Goal: Information Seeking & Learning: Learn about a topic

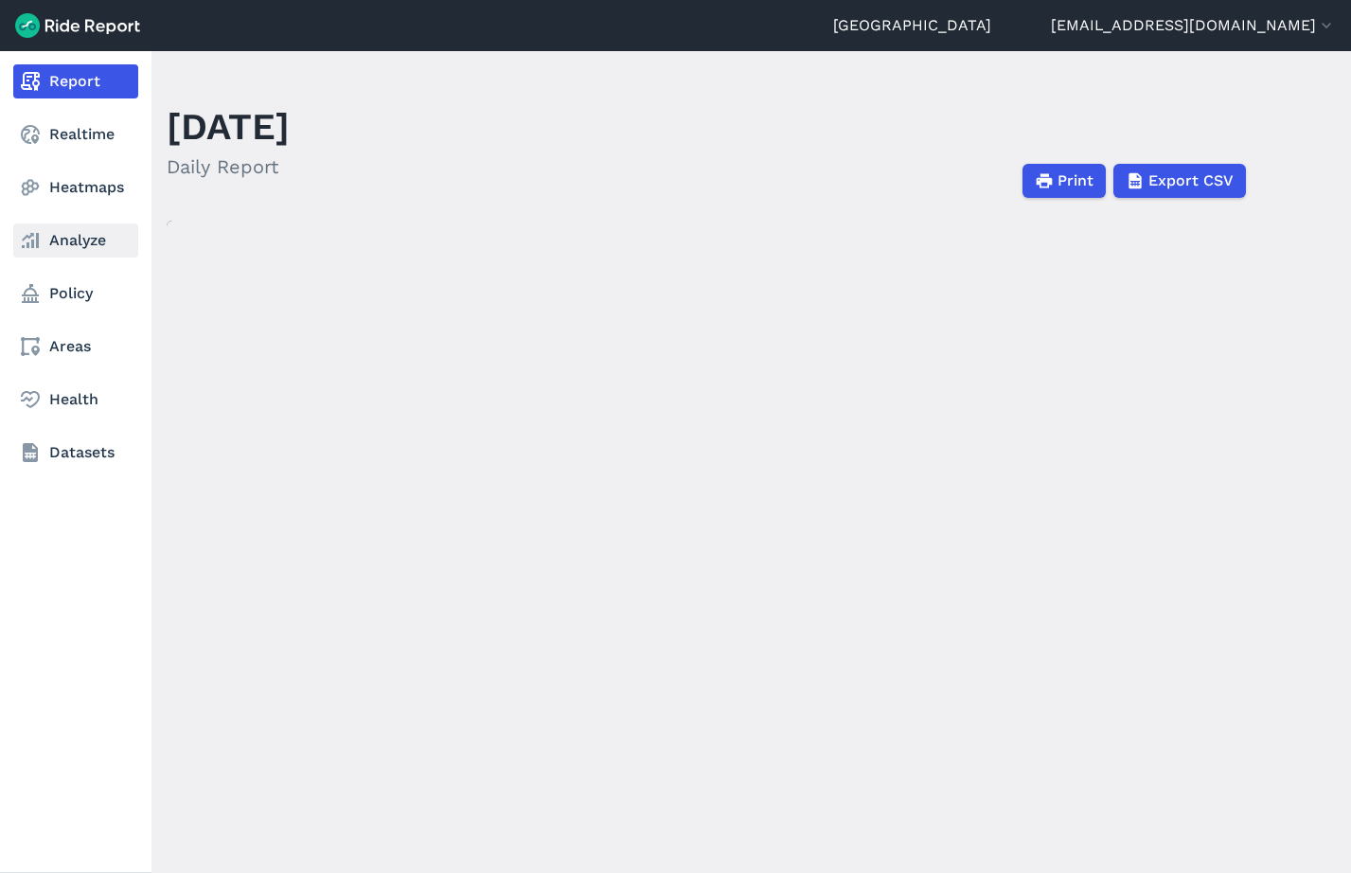
click at [98, 236] on link "Analyze" at bounding box center [75, 240] width 125 height 34
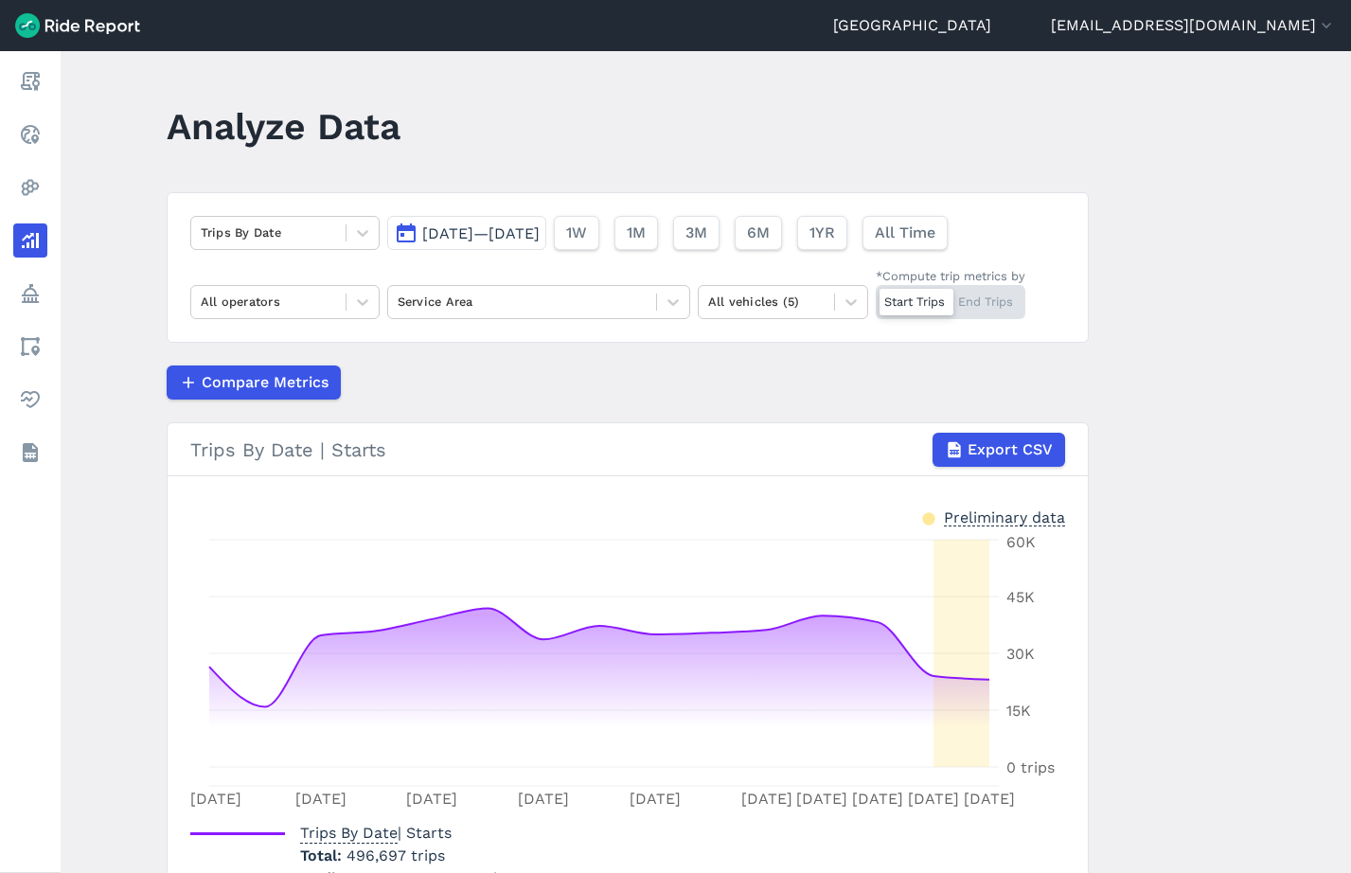
click at [1167, 202] on main "Analyze Data Trips By Date Sep 22, 2025—Oct 6, 2025 1W 1M 3M 6M 1YR All Time Al…" at bounding box center [706, 462] width 1290 height 822
click at [360, 230] on icon at bounding box center [362, 232] width 19 height 19
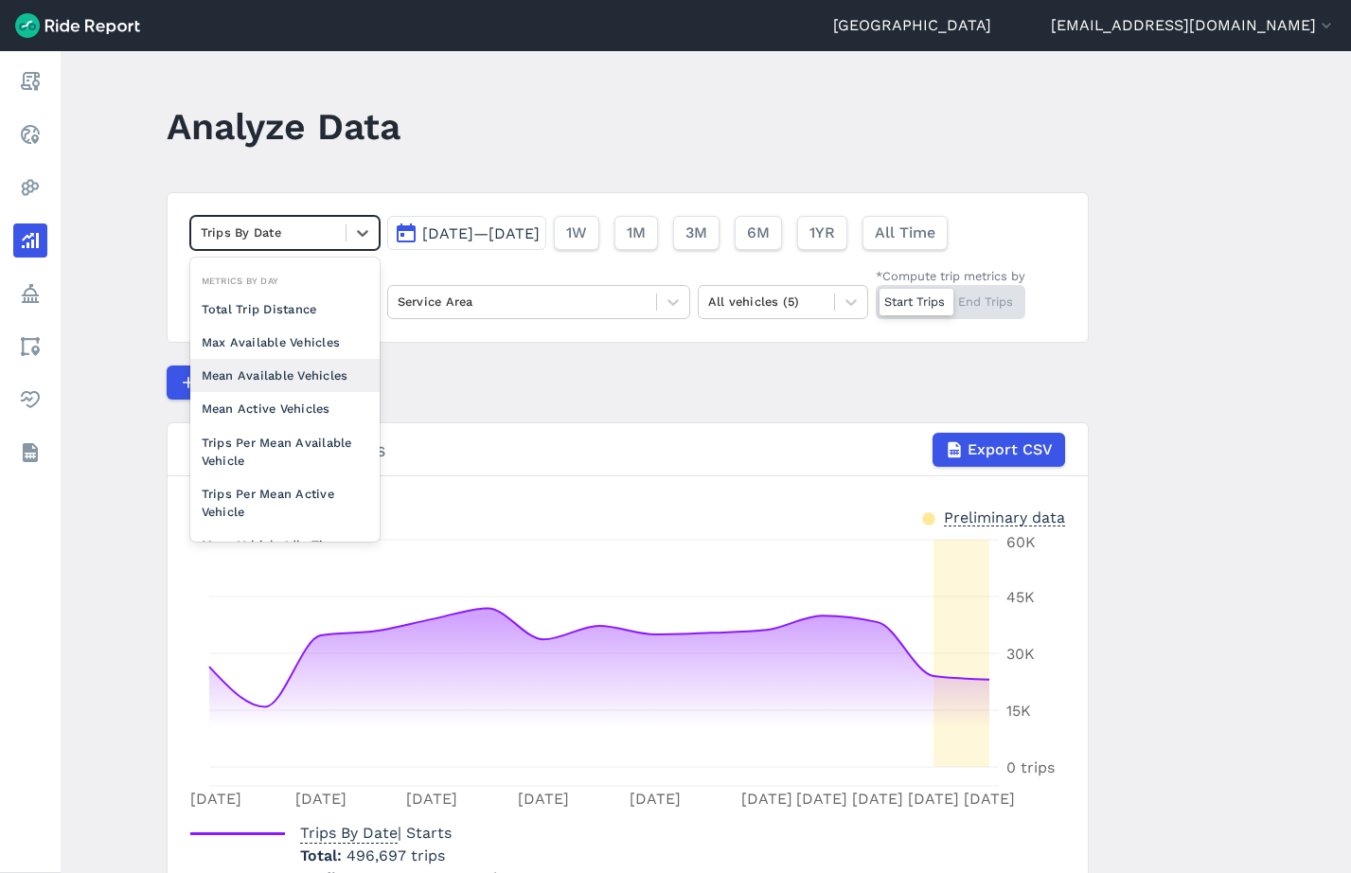
scroll to position [165, 0]
click at [312, 375] on div "Mean Active Vehicles" at bounding box center [284, 376] width 189 height 33
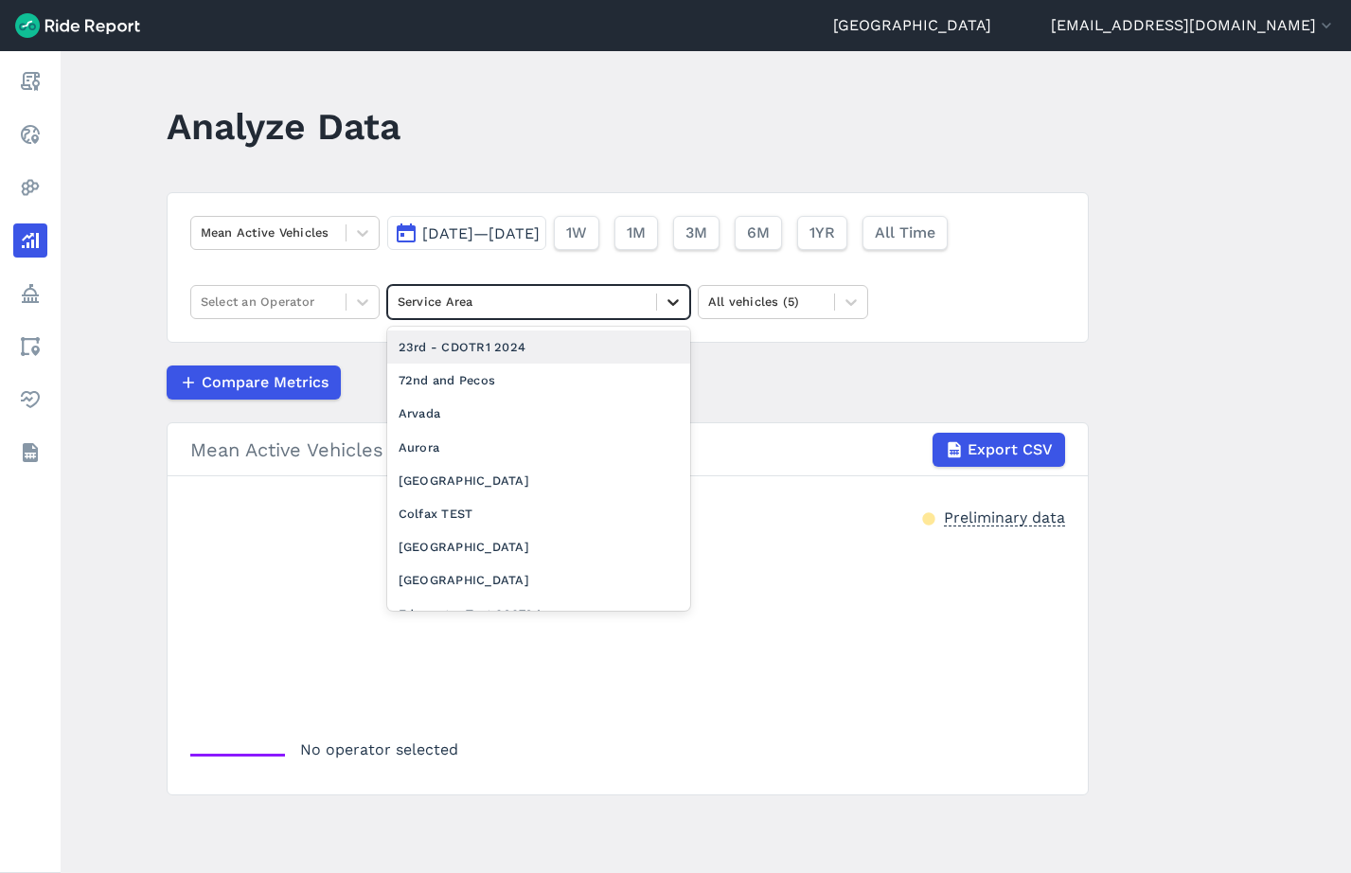
click at [672, 297] on icon at bounding box center [673, 302] width 19 height 19
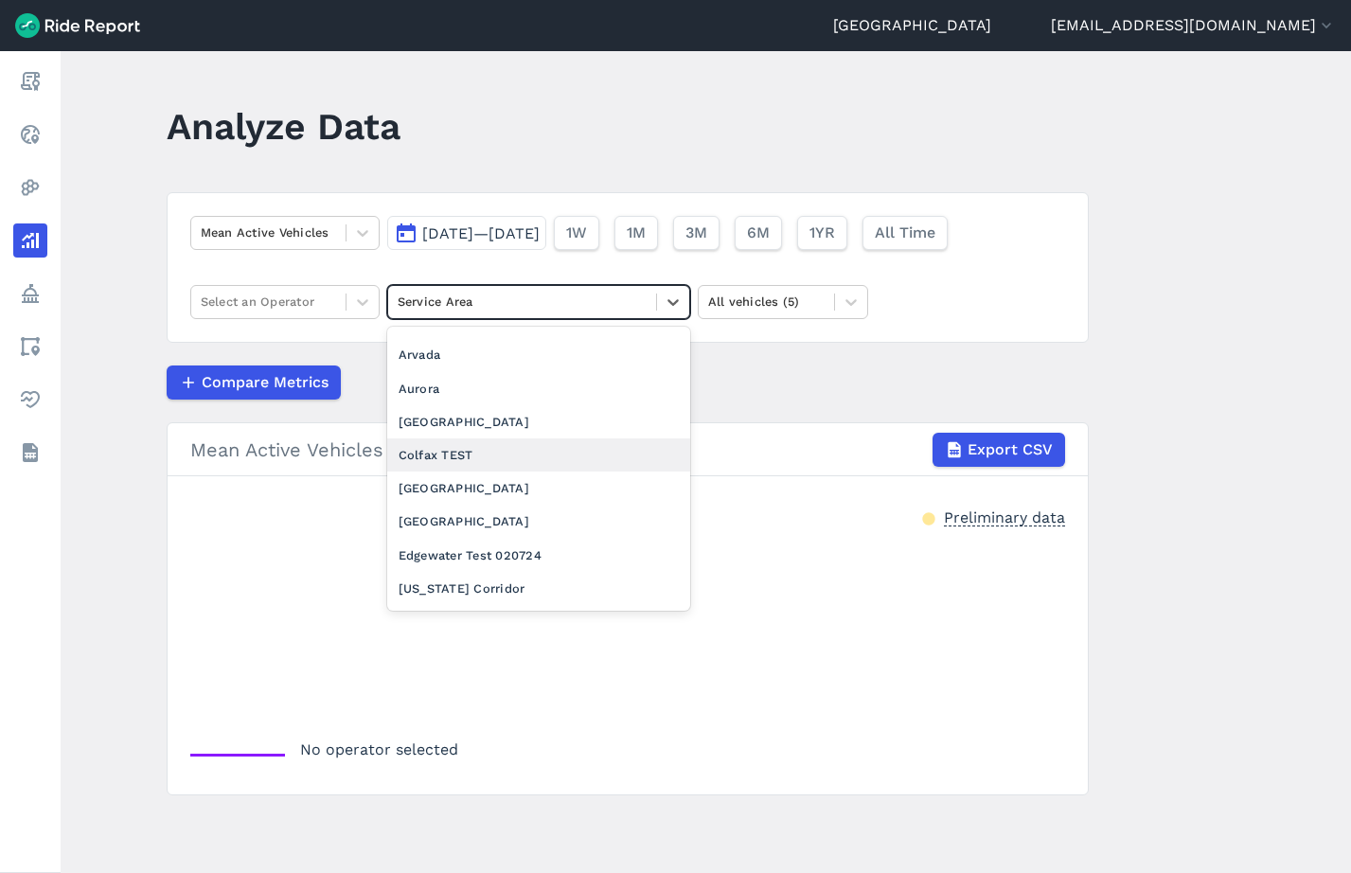
scroll to position [85, 0]
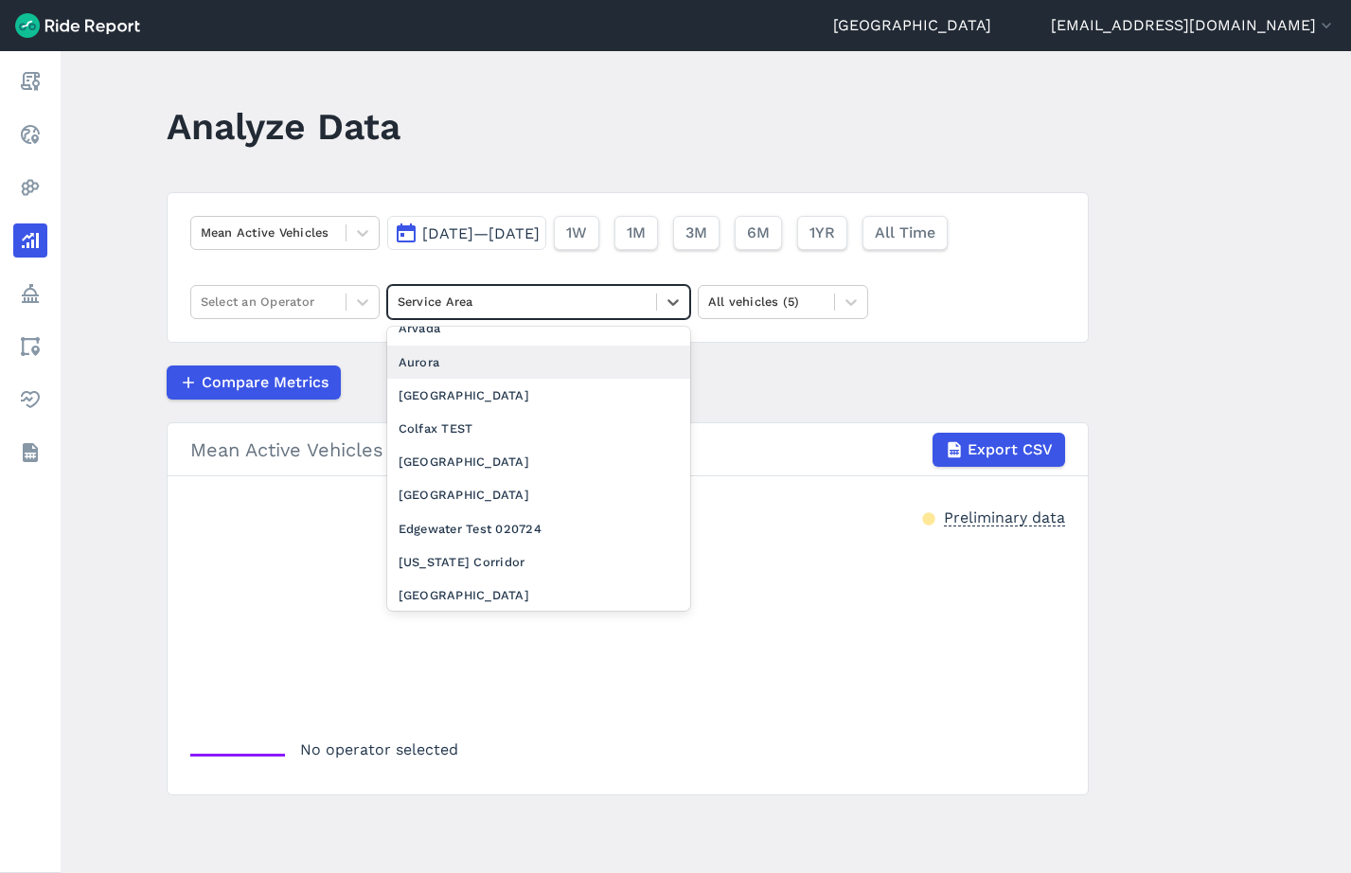
click at [535, 369] on div "Aurora" at bounding box center [538, 362] width 303 height 33
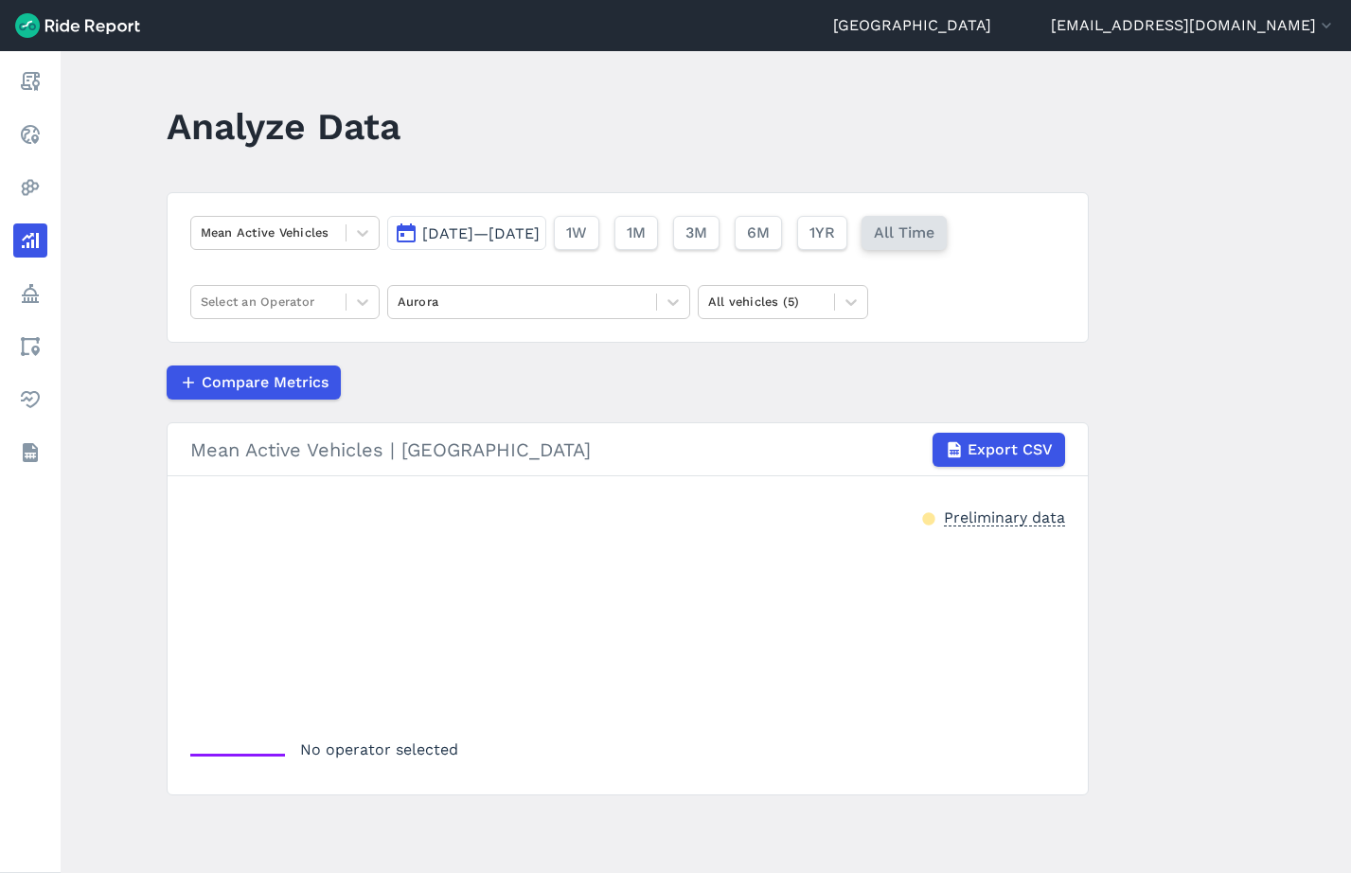
click at [934, 239] on span "All Time" at bounding box center [904, 233] width 61 height 23
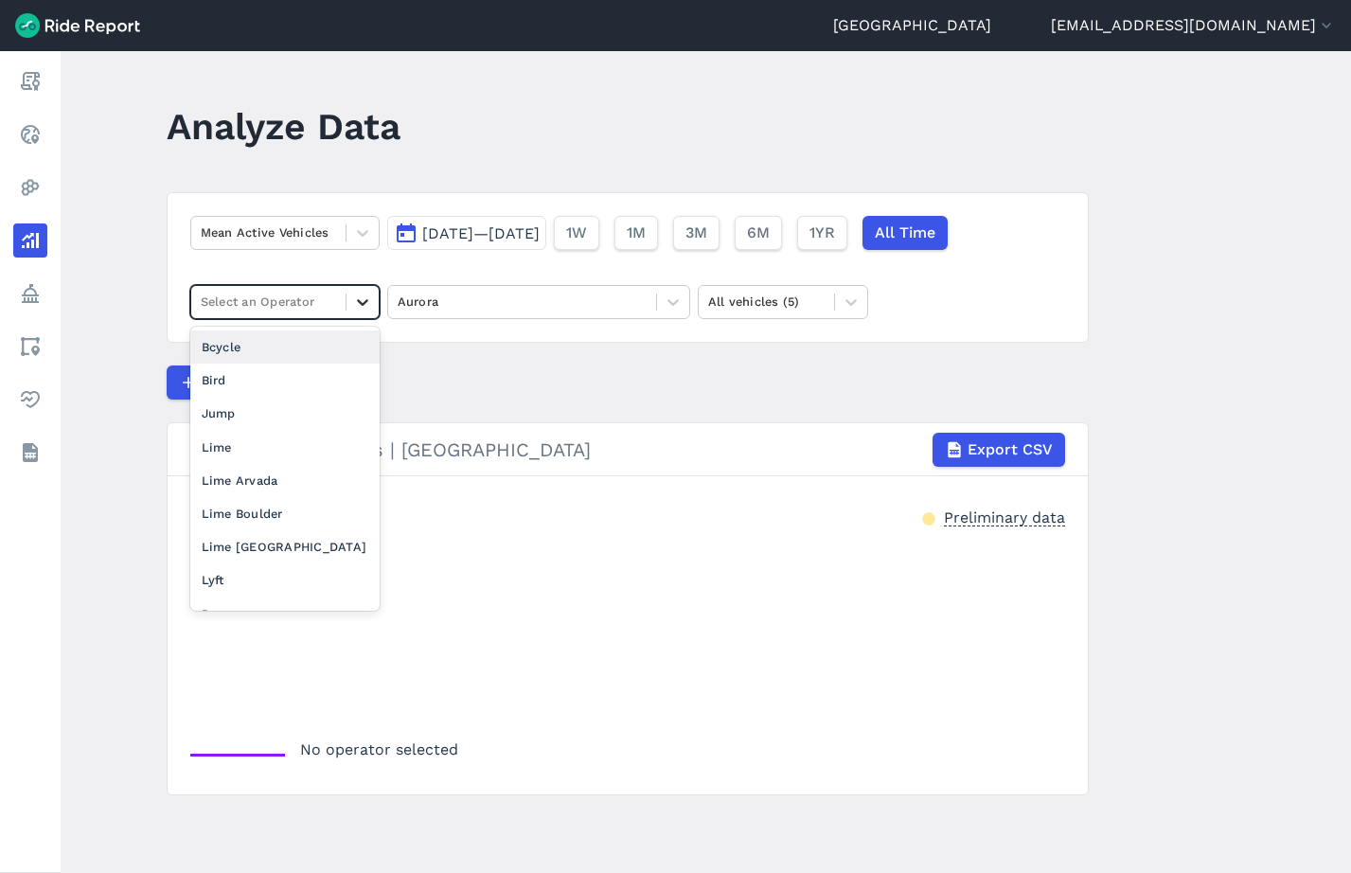
click at [374, 306] on div at bounding box center [362, 302] width 32 height 32
click at [304, 376] on div "Bird" at bounding box center [284, 380] width 189 height 33
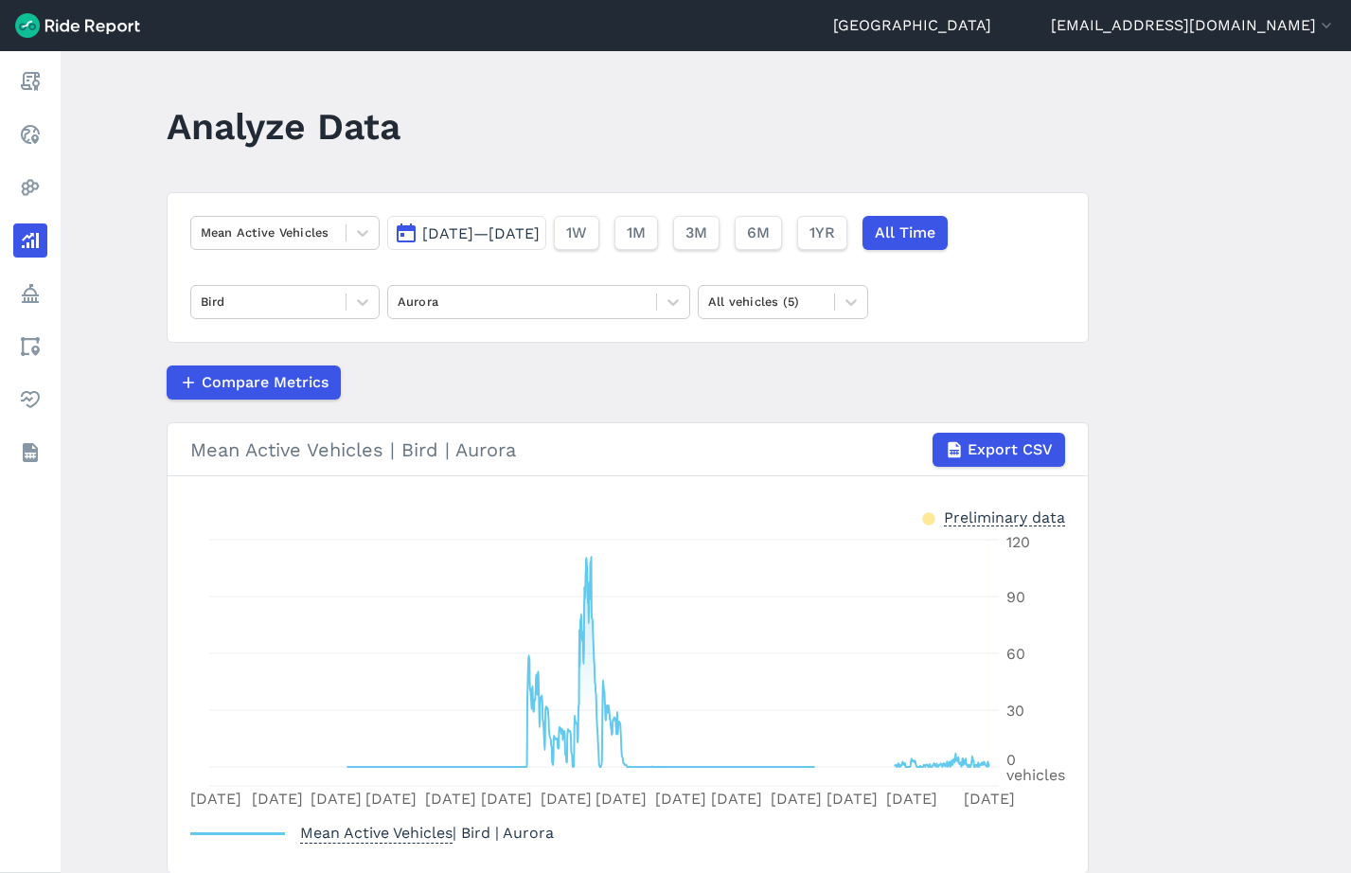
click at [1267, 141] on main "Analyze Data Mean Active Vehicles [DATE]—[DATE] 1W 1M 3M 6M 1YR All Time Bird A…" at bounding box center [706, 462] width 1290 height 822
click at [1016, 452] on span "Export CSV" at bounding box center [1009, 449] width 85 height 23
click at [1251, 350] on main "Analyze Data Mean Active Vehicles [DATE]—[DATE] 1W 1M 3M 6M 1YR All Time Bird A…" at bounding box center [706, 462] width 1290 height 822
click at [363, 299] on icon at bounding box center [362, 302] width 19 height 19
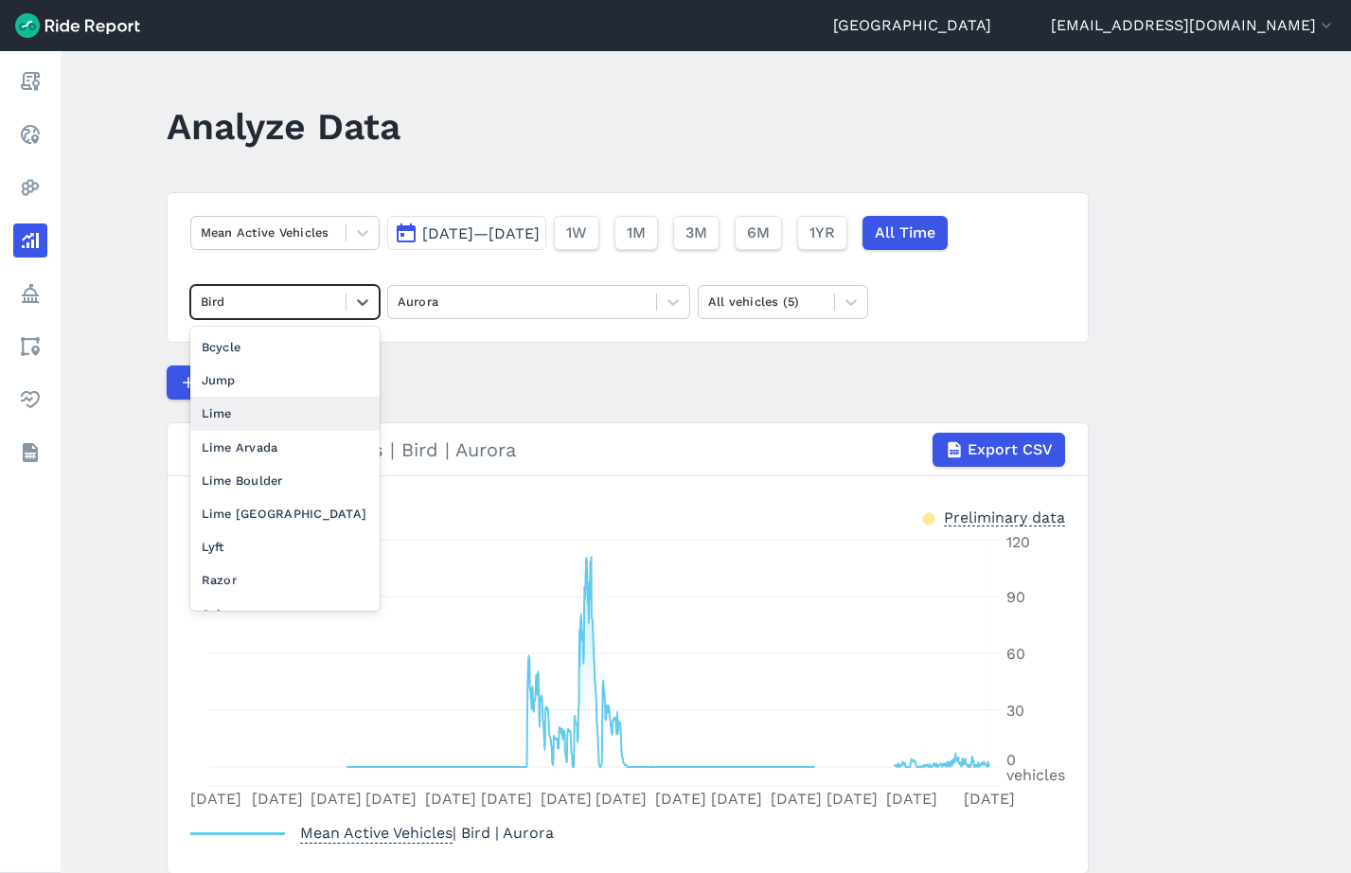
click at [297, 418] on div "Lime" at bounding box center [284, 413] width 189 height 33
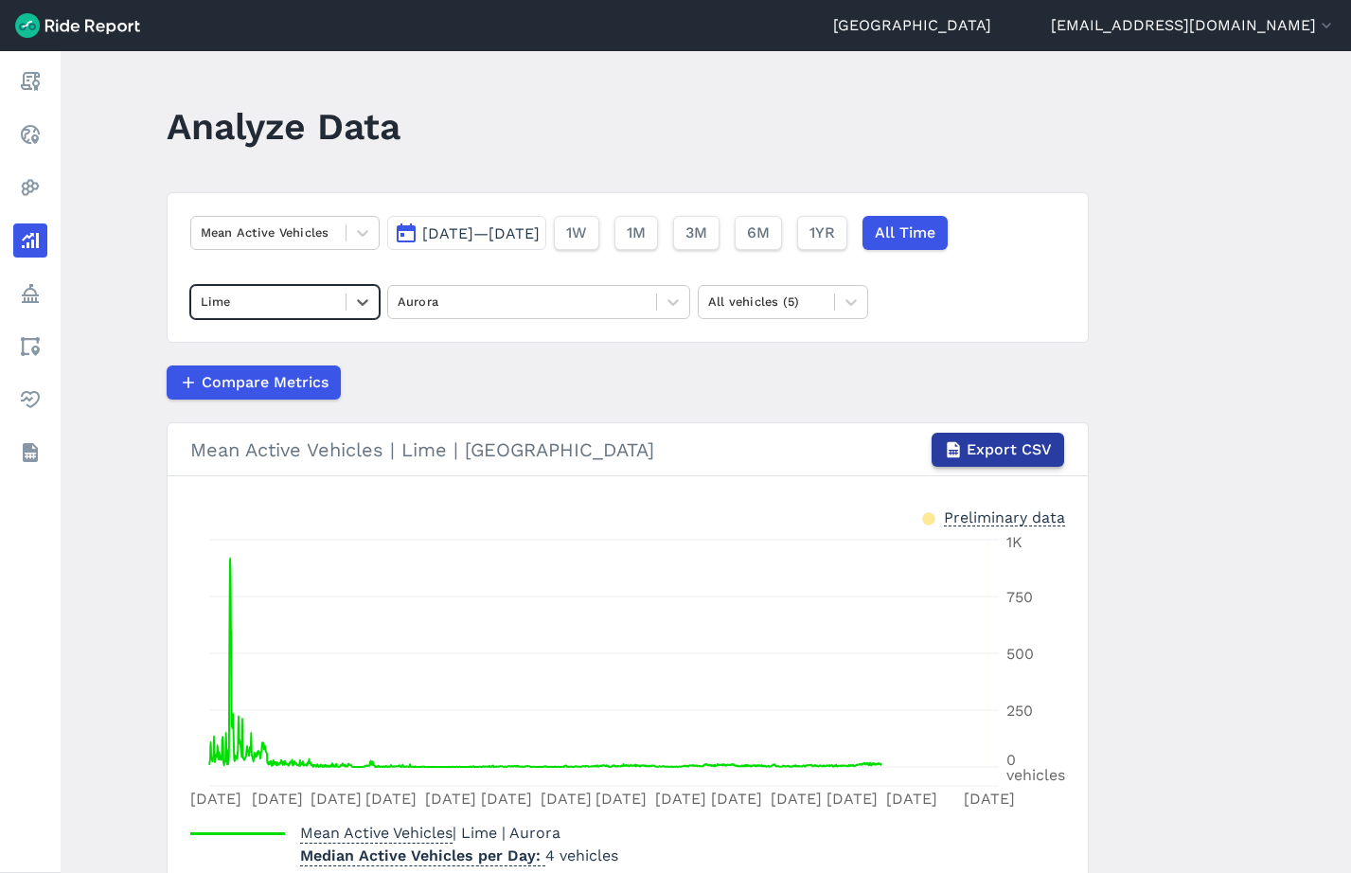
click at [1027, 452] on span "Export CSV" at bounding box center [1009, 449] width 85 height 23
click at [1271, 346] on main "Analyze Data Mean Active Vehicles [DATE]—[DATE] 1W 1M 3M 6M 1YR All Time Lime A…" at bounding box center [706, 462] width 1290 height 822
click at [672, 305] on icon at bounding box center [672, 302] width 11 height 7
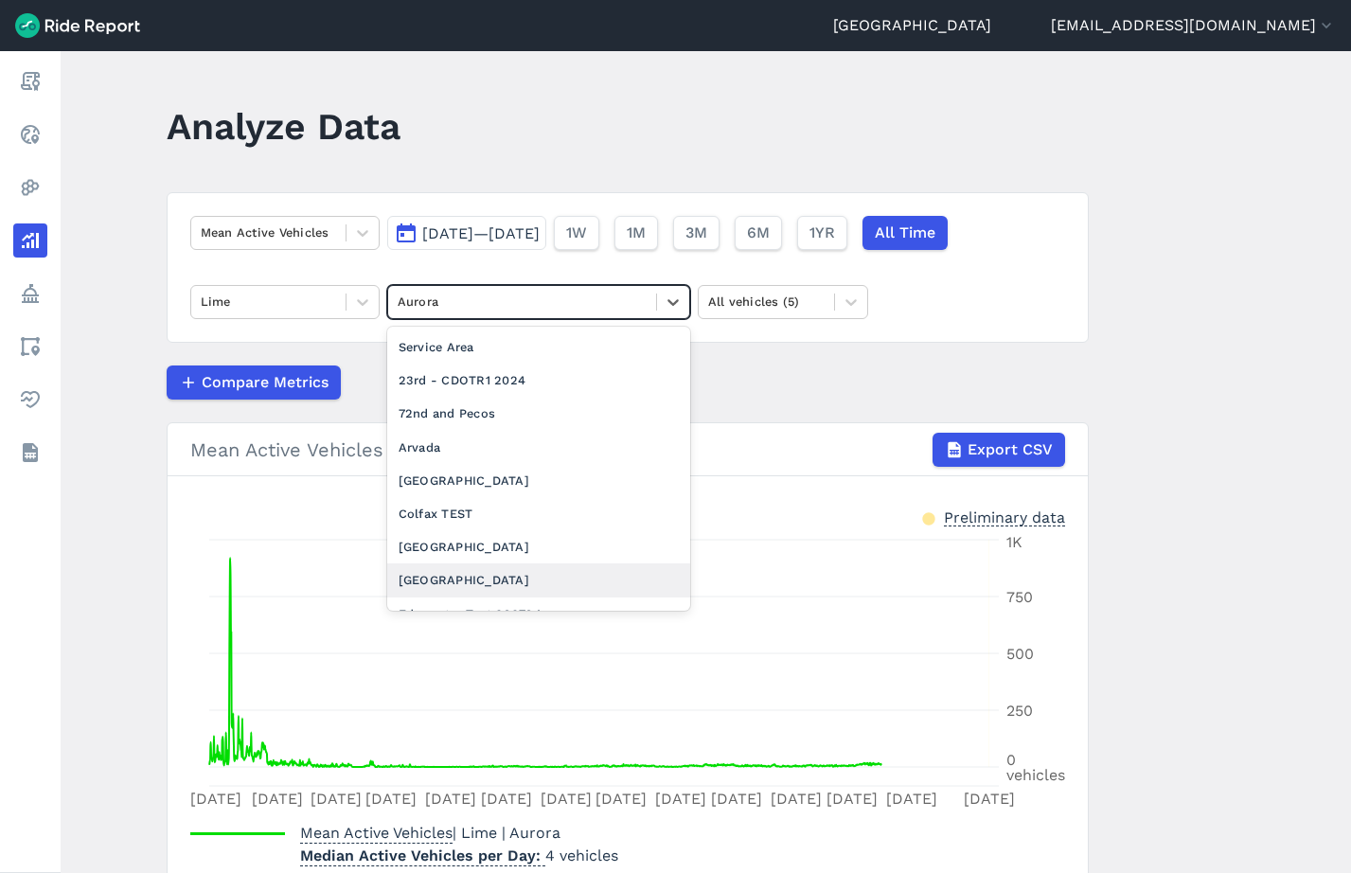
click at [590, 580] on div "[GEOGRAPHIC_DATA]" at bounding box center [538, 579] width 303 height 33
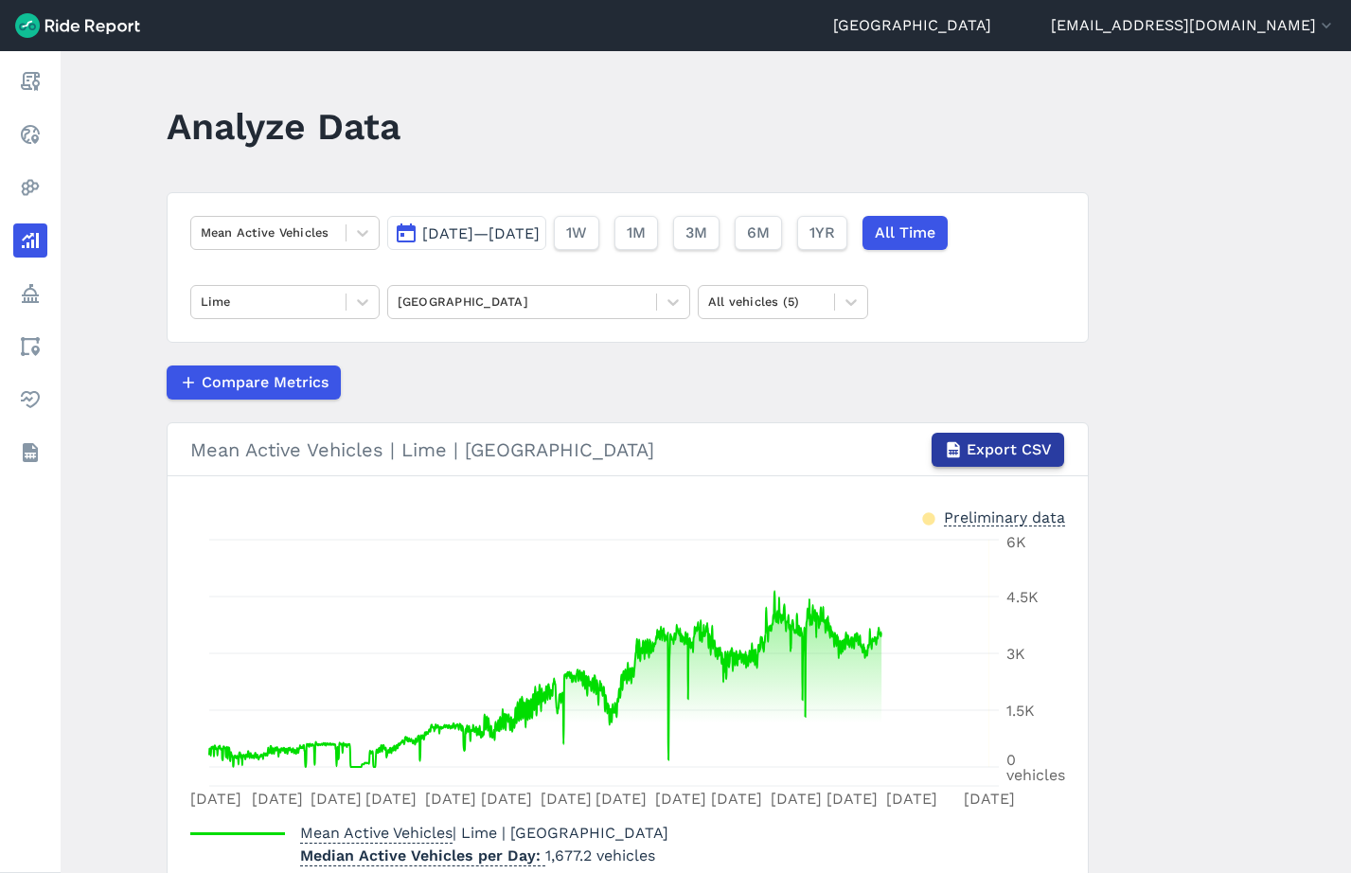
click at [1002, 442] on span "Export CSV" at bounding box center [1009, 449] width 85 height 23
click at [1220, 337] on main "Analyze Data Mean Active Vehicles [DATE]—[DATE] 1W 1M 3M 6M 1YR All Time Lime D…" at bounding box center [706, 462] width 1290 height 822
click at [357, 293] on icon at bounding box center [362, 302] width 19 height 19
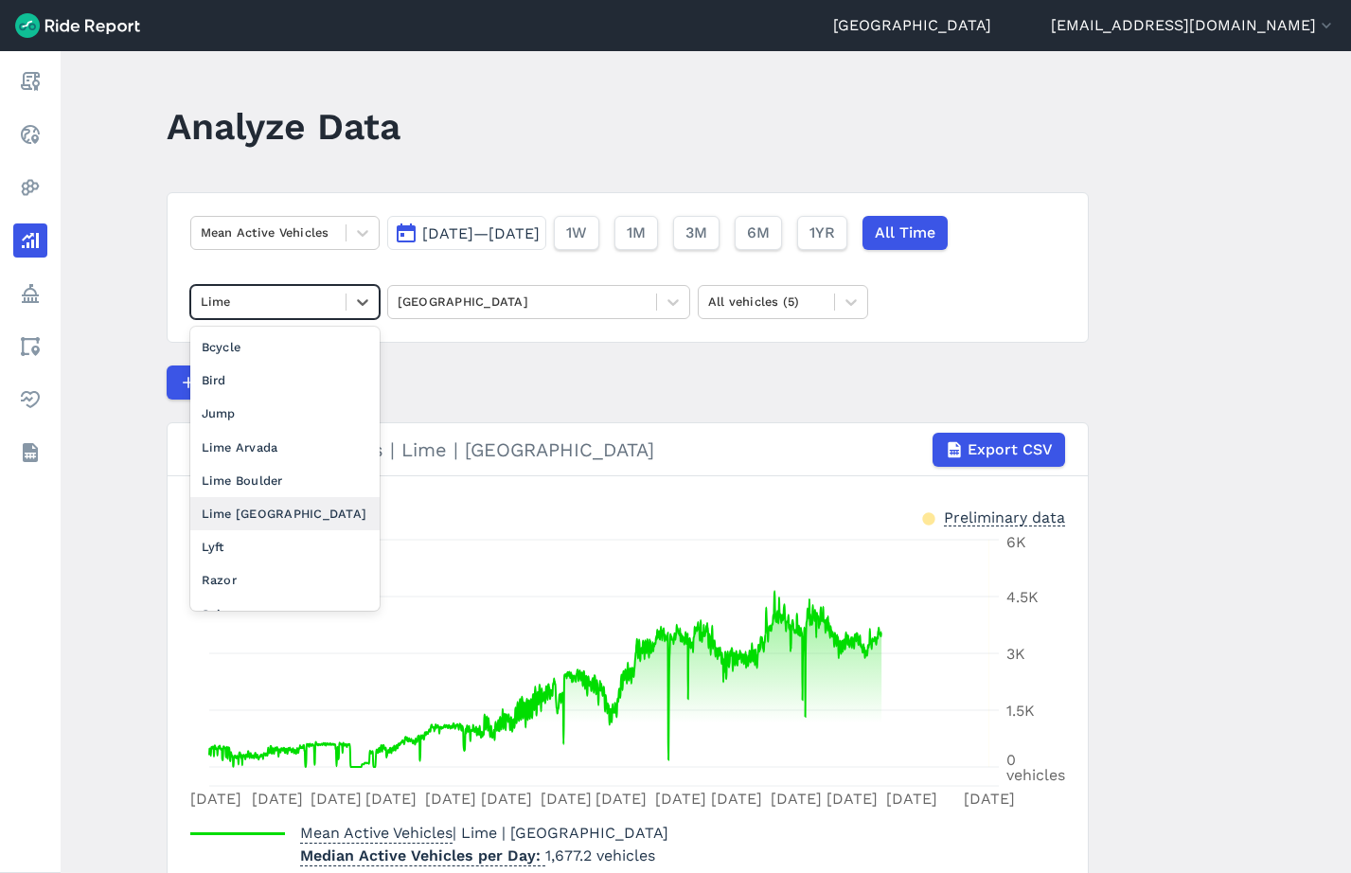
click at [276, 511] on div "Lime [GEOGRAPHIC_DATA]" at bounding box center [284, 513] width 189 height 33
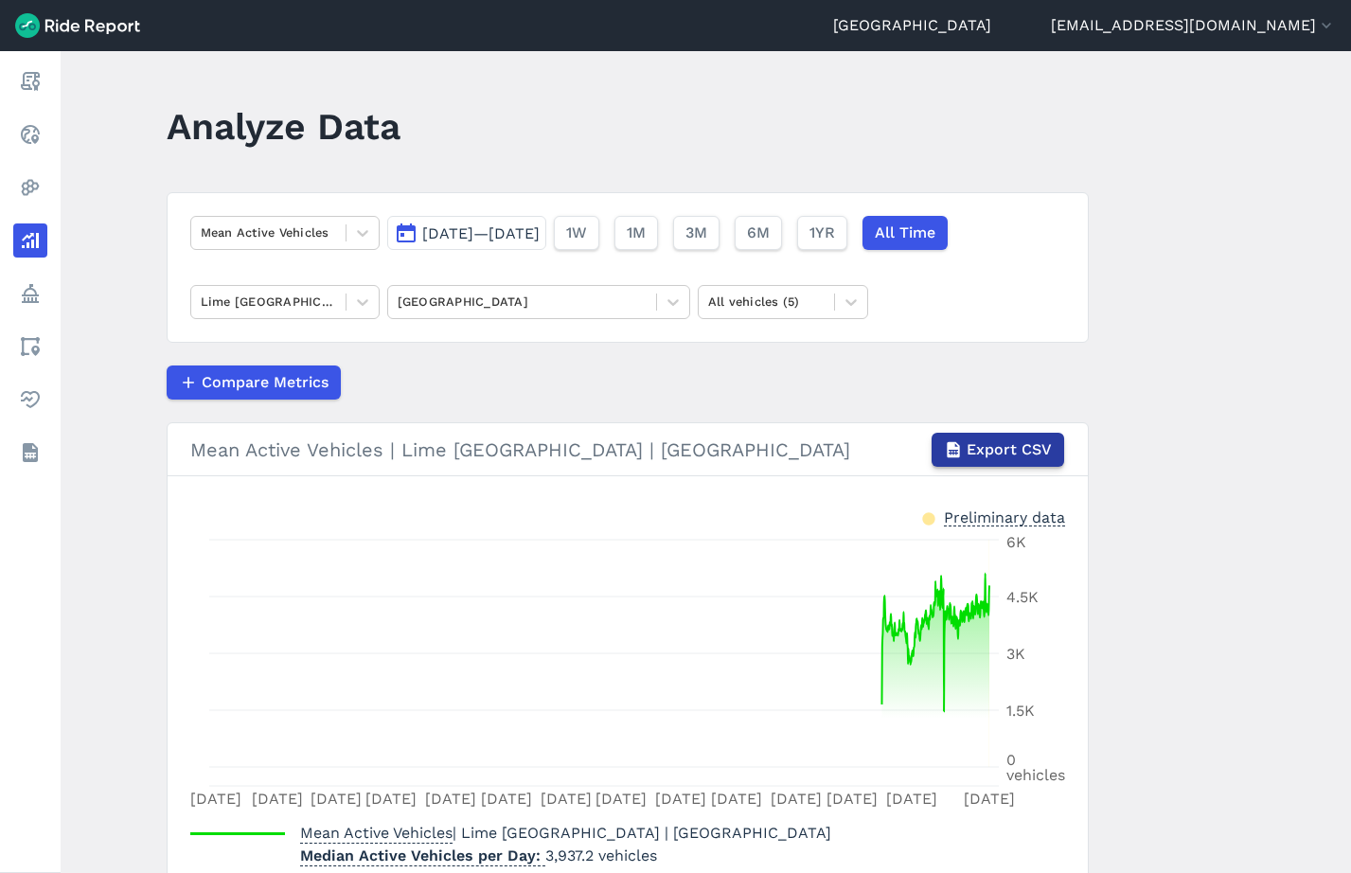
click at [1007, 447] on span "Export CSV" at bounding box center [1009, 449] width 85 height 23
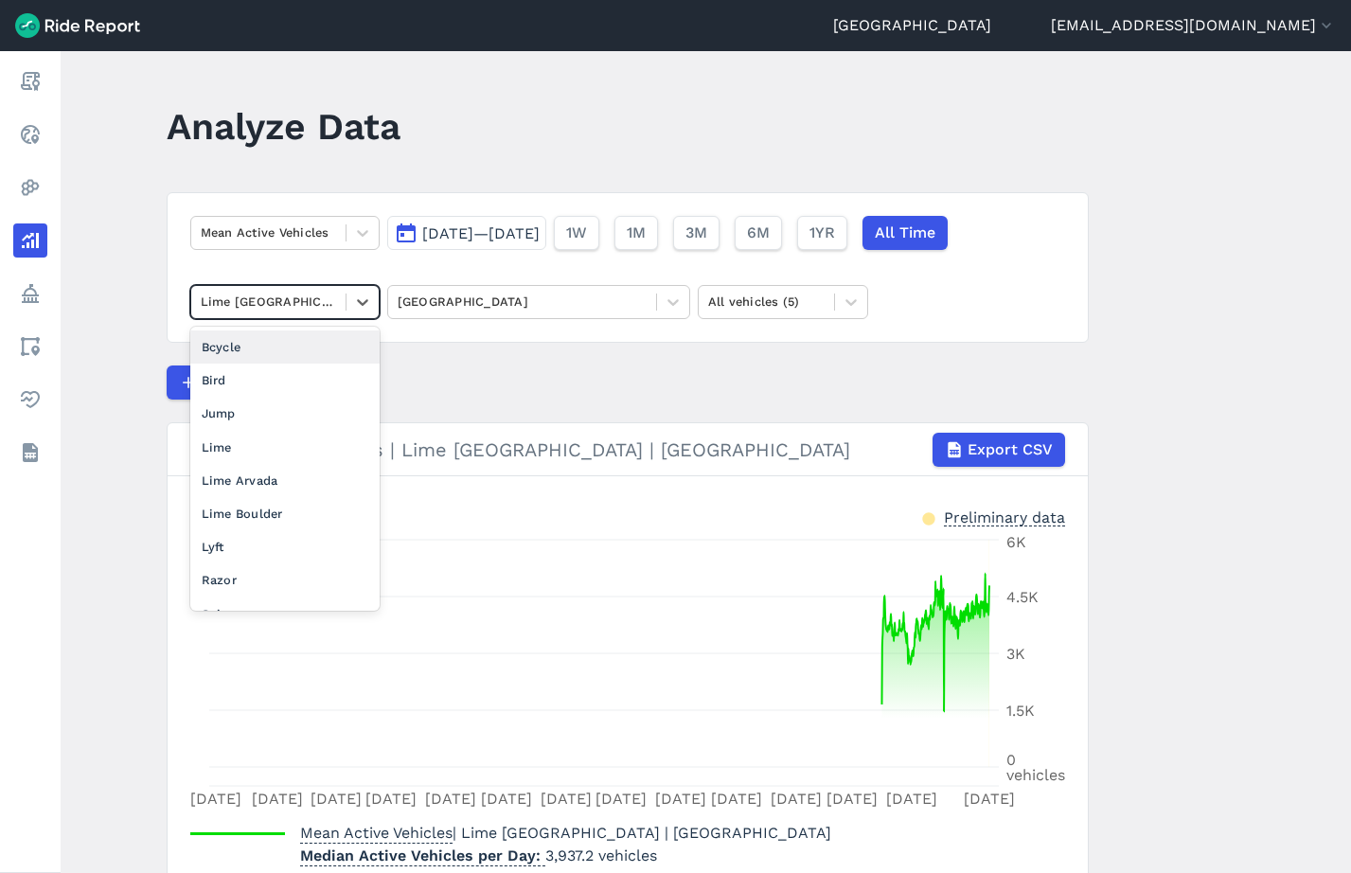
click at [346, 298] on span at bounding box center [346, 301] width 1 height 17
click at [264, 382] on div "Bird" at bounding box center [284, 380] width 189 height 33
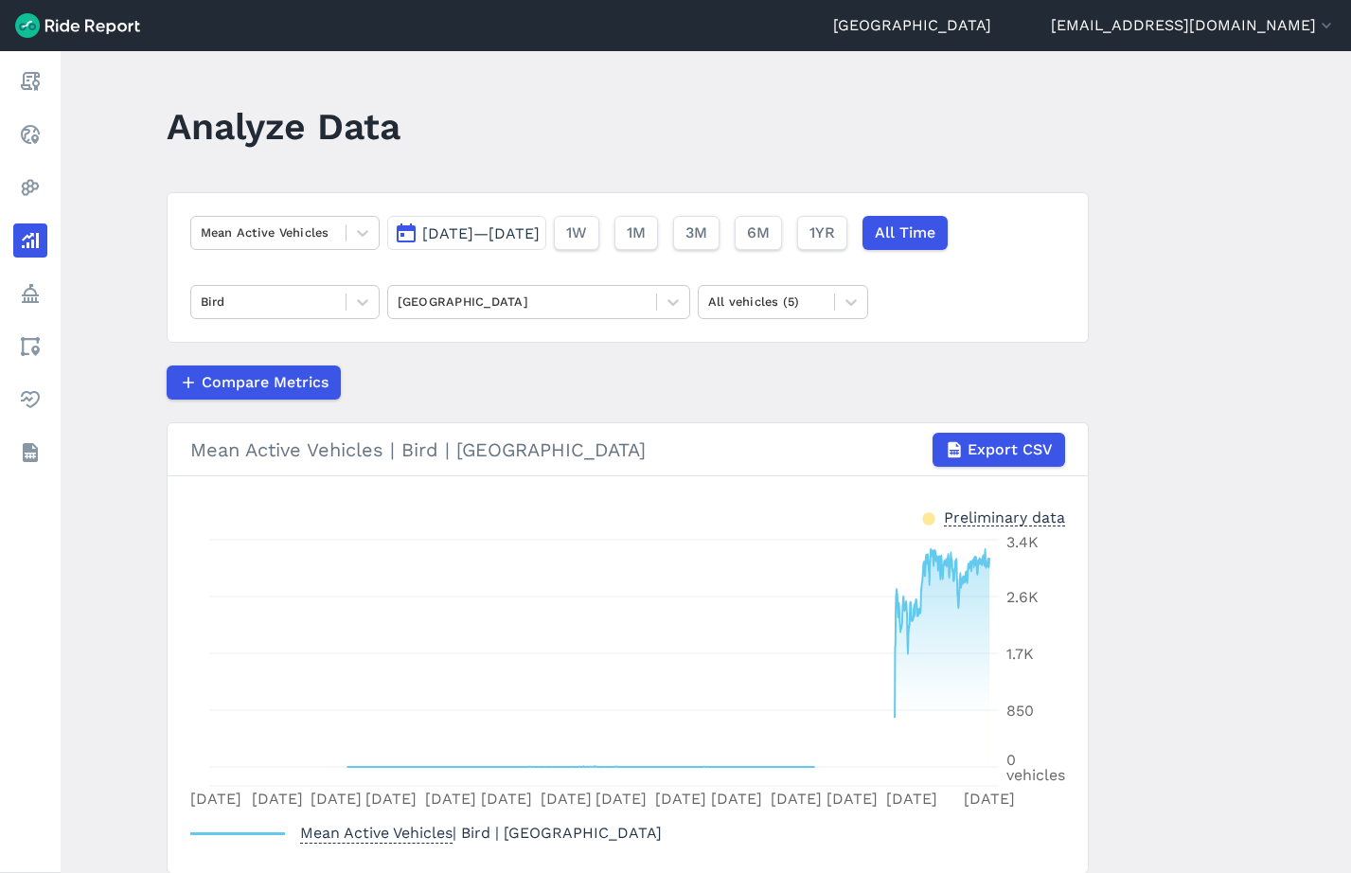
click at [1139, 88] on main "Analyze Data Mean Active Vehicles [DATE]—[DATE] 1W 1M 3M 6M 1YR All Time Bird D…" at bounding box center [706, 462] width 1290 height 822
click at [993, 442] on span "Export CSV" at bounding box center [1009, 449] width 85 height 23
click at [356, 308] on icon at bounding box center [362, 302] width 19 height 19
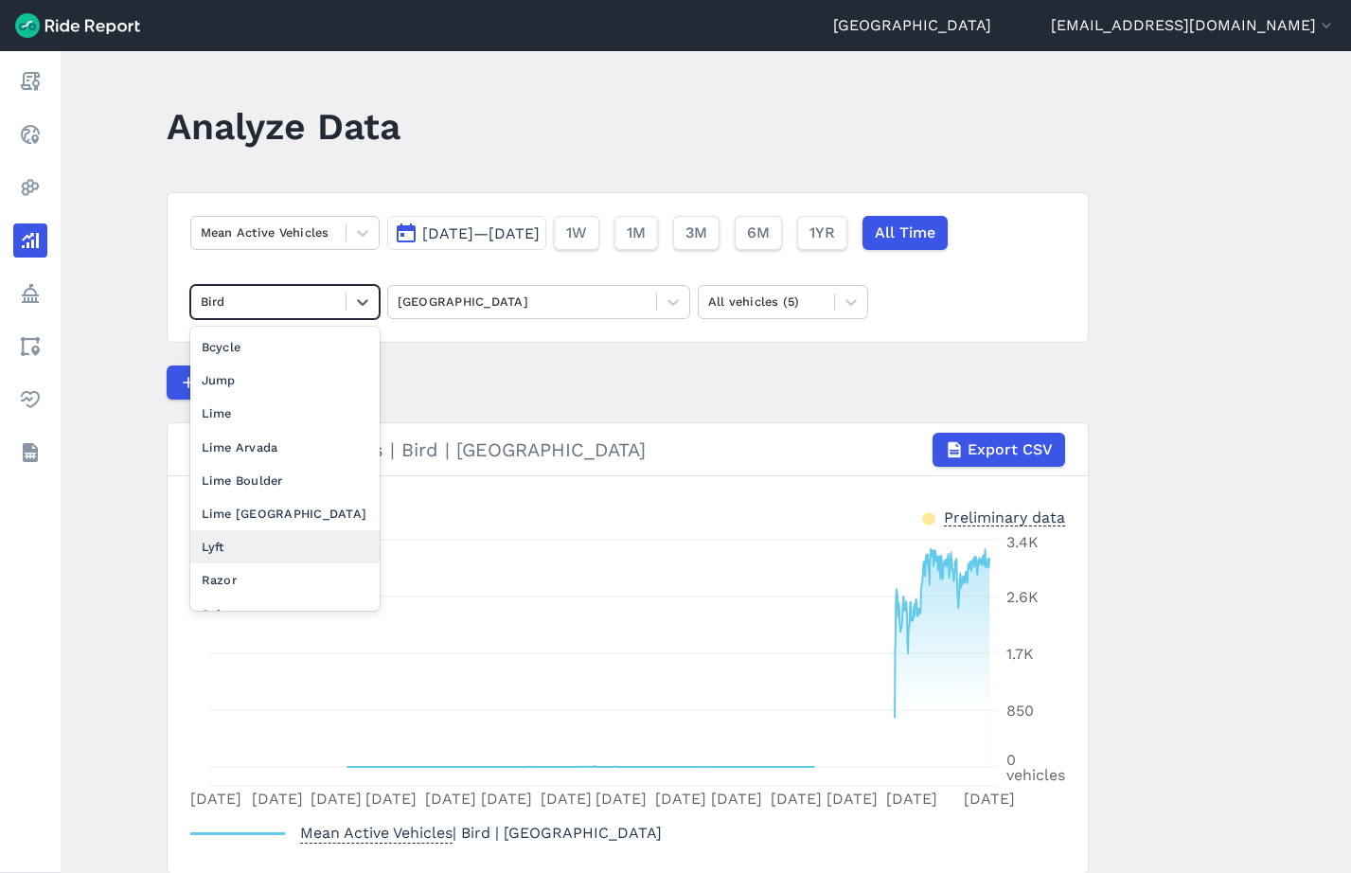
click at [256, 541] on div "Lyft" at bounding box center [284, 546] width 189 height 33
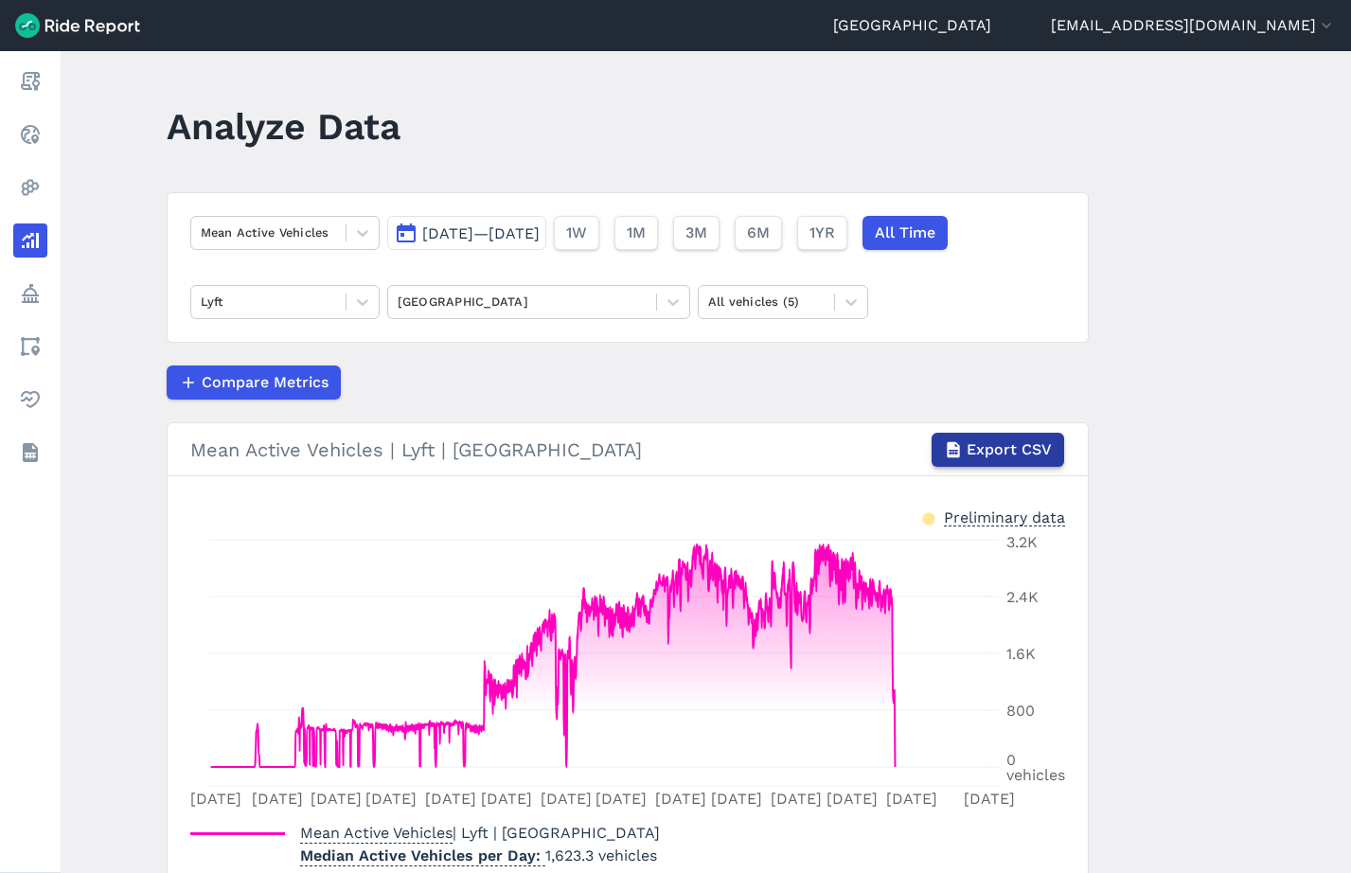
click at [1026, 452] on span "Export CSV" at bounding box center [1009, 449] width 85 height 23
click at [677, 301] on icon at bounding box center [672, 302] width 11 height 7
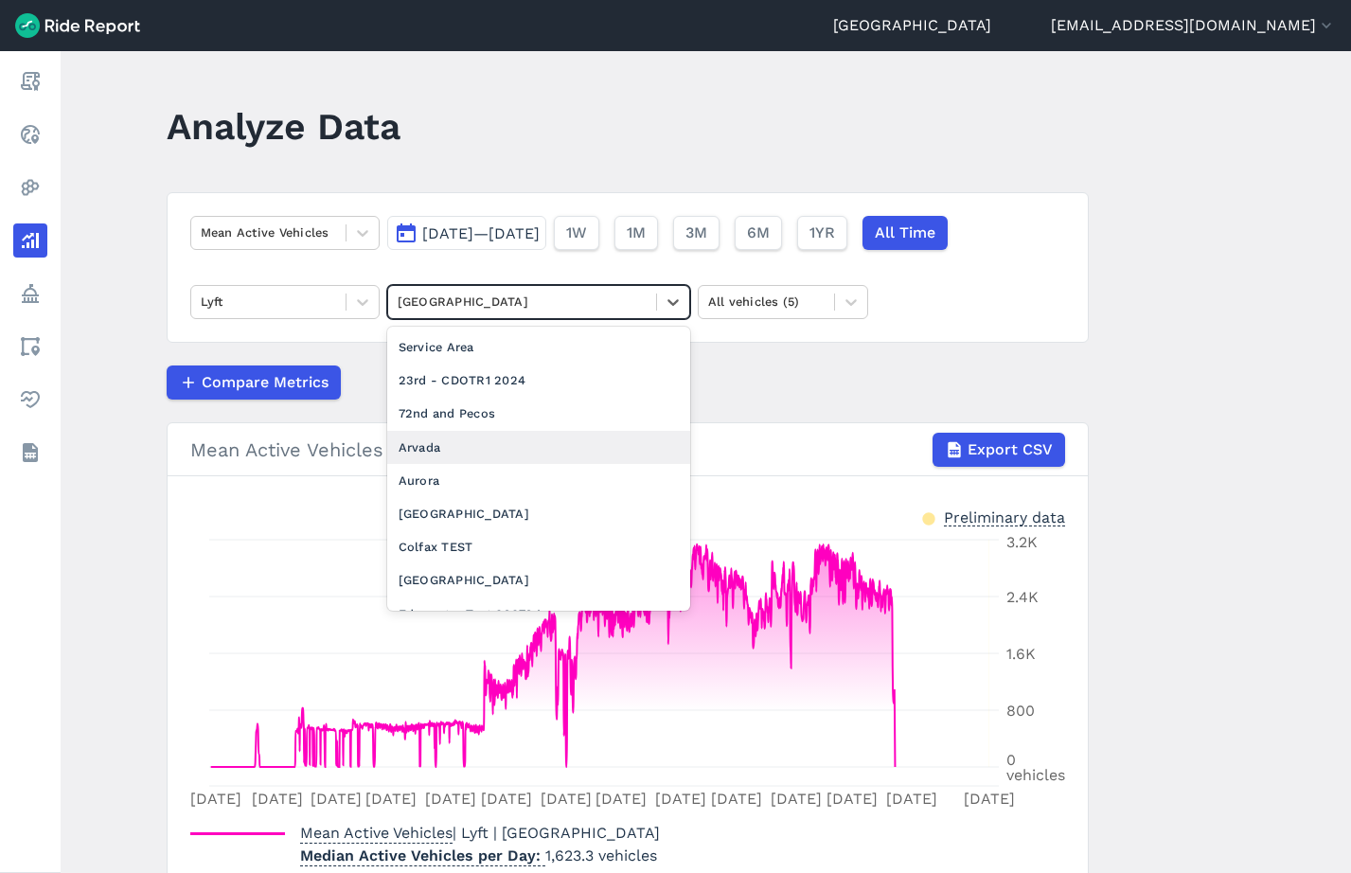
click at [555, 449] on div "Arvada" at bounding box center [538, 447] width 303 height 33
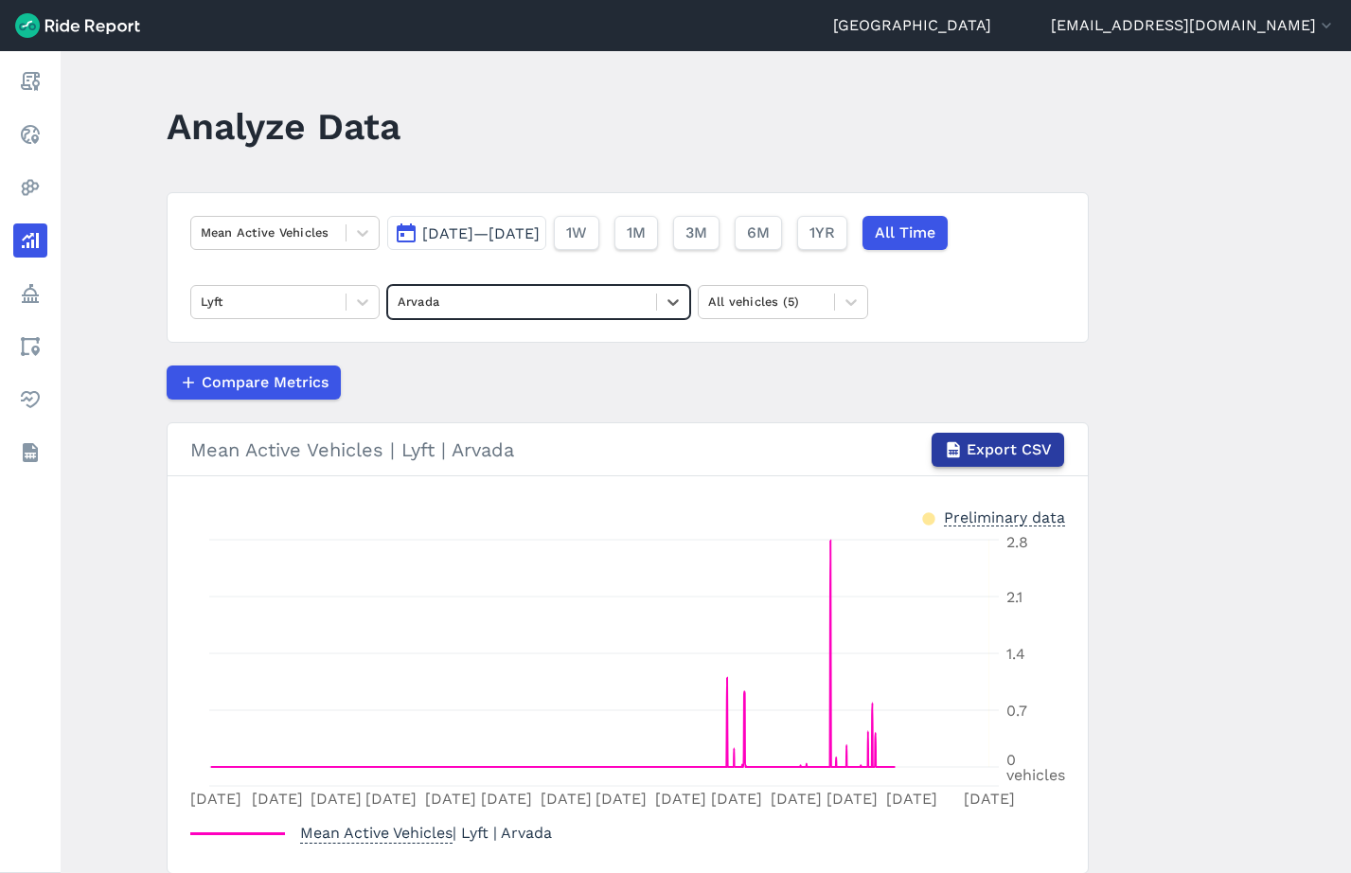
click at [1045, 437] on button "Export CSV" at bounding box center [997, 450] width 133 height 34
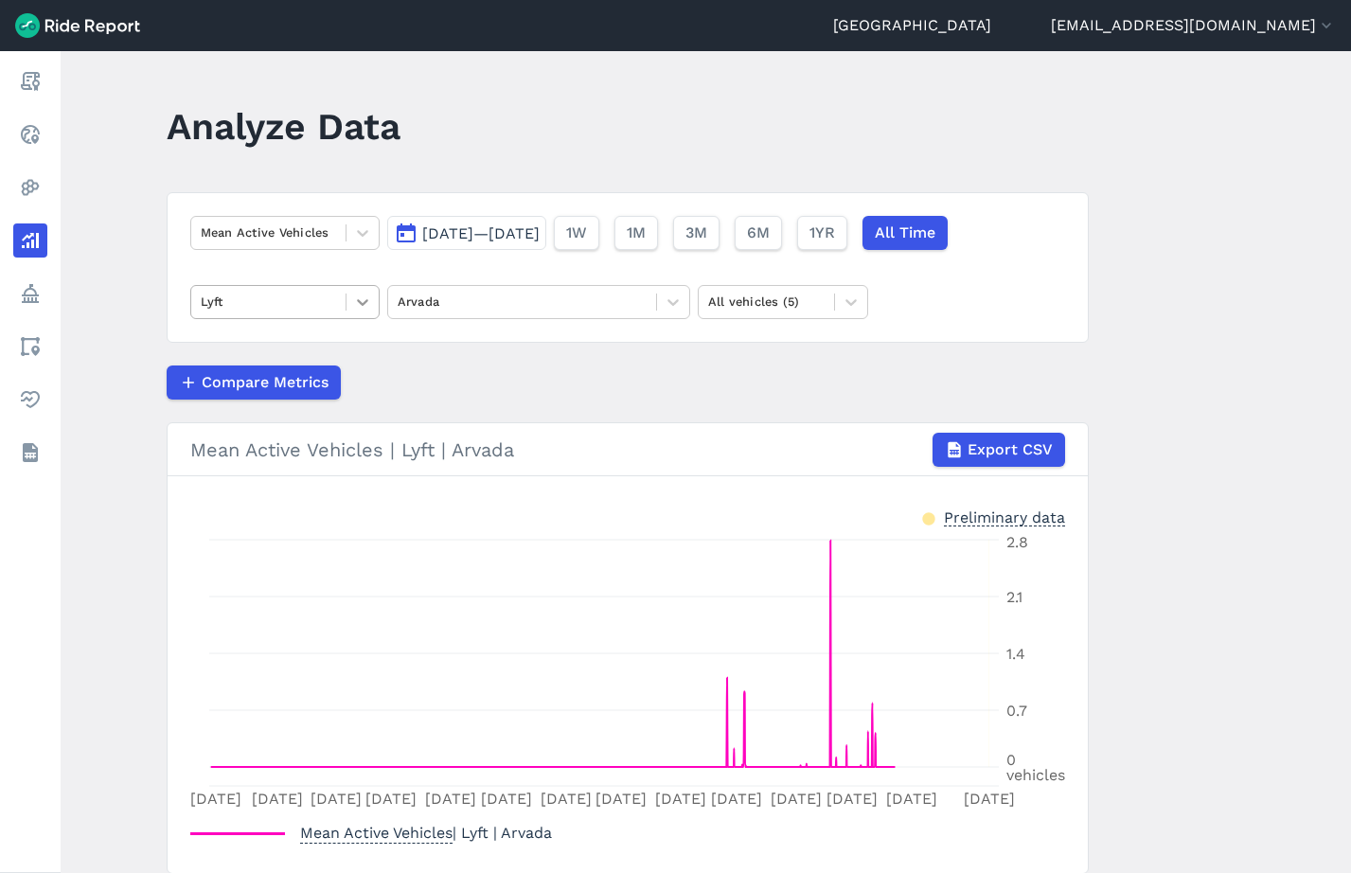
click at [364, 311] on div at bounding box center [362, 302] width 32 height 32
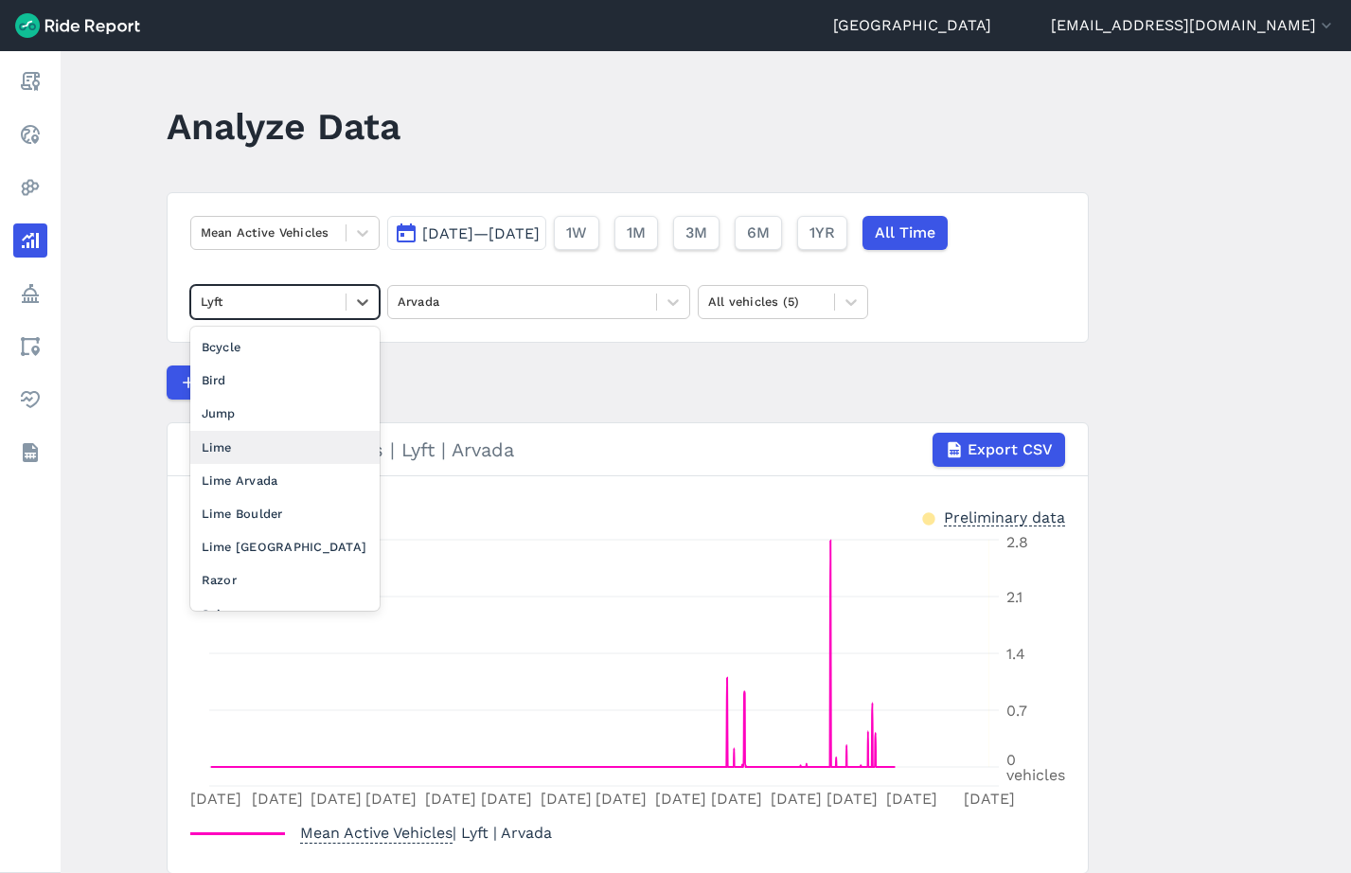
click at [275, 444] on div "Lime" at bounding box center [284, 447] width 189 height 33
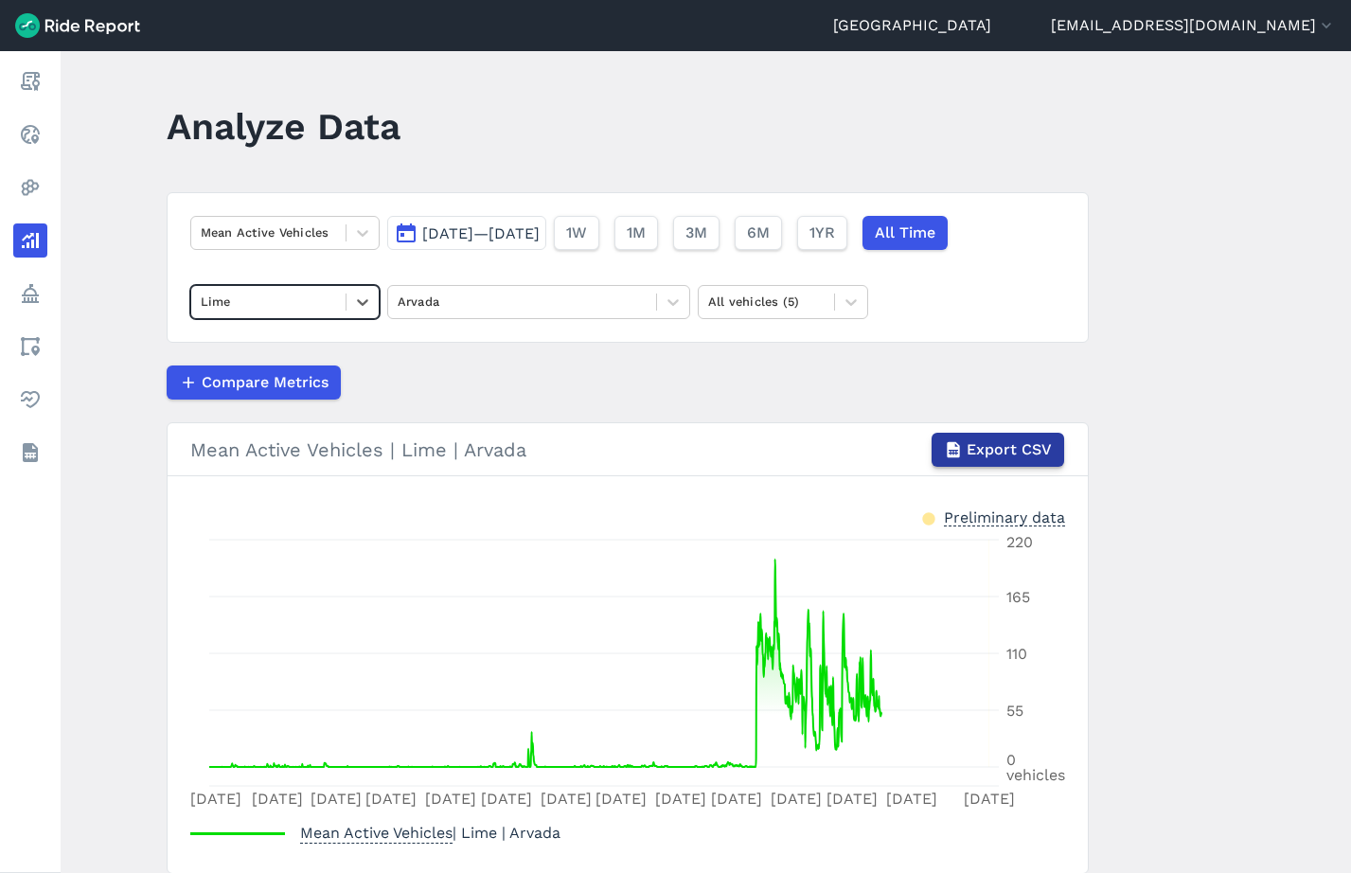
click at [985, 440] on span "Export CSV" at bounding box center [1009, 449] width 85 height 23
click at [364, 303] on icon at bounding box center [362, 302] width 11 height 7
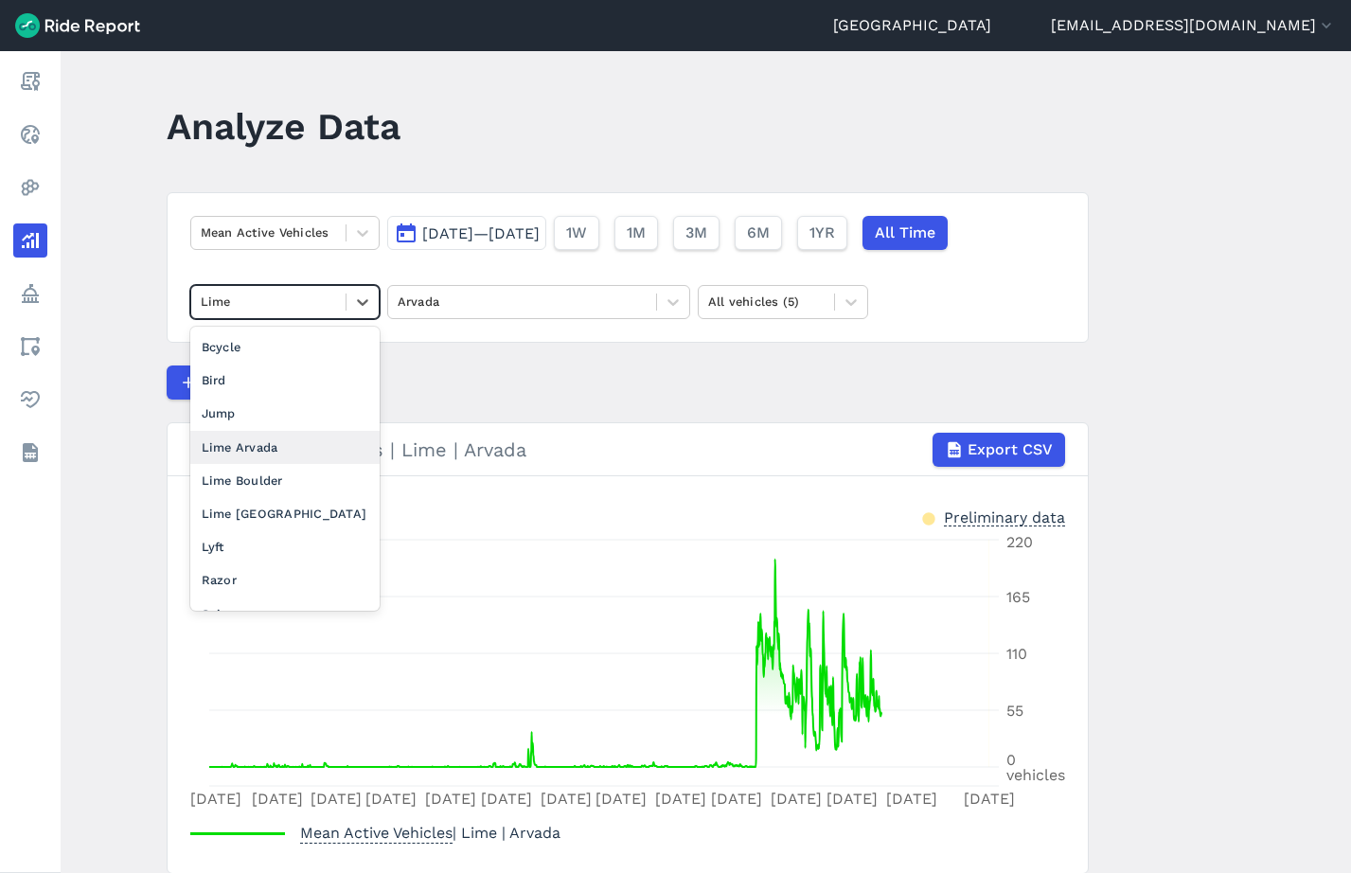
click at [314, 445] on div "Lime Arvada" at bounding box center [284, 447] width 189 height 33
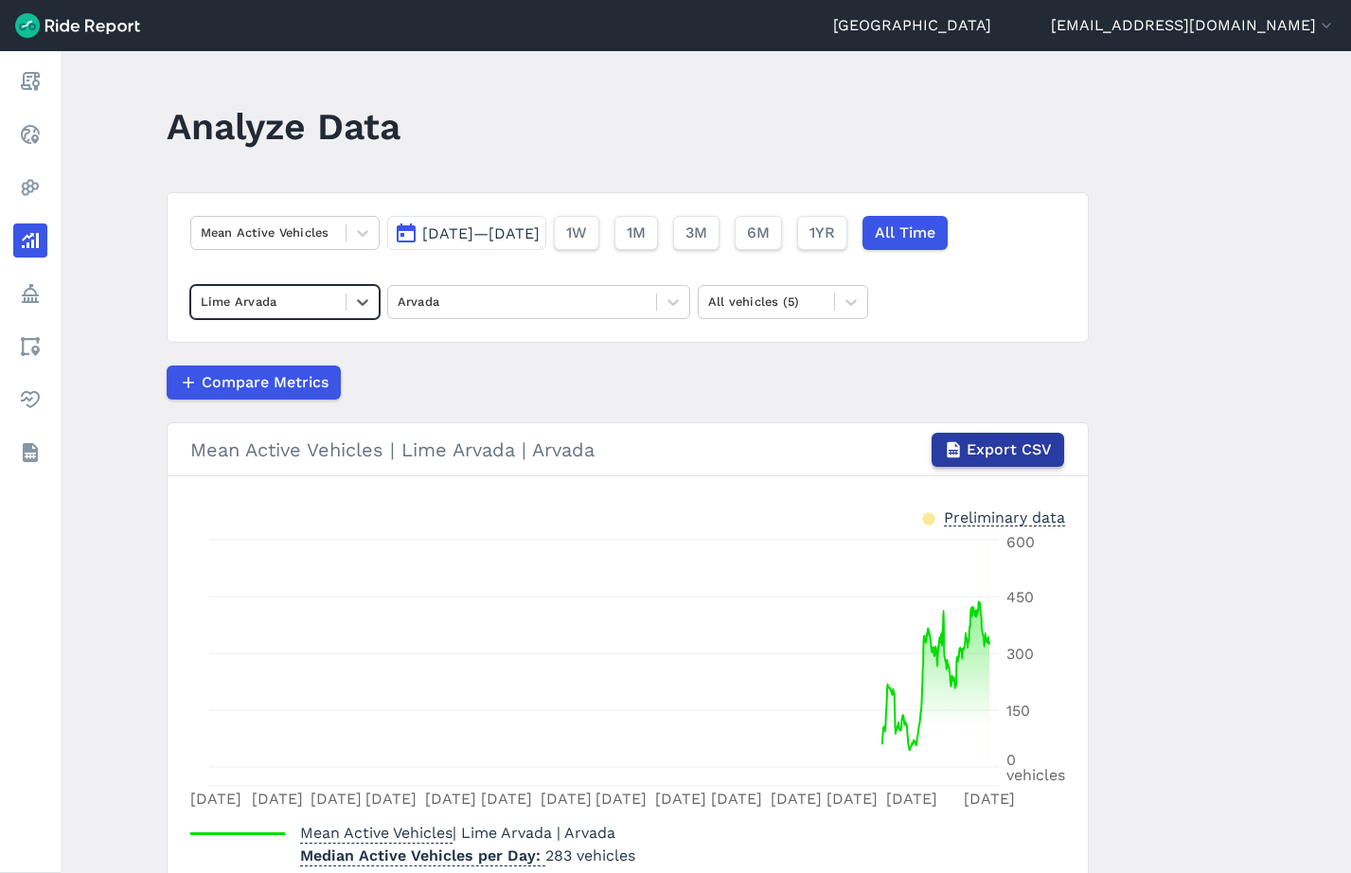
click at [1020, 444] on span "Export CSV" at bounding box center [1009, 449] width 85 height 23
click at [360, 312] on div at bounding box center [362, 302] width 32 height 32
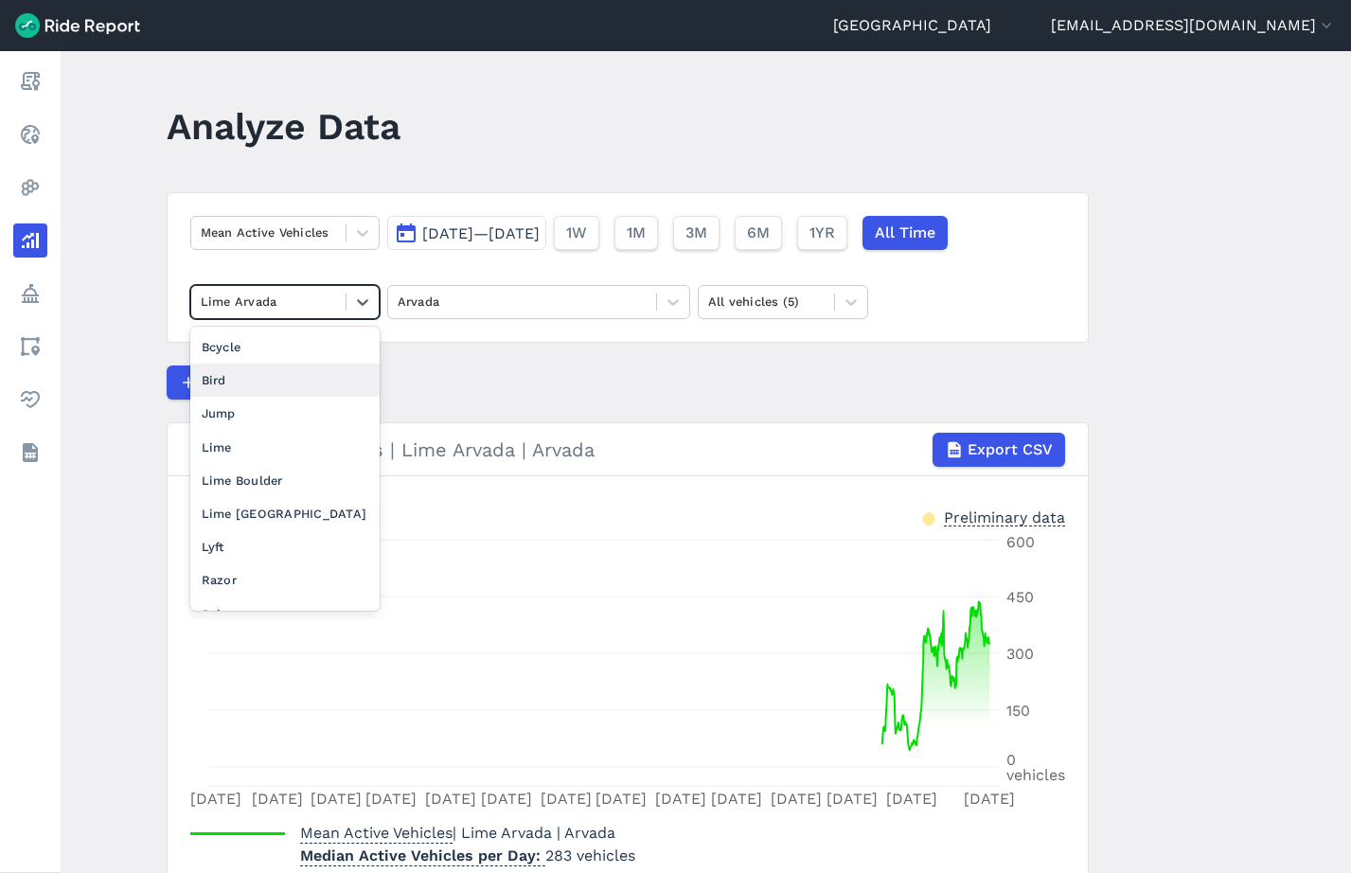
click at [254, 384] on div "Bird" at bounding box center [284, 380] width 189 height 33
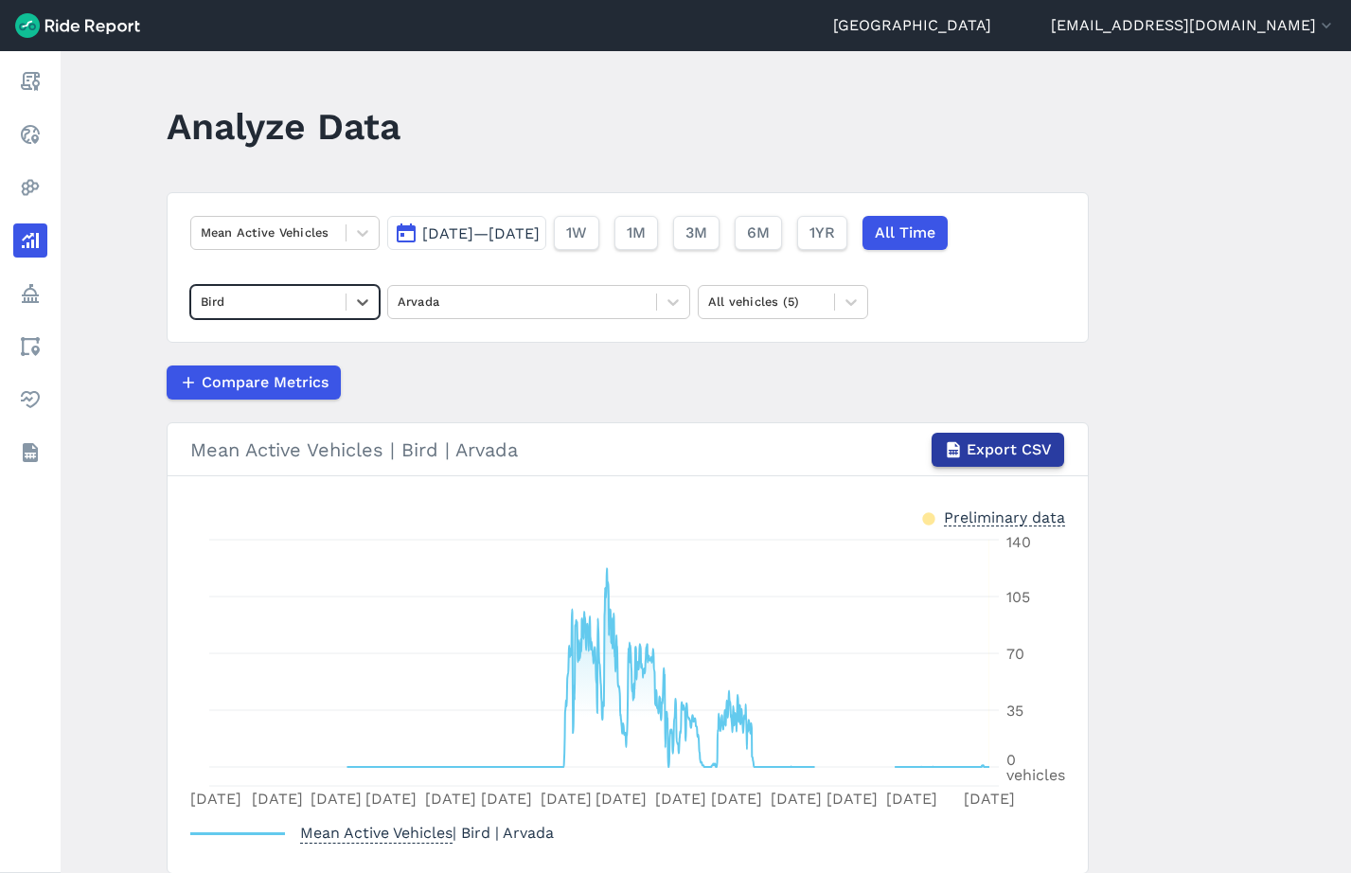
click at [1015, 443] on span "Export CSV" at bounding box center [1009, 449] width 85 height 23
click at [1183, 363] on main "Analyze Data Mean Active Vehicles [DATE]—[DATE] 1W 1M 3M 6M 1YR All Time Bird A…" at bounding box center [706, 462] width 1290 height 822
click at [1182, 375] on main "Analyze Data Mean Active Vehicles [DATE]—[DATE] 1W 1M 3M 6M 1YR All Time Bird A…" at bounding box center [706, 462] width 1290 height 822
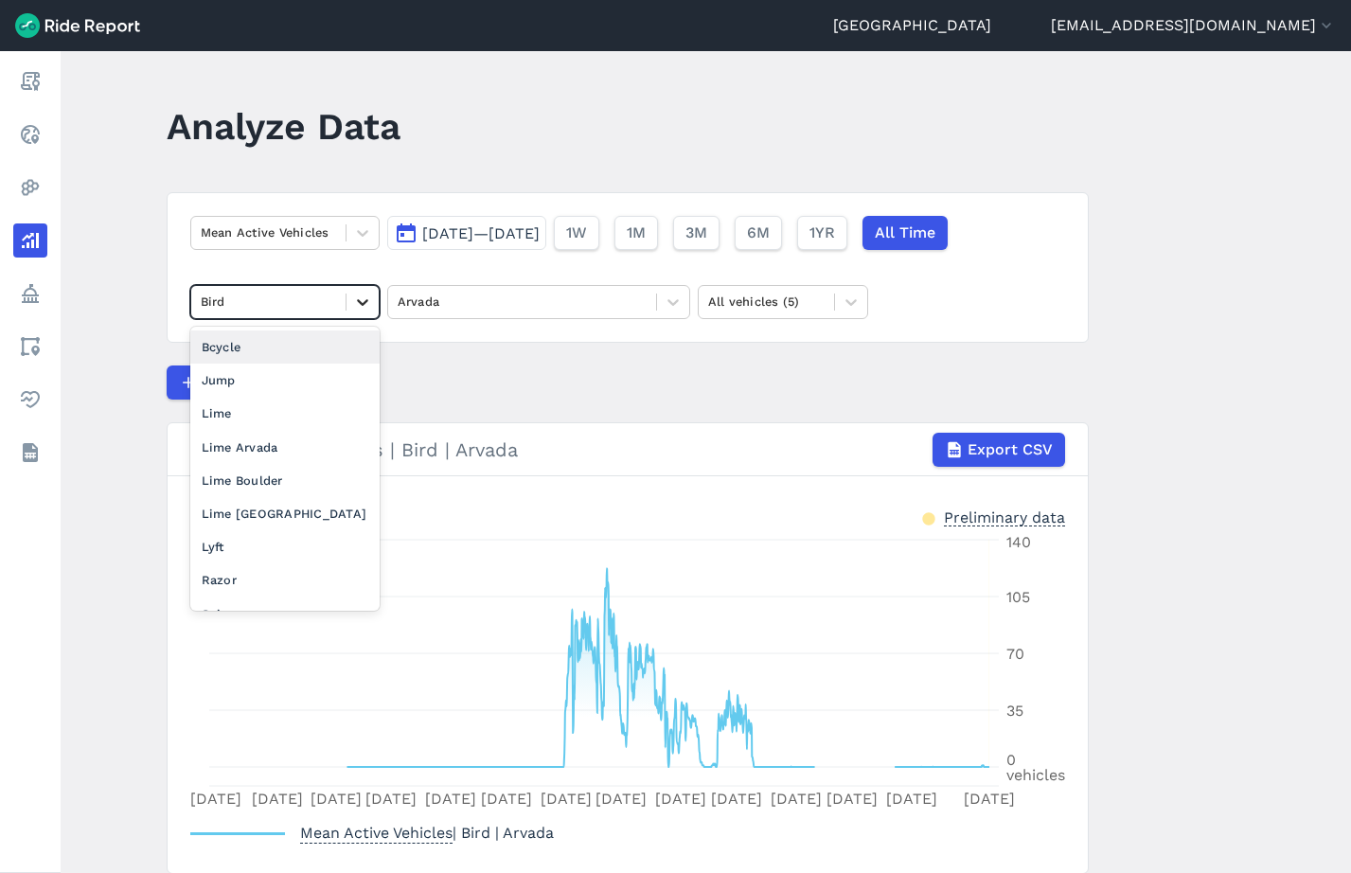
click at [364, 301] on icon at bounding box center [362, 302] width 19 height 19
click at [669, 298] on icon at bounding box center [673, 302] width 19 height 19
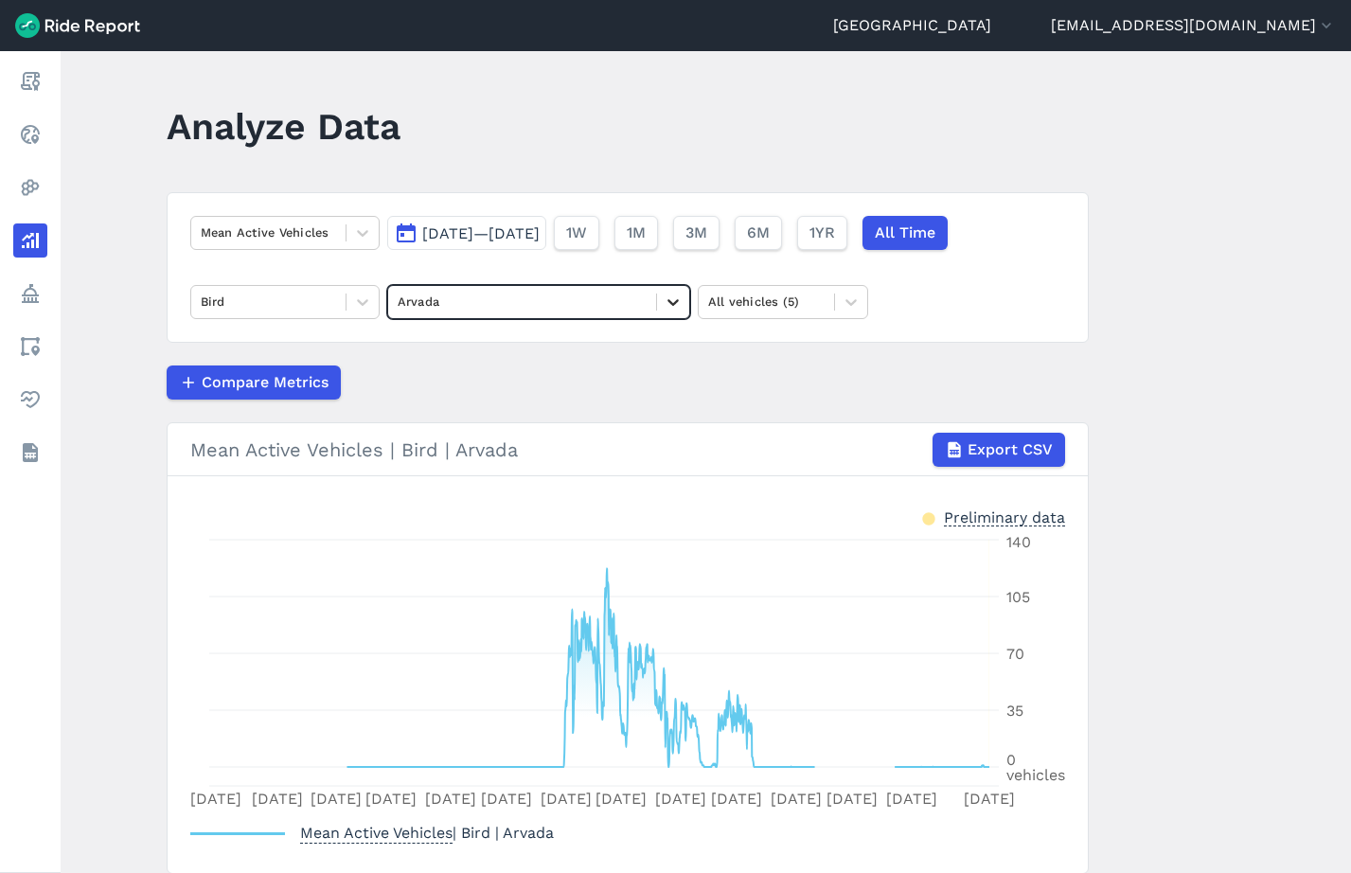
click at [676, 293] on icon at bounding box center [673, 302] width 19 height 19
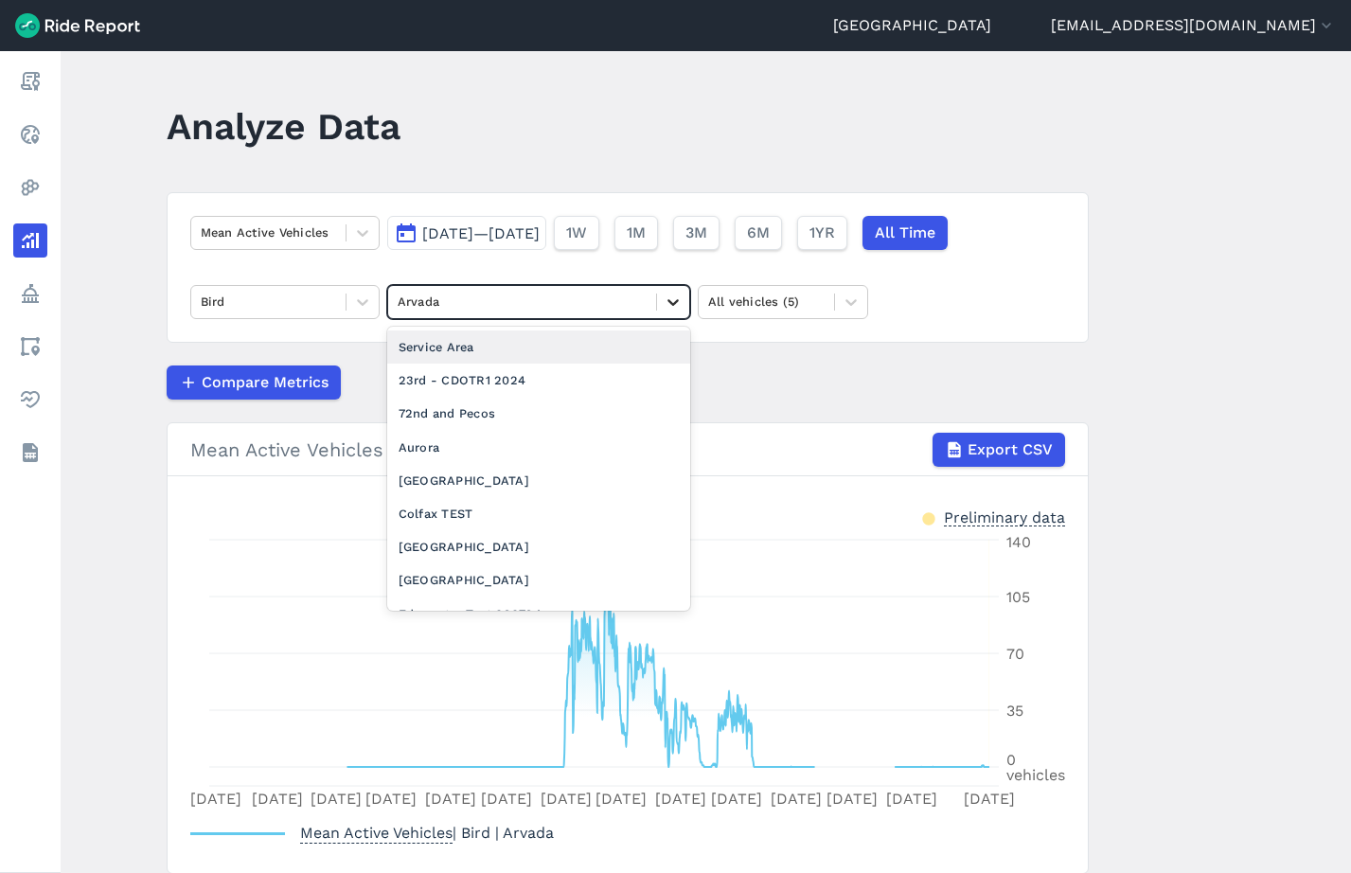
click at [671, 292] on div at bounding box center [673, 302] width 32 height 32
click at [515, 353] on div "Service Area" at bounding box center [538, 346] width 303 height 33
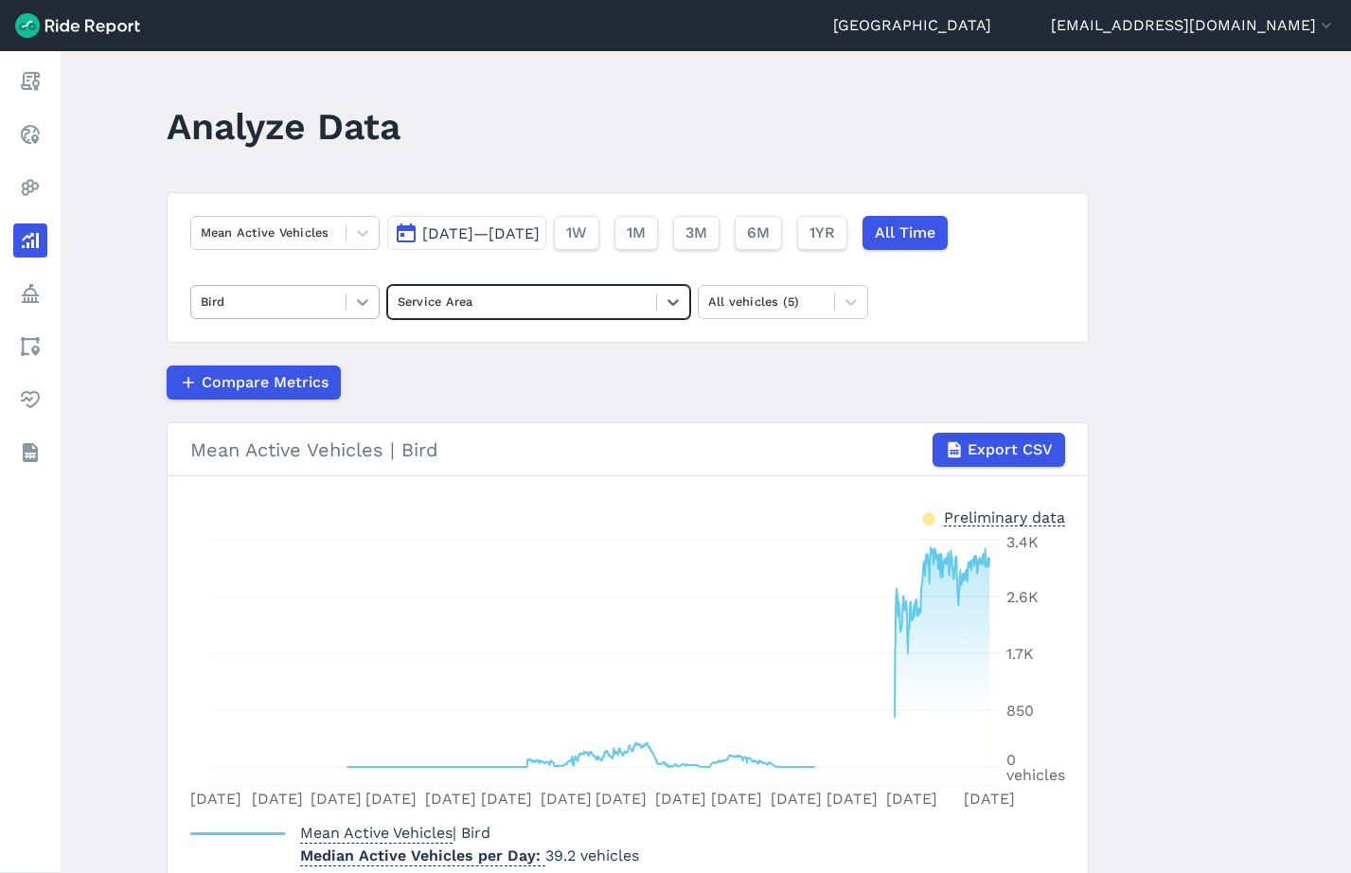
click at [370, 310] on icon at bounding box center [362, 302] width 19 height 19
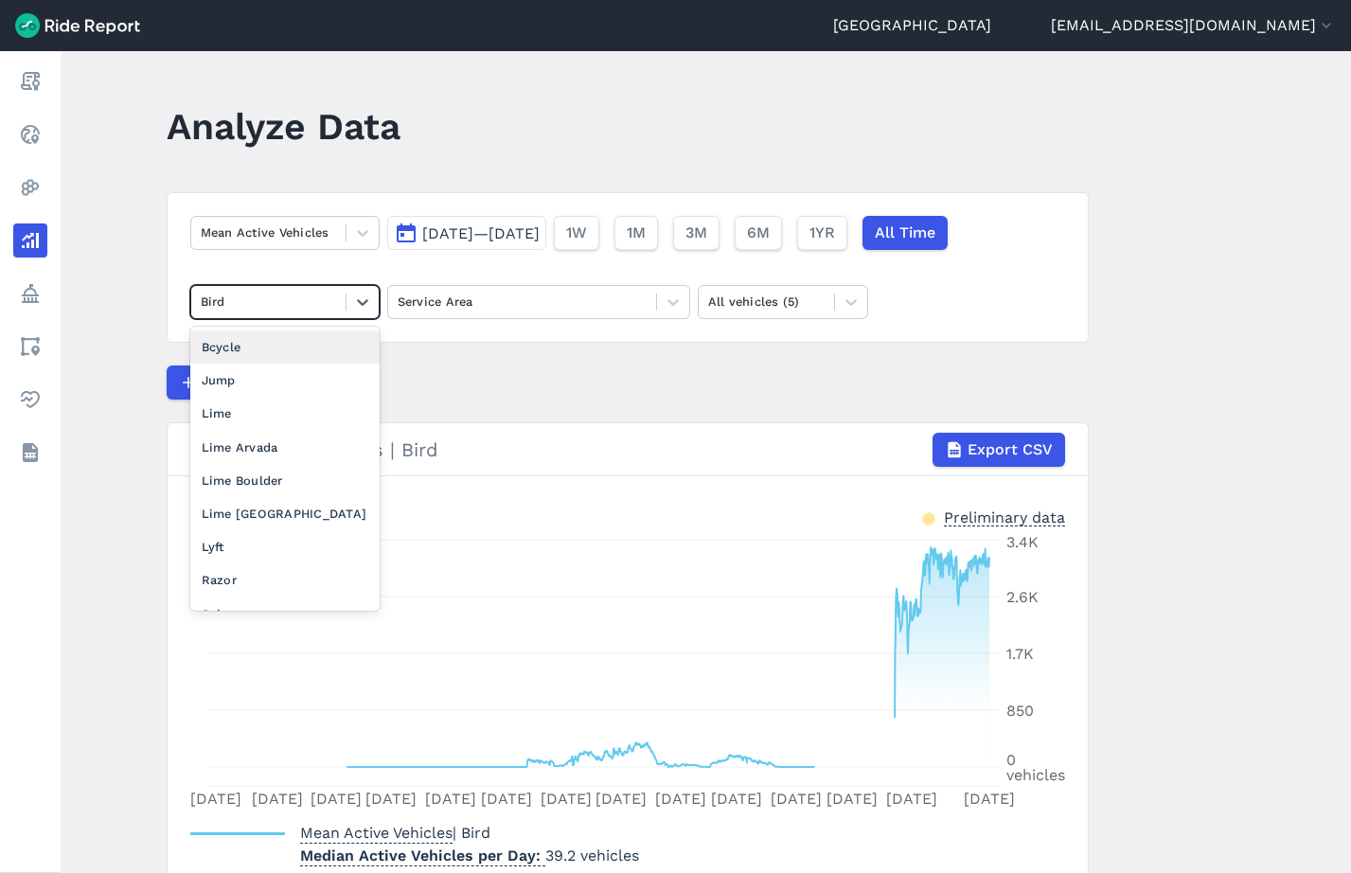
click at [275, 351] on div "Bcycle" at bounding box center [284, 346] width 189 height 33
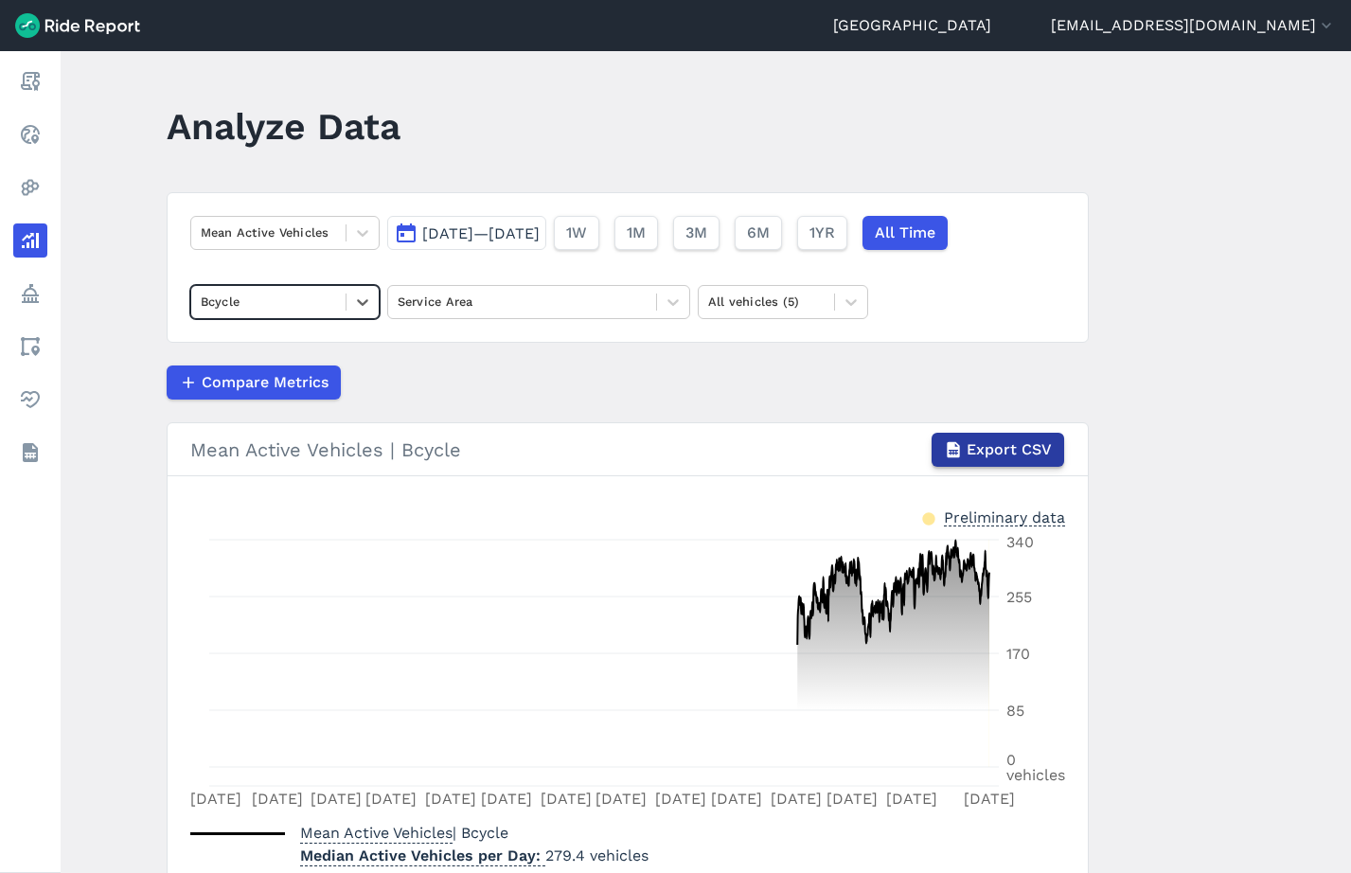
click at [1019, 446] on span "Export CSV" at bounding box center [1009, 449] width 85 height 23
click at [1166, 367] on main "Analyze Data Mean Active Vehicles [DATE]—[DATE] 1W 1M 3M 6M 1YR All Time Bcycle…" at bounding box center [706, 462] width 1290 height 822
click at [360, 306] on icon at bounding box center [362, 302] width 19 height 19
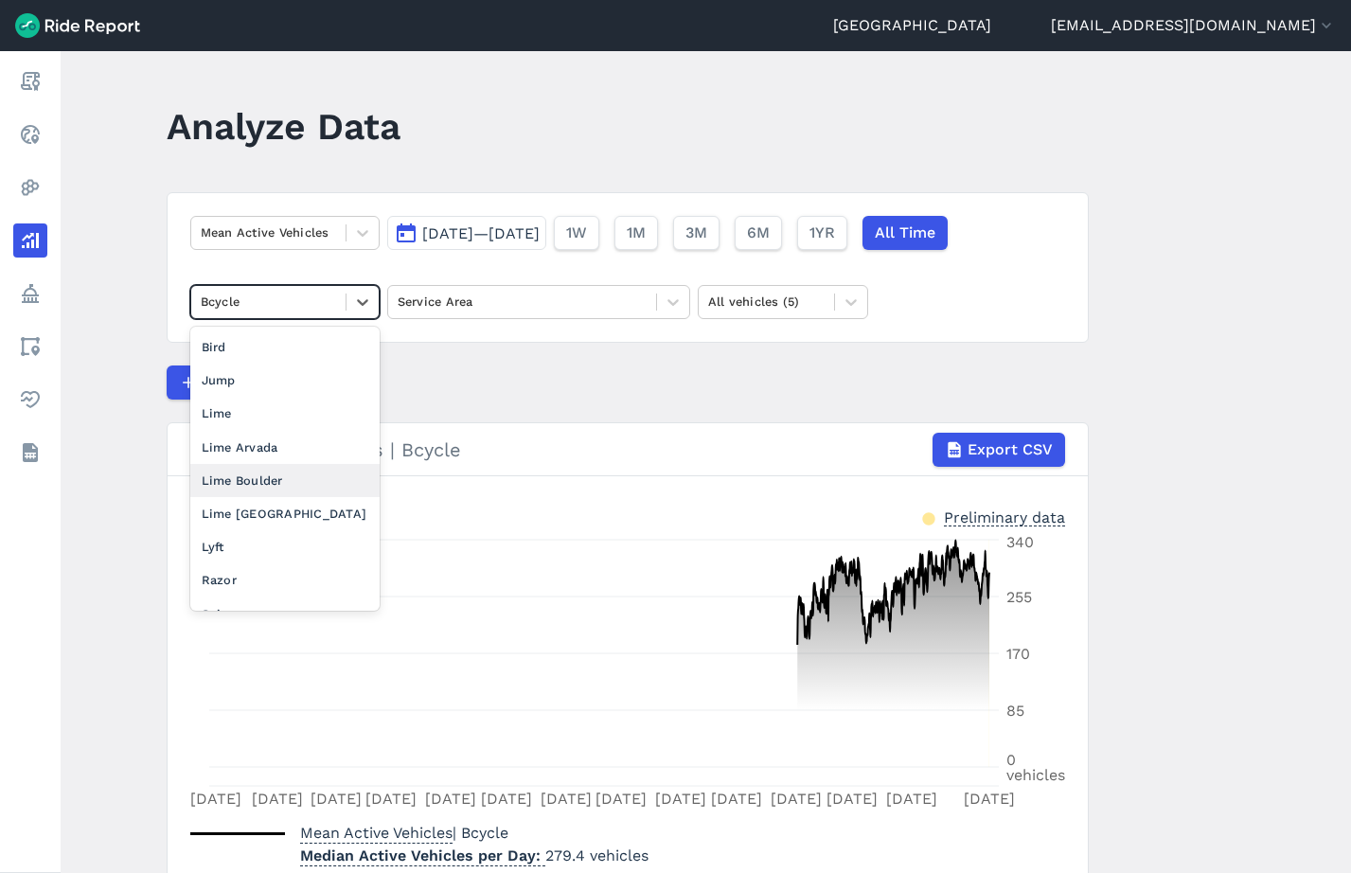
drag, startPoint x: 289, startPoint y: 475, endPoint x: 304, endPoint y: 457, distance: 23.5
click at [290, 475] on div "Lime Boulder" at bounding box center [284, 480] width 189 height 33
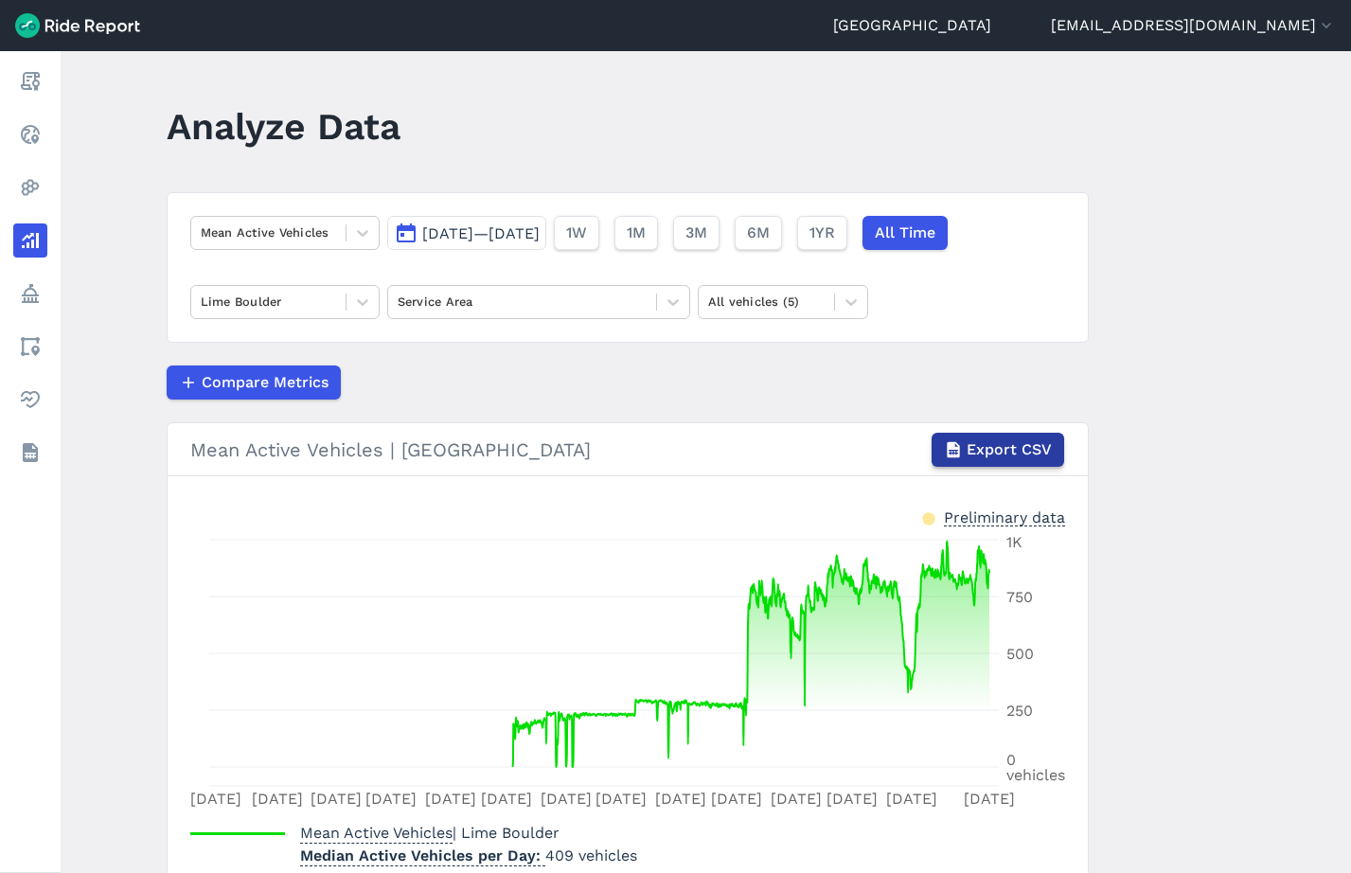
click at [984, 438] on span "Export CSV" at bounding box center [1009, 449] width 85 height 23
click at [1161, 574] on main "Analyze Data Mean Active Vehicles [DATE]—[DATE] 1W 1M 3M 6M 1YR All Time Lime B…" at bounding box center [706, 462] width 1290 height 822
click at [683, 297] on div at bounding box center [673, 302] width 32 height 32
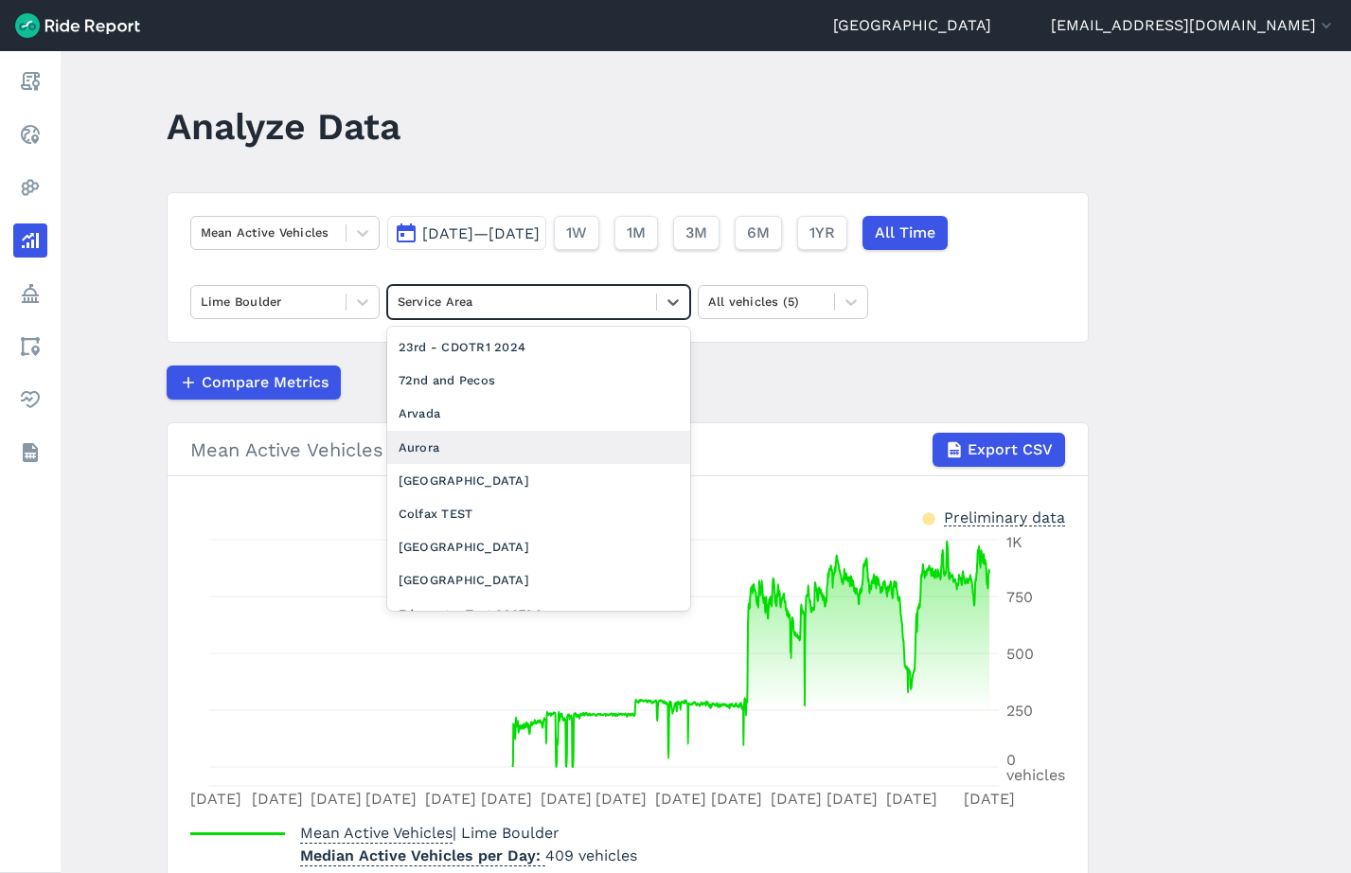
scroll to position [408, 0]
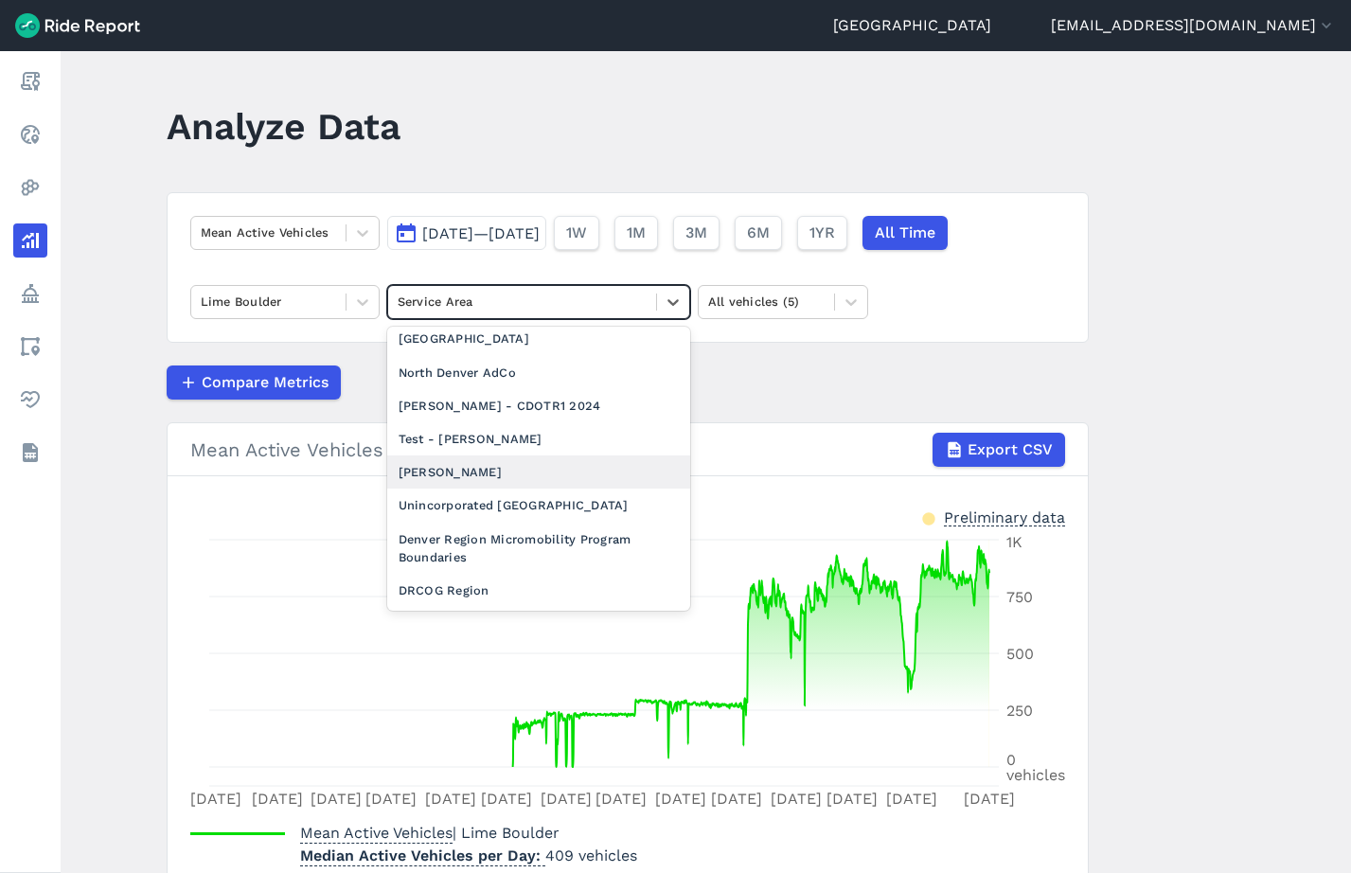
click at [510, 469] on div "[PERSON_NAME]" at bounding box center [538, 471] width 303 height 33
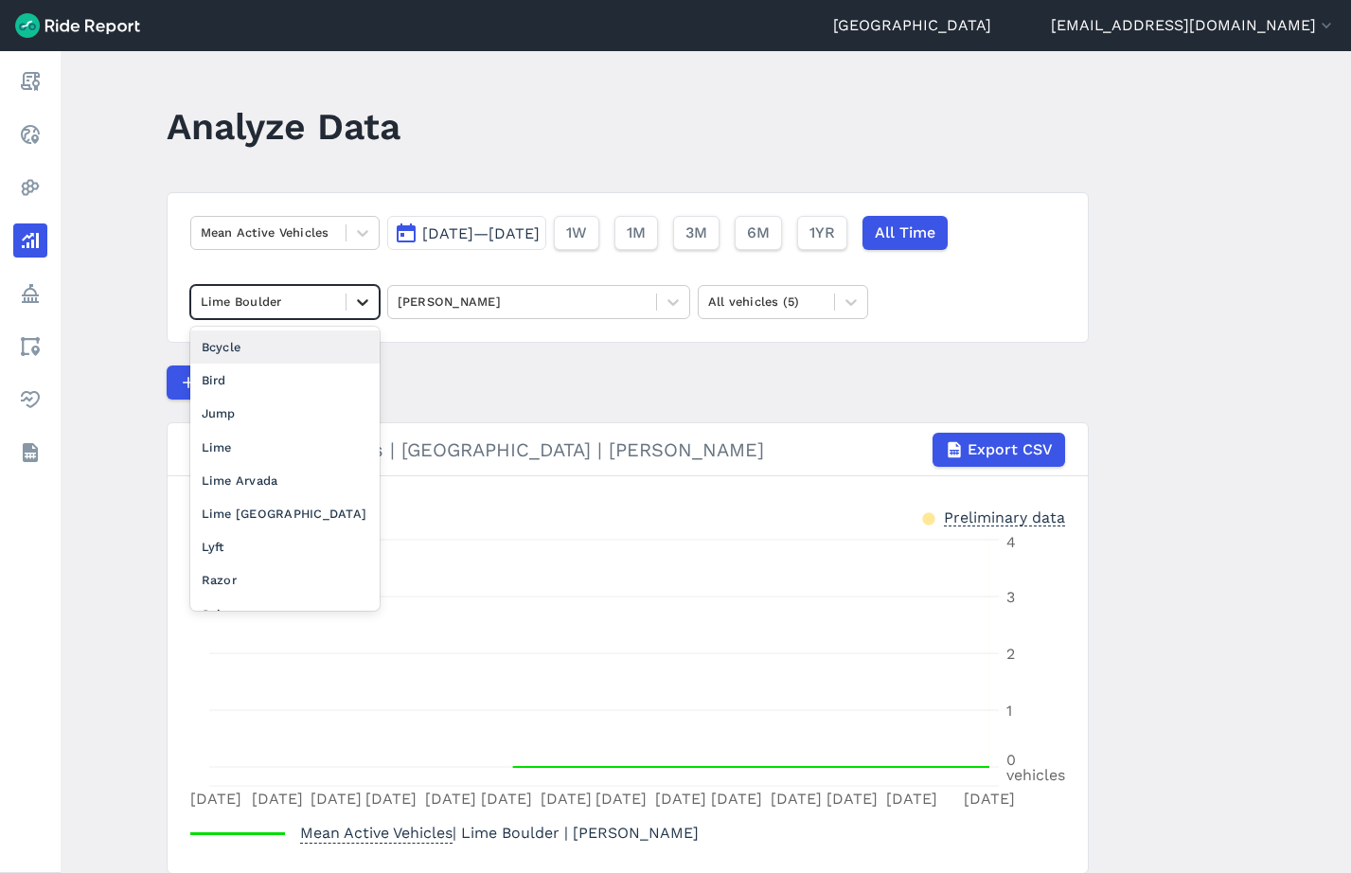
click at [370, 304] on icon at bounding box center [362, 302] width 19 height 19
click at [295, 377] on div "Bird" at bounding box center [284, 380] width 189 height 33
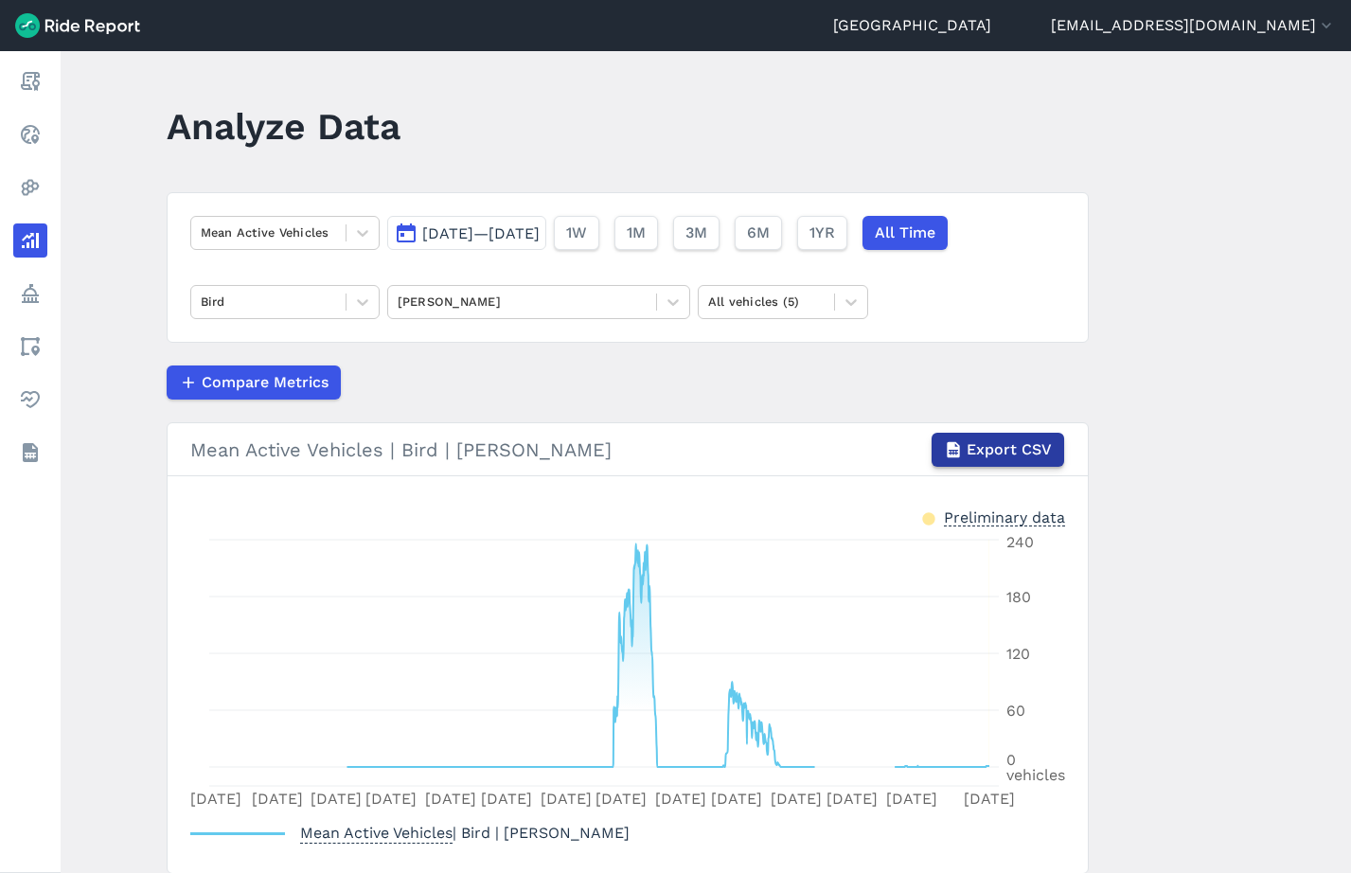
click at [1016, 452] on span "Export CSV" at bounding box center [1009, 449] width 85 height 23
click at [352, 308] on div at bounding box center [362, 302] width 32 height 32
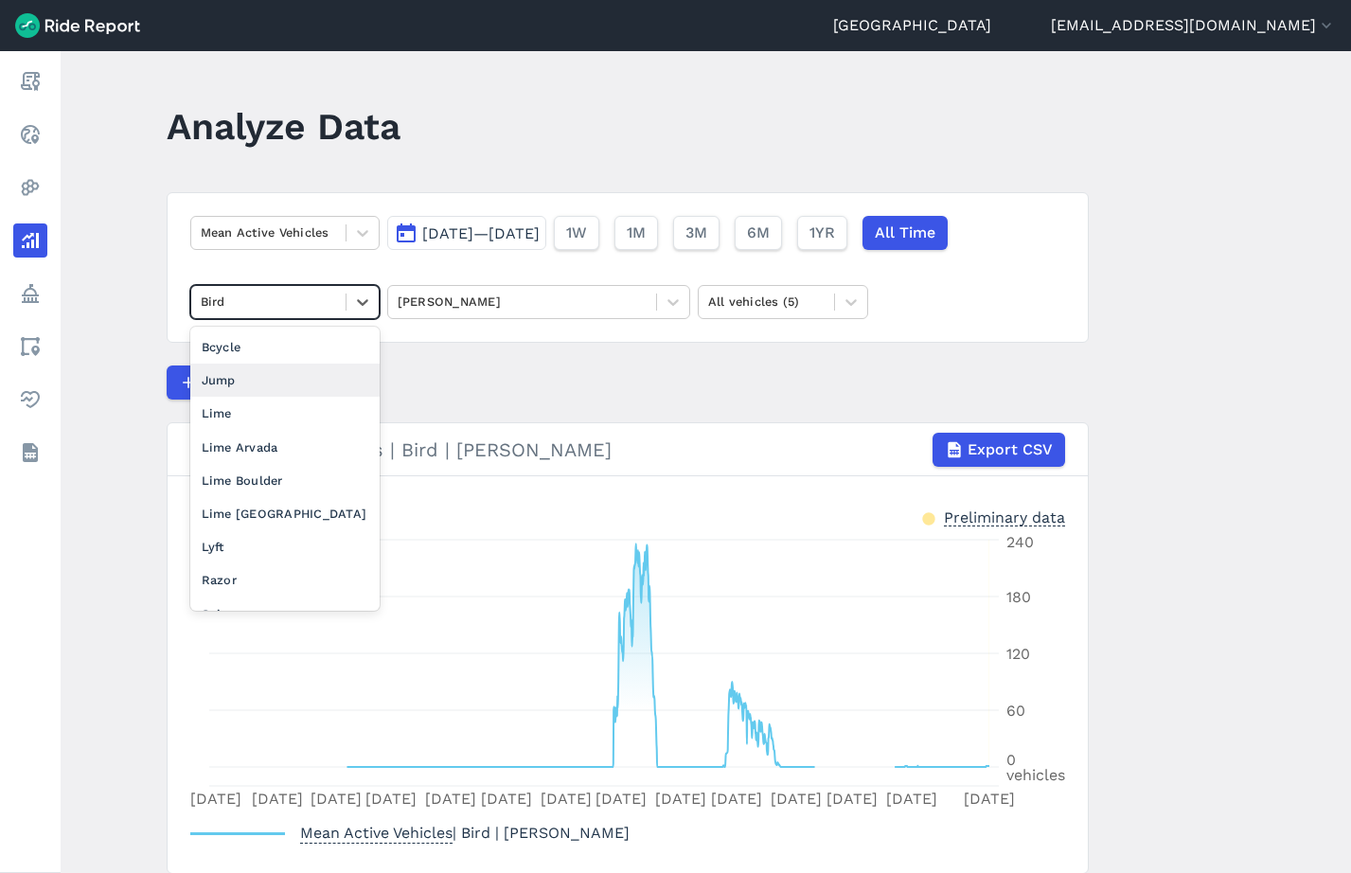
click at [242, 382] on div "Jump" at bounding box center [284, 380] width 189 height 33
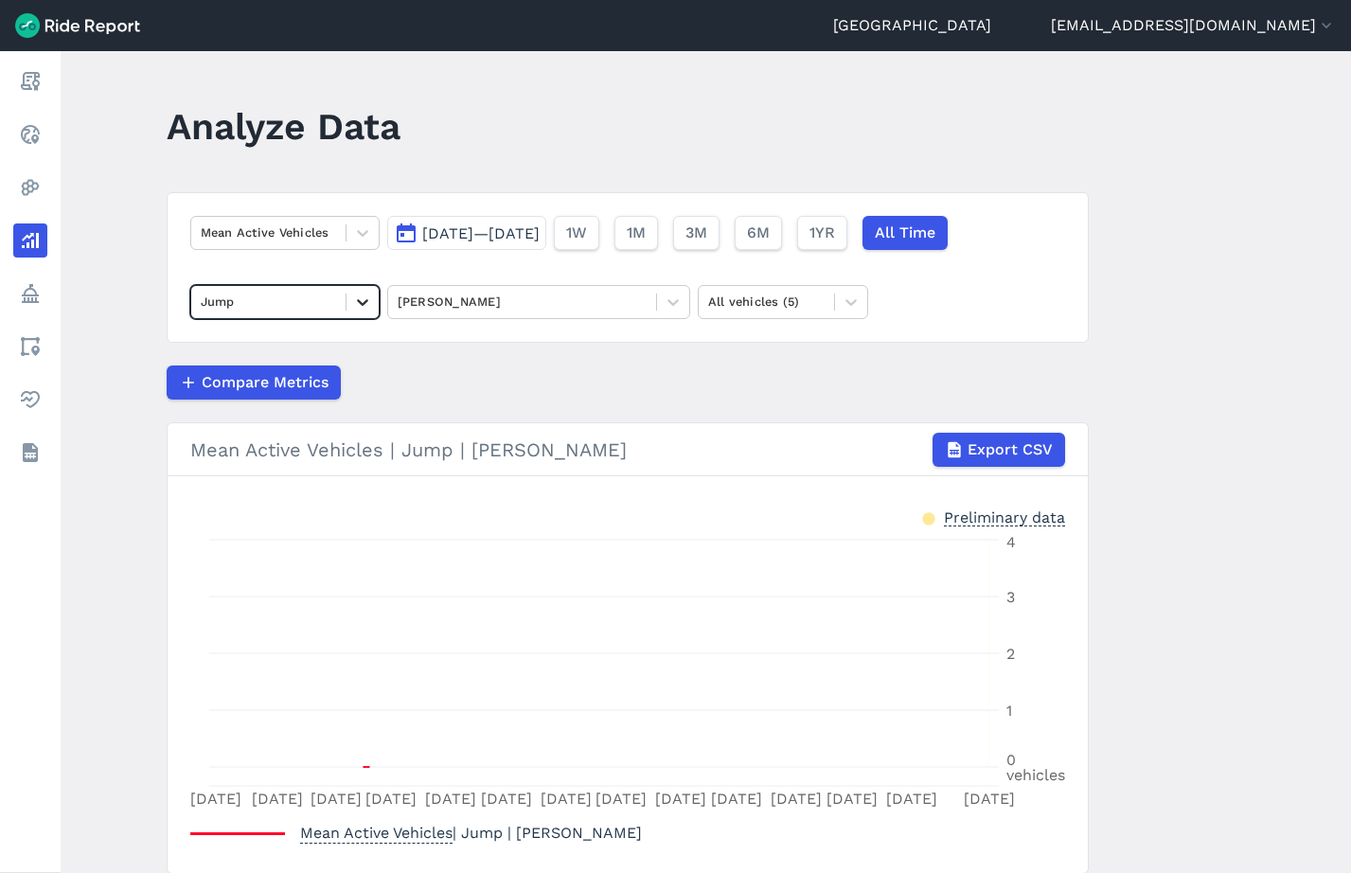
click at [373, 299] on div at bounding box center [362, 302] width 32 height 32
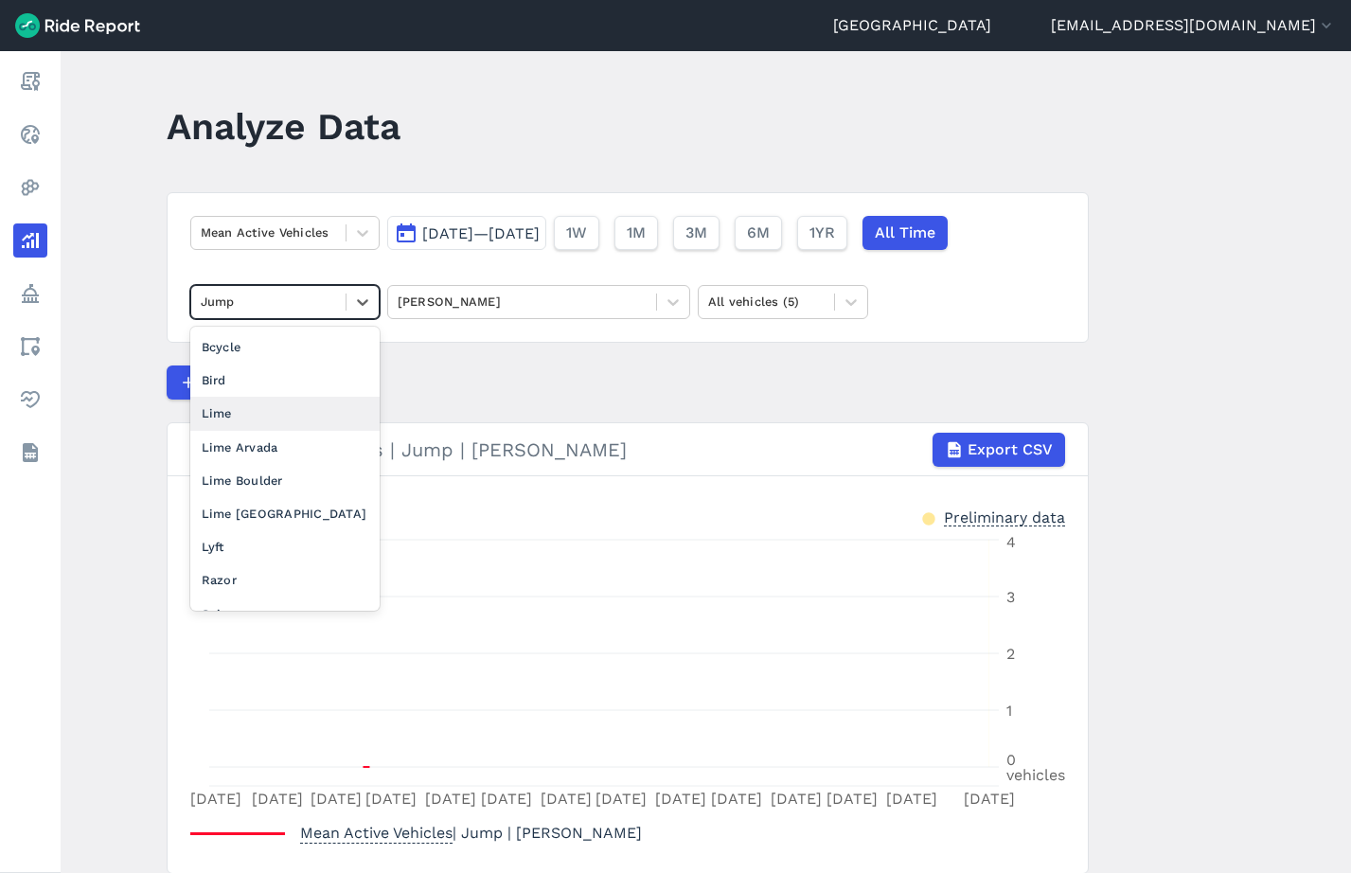
click at [244, 416] on div "Lime" at bounding box center [284, 413] width 189 height 33
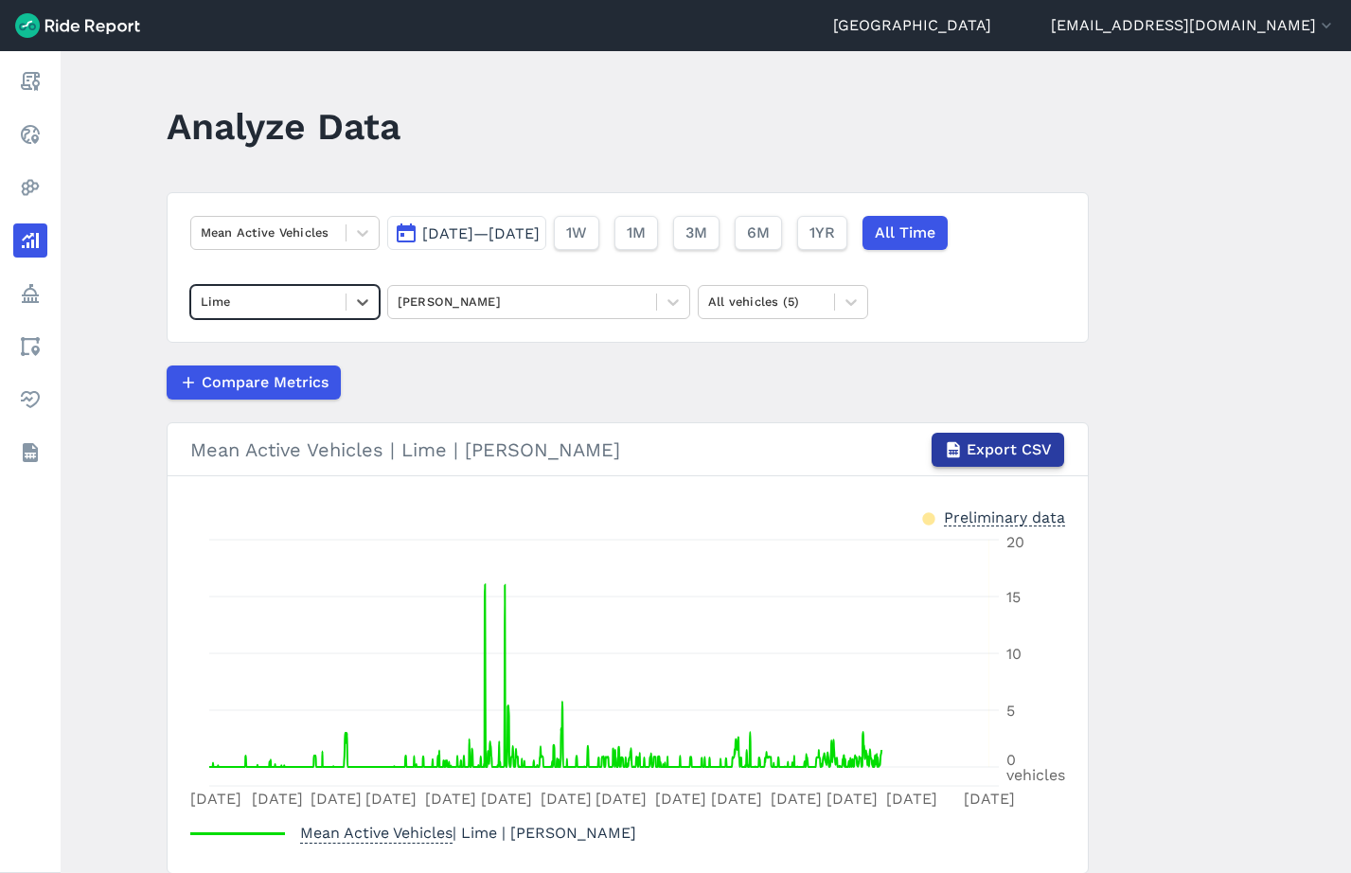
click at [1002, 452] on span "Export CSV" at bounding box center [1009, 449] width 85 height 23
click at [358, 293] on icon at bounding box center [362, 302] width 19 height 19
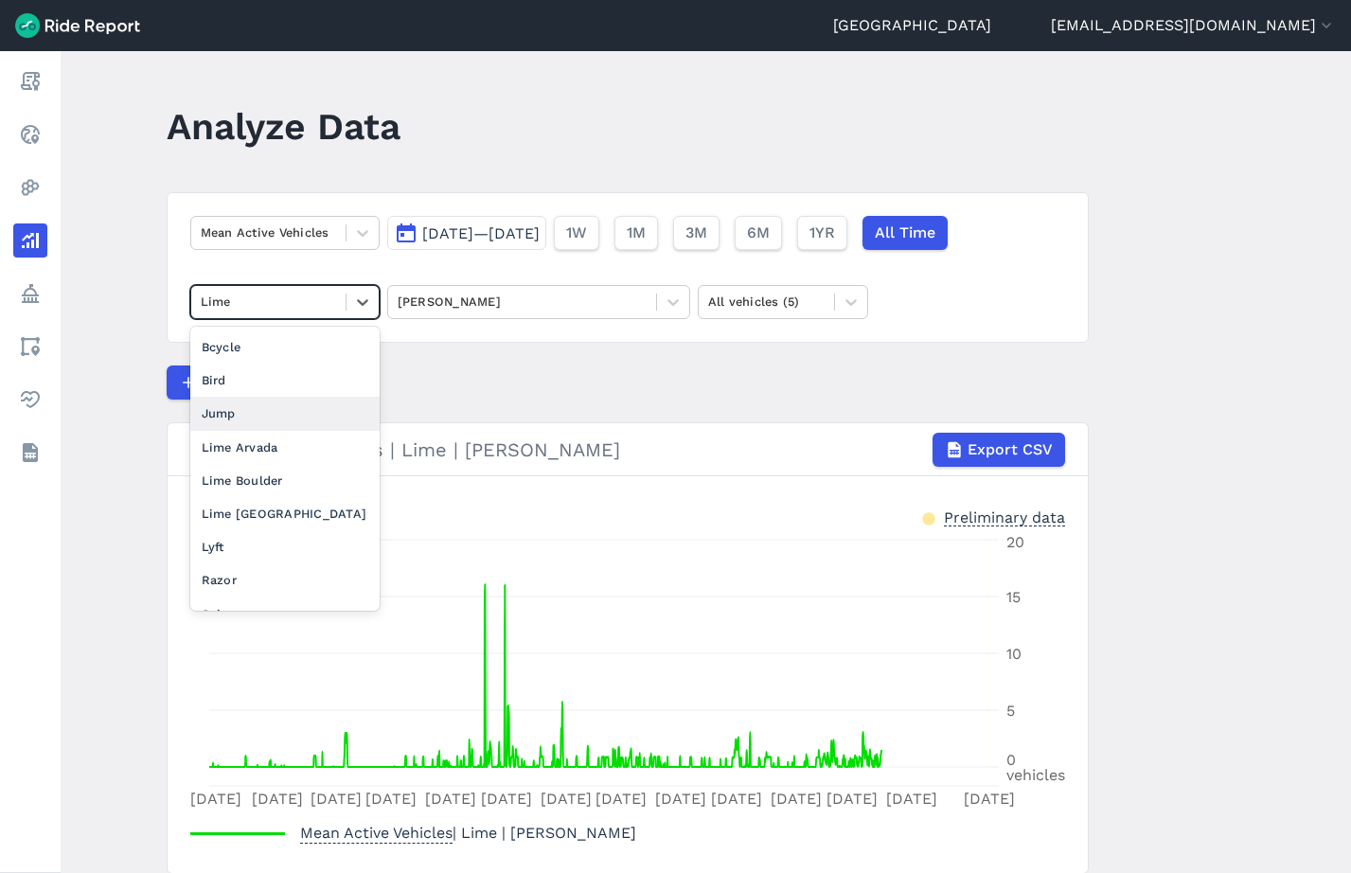
click at [275, 421] on div "Jump" at bounding box center [284, 413] width 189 height 33
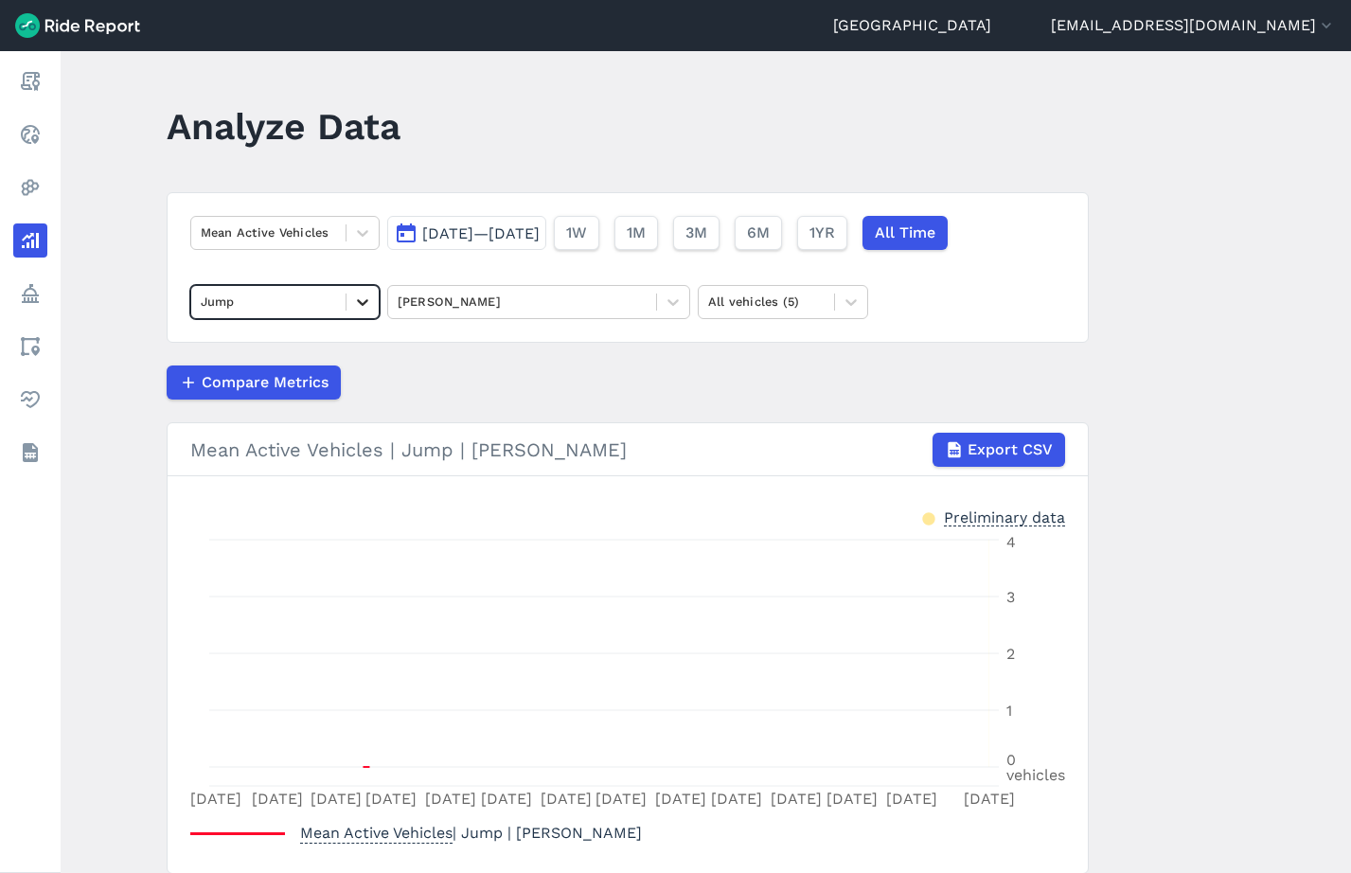
click at [364, 304] on icon at bounding box center [362, 302] width 11 height 7
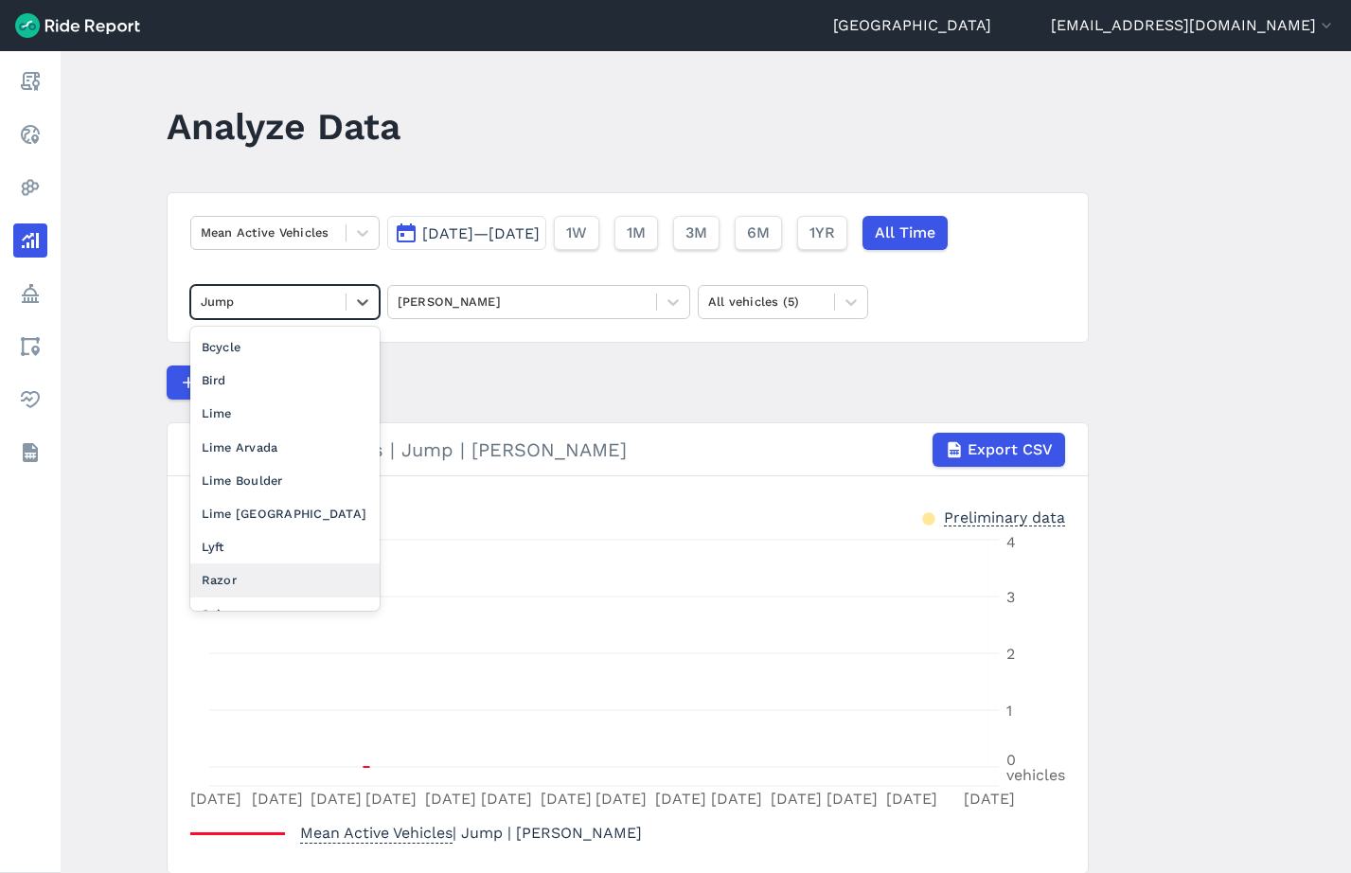
scroll to position [24, 0]
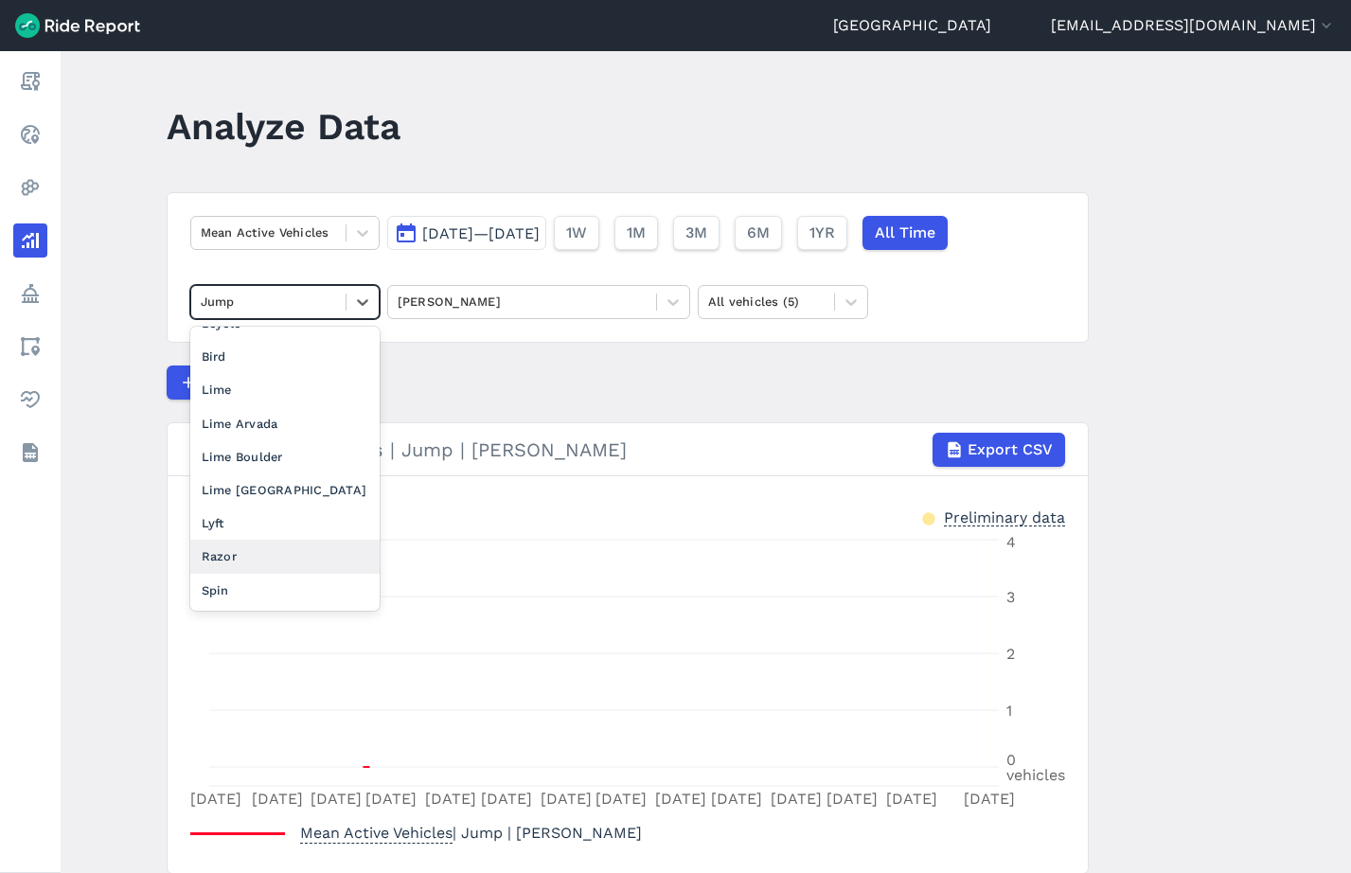
click at [257, 555] on div "Razor" at bounding box center [284, 556] width 189 height 33
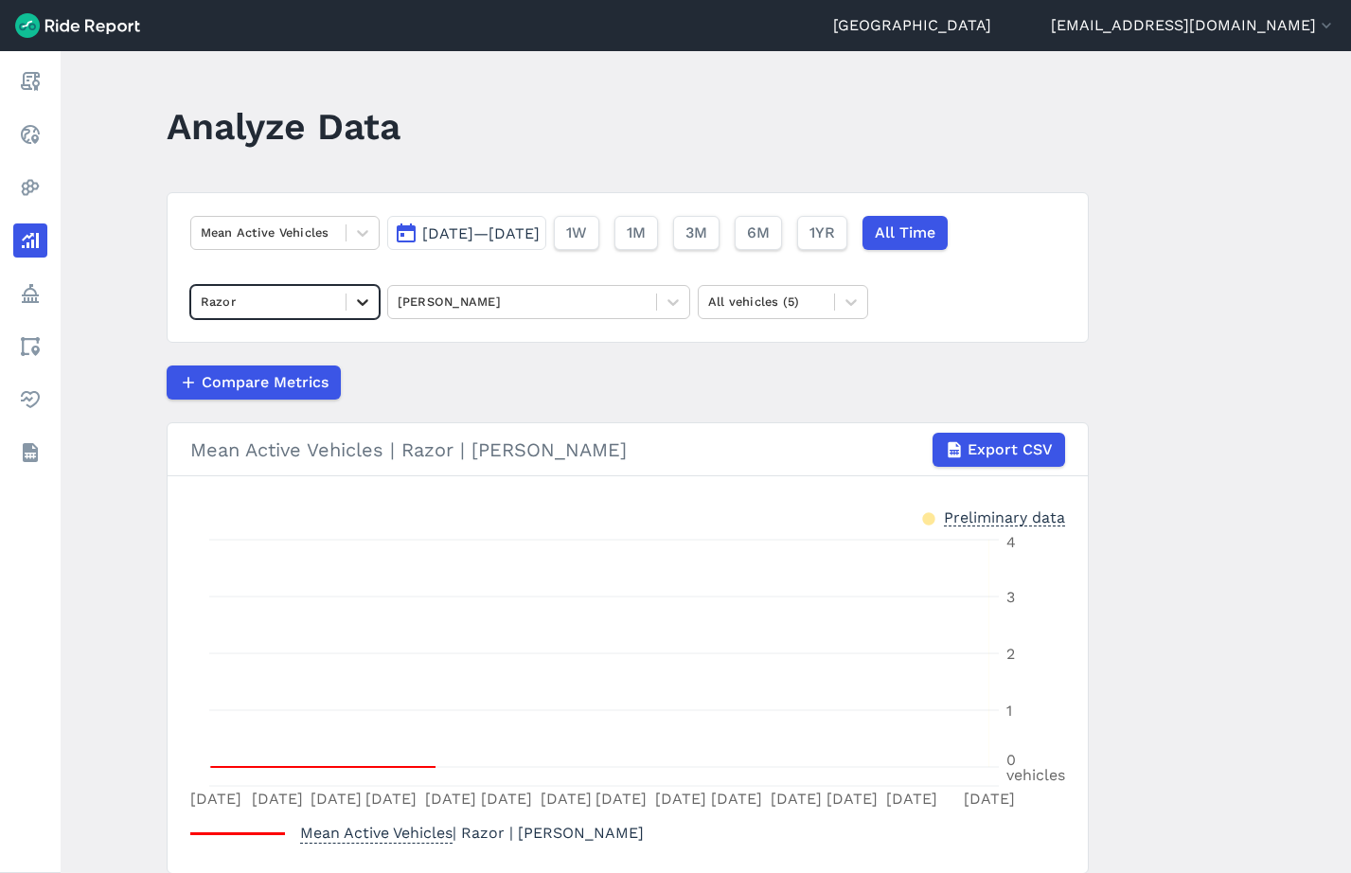
click at [362, 298] on icon at bounding box center [362, 302] width 19 height 19
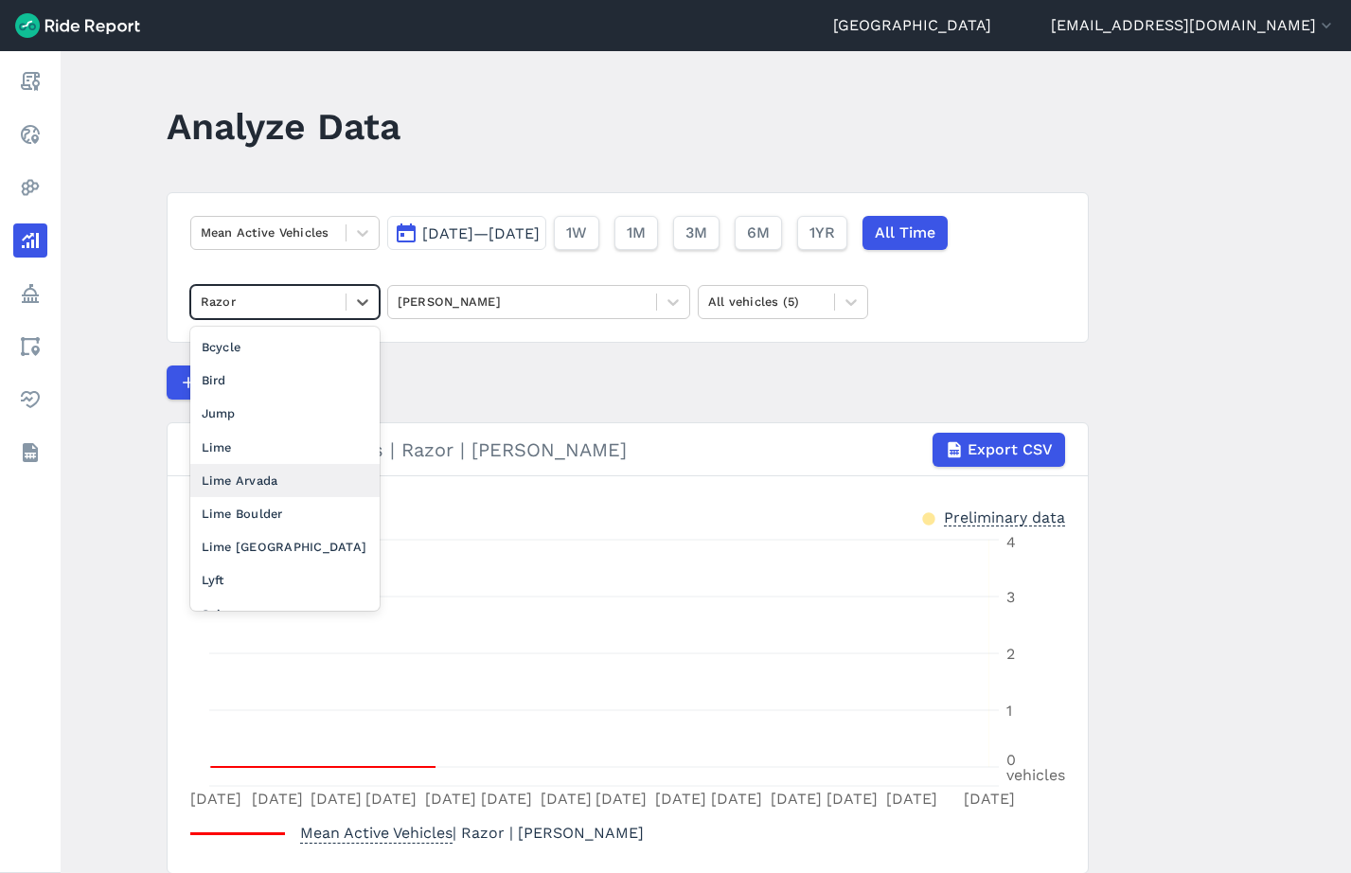
scroll to position [24, 0]
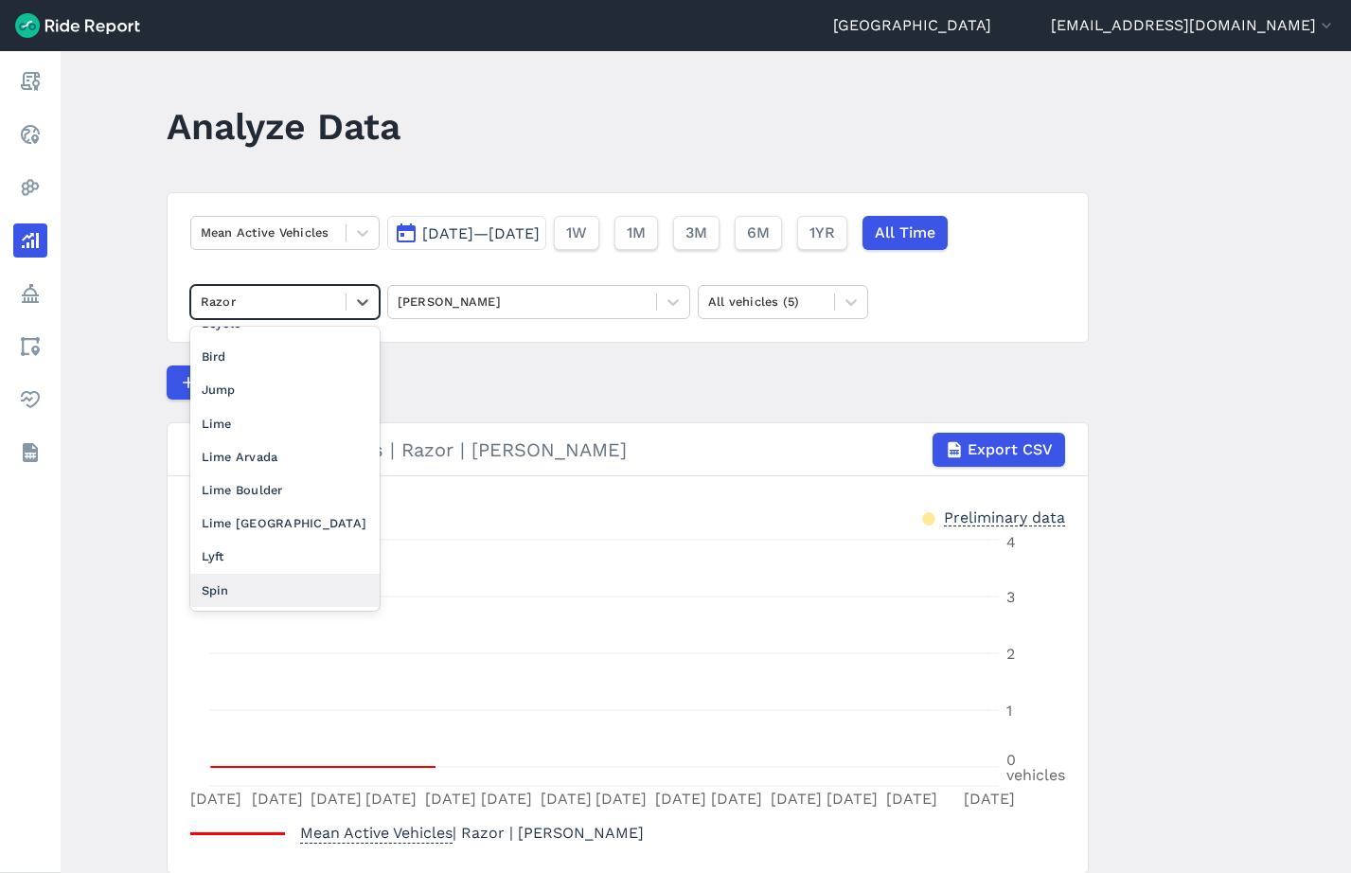
click at [257, 587] on div "Spin" at bounding box center [284, 590] width 189 height 33
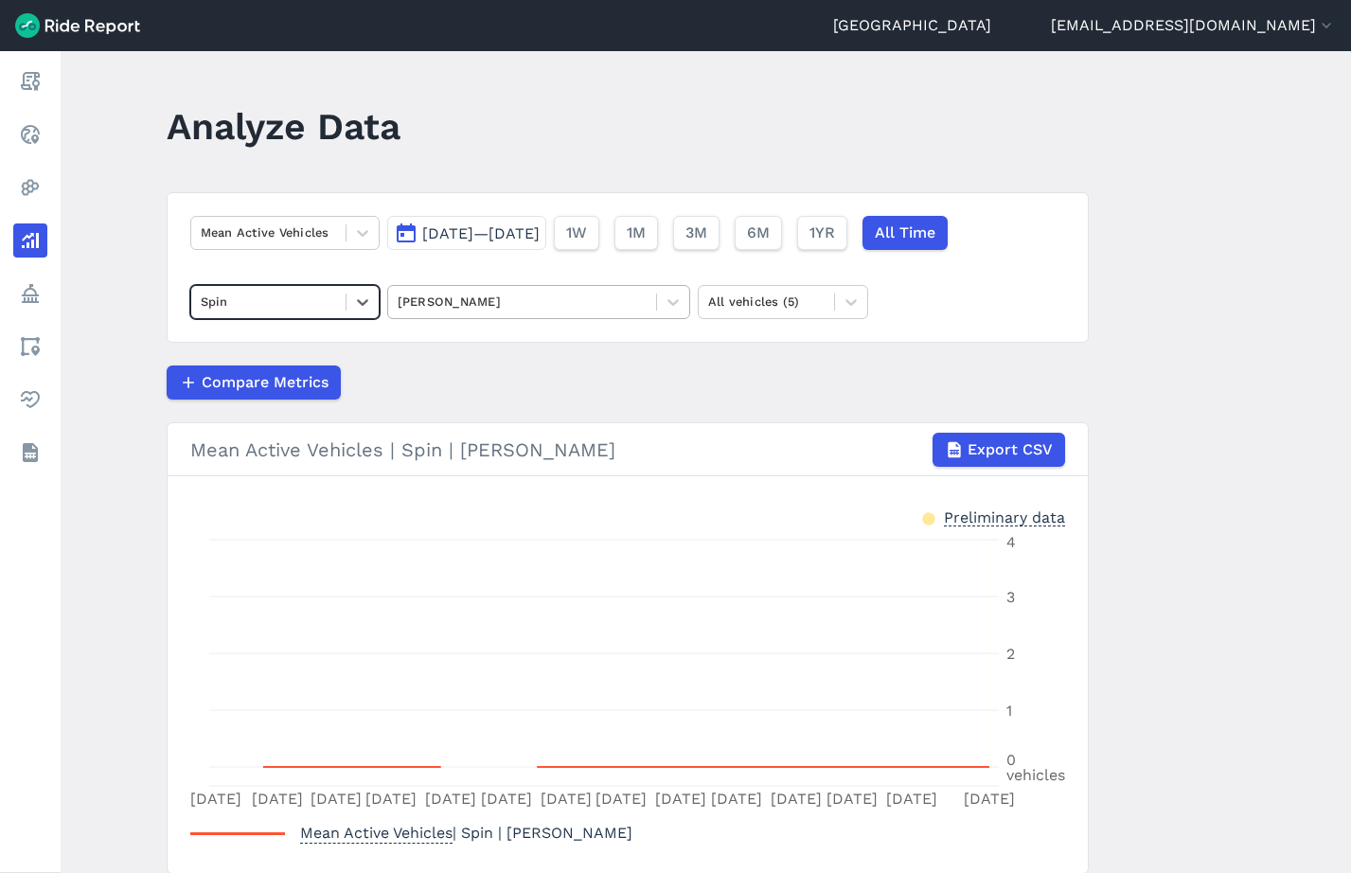
click at [652, 295] on div "[PERSON_NAME]" at bounding box center [522, 301] width 268 height 29
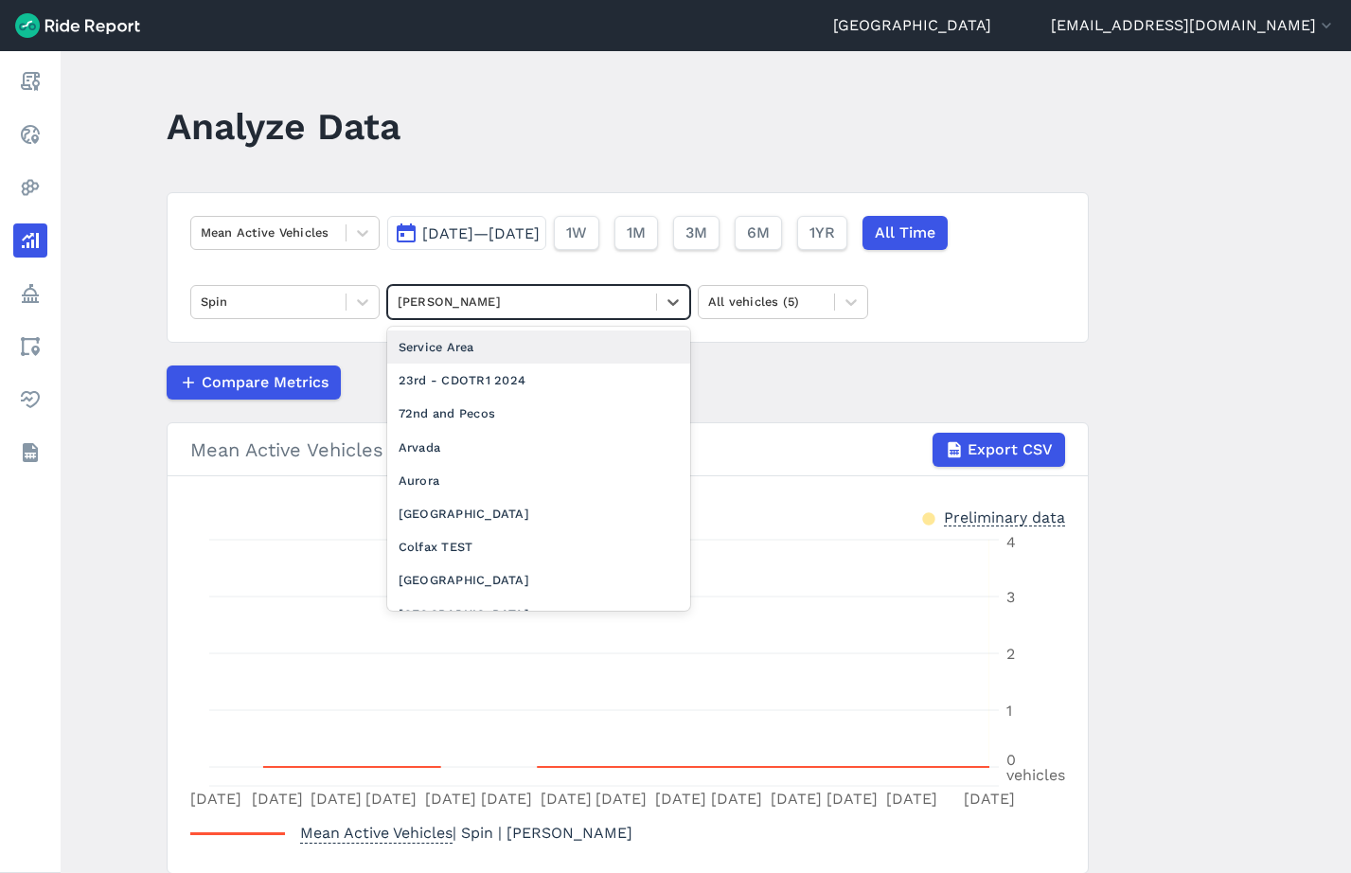
click at [560, 341] on div "Service Area" at bounding box center [538, 346] width 303 height 33
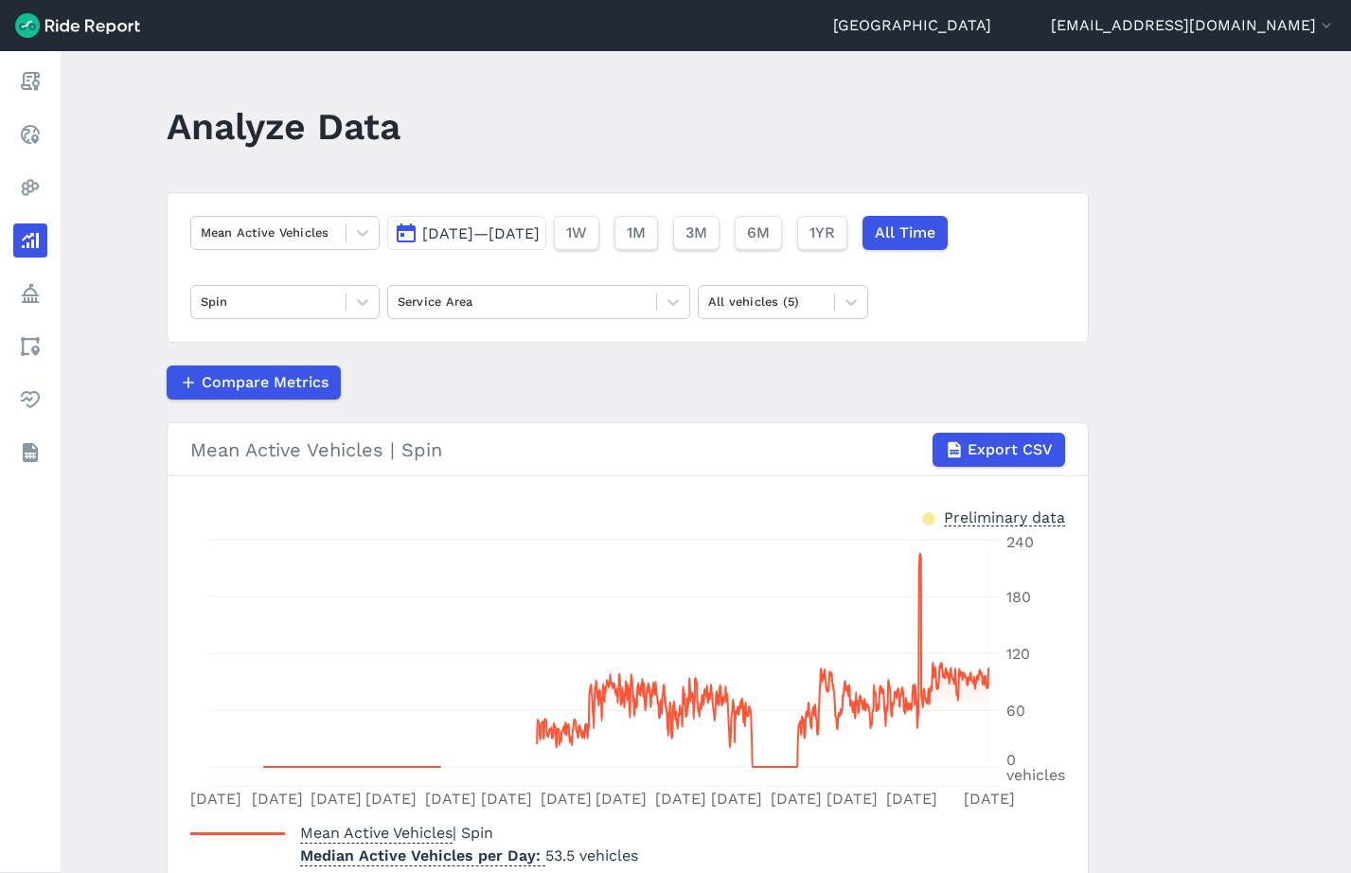
click at [1131, 358] on main "Analyze Data Mean Active Vehicles [DATE]—[DATE] 1W 1M 3M 6M 1YR All Time Spin S…" at bounding box center [706, 462] width 1290 height 822
click at [520, 302] on div at bounding box center [522, 302] width 249 height 22
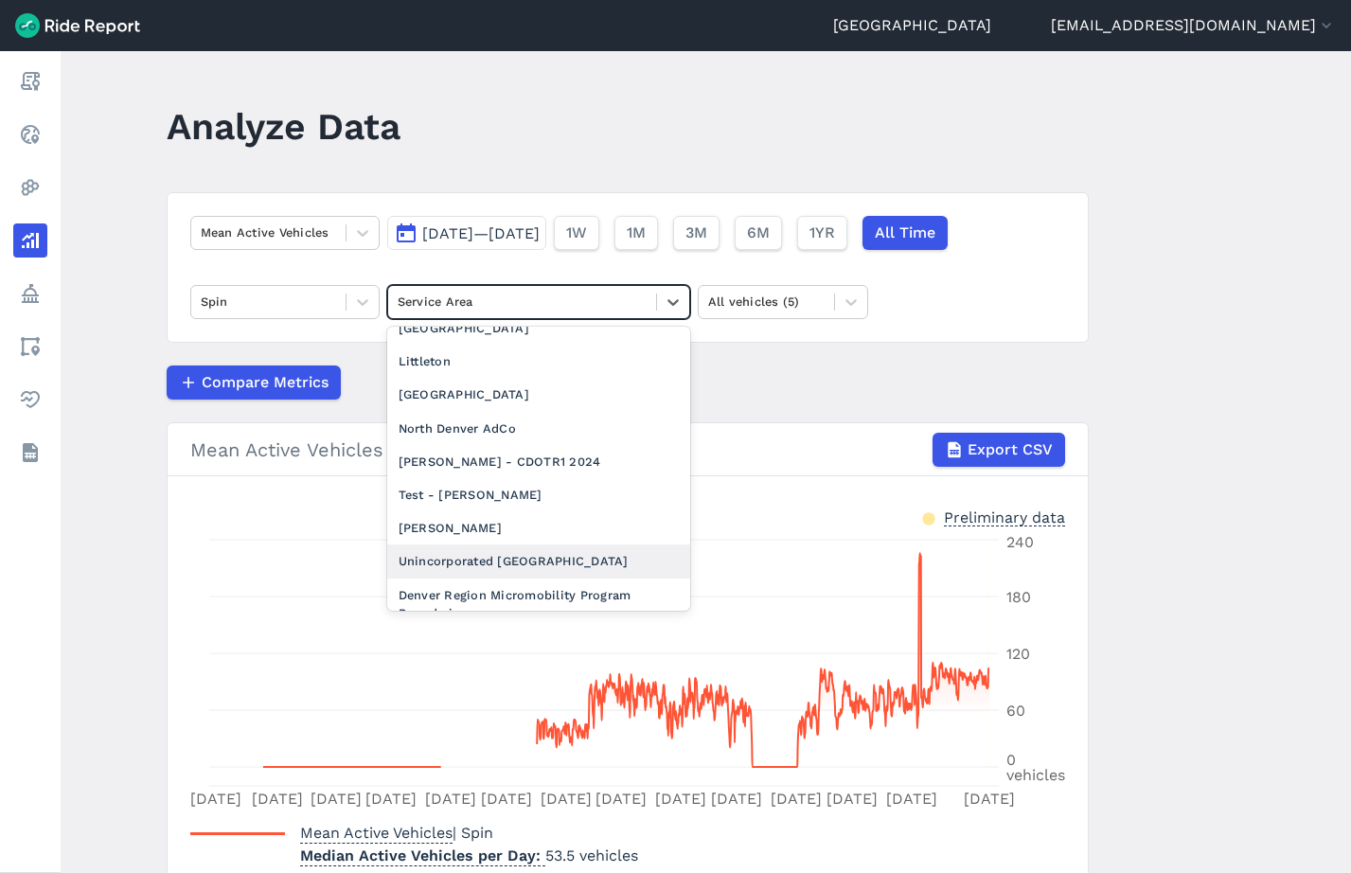
scroll to position [323, 0]
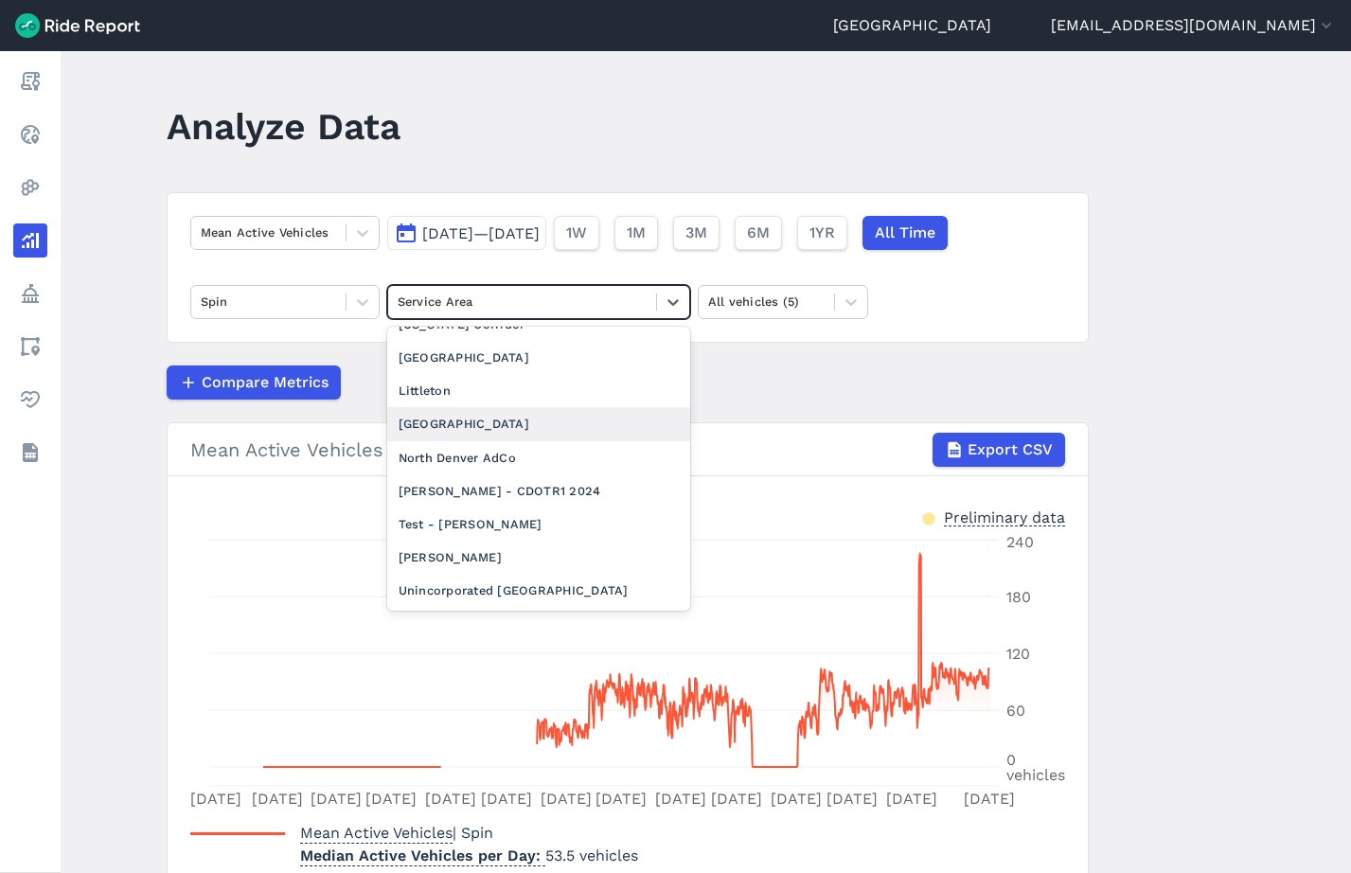
click at [534, 426] on div "[GEOGRAPHIC_DATA]" at bounding box center [538, 423] width 303 height 33
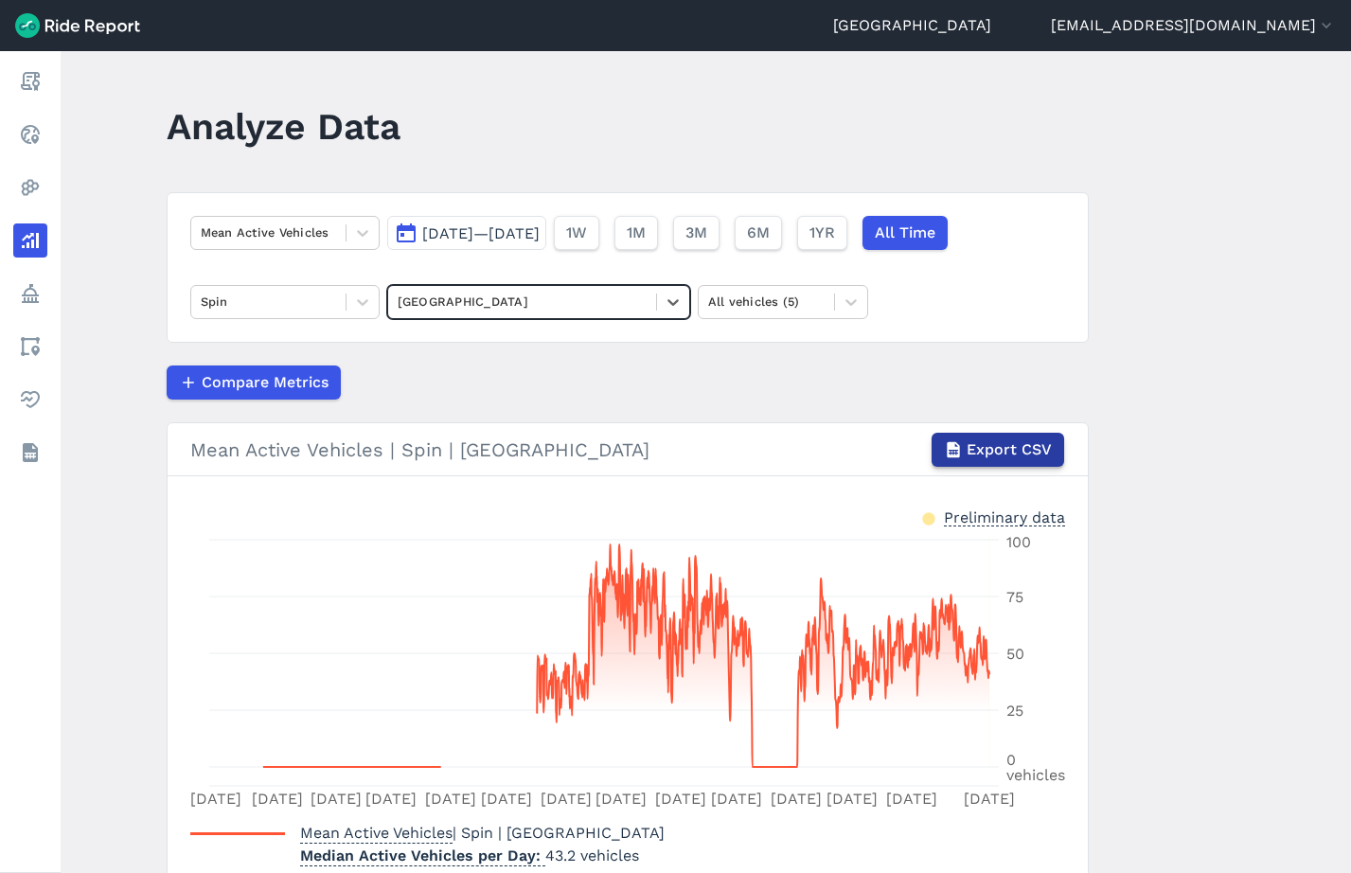
click at [1004, 448] on span "Export CSV" at bounding box center [1009, 449] width 85 height 23
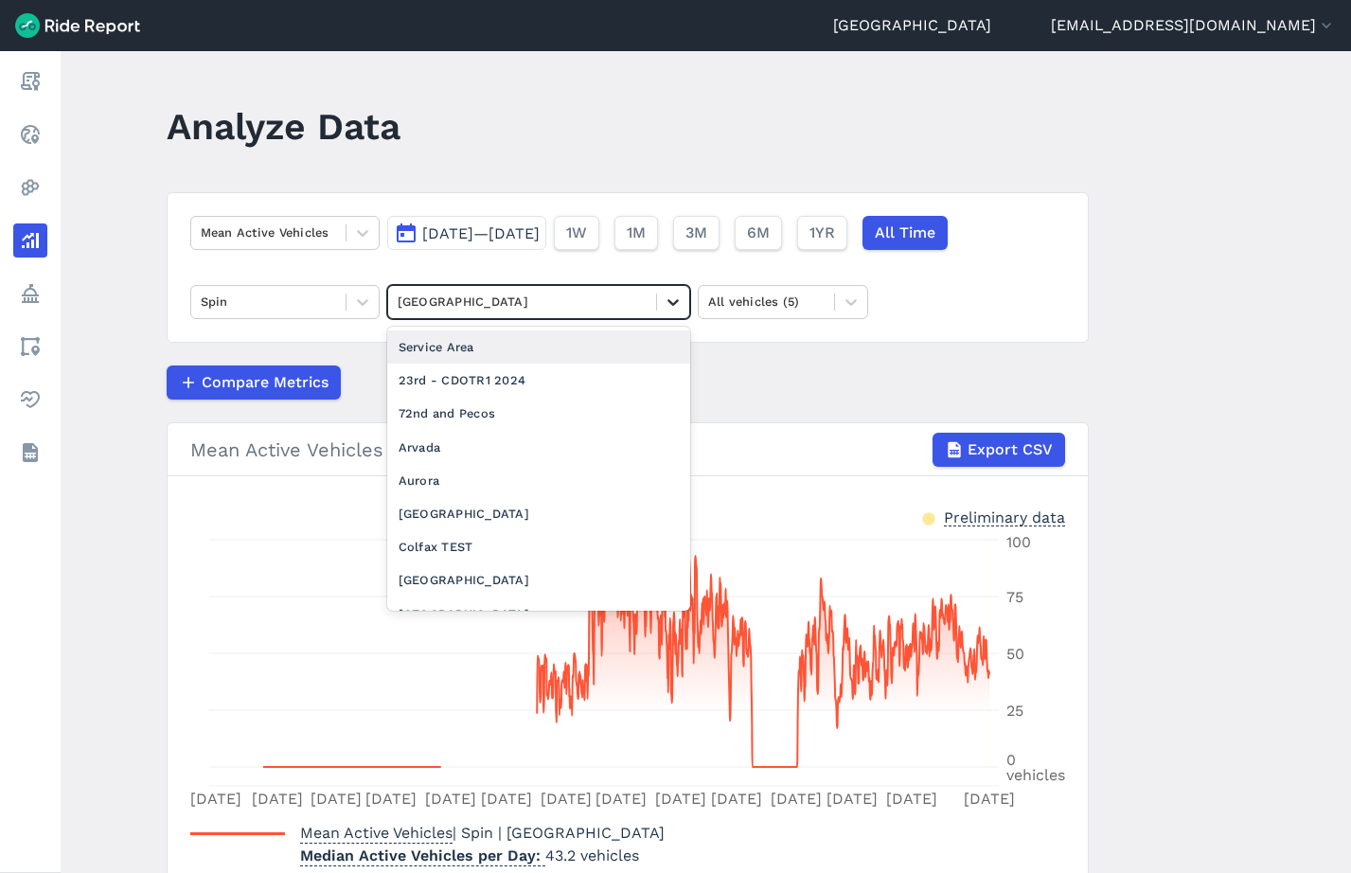
click at [669, 305] on icon at bounding box center [673, 302] width 19 height 19
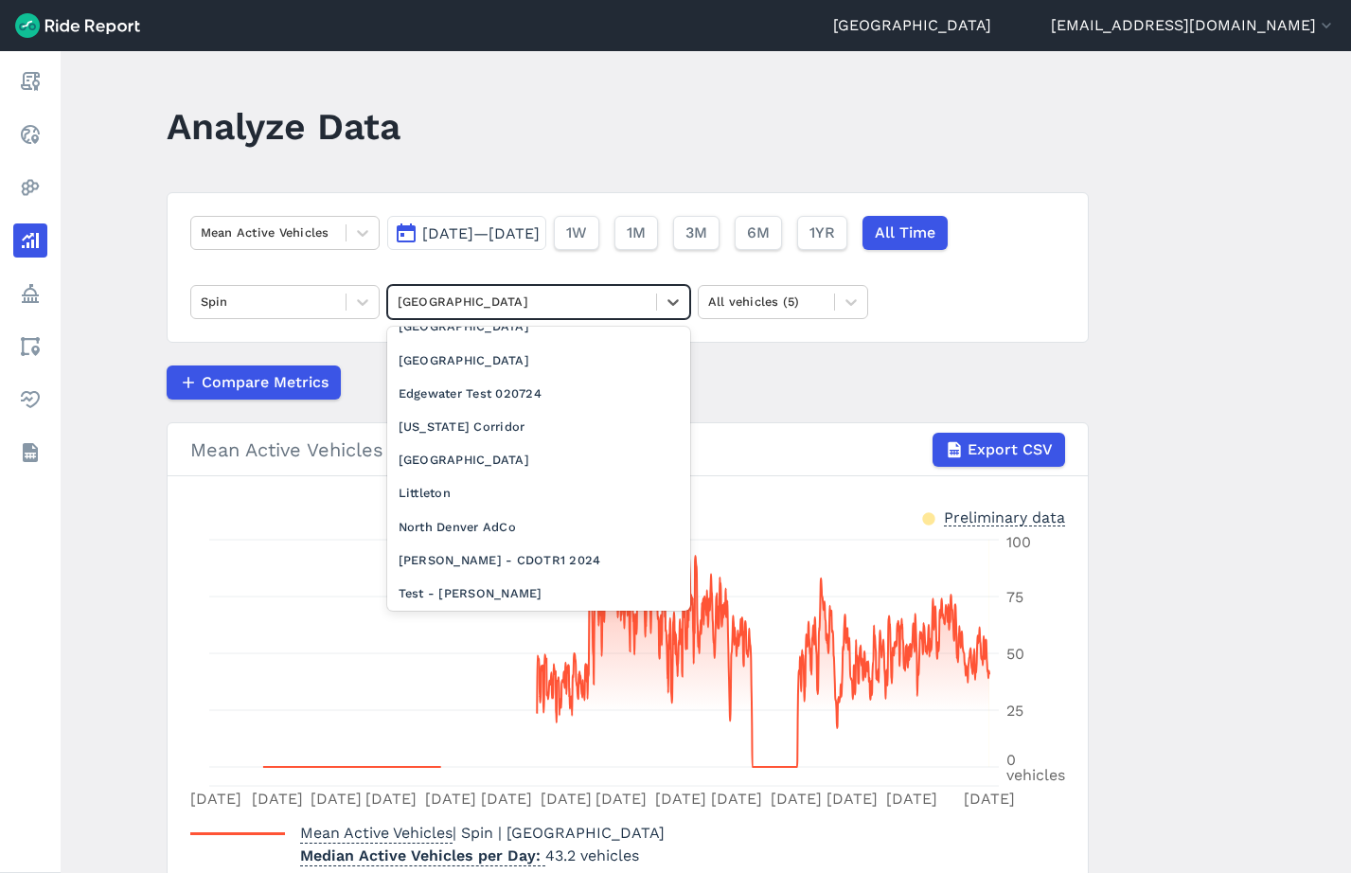
scroll to position [256, 0]
click at [592, 459] on div "[GEOGRAPHIC_DATA]" at bounding box center [538, 457] width 303 height 33
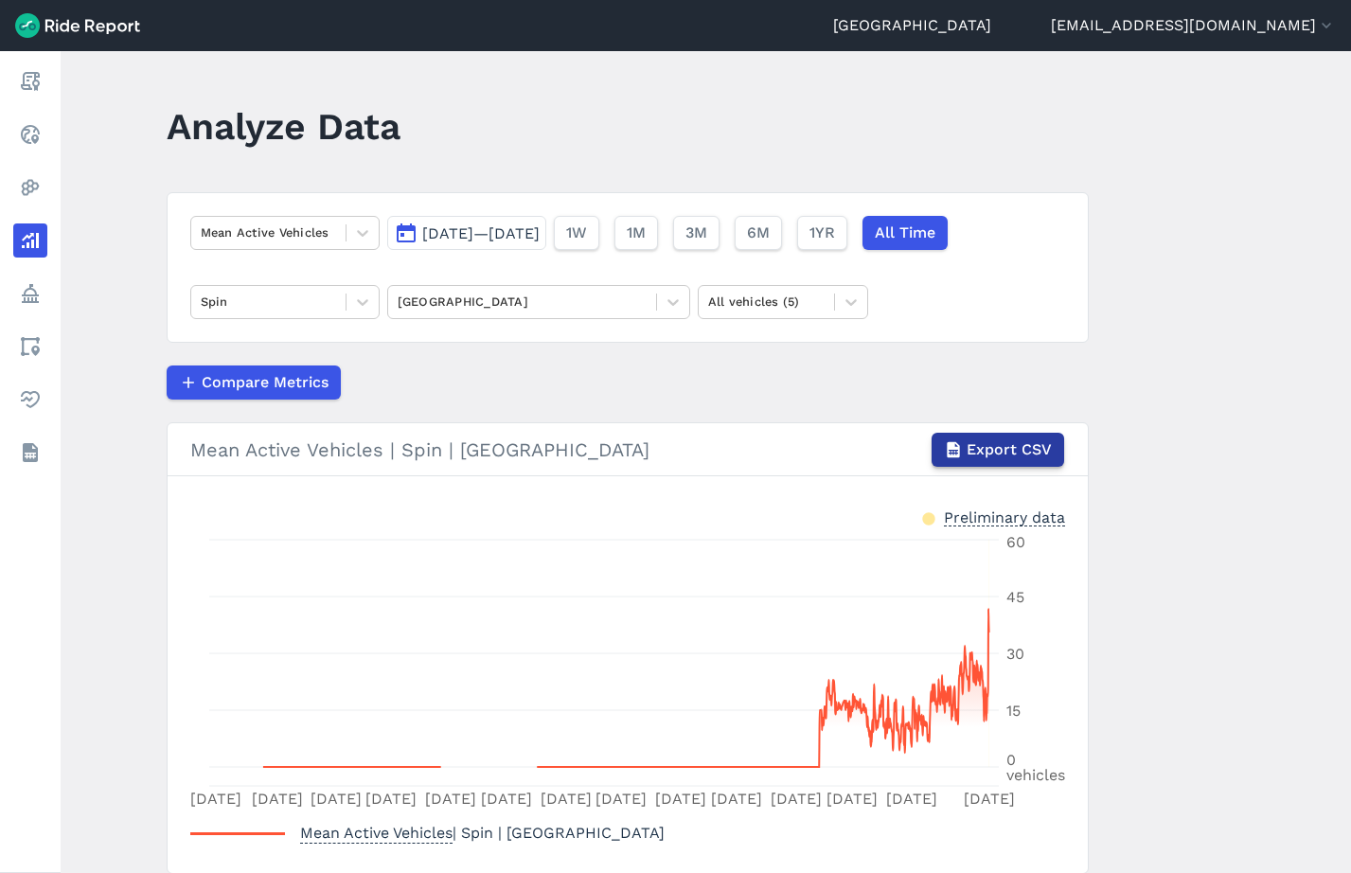
click at [1020, 457] on span "Export CSV" at bounding box center [1009, 449] width 85 height 23
click at [849, 77] on main "Analyze Data Mean Active Vehicles [DATE]—[DATE] 1W 1M 3M 6M 1YR All Time Spin G…" at bounding box center [706, 462] width 1290 height 822
click at [667, 301] on icon at bounding box center [673, 302] width 19 height 19
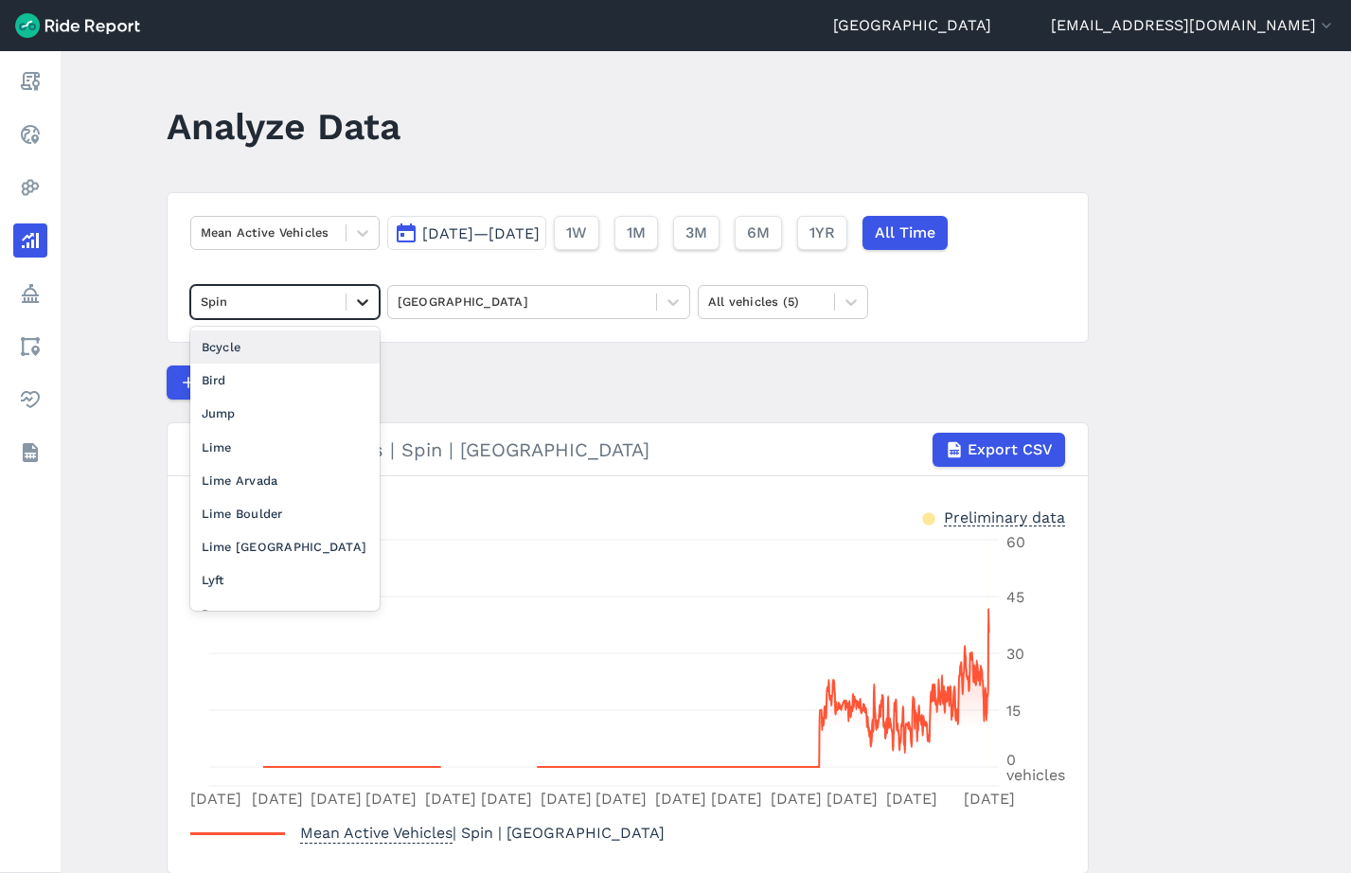
click at [376, 302] on div at bounding box center [362, 302] width 32 height 32
click at [306, 376] on div "Bird" at bounding box center [284, 380] width 189 height 33
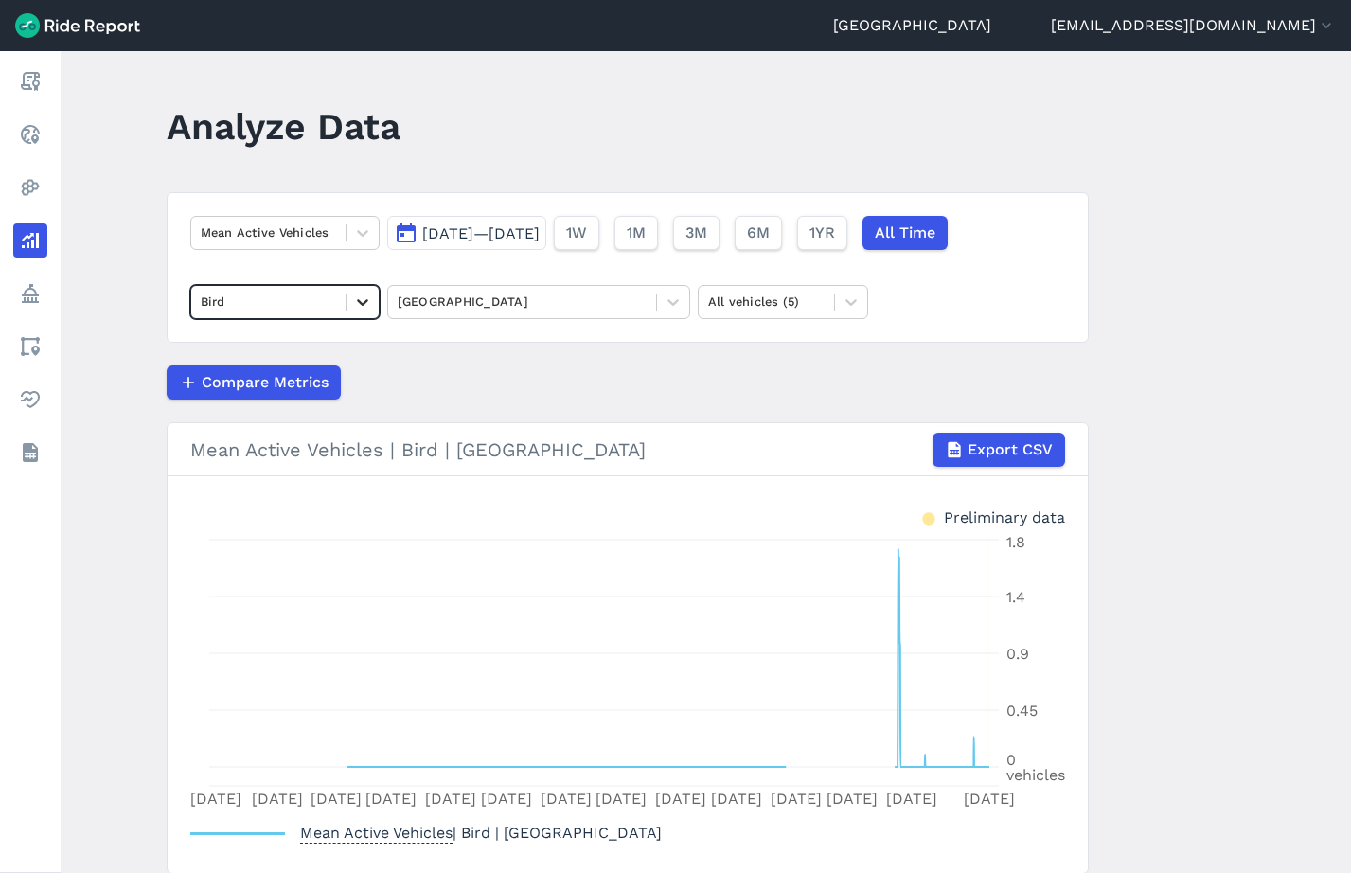
click at [372, 307] on div at bounding box center [362, 302] width 32 height 32
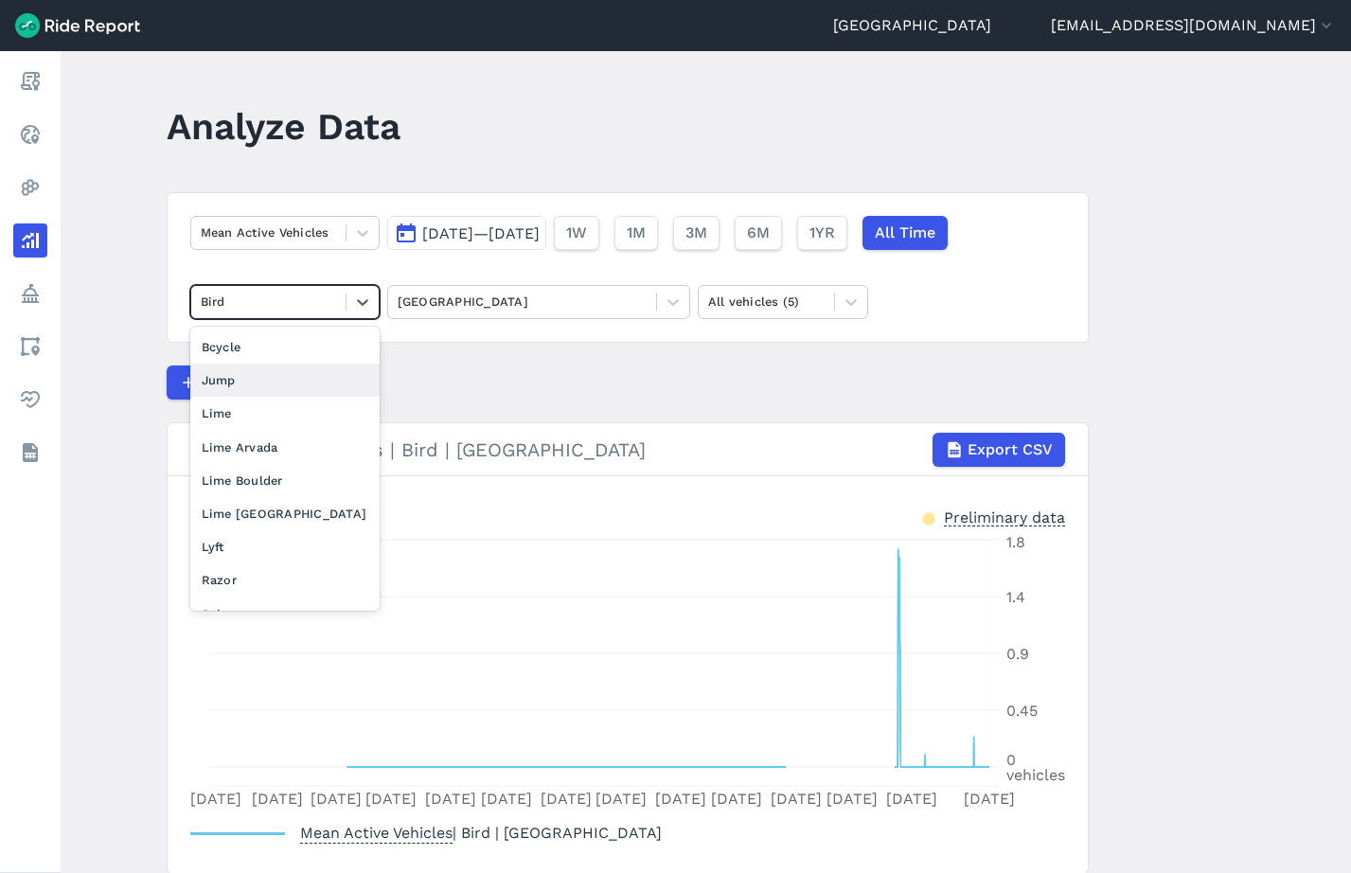
click at [273, 381] on div "Jump" at bounding box center [284, 380] width 189 height 33
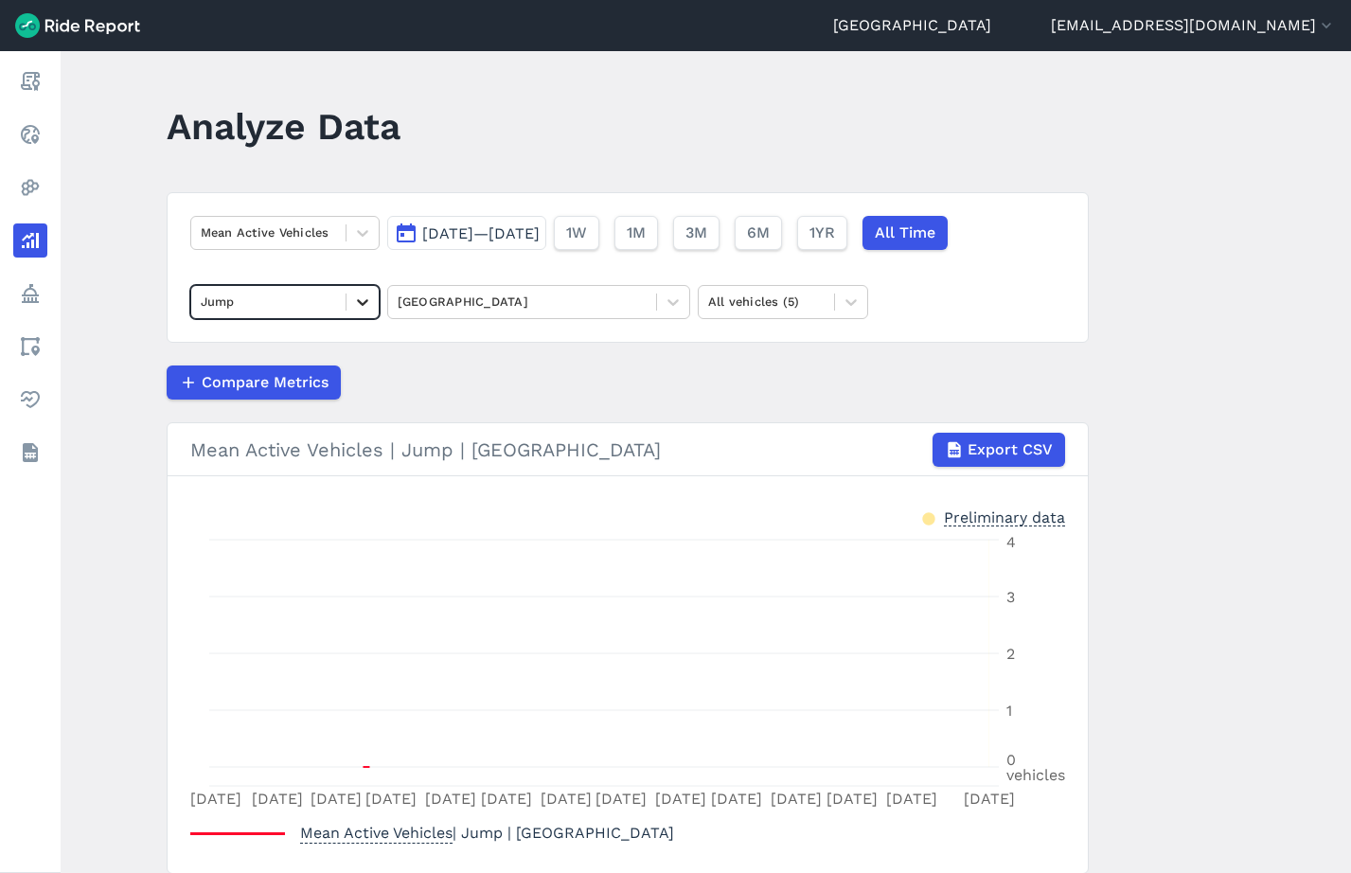
click at [363, 302] on icon at bounding box center [362, 302] width 19 height 19
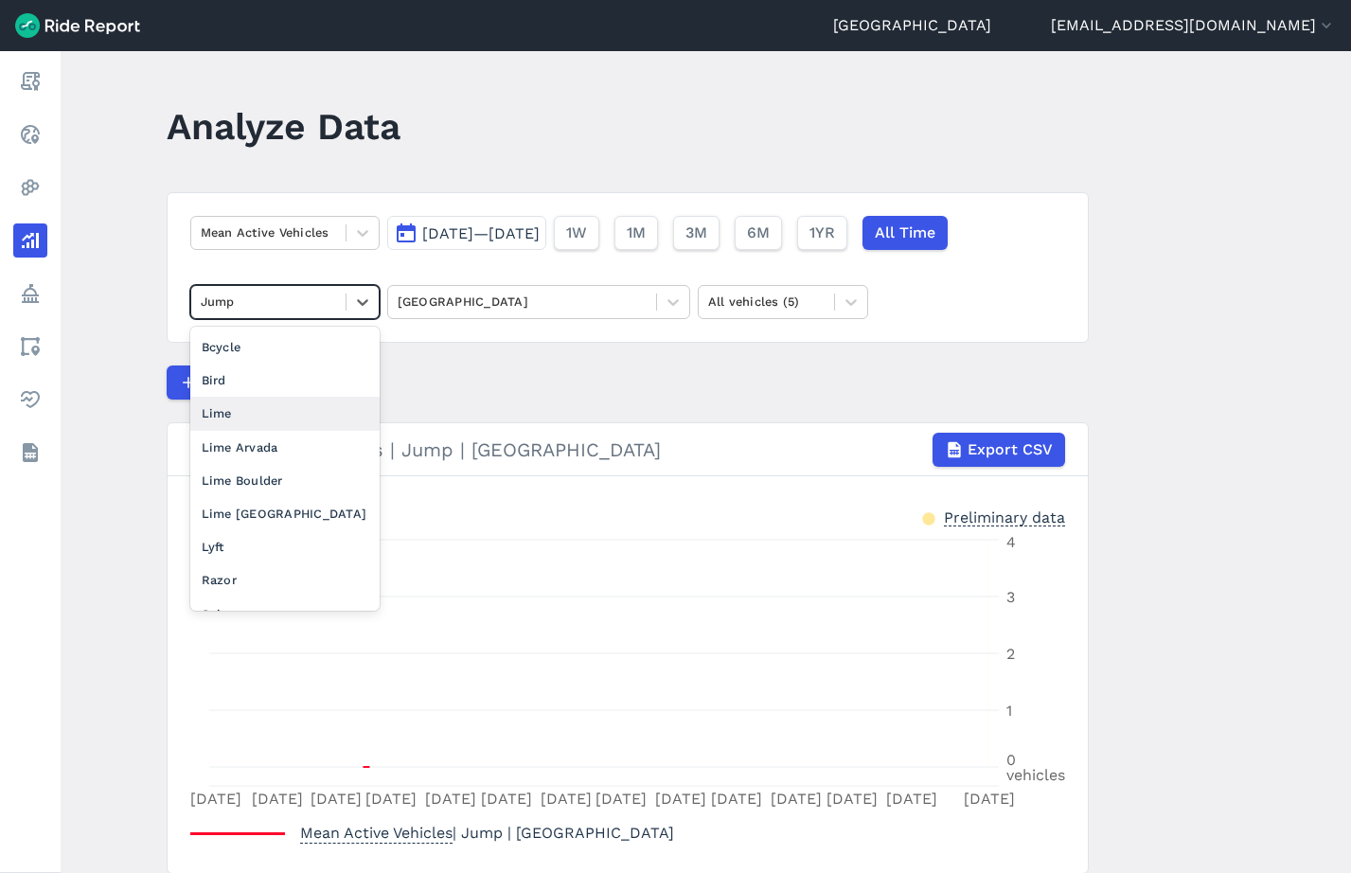
click at [319, 417] on div "Lime" at bounding box center [284, 413] width 189 height 33
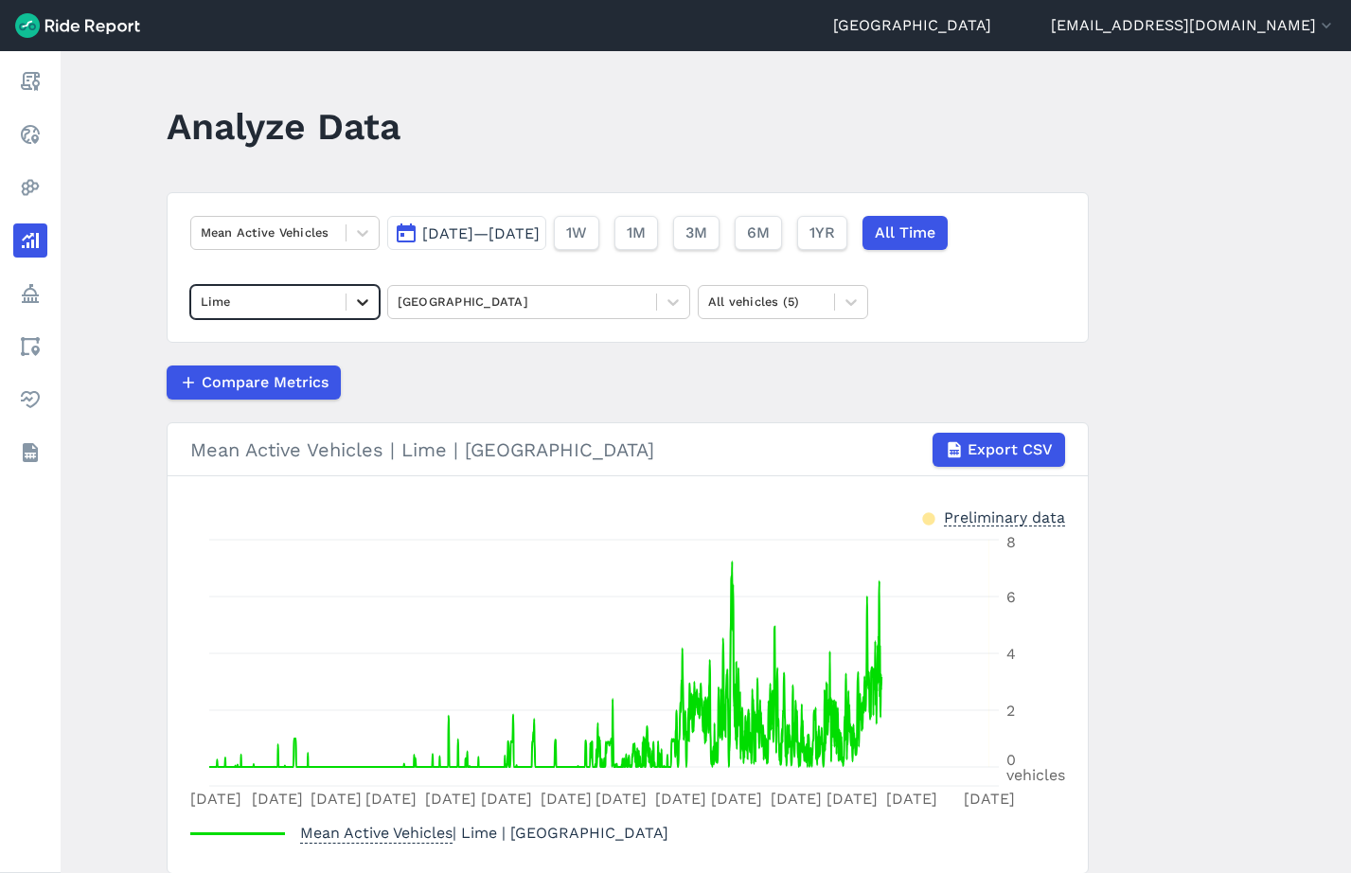
click at [367, 307] on icon at bounding box center [362, 302] width 19 height 19
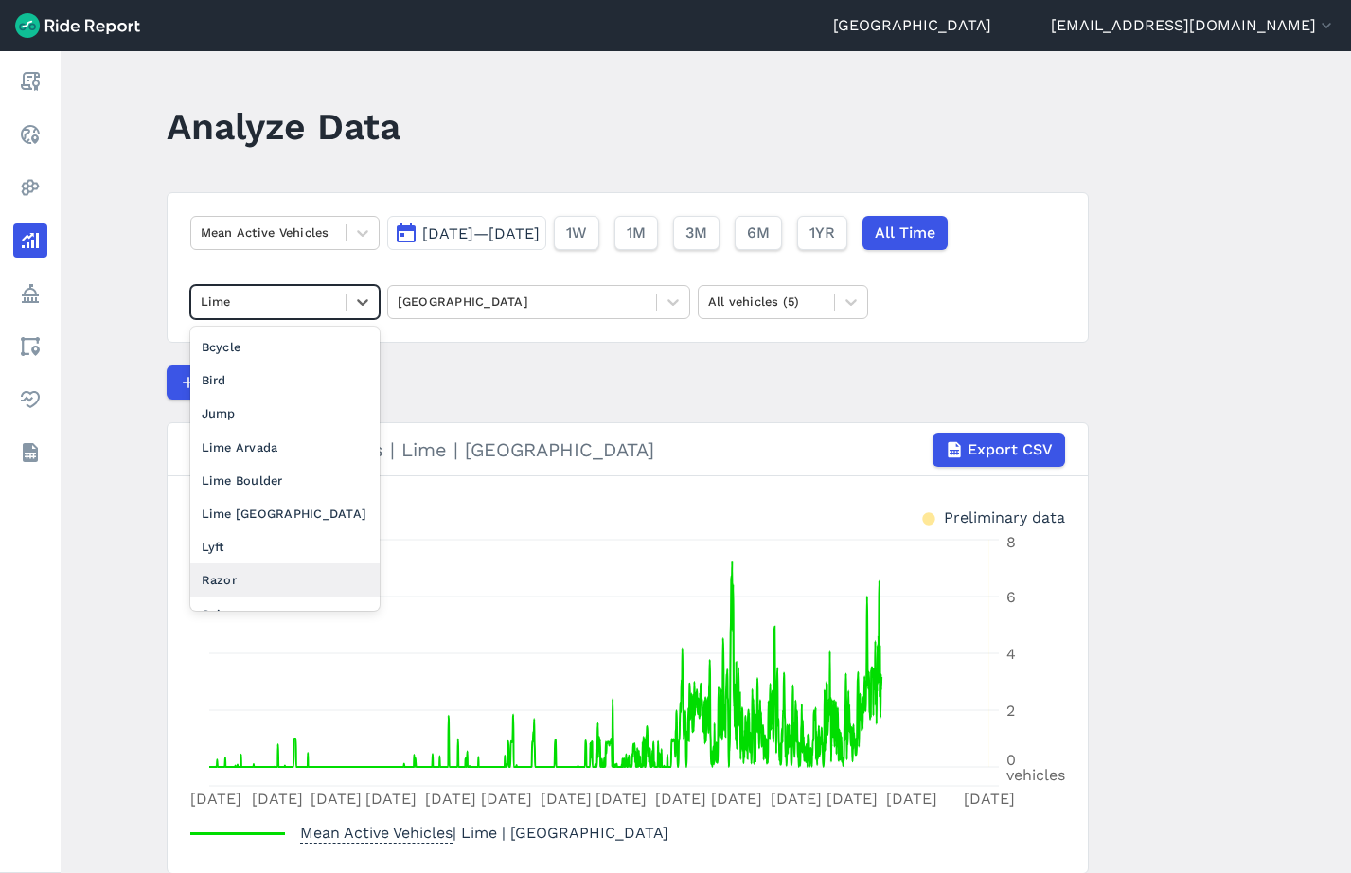
click at [267, 591] on div "Razor" at bounding box center [284, 579] width 189 height 33
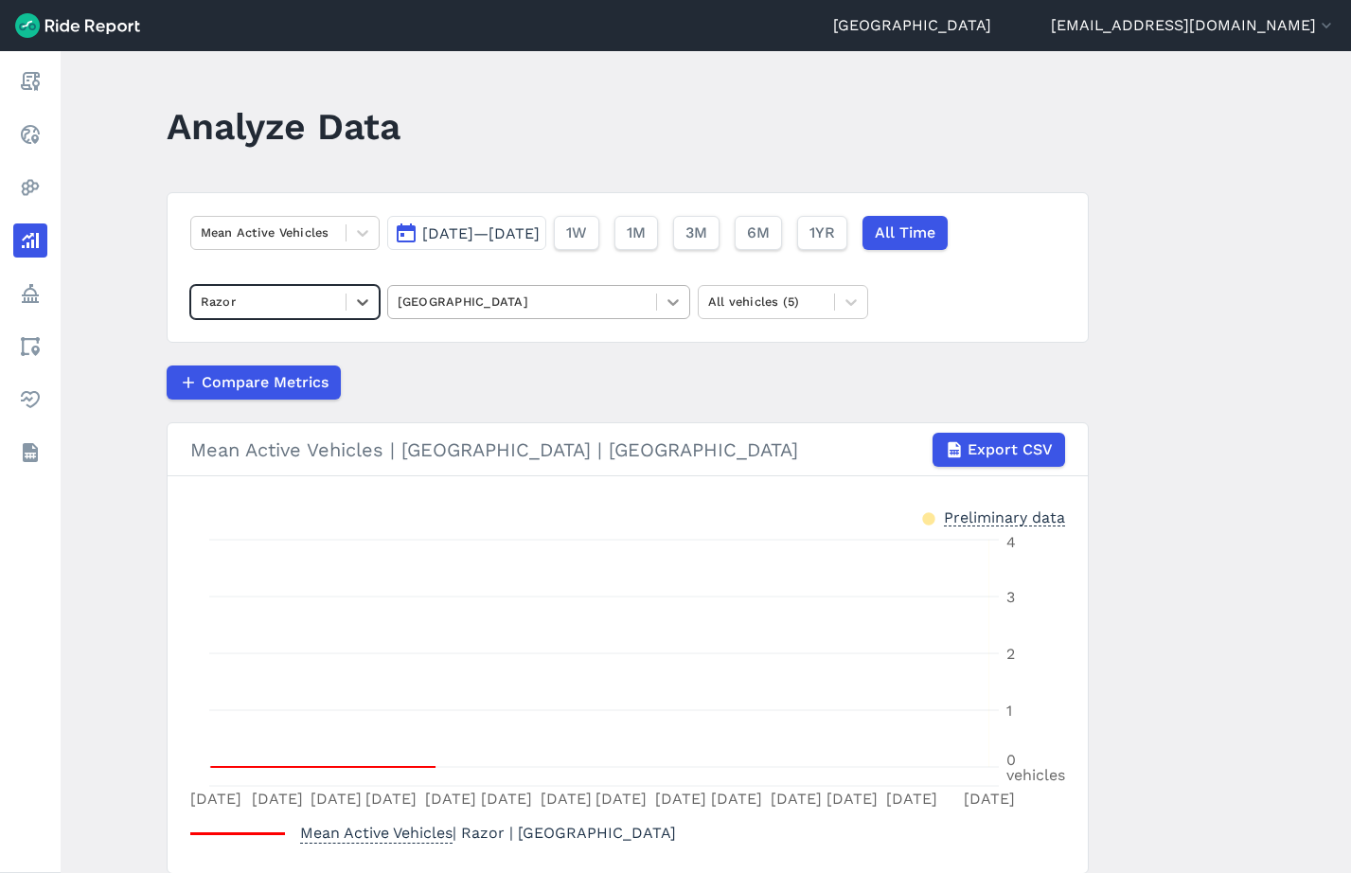
click at [665, 309] on icon at bounding box center [673, 302] width 19 height 19
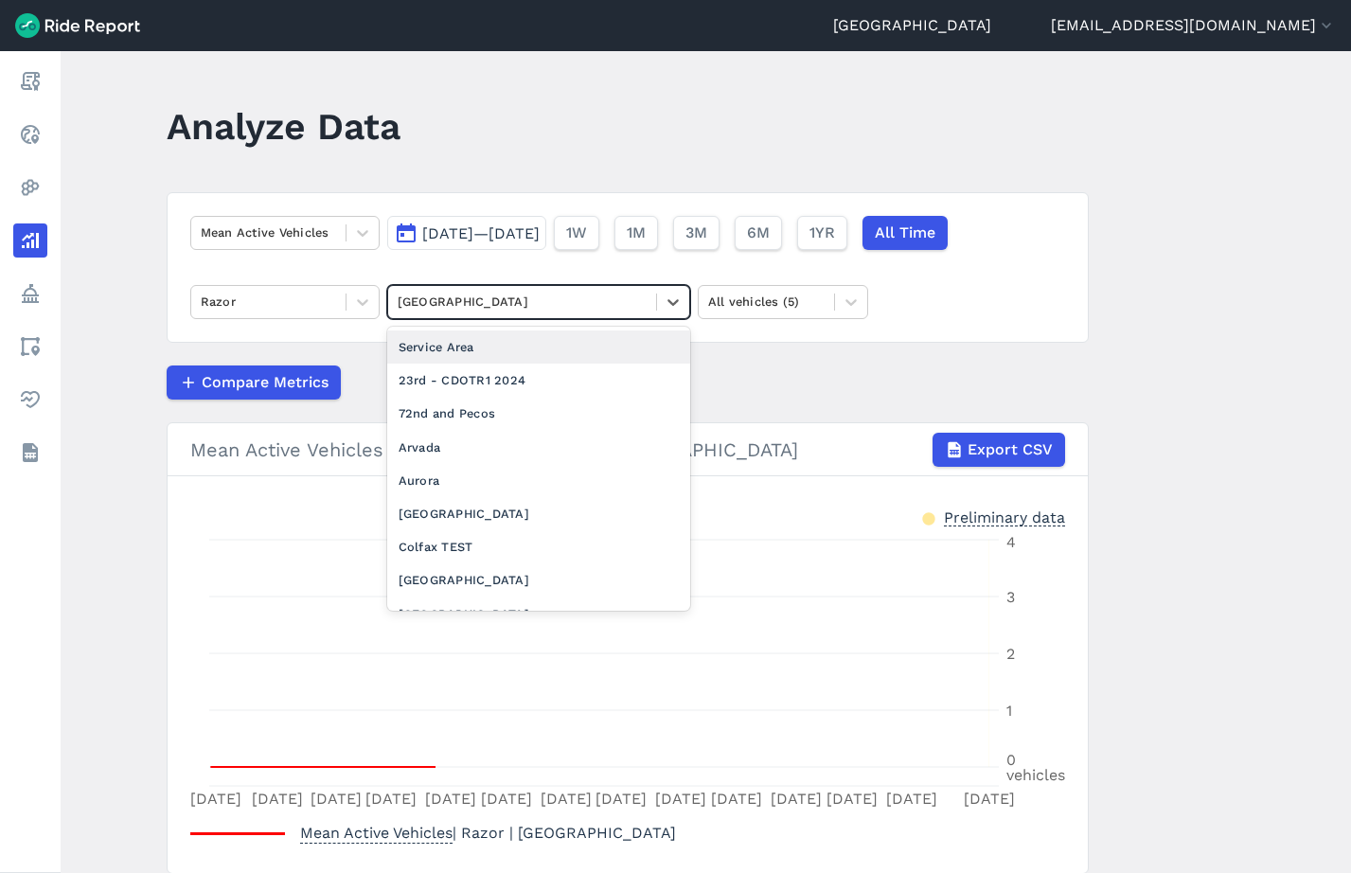
click at [579, 344] on div "Service Area" at bounding box center [538, 346] width 303 height 33
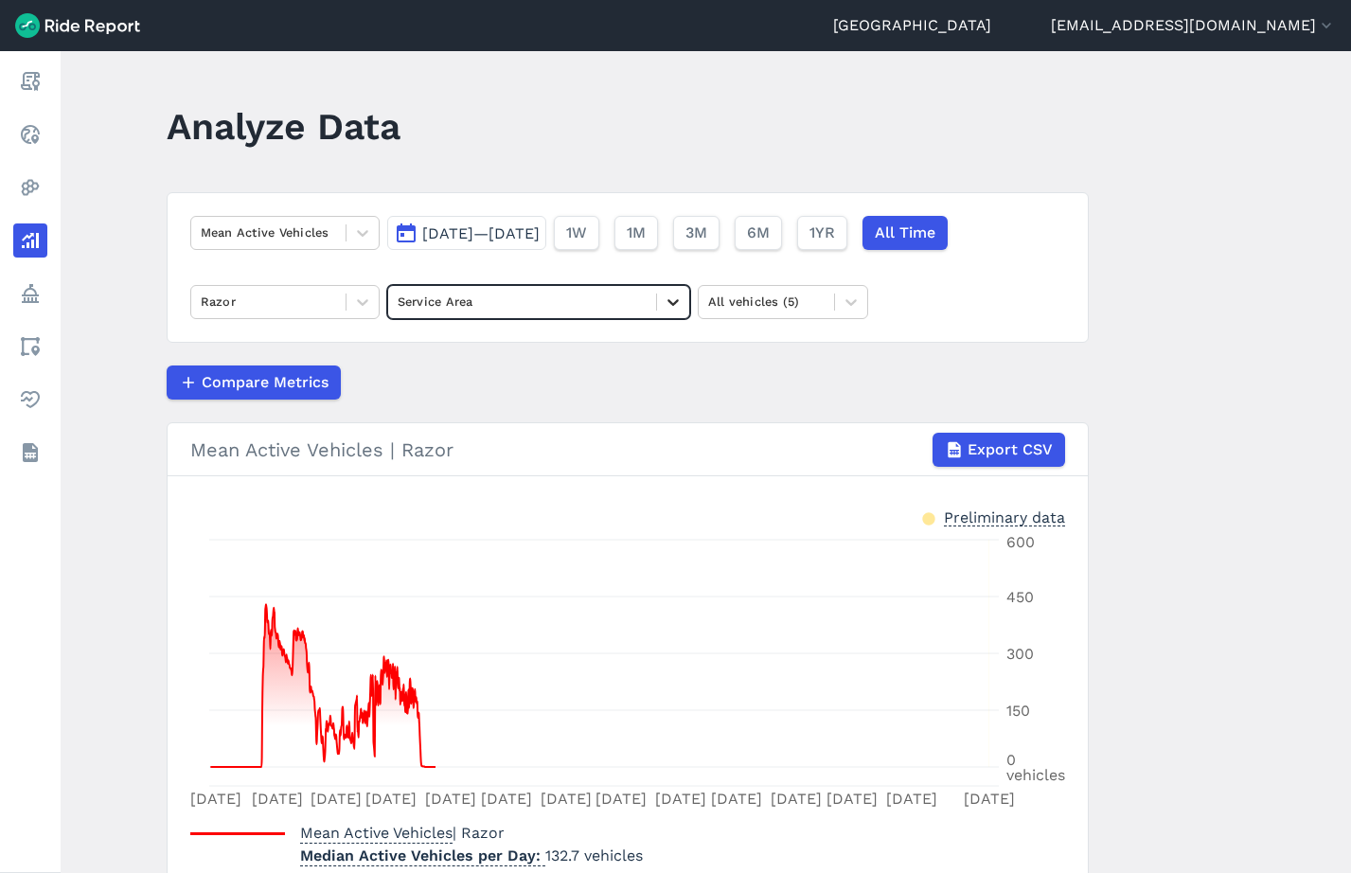
click at [670, 295] on icon at bounding box center [673, 302] width 19 height 19
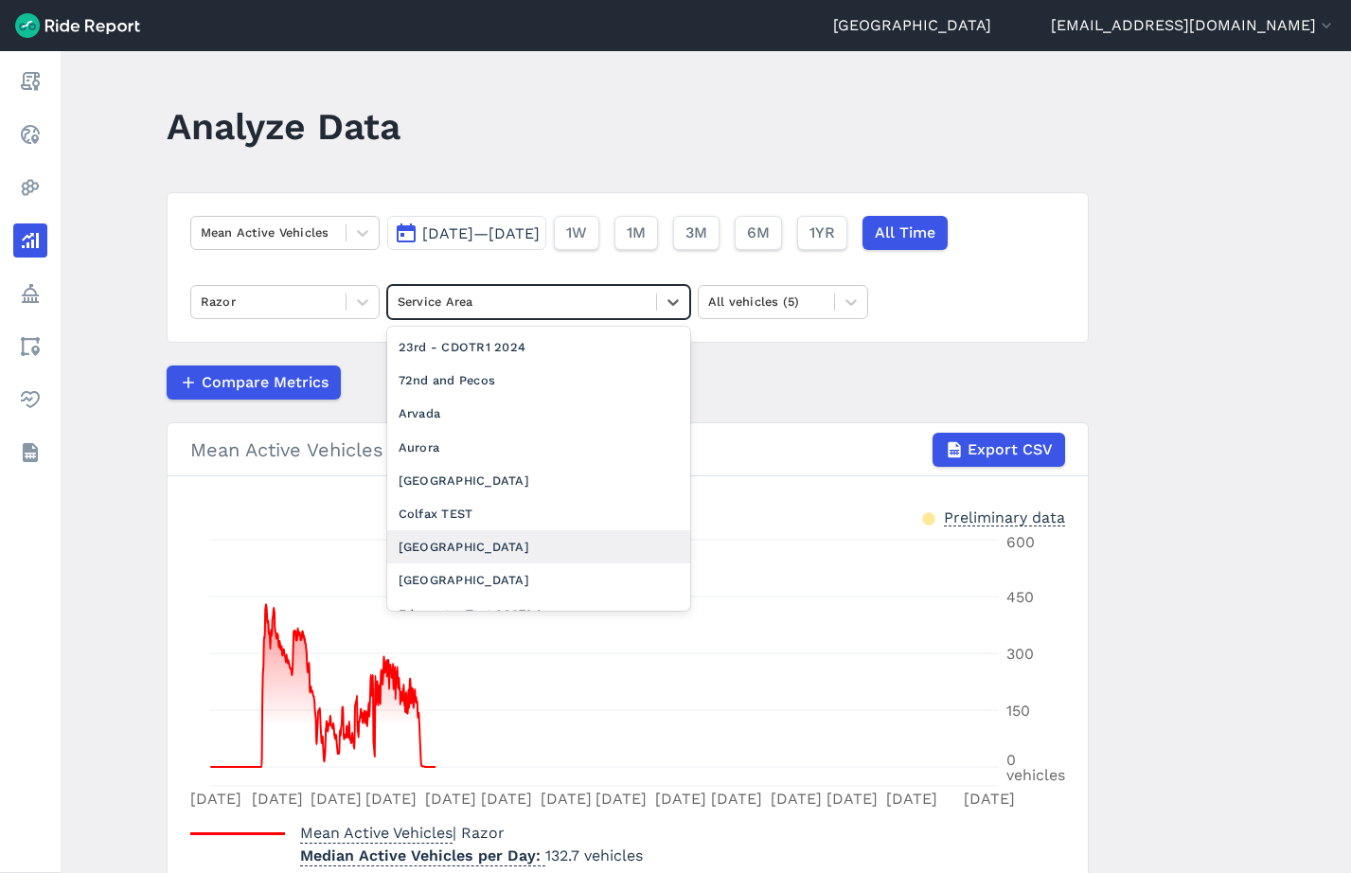
click at [523, 541] on div "[GEOGRAPHIC_DATA]" at bounding box center [538, 546] width 303 height 33
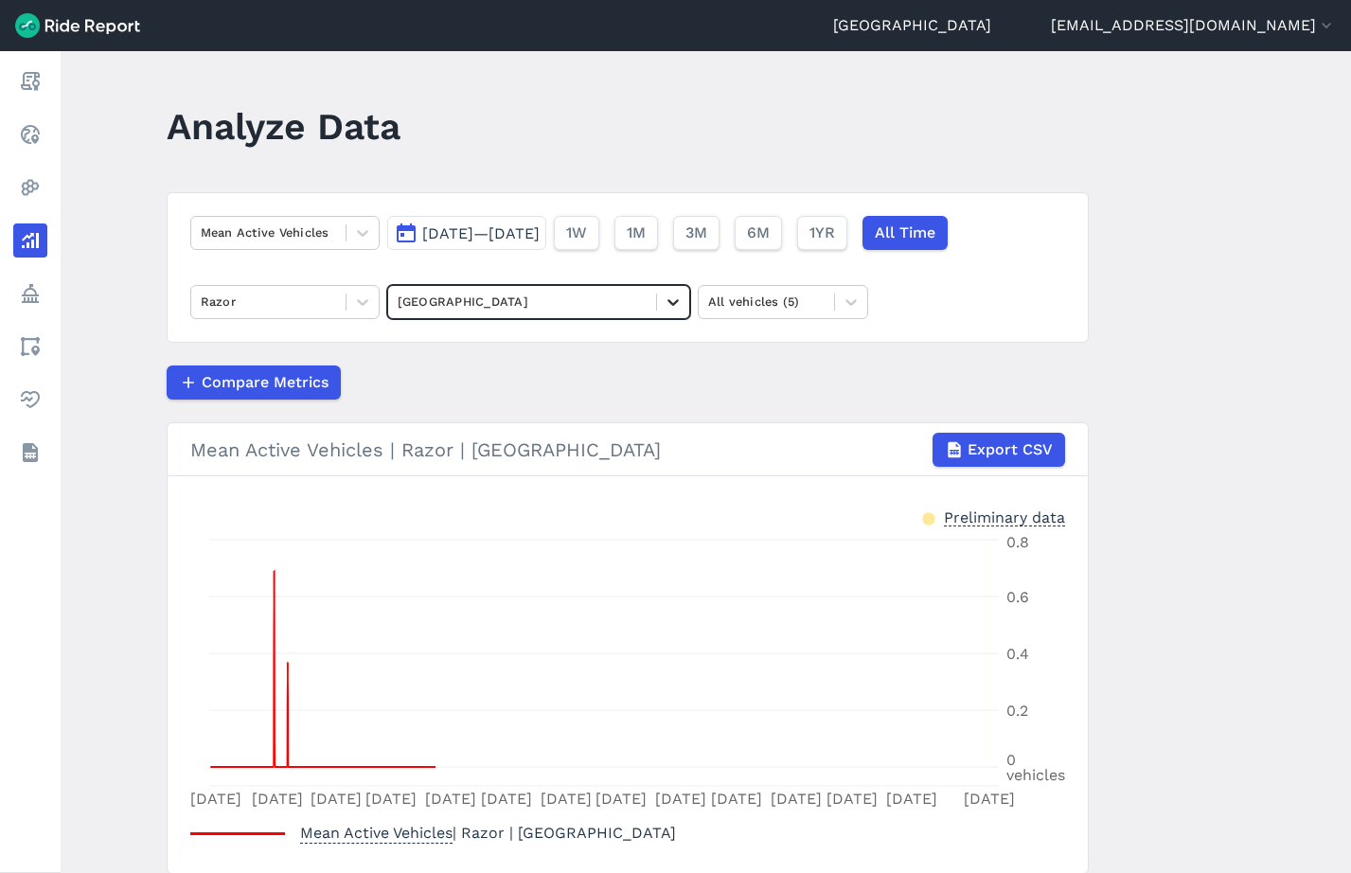
click at [673, 298] on icon at bounding box center [673, 302] width 19 height 19
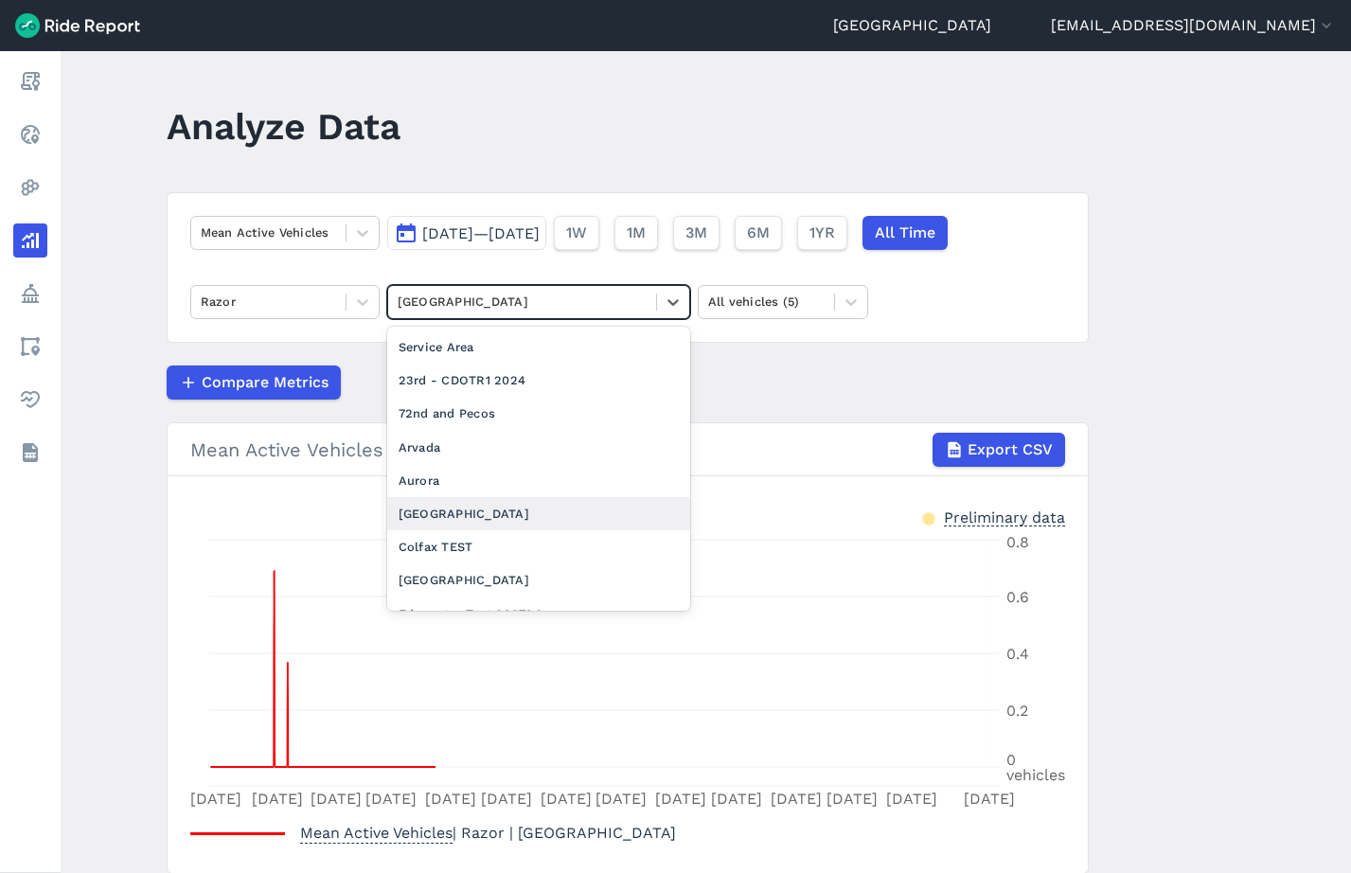
click at [493, 506] on div "[GEOGRAPHIC_DATA]" at bounding box center [538, 513] width 303 height 33
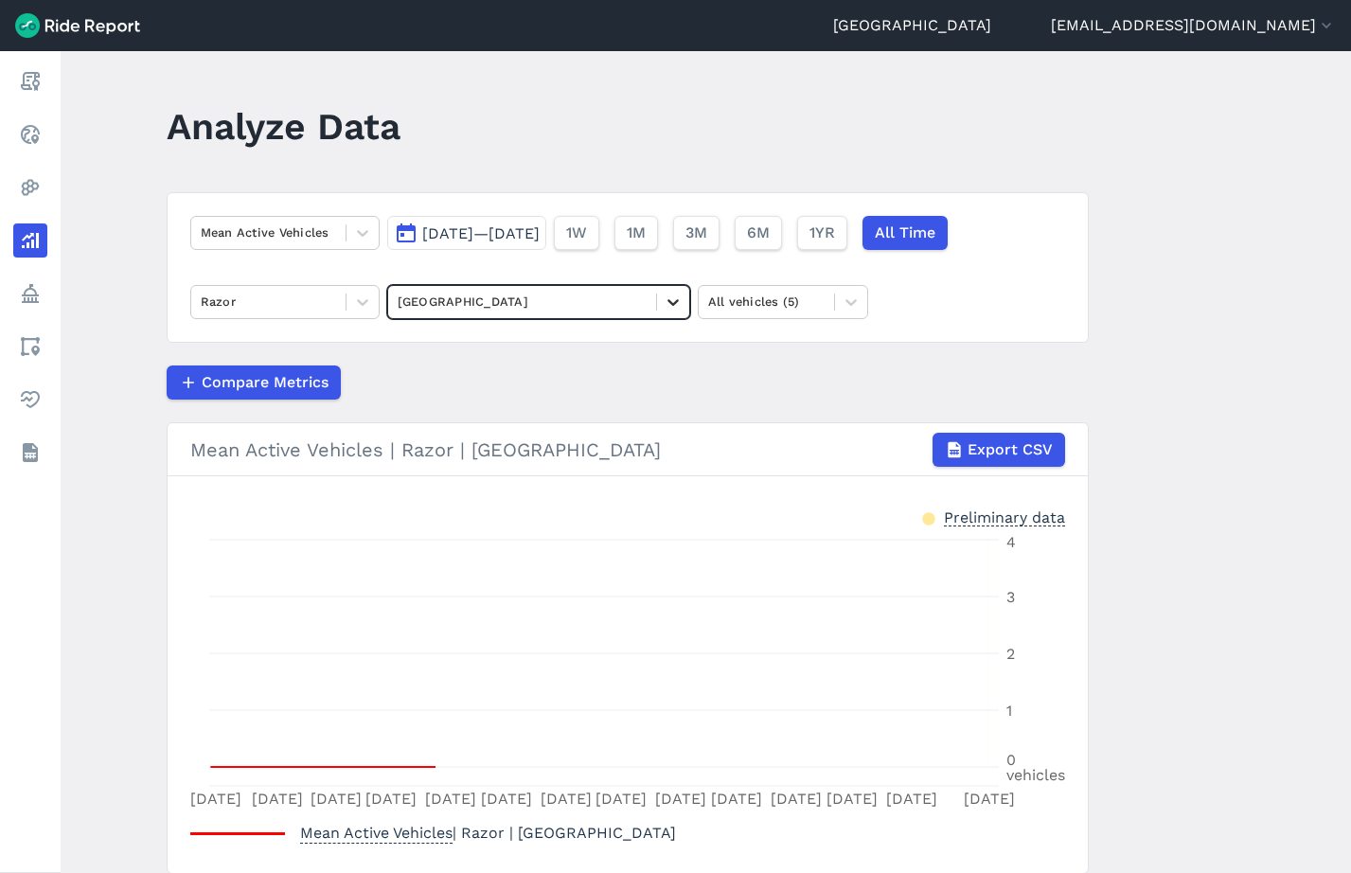
click at [671, 302] on icon at bounding box center [672, 302] width 11 height 7
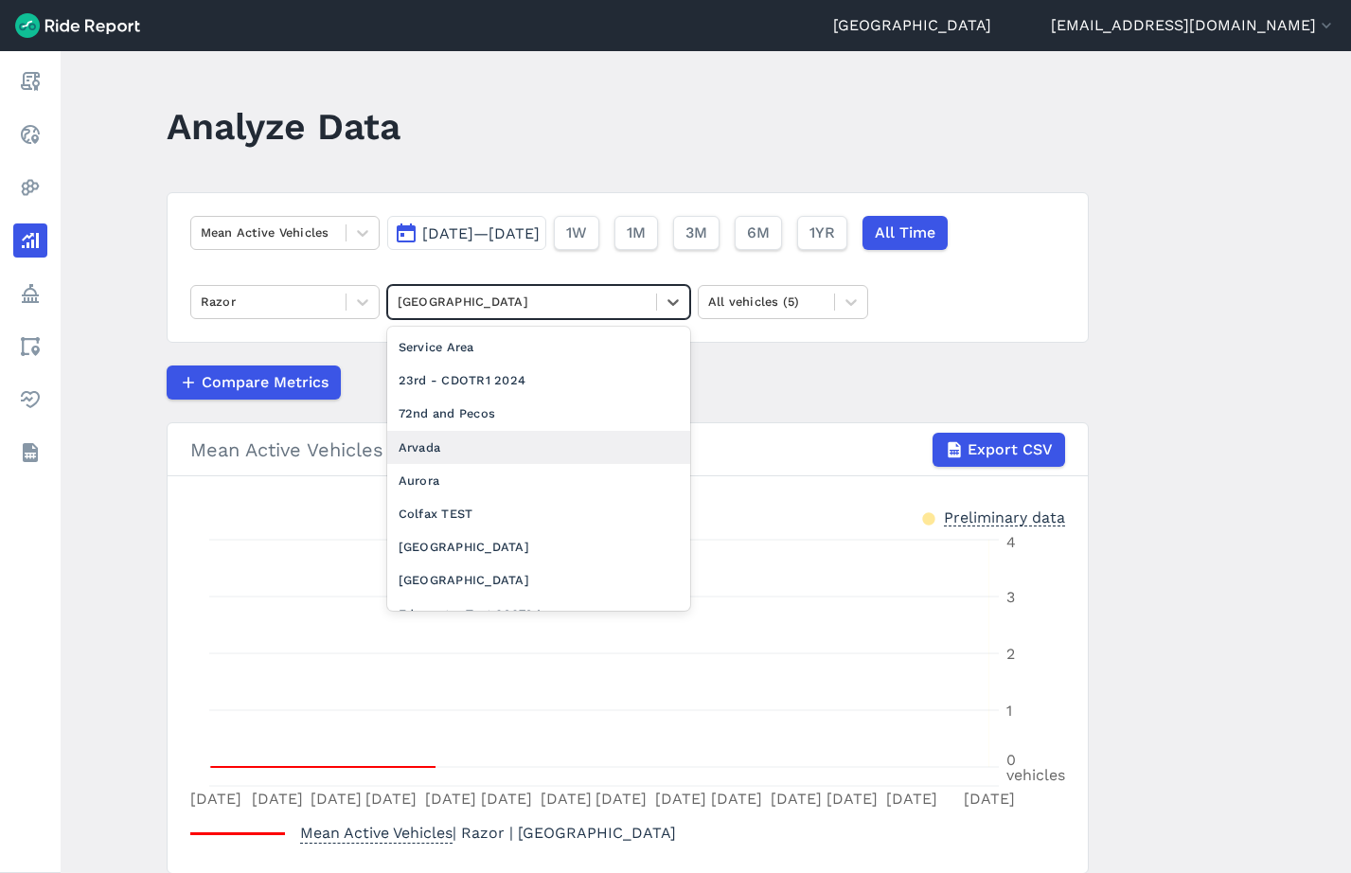
click at [485, 453] on div "Arvada" at bounding box center [538, 447] width 303 height 33
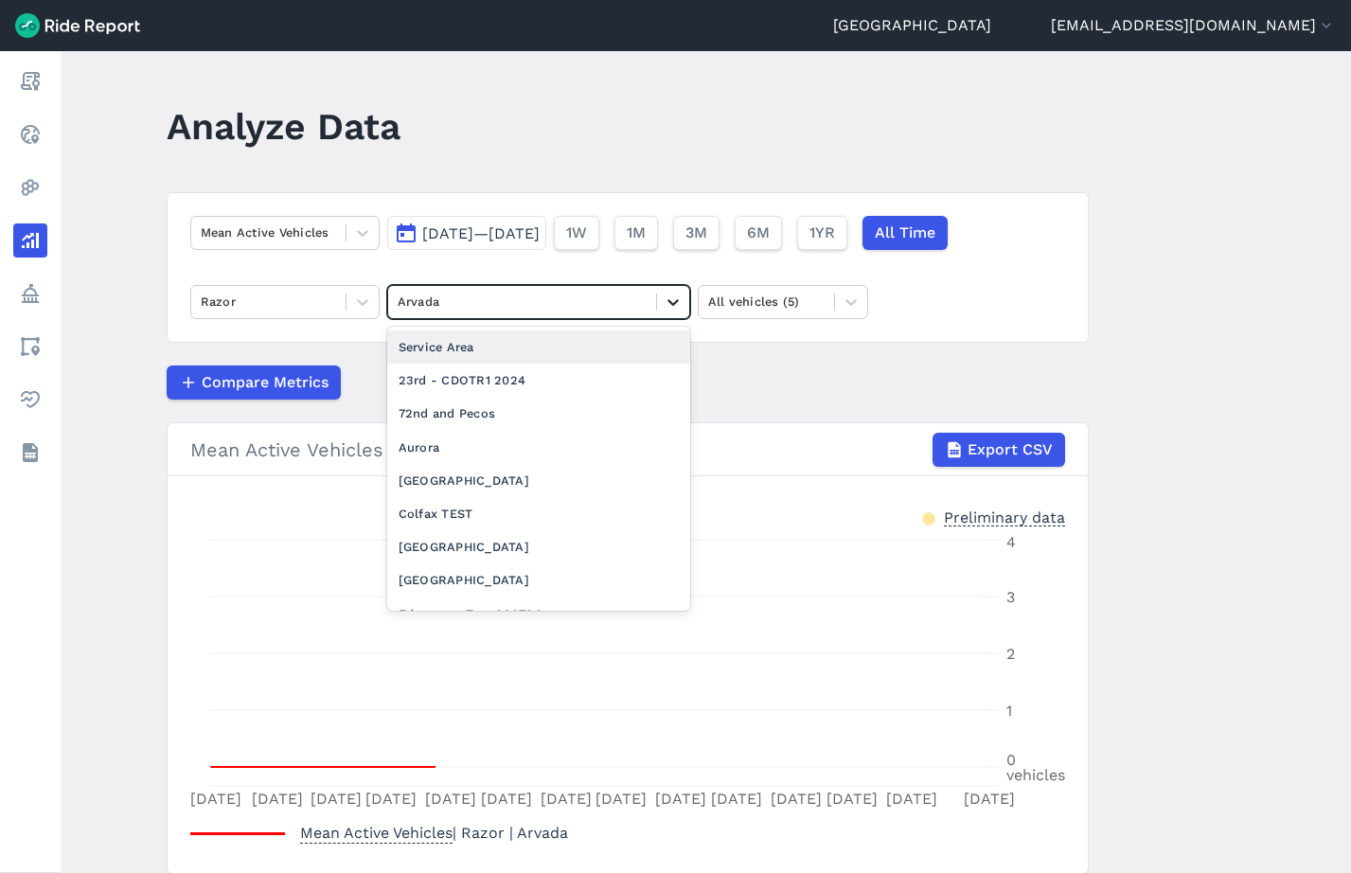
click at [673, 300] on icon at bounding box center [673, 302] width 19 height 19
click at [503, 576] on div "[GEOGRAPHIC_DATA]" at bounding box center [538, 579] width 303 height 33
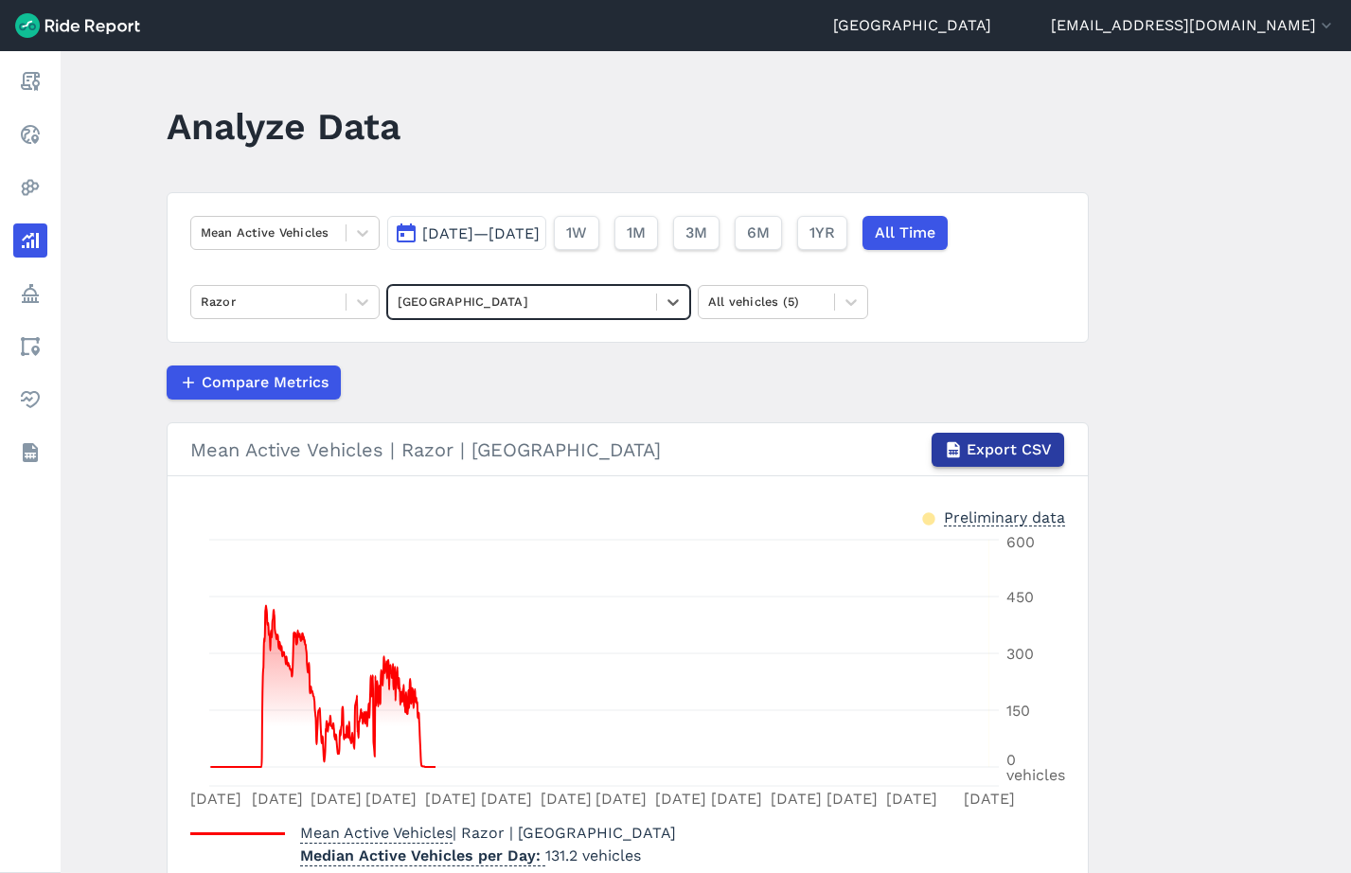
click at [1005, 459] on span "Export CSV" at bounding box center [1009, 449] width 85 height 23
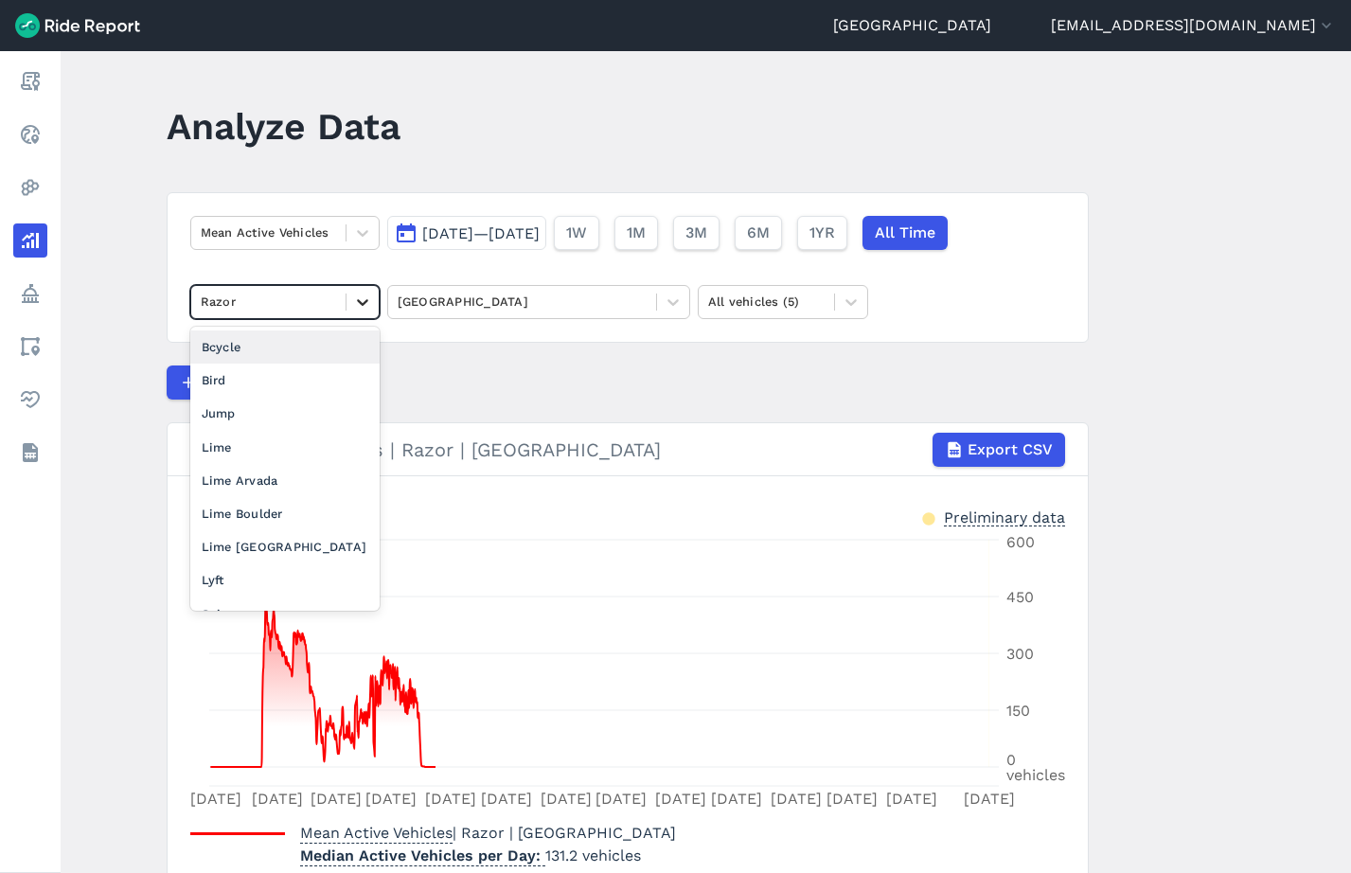
click at [373, 305] on div at bounding box center [362, 302] width 32 height 32
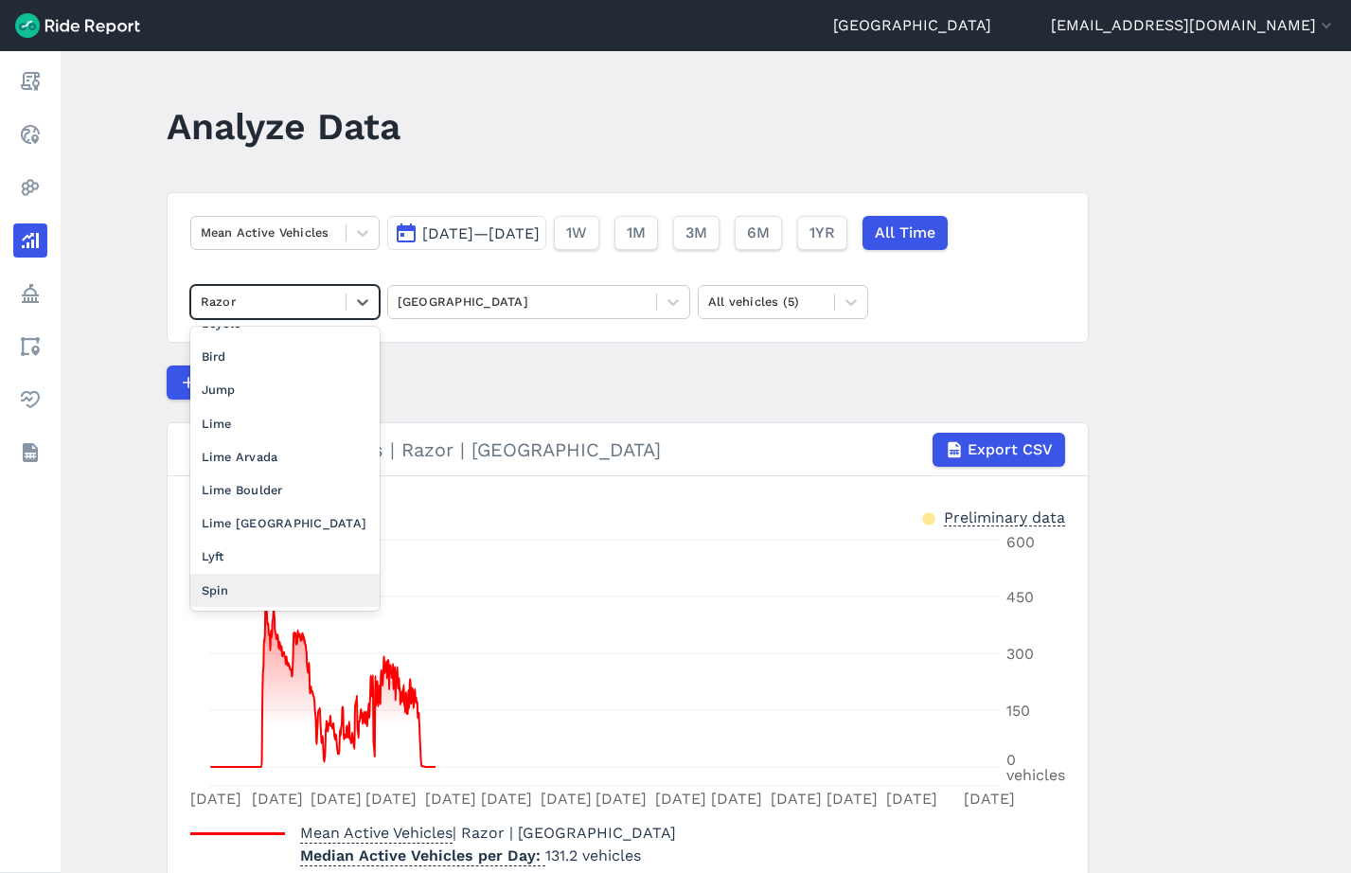
click at [300, 588] on div "Spin" at bounding box center [284, 590] width 189 height 33
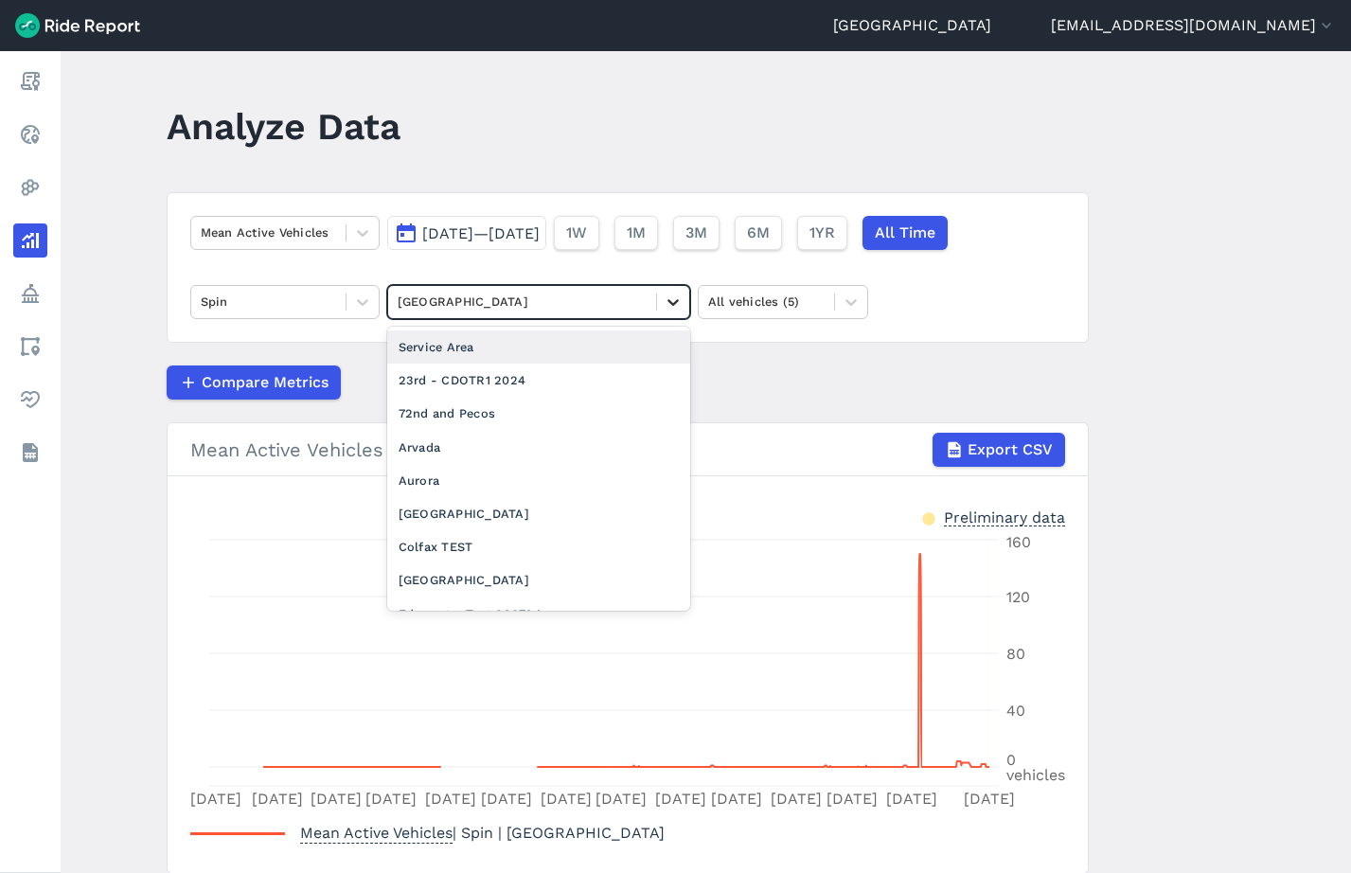
click at [675, 310] on icon at bounding box center [673, 302] width 19 height 19
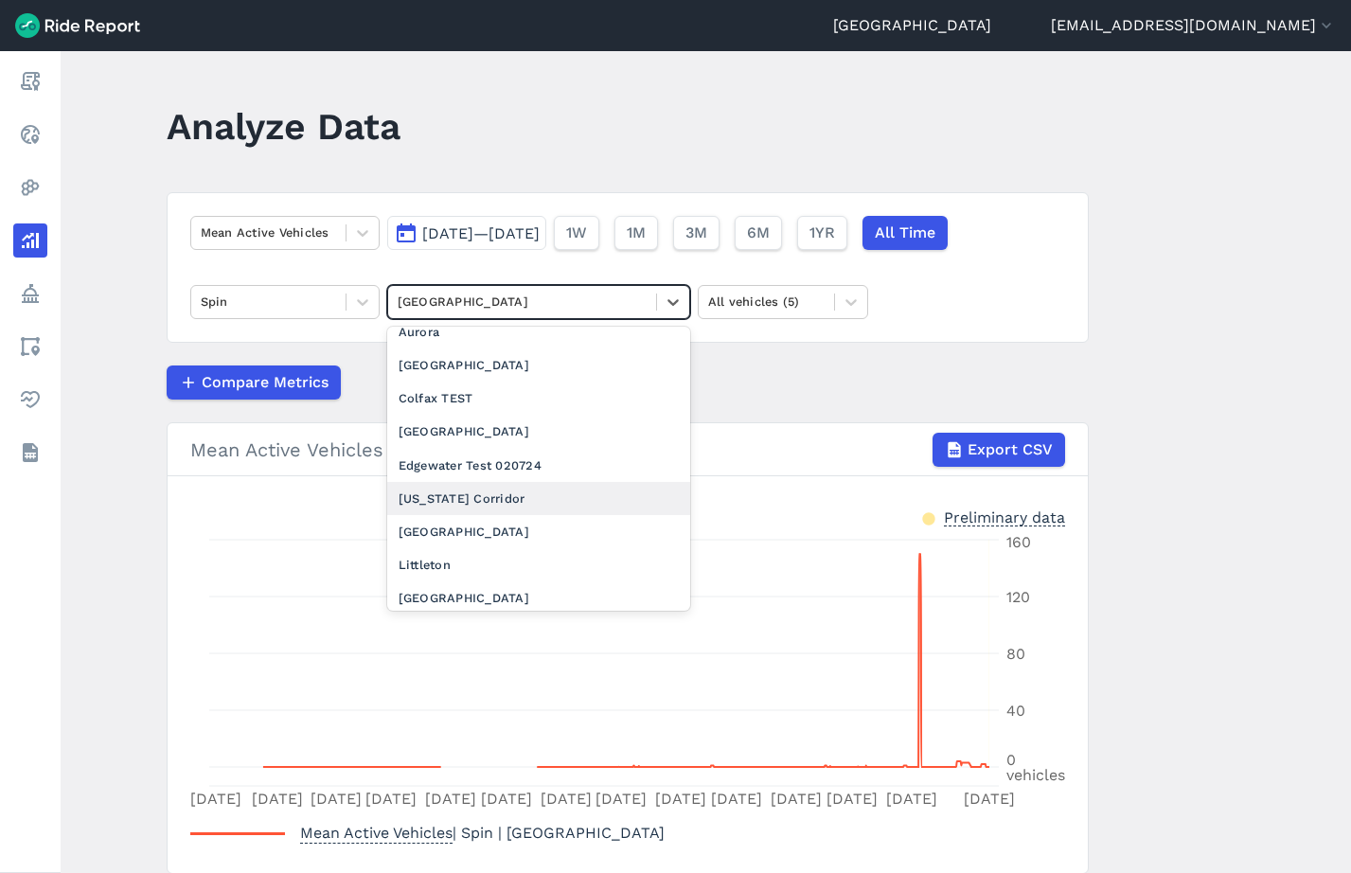
scroll to position [170, 0]
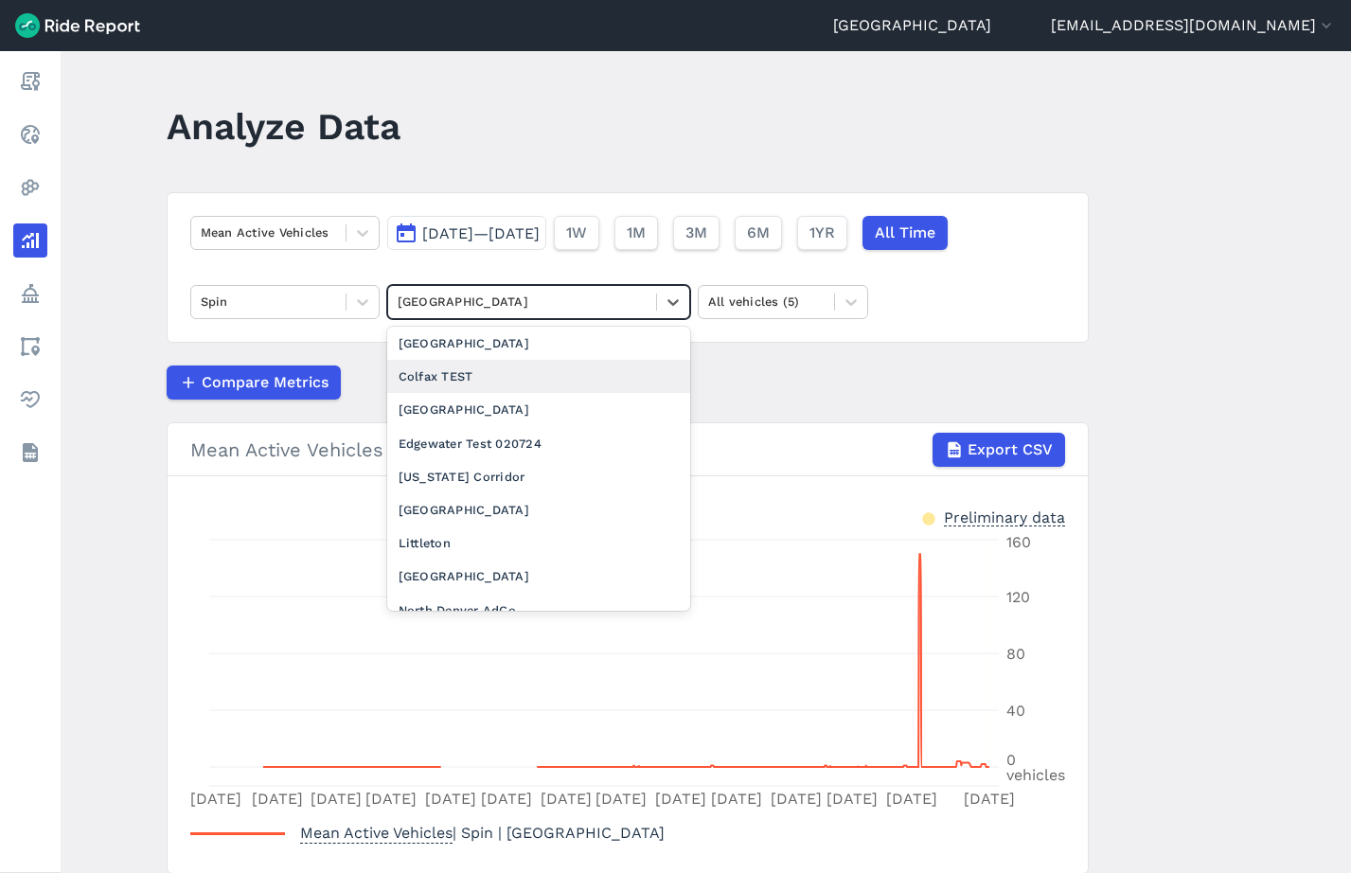
click at [769, 370] on div "Compare Metrics" at bounding box center [628, 382] width 922 height 34
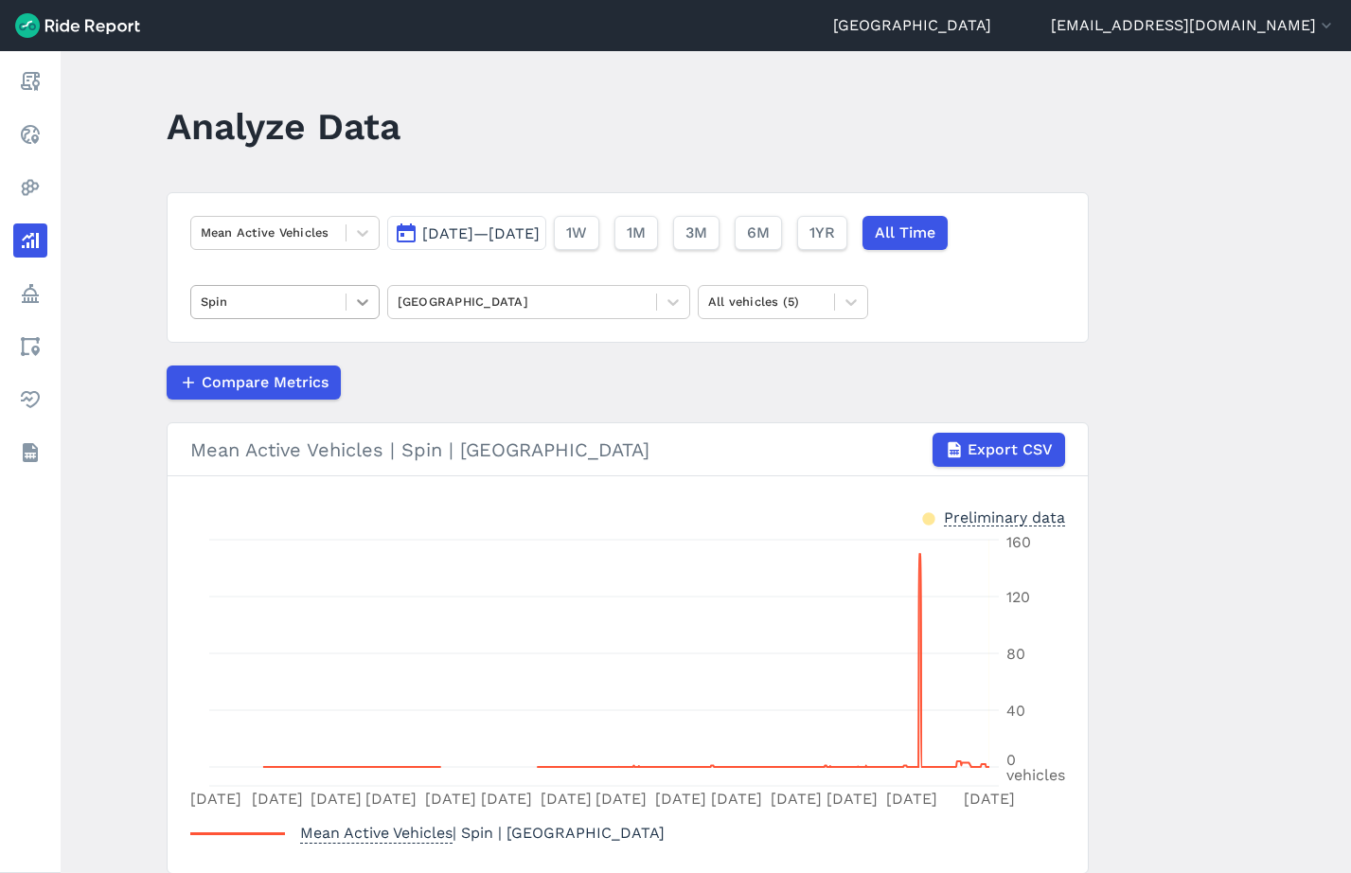
click at [367, 293] on icon at bounding box center [362, 302] width 19 height 19
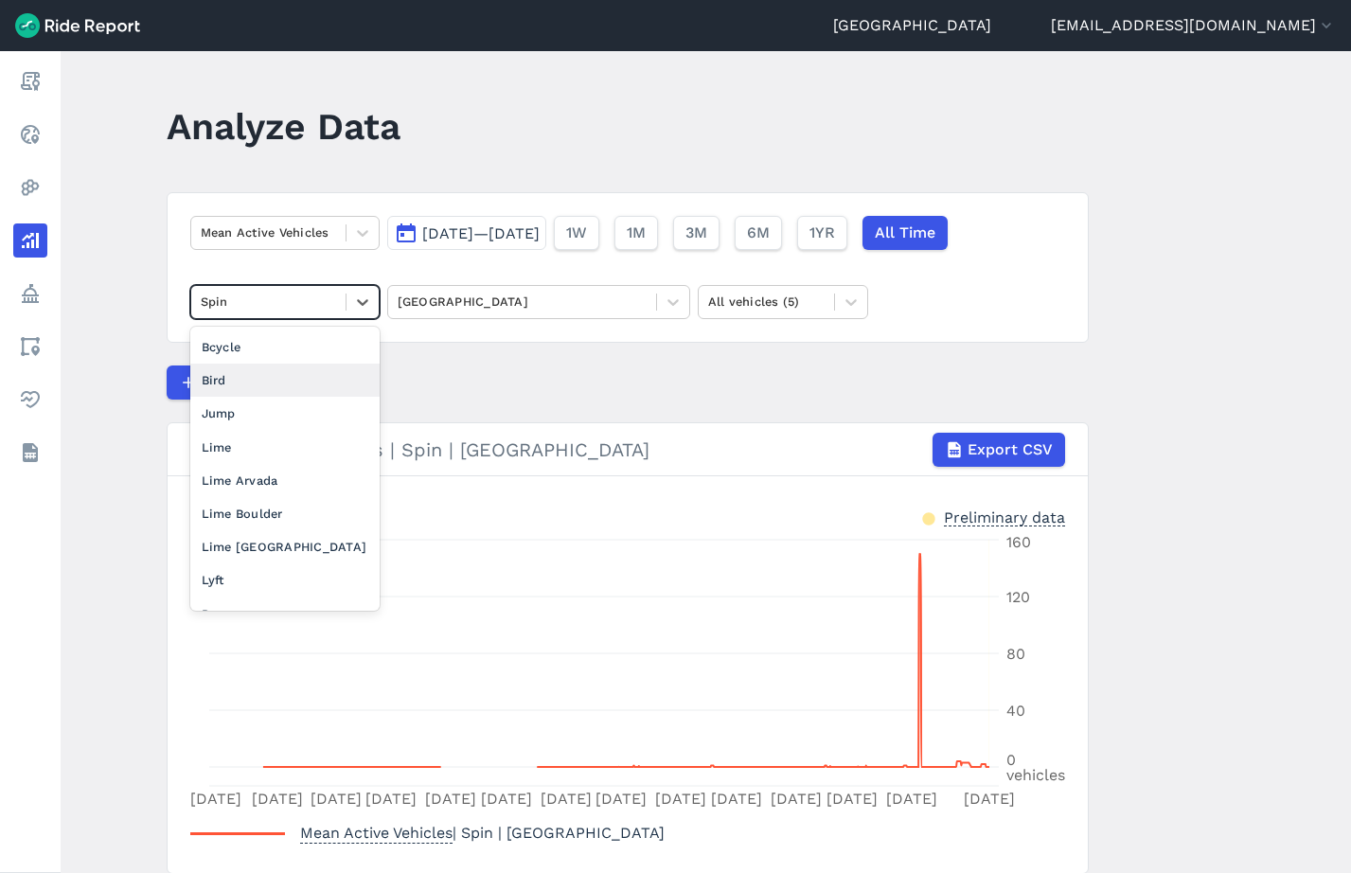
click at [262, 384] on div "Bird" at bounding box center [284, 380] width 189 height 33
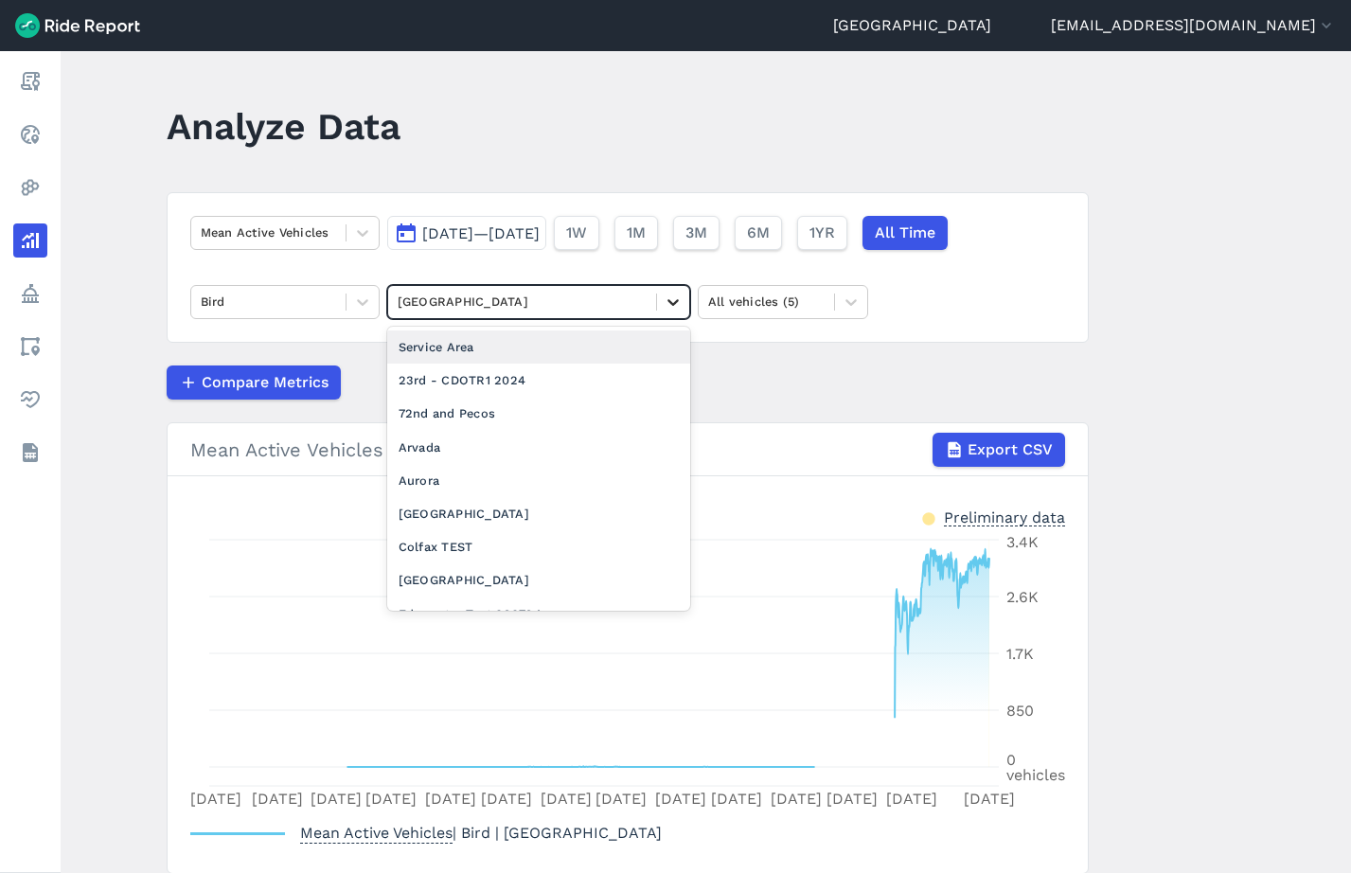
click at [666, 303] on icon at bounding box center [673, 302] width 19 height 19
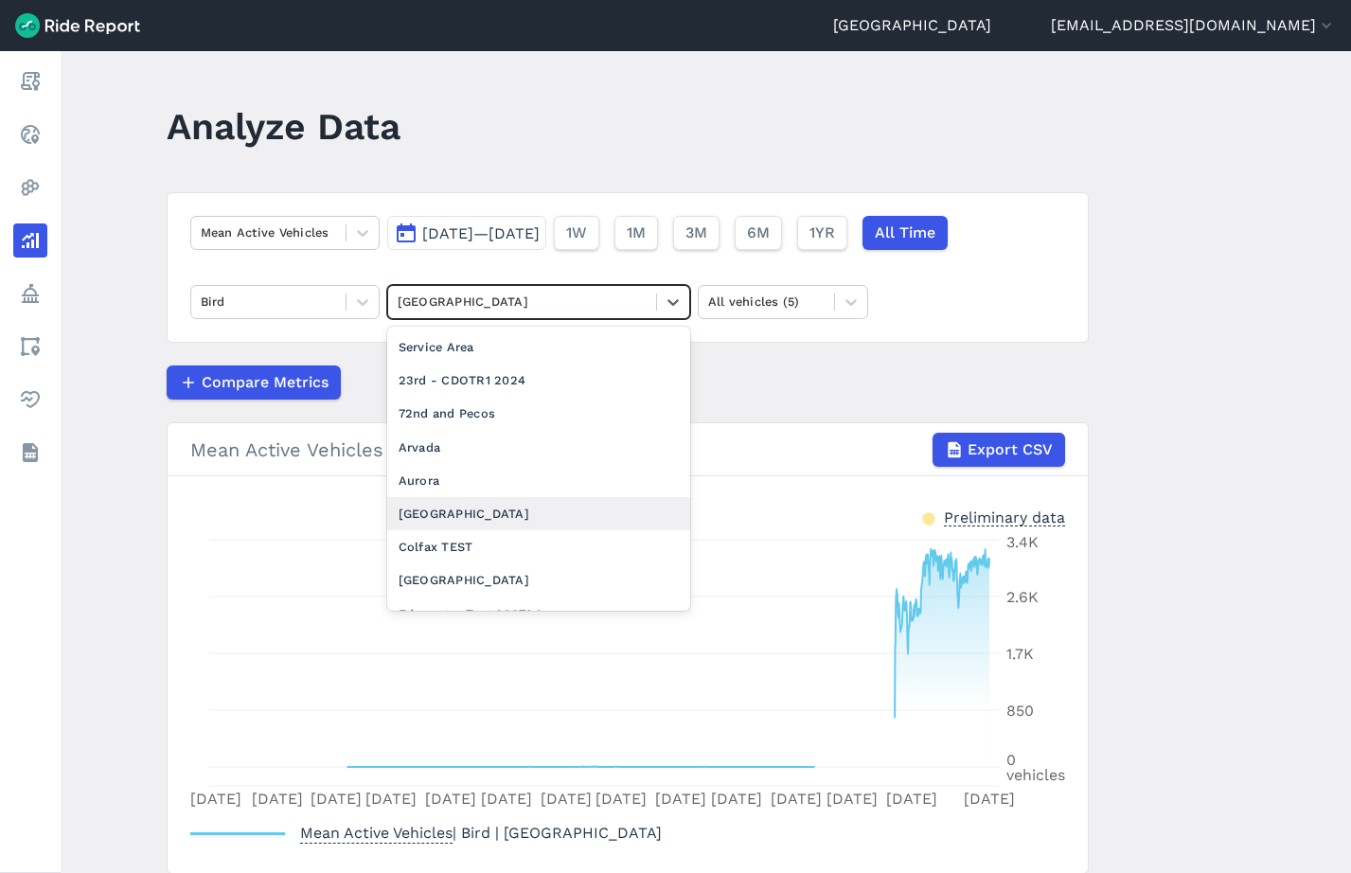
click at [477, 504] on div "[GEOGRAPHIC_DATA]" at bounding box center [538, 513] width 303 height 33
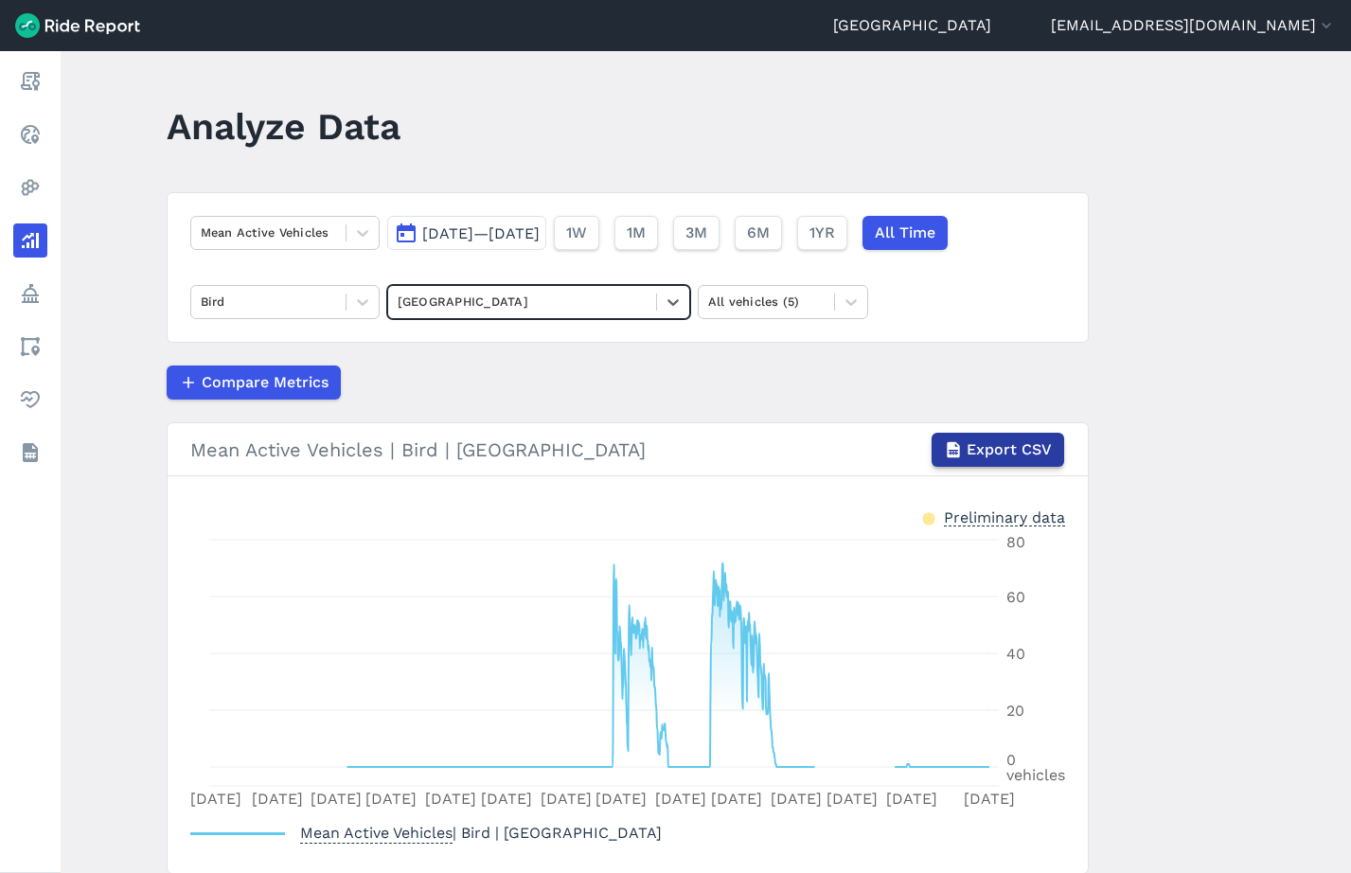
click at [1018, 447] on span "Export CSV" at bounding box center [1009, 449] width 85 height 23
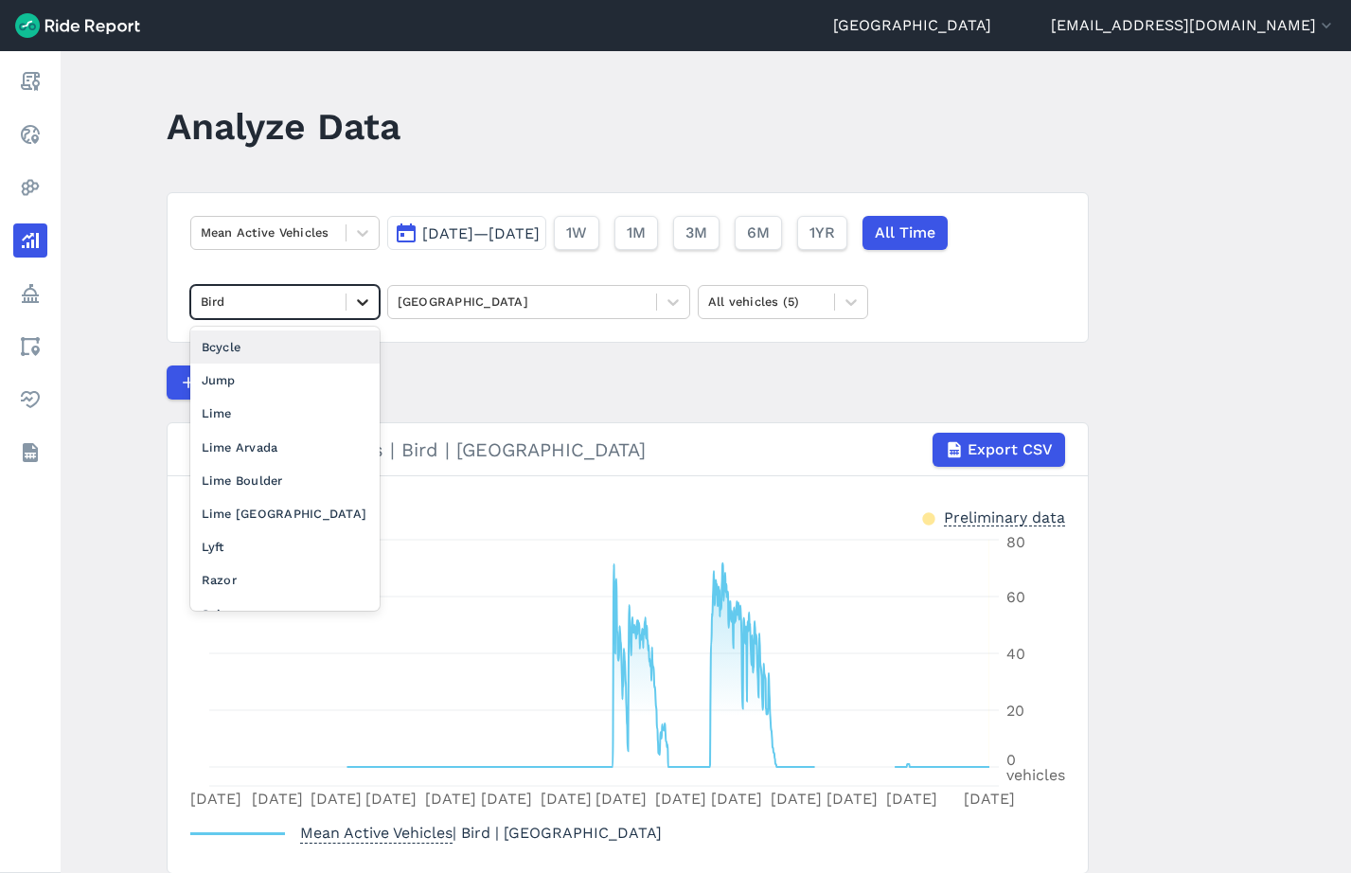
click at [365, 305] on icon at bounding box center [362, 302] width 19 height 19
click at [280, 408] on div "Lime" at bounding box center [284, 413] width 189 height 33
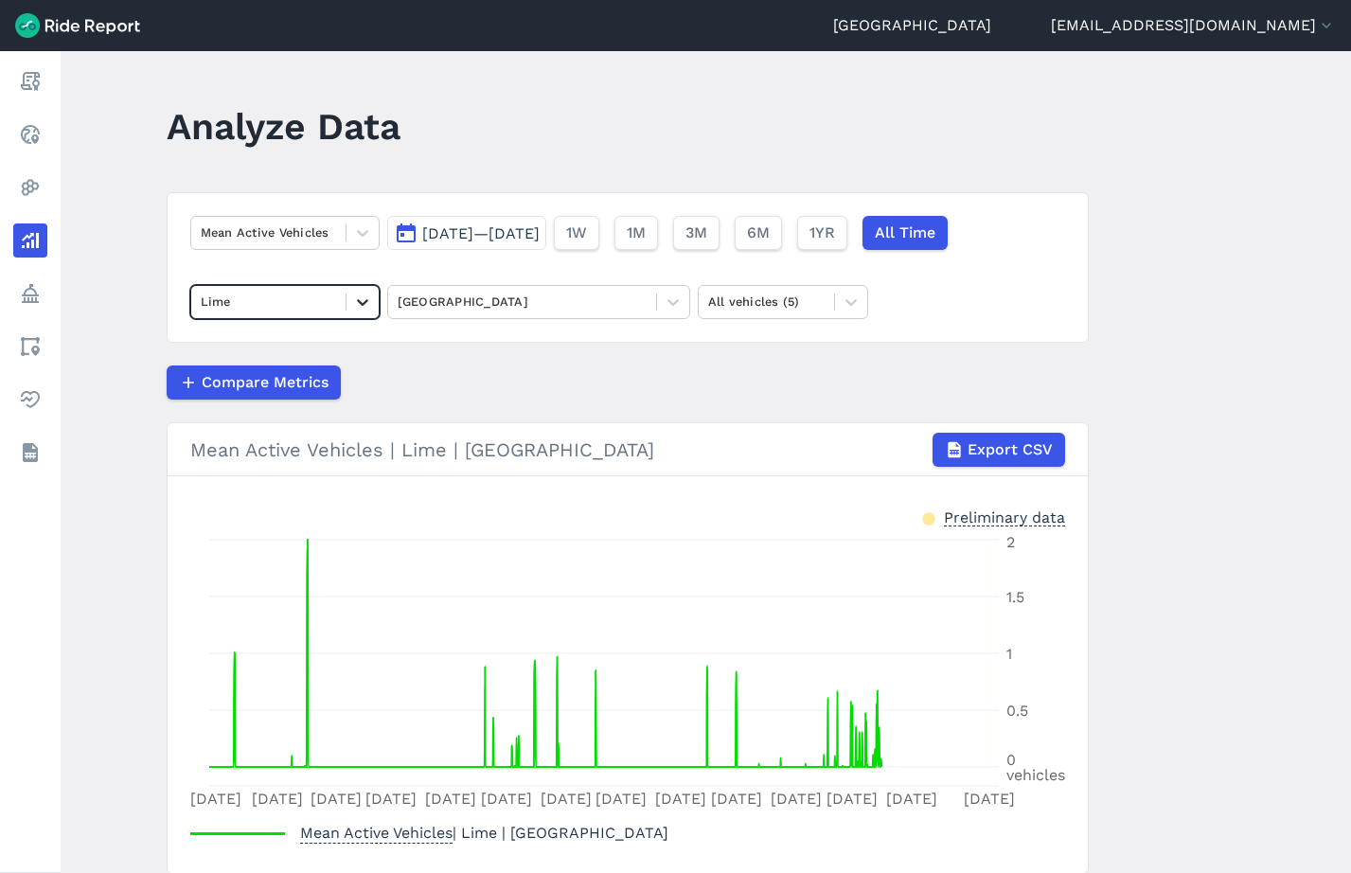
click at [363, 308] on icon at bounding box center [362, 302] width 19 height 19
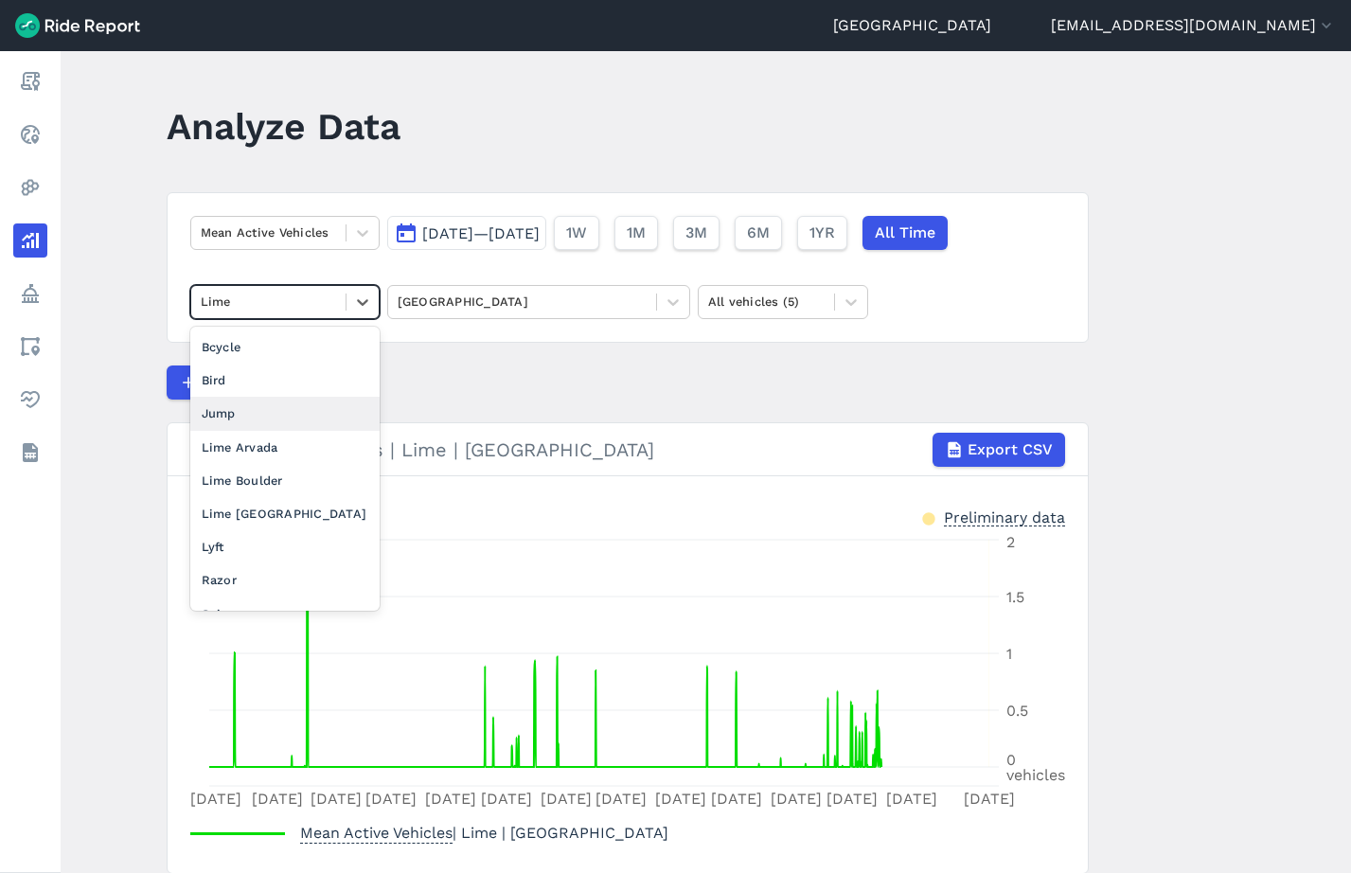
click at [265, 408] on div "Jump" at bounding box center [284, 413] width 189 height 33
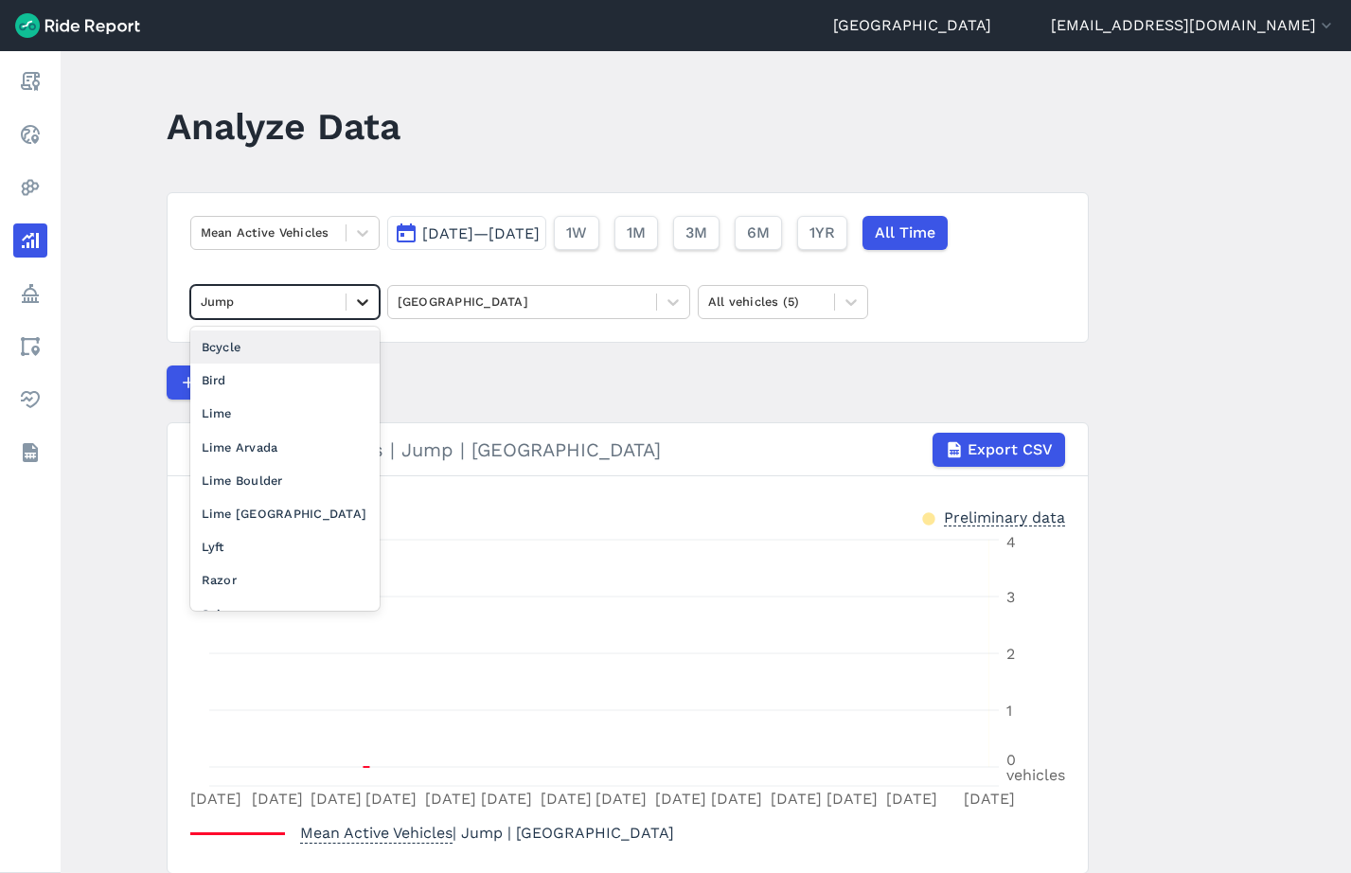
click at [357, 308] on icon at bounding box center [362, 302] width 19 height 19
click at [272, 544] on div "Lyft" at bounding box center [284, 546] width 189 height 33
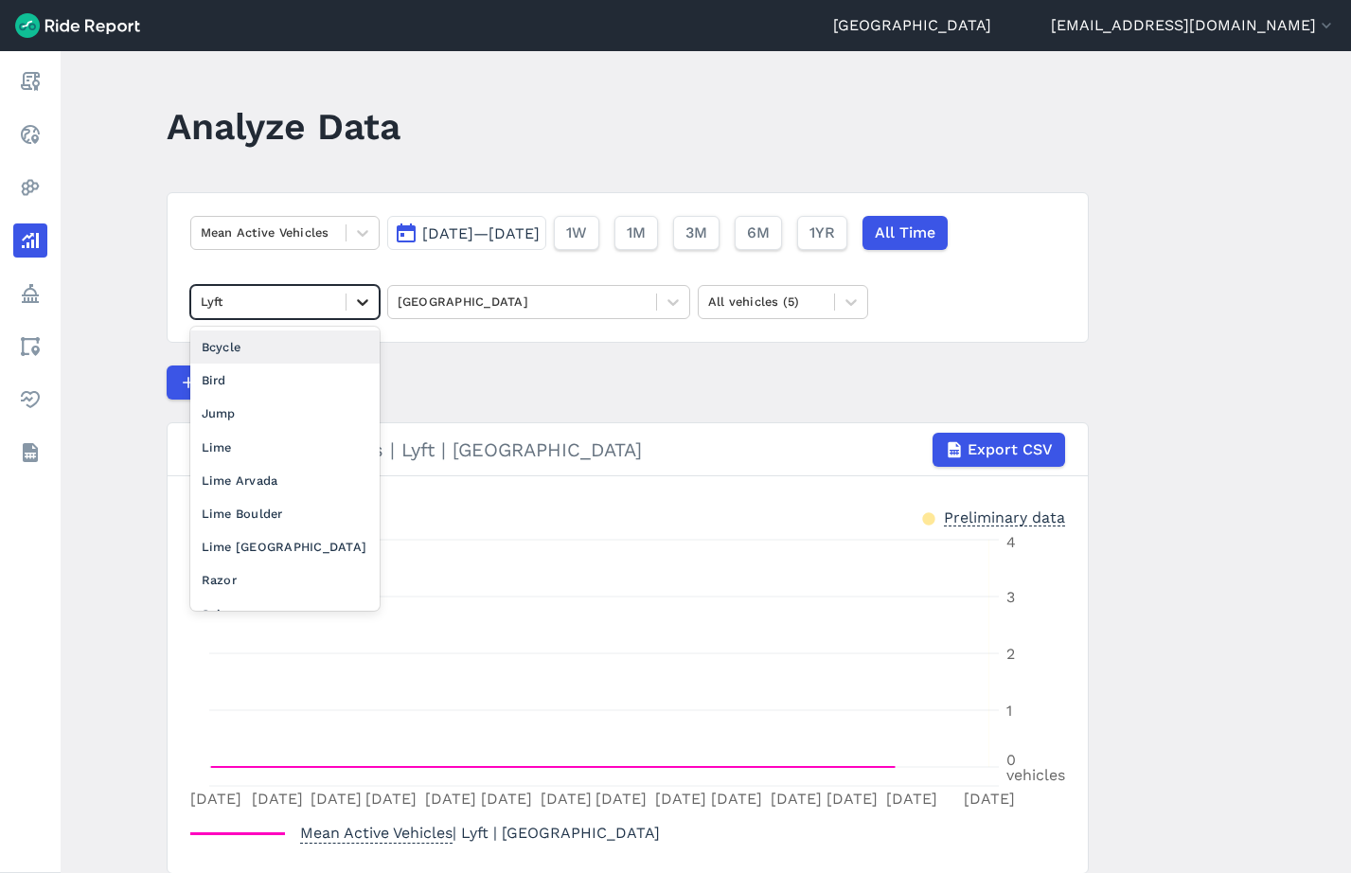
click at [359, 311] on div at bounding box center [362, 302] width 32 height 32
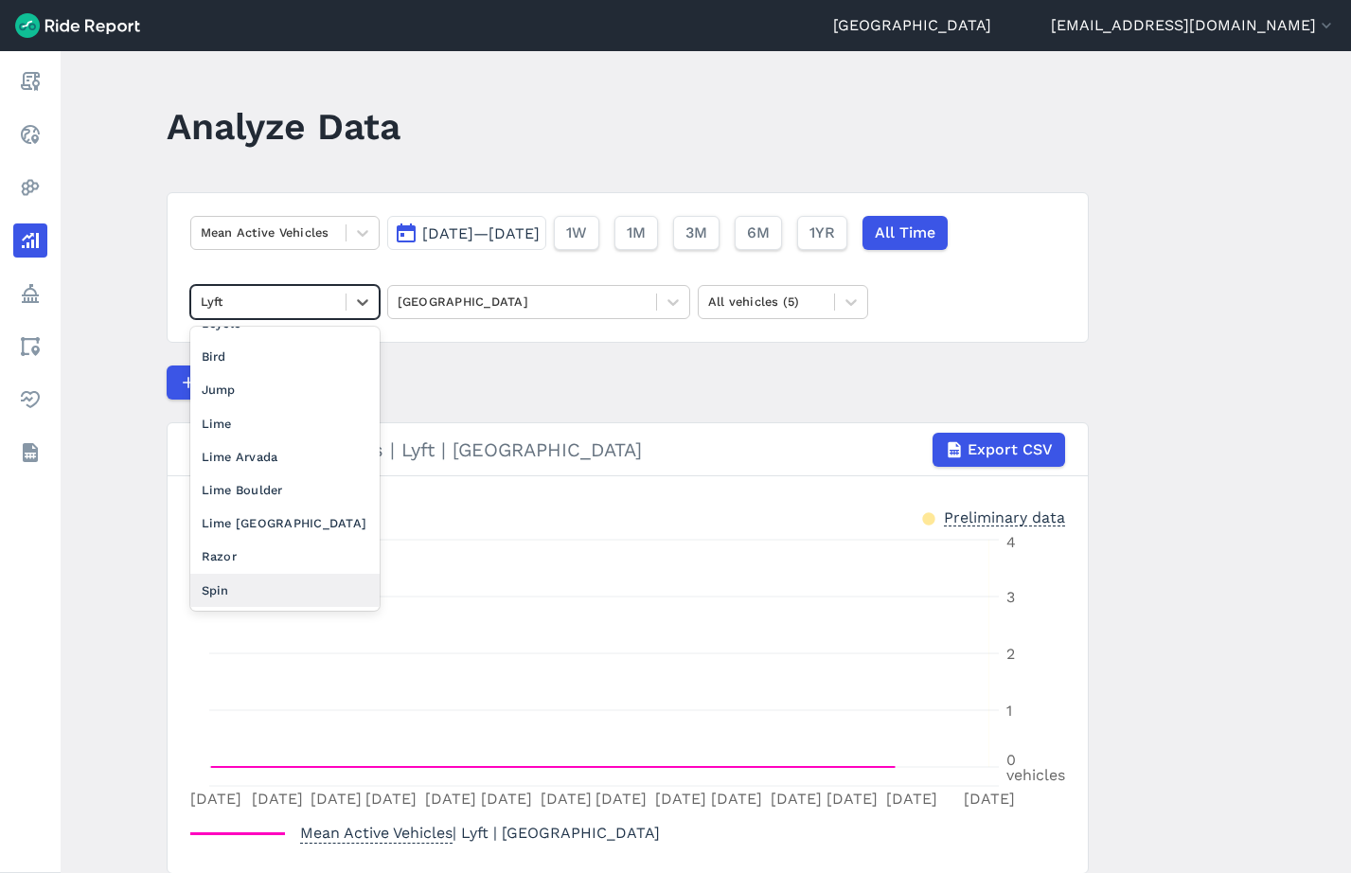
click at [259, 592] on div "Spin" at bounding box center [284, 590] width 189 height 33
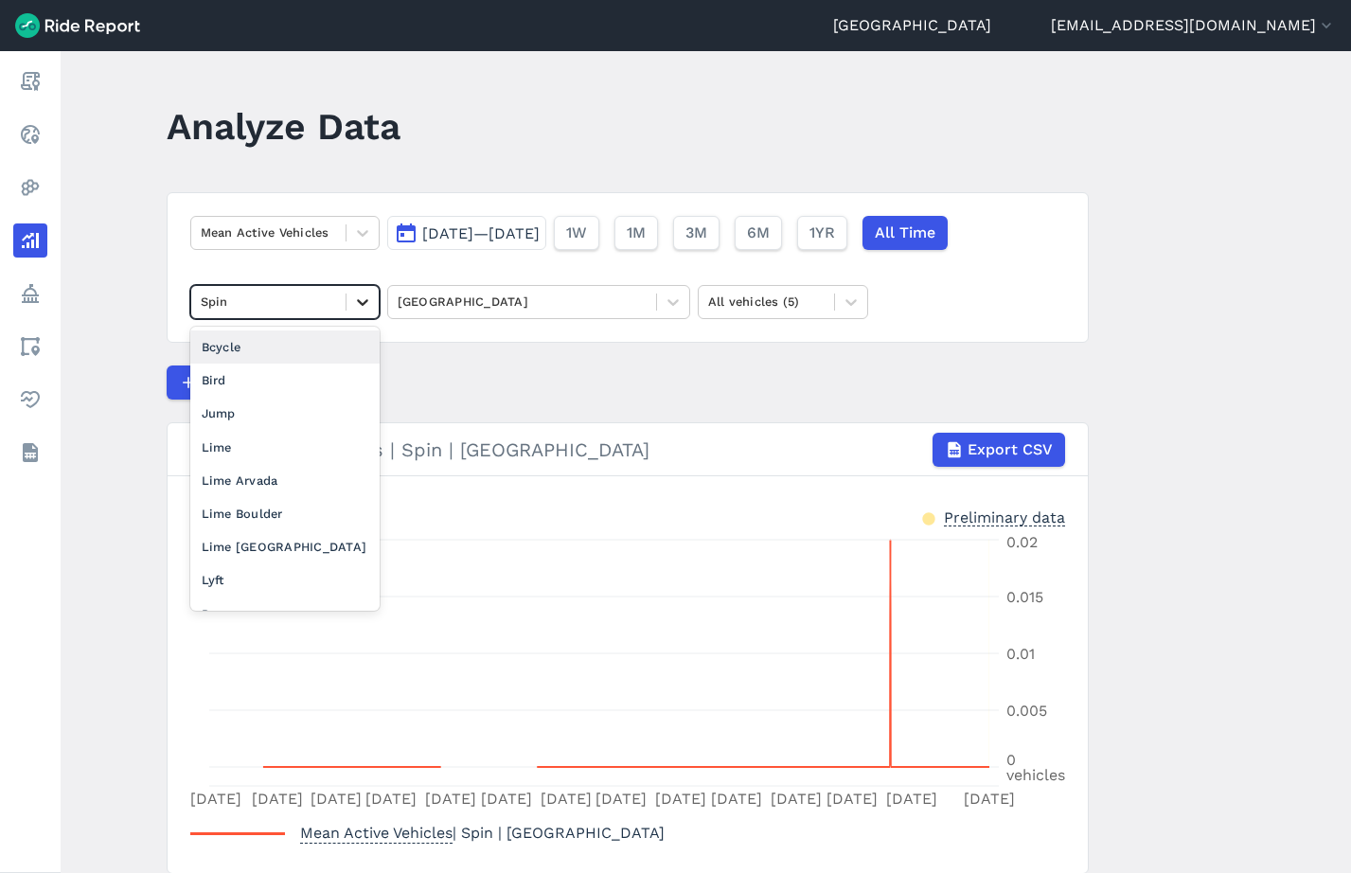
click at [371, 303] on icon at bounding box center [362, 302] width 19 height 19
click at [309, 351] on div "Bcycle" at bounding box center [284, 346] width 189 height 33
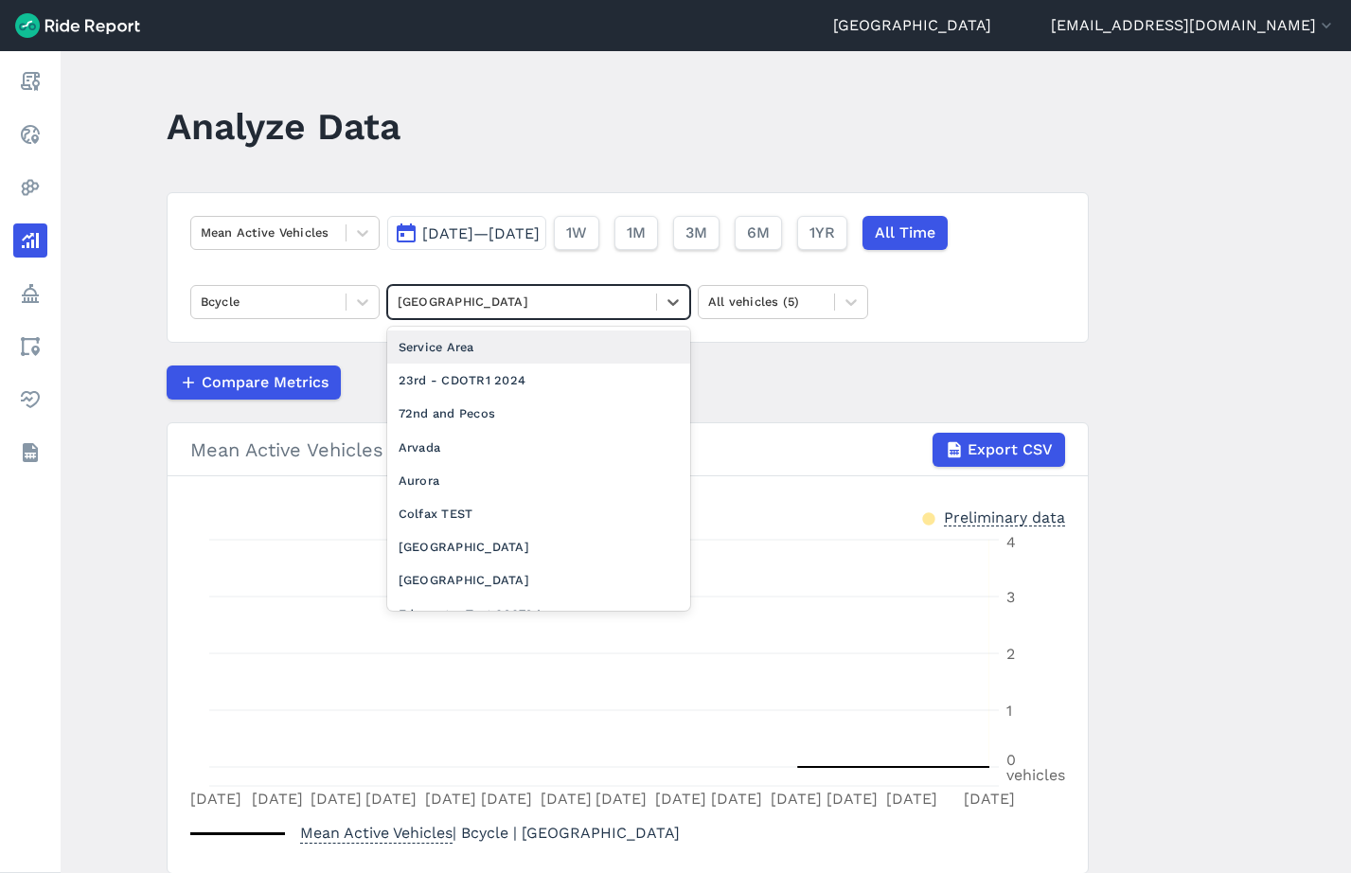
click at [564, 304] on div at bounding box center [522, 302] width 249 height 22
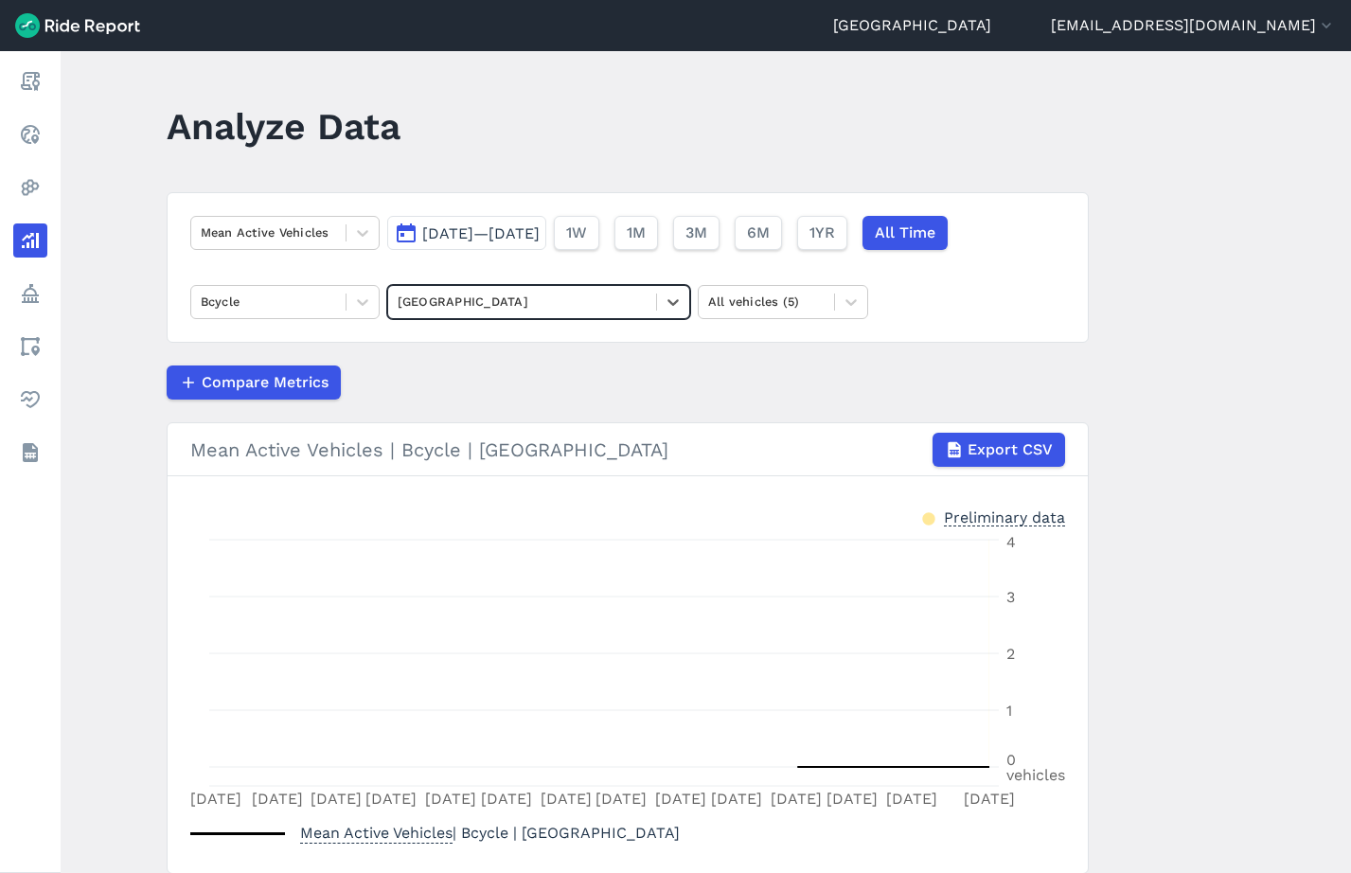
click at [564, 304] on div at bounding box center [522, 302] width 249 height 22
click at [374, 307] on div at bounding box center [362, 302] width 32 height 32
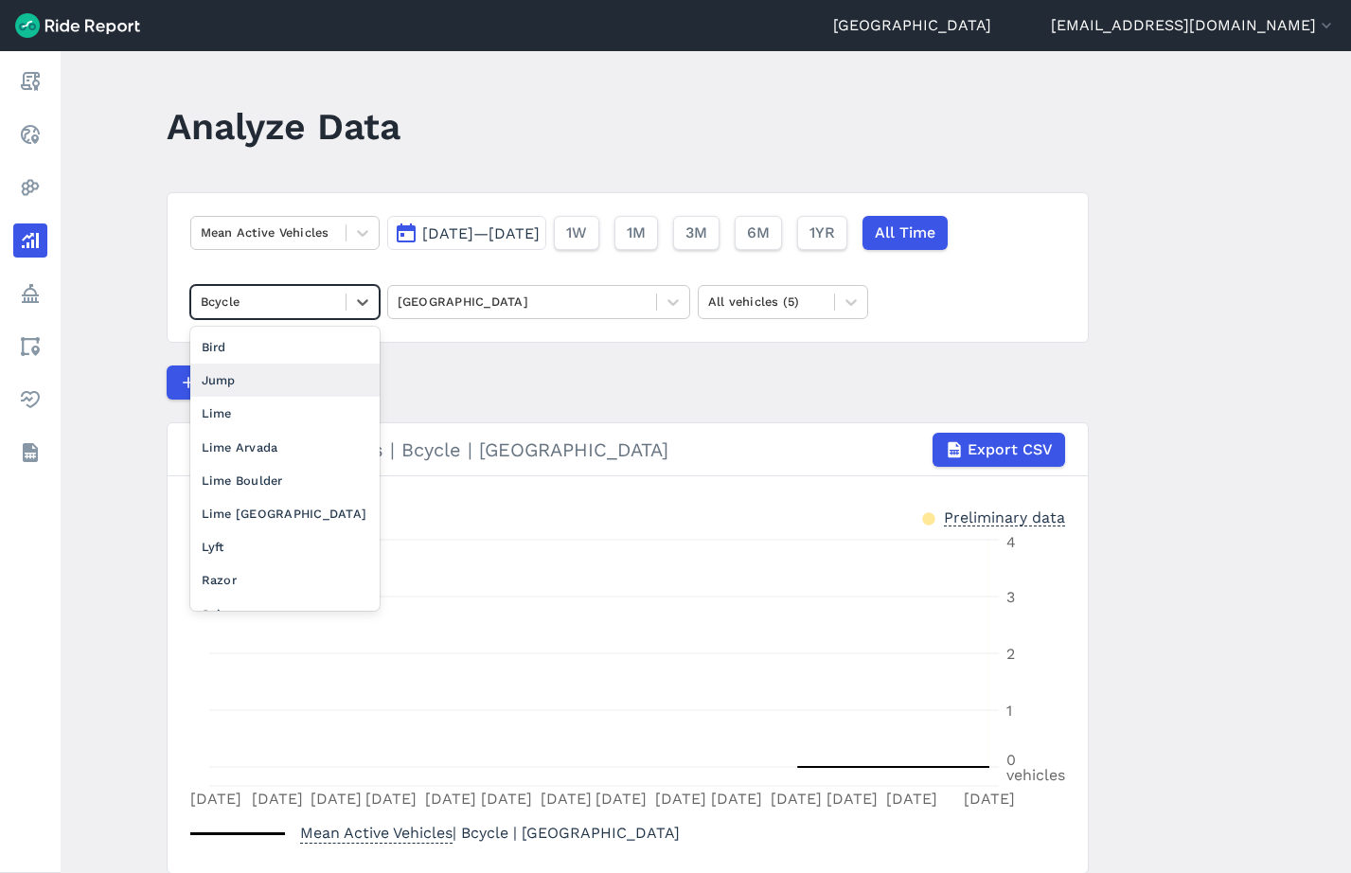
click at [287, 380] on div "Jump" at bounding box center [284, 380] width 189 height 33
click at [364, 299] on icon at bounding box center [362, 302] width 19 height 19
click at [285, 386] on div "Bird" at bounding box center [284, 380] width 189 height 33
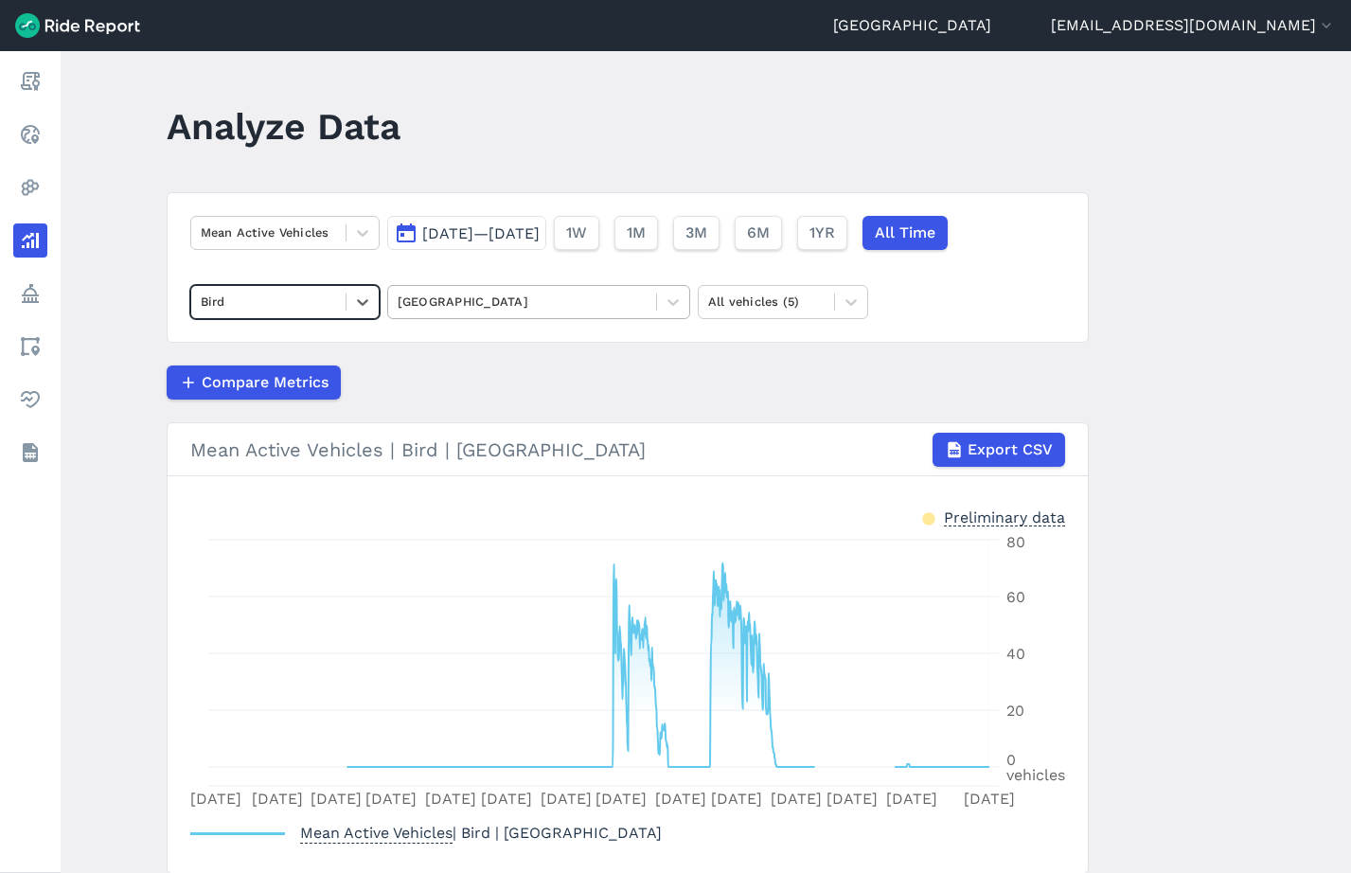
click at [525, 299] on div at bounding box center [522, 302] width 249 height 22
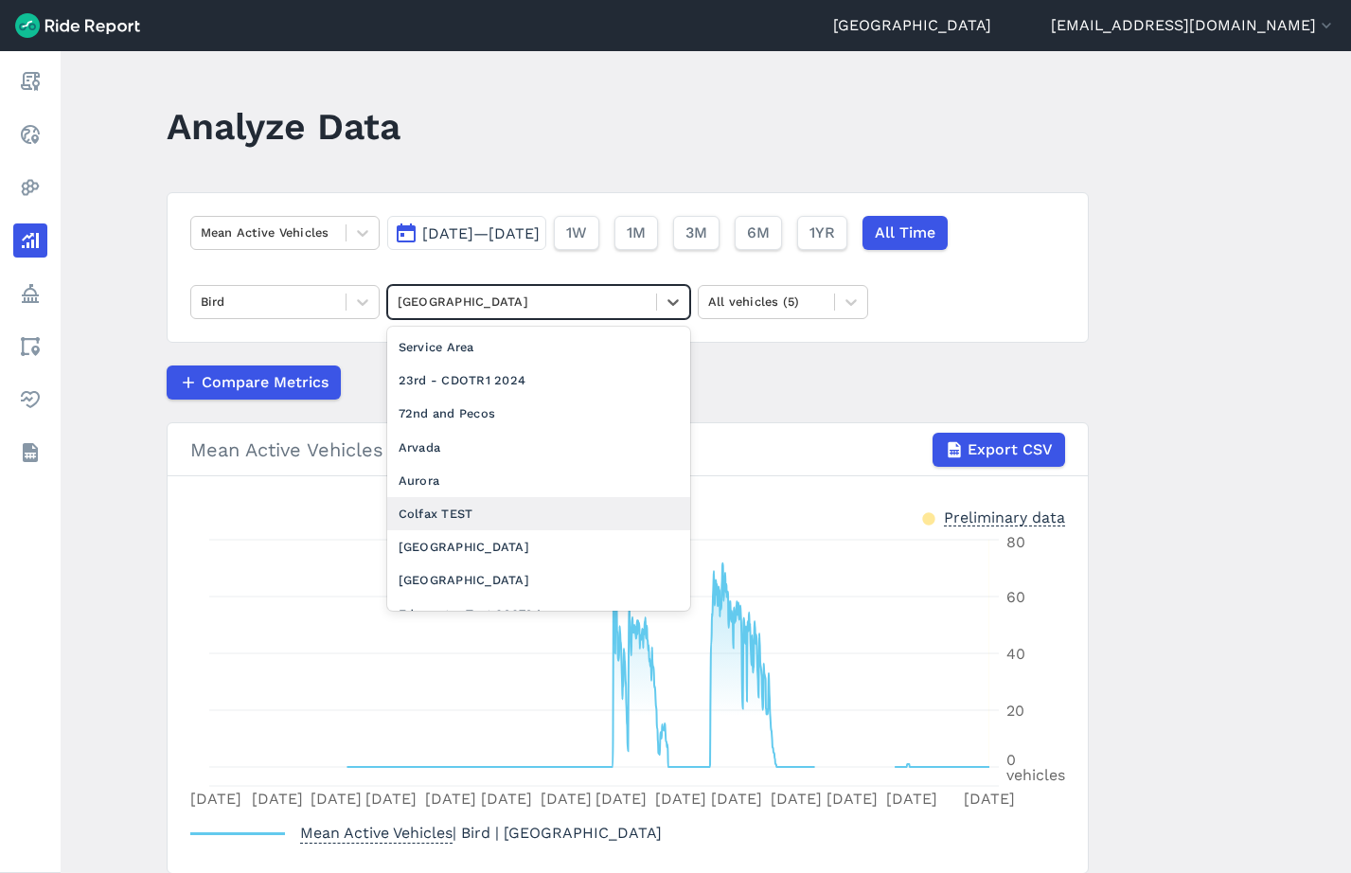
scroll to position [85, 0]
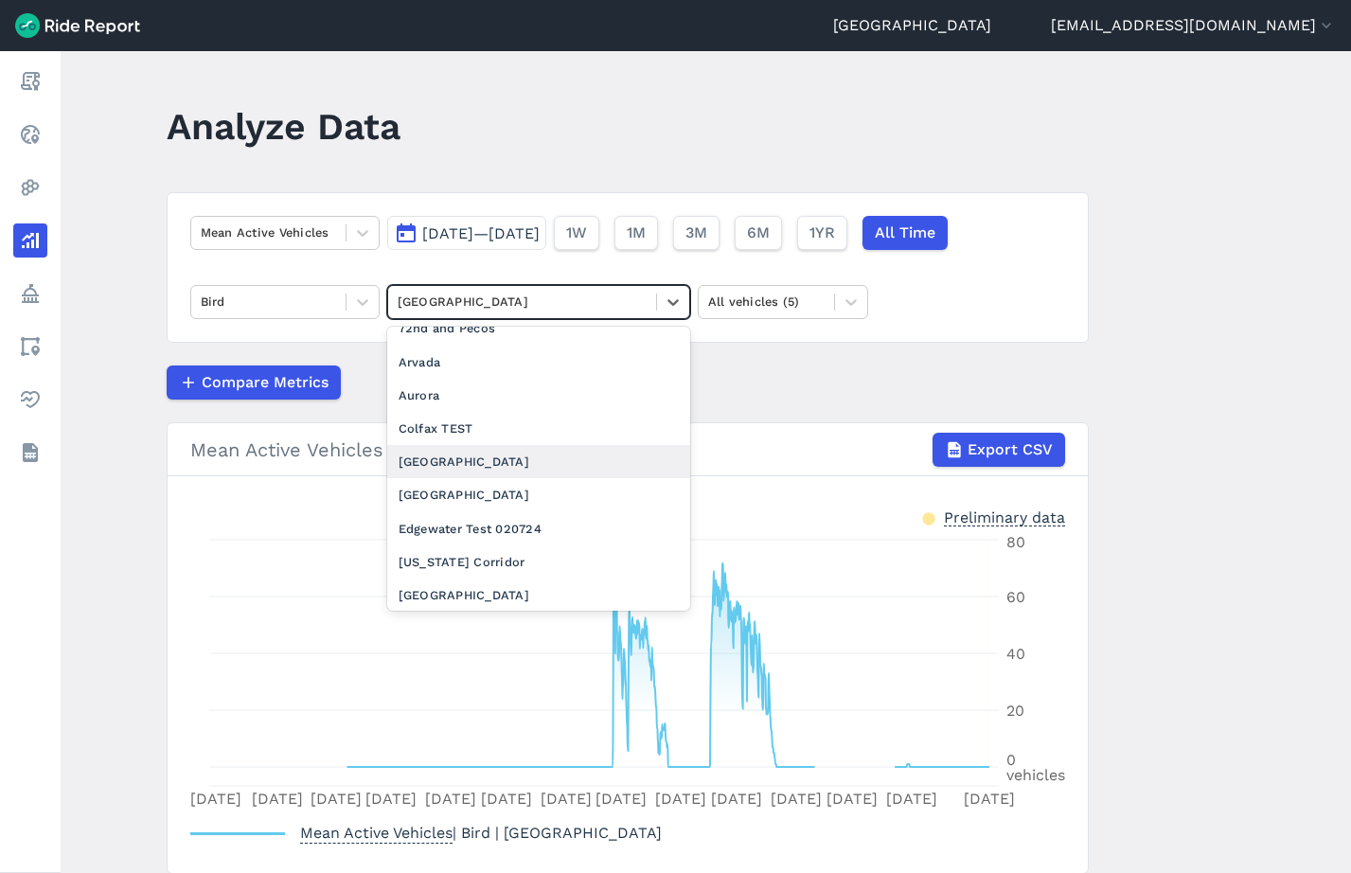
click at [480, 459] on div "[GEOGRAPHIC_DATA]" at bounding box center [538, 461] width 303 height 33
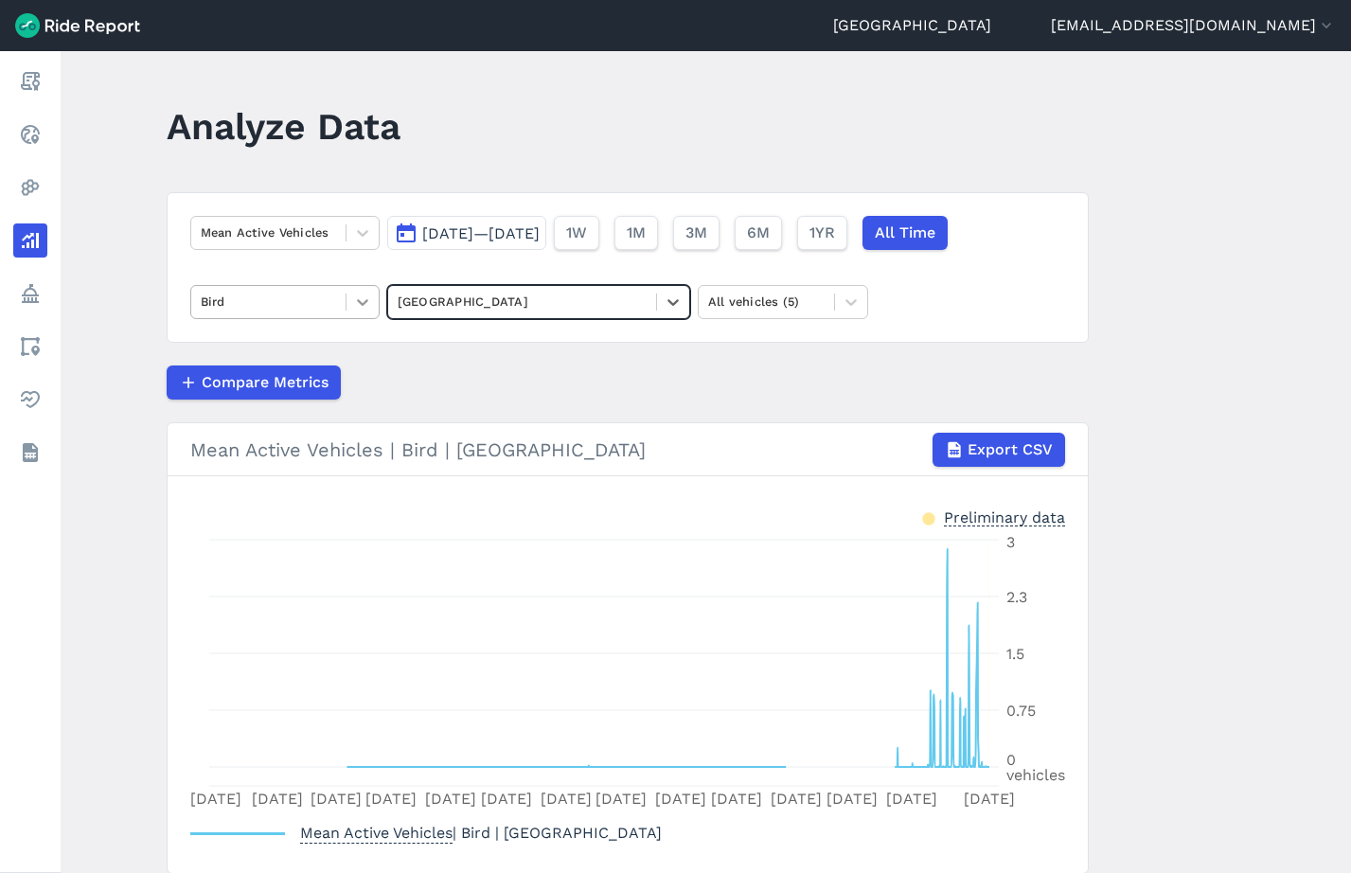
click at [360, 299] on icon at bounding box center [362, 302] width 19 height 19
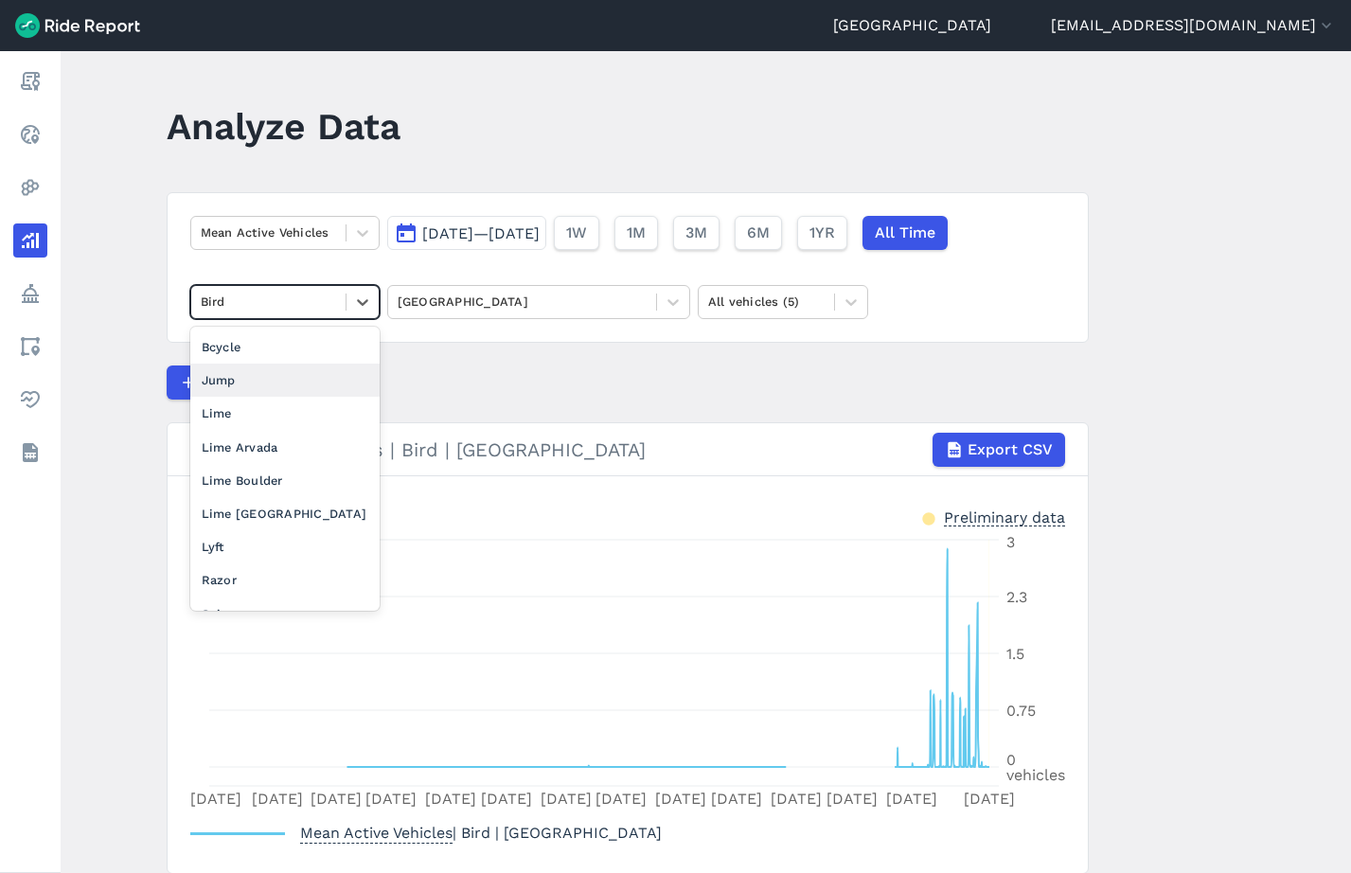
click at [278, 386] on div "Jump" at bounding box center [284, 380] width 189 height 33
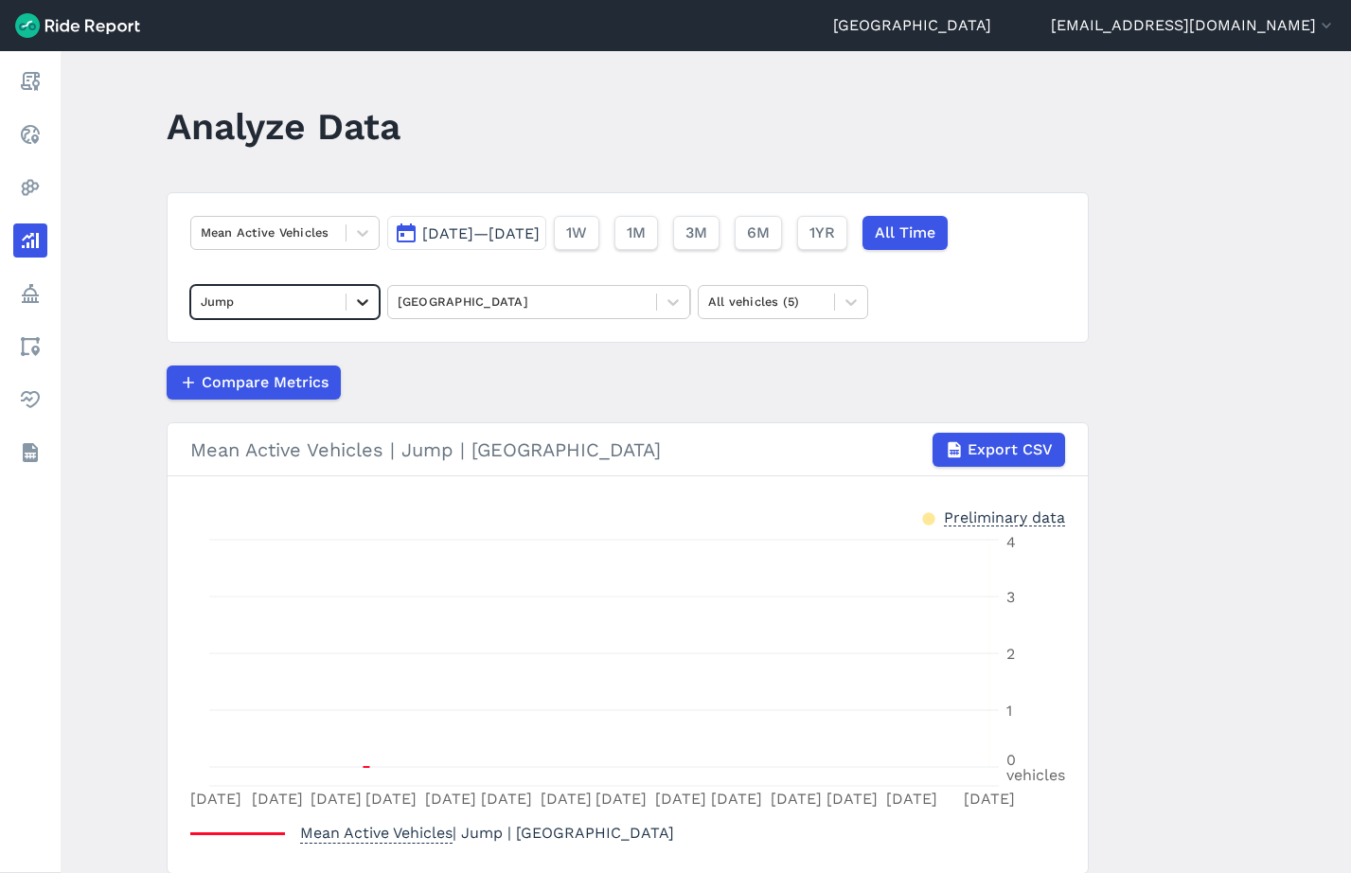
click at [370, 307] on icon at bounding box center [362, 302] width 19 height 19
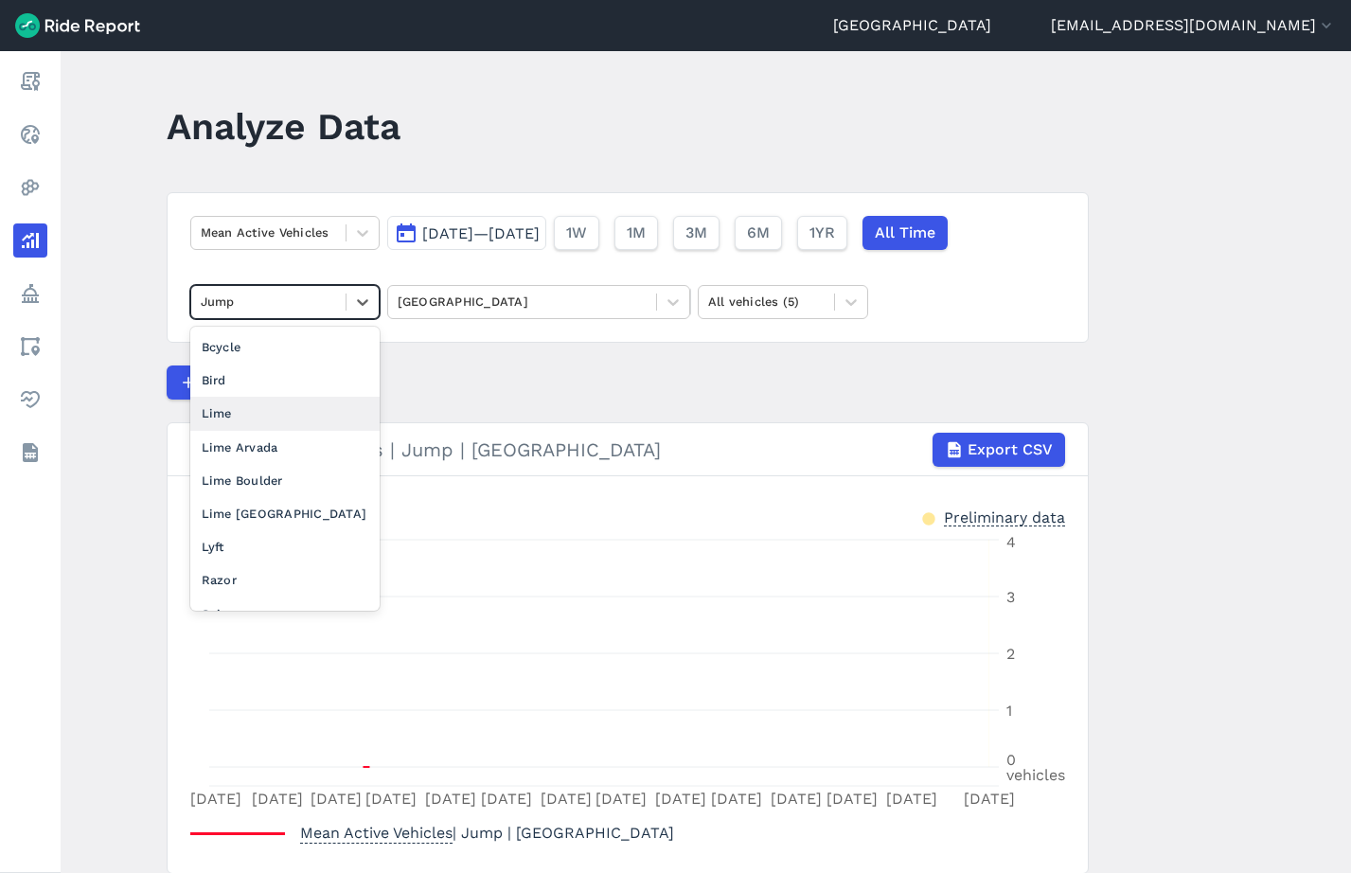
click at [334, 415] on div "Lime" at bounding box center [284, 413] width 189 height 33
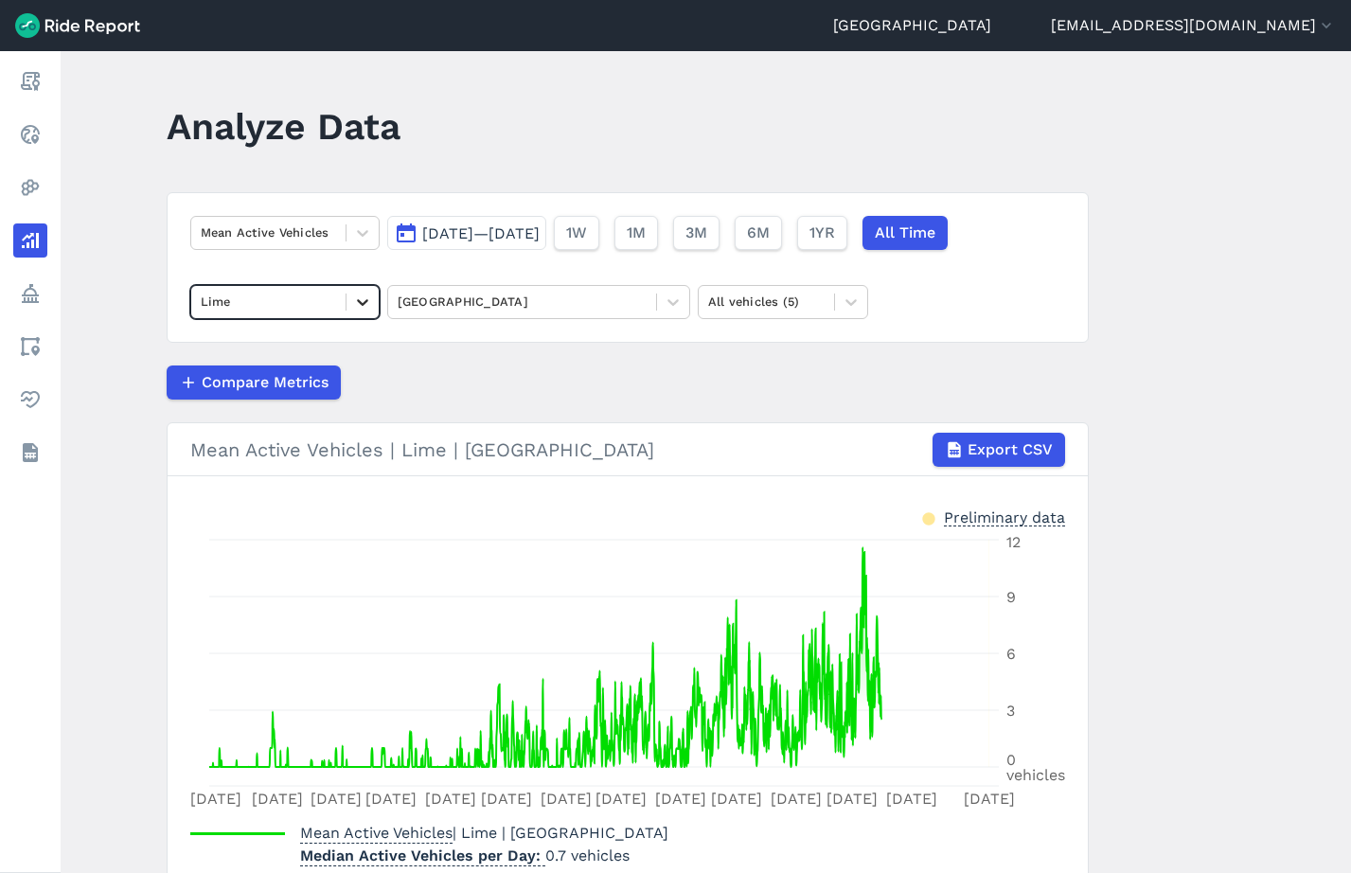
click at [366, 300] on icon at bounding box center [362, 302] width 11 height 7
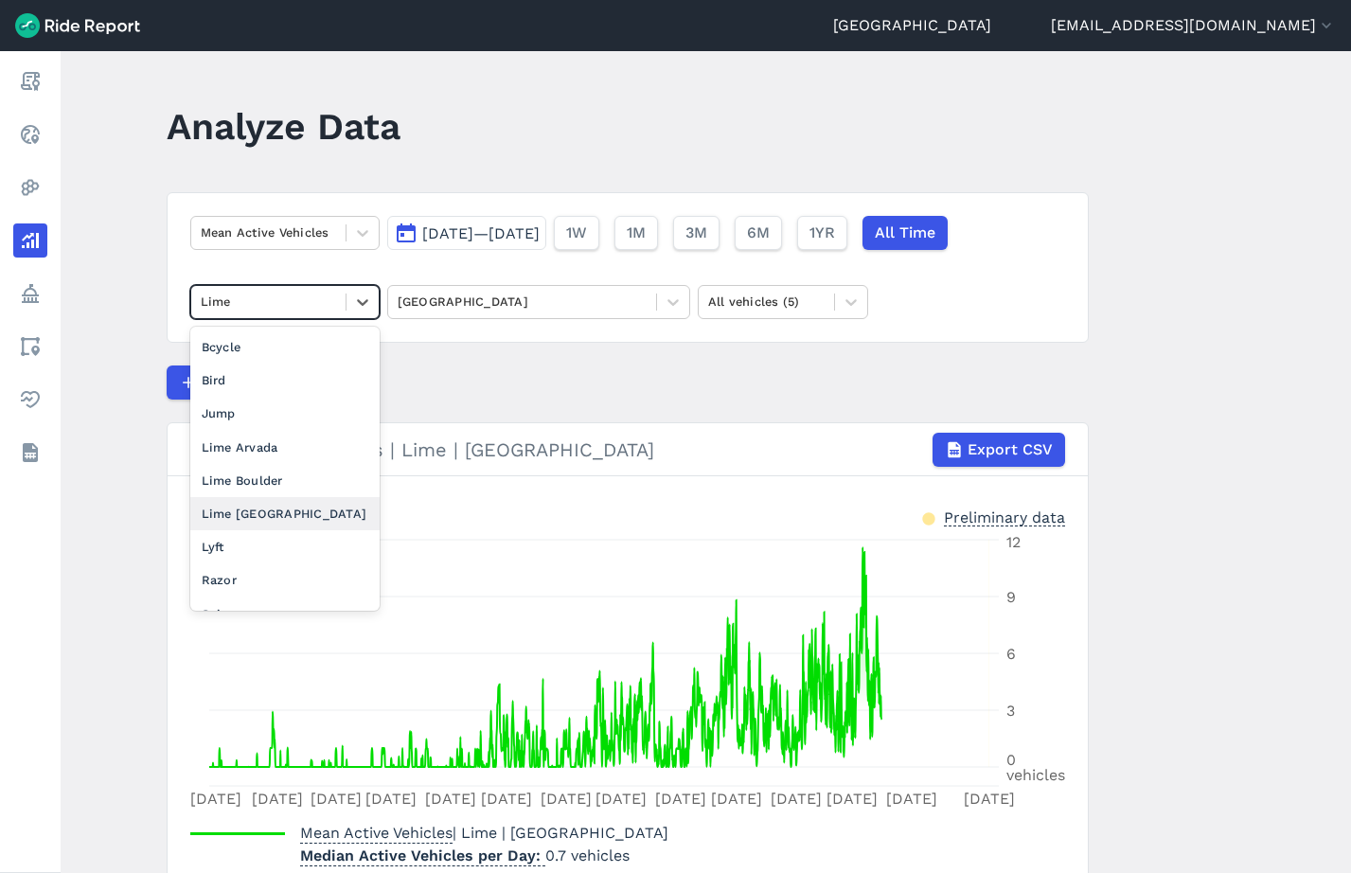
click at [273, 517] on div "Lime [GEOGRAPHIC_DATA]" at bounding box center [284, 513] width 189 height 33
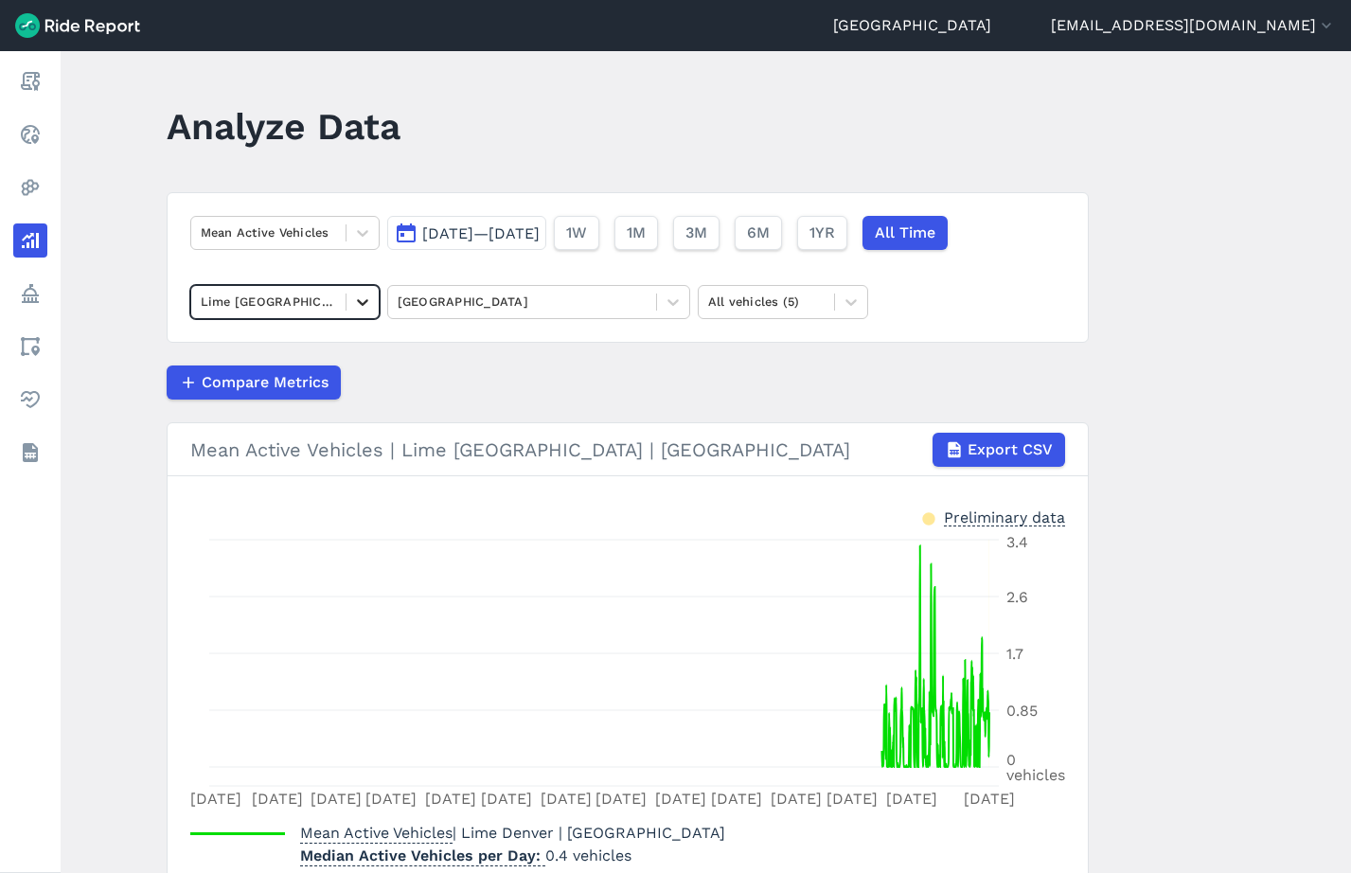
click at [372, 301] on div at bounding box center [362, 302] width 32 height 32
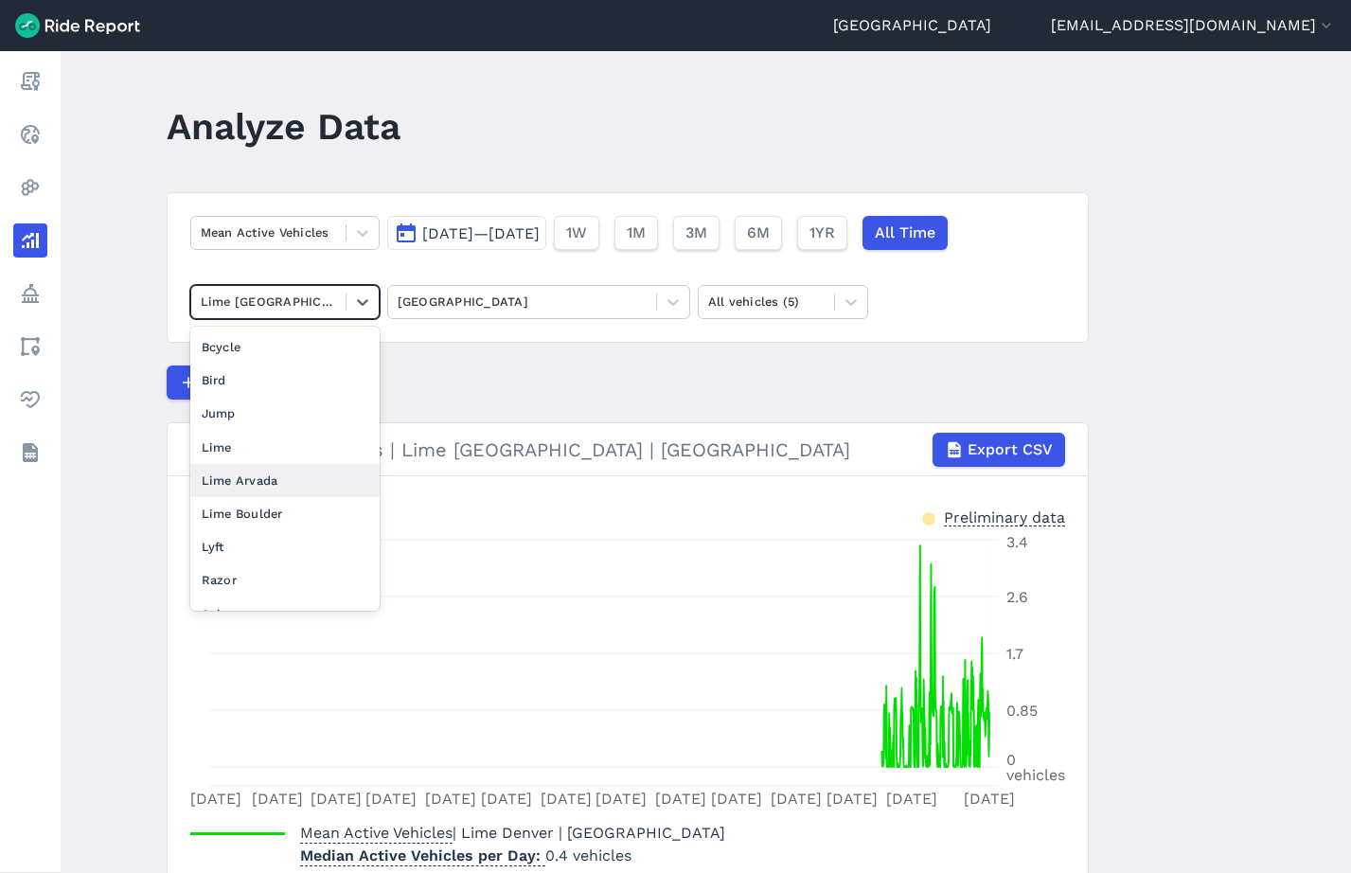
scroll to position [24, 0]
click at [270, 531] on div "Lyft" at bounding box center [284, 522] width 189 height 33
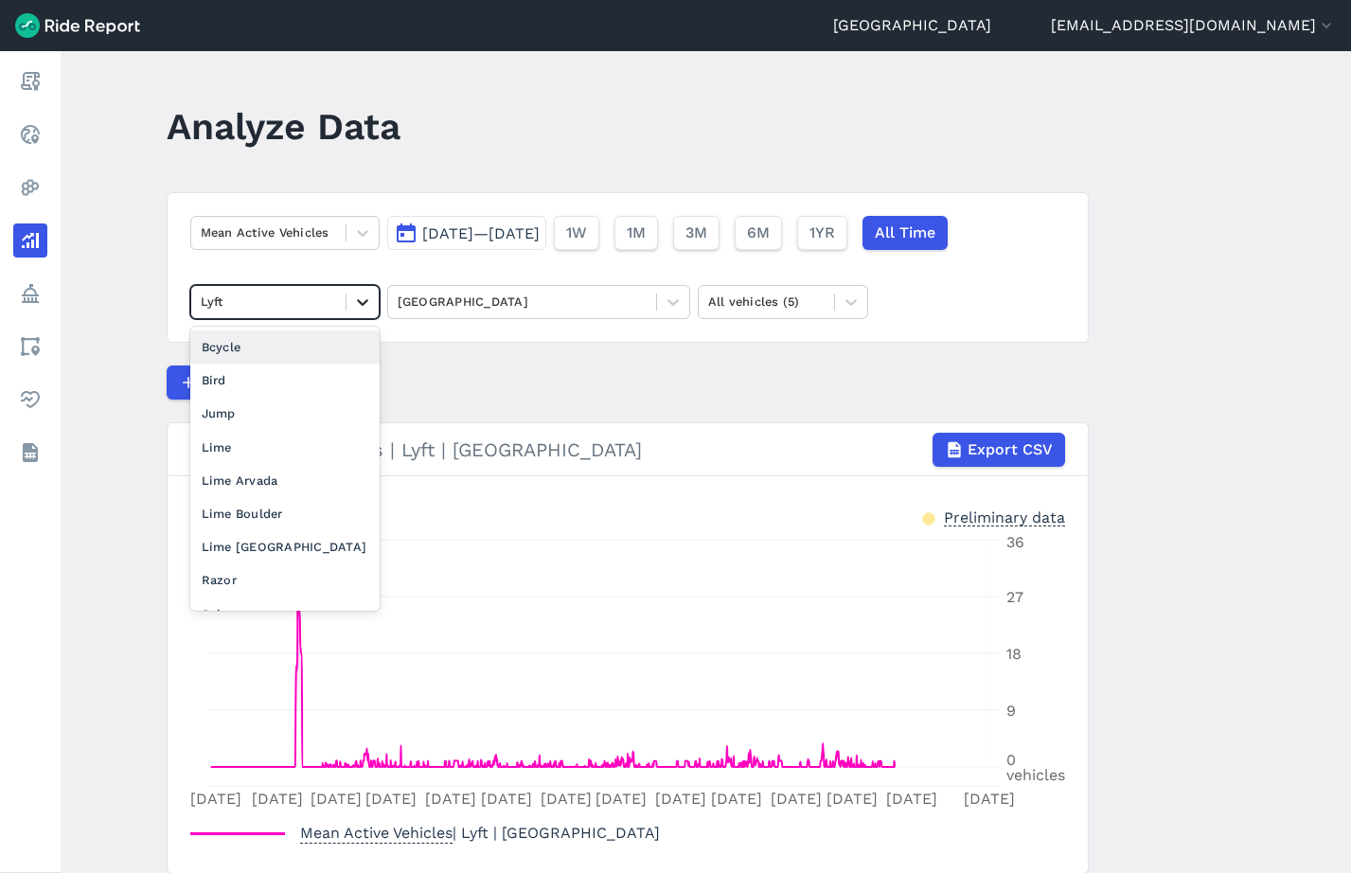
click at [372, 310] on div at bounding box center [362, 302] width 32 height 32
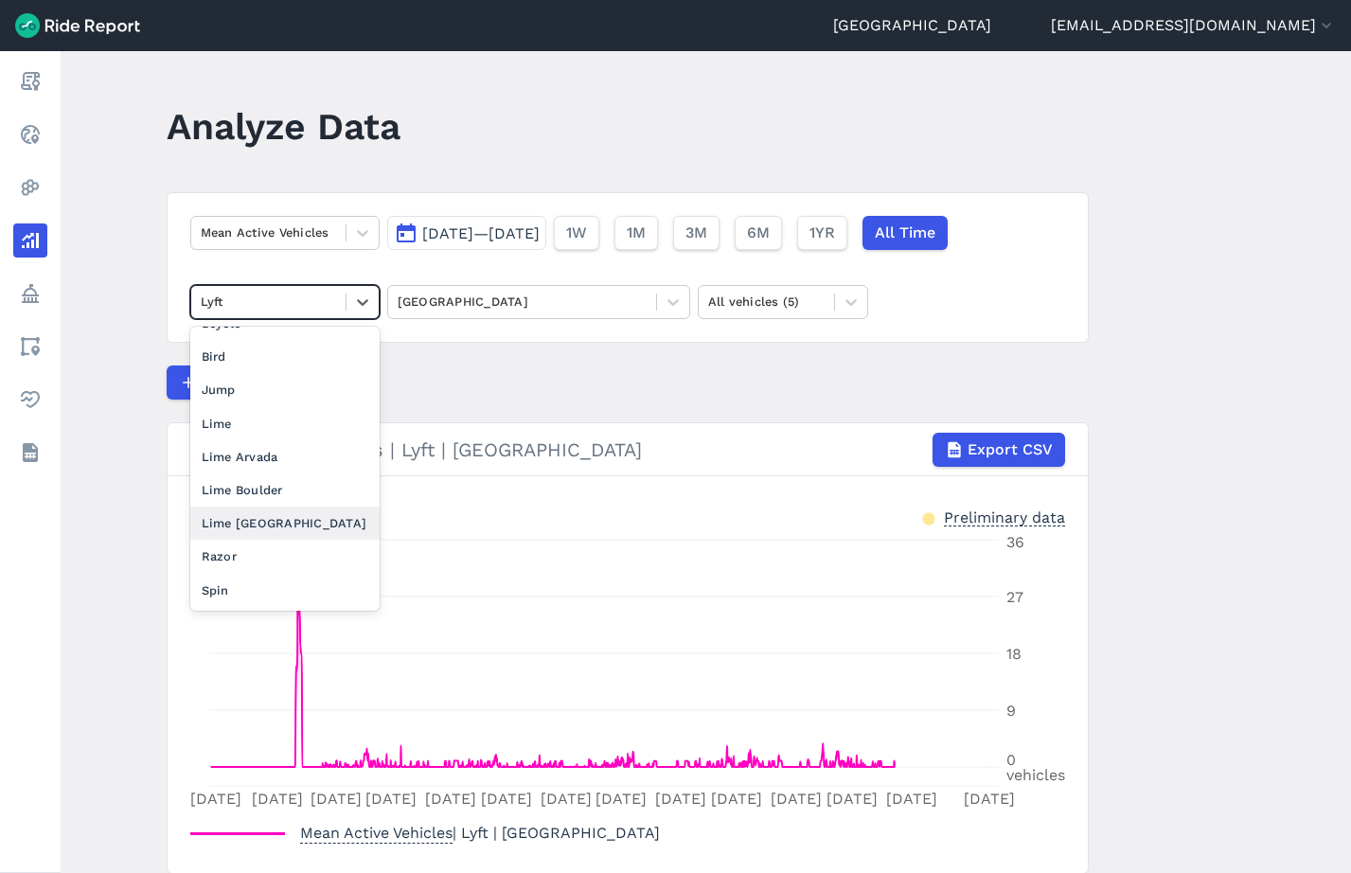
click at [541, 383] on div "Compare Metrics" at bounding box center [628, 382] width 922 height 34
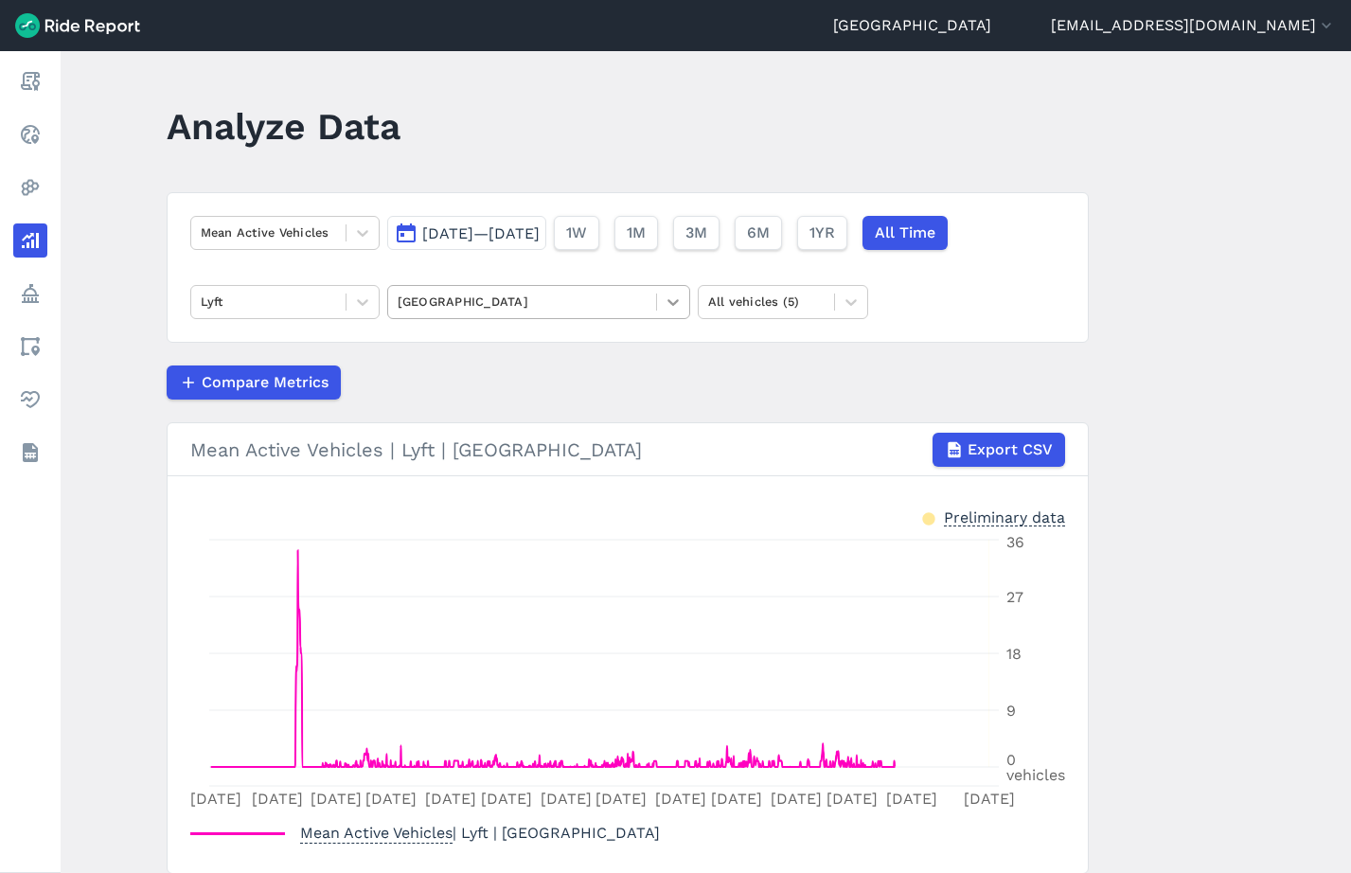
click at [676, 293] on icon at bounding box center [673, 302] width 19 height 19
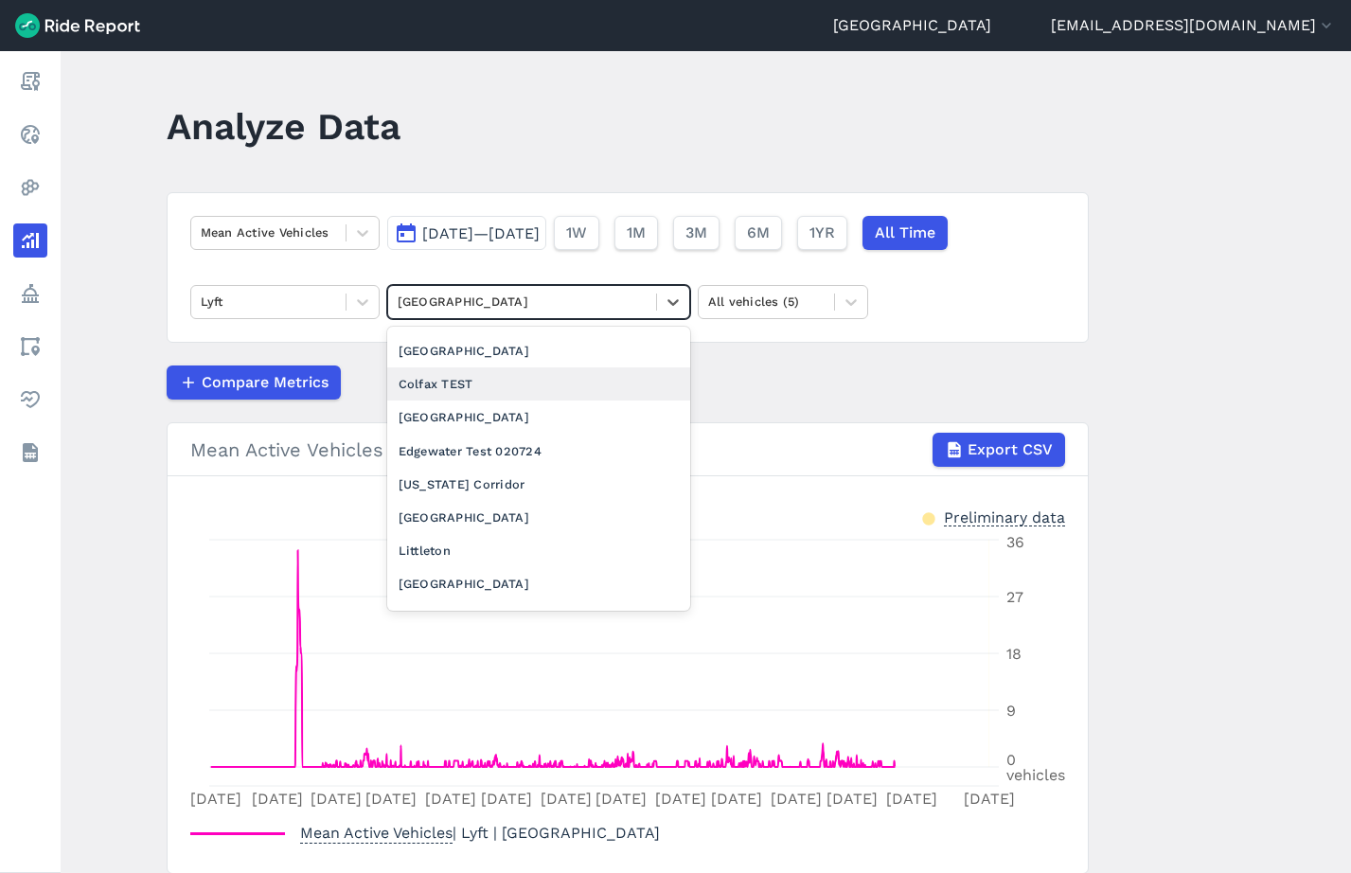
scroll to position [170, 0]
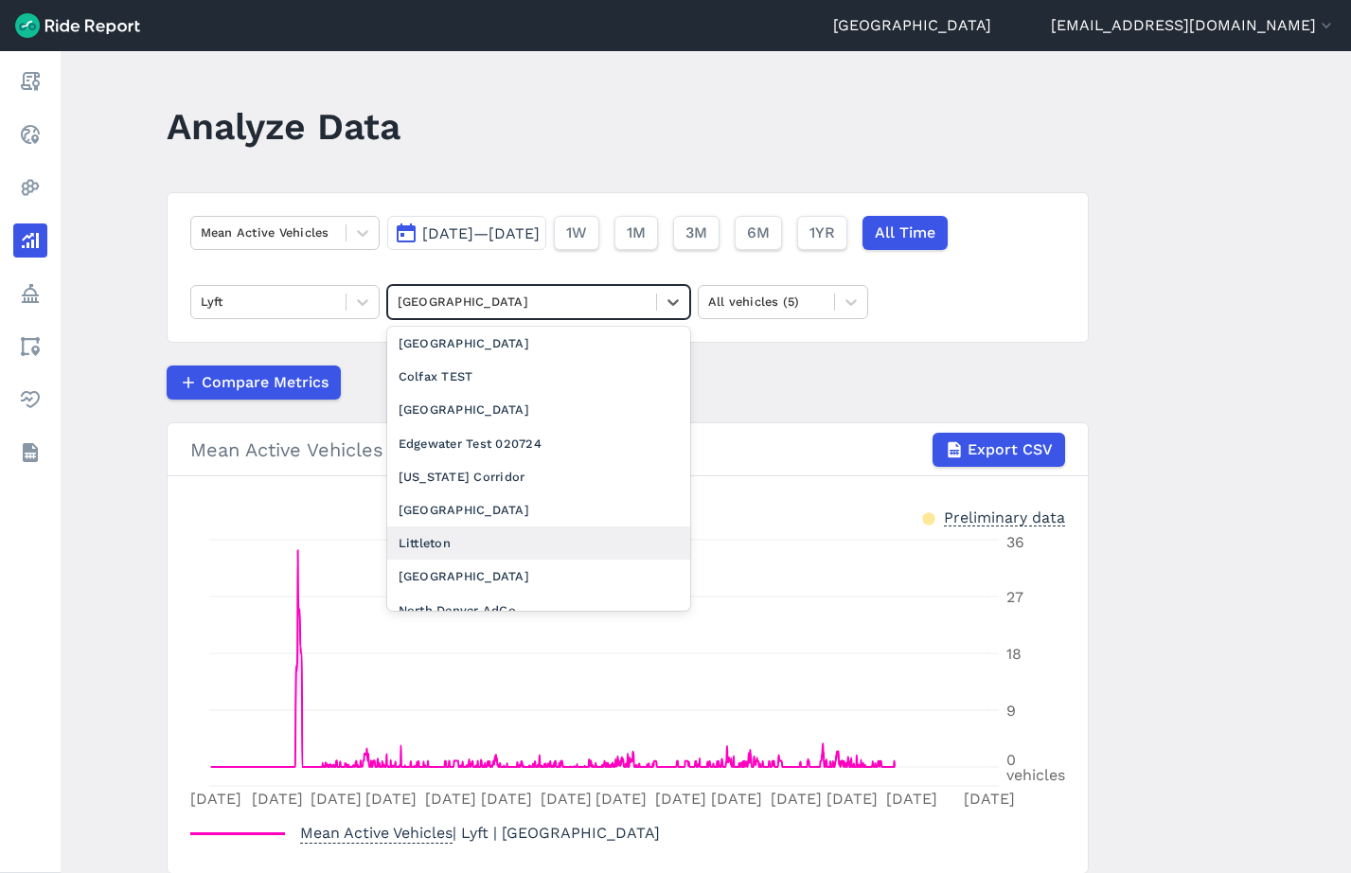
click at [499, 540] on div "Littleton" at bounding box center [538, 542] width 303 height 33
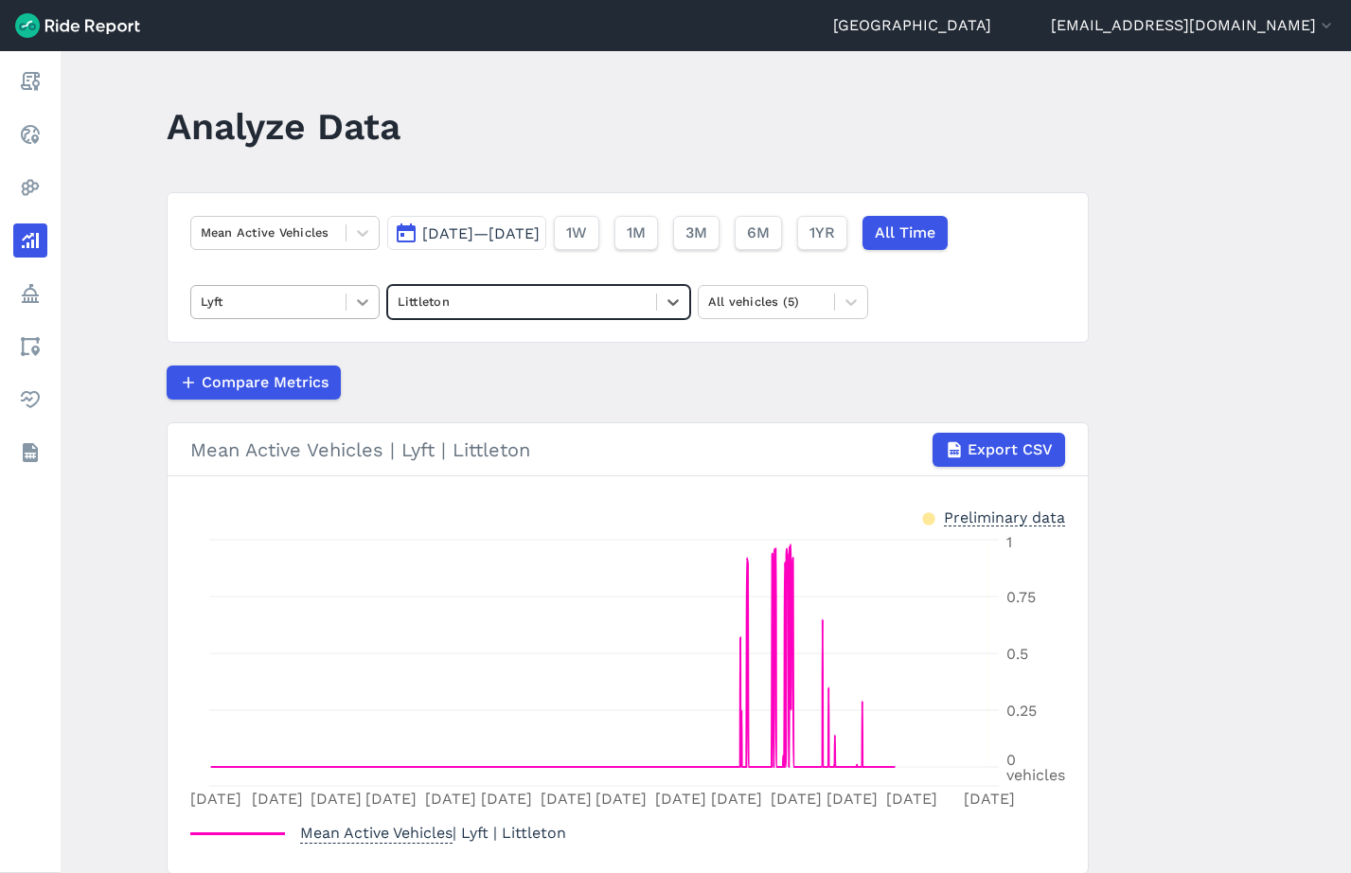
click at [358, 295] on icon at bounding box center [362, 302] width 19 height 19
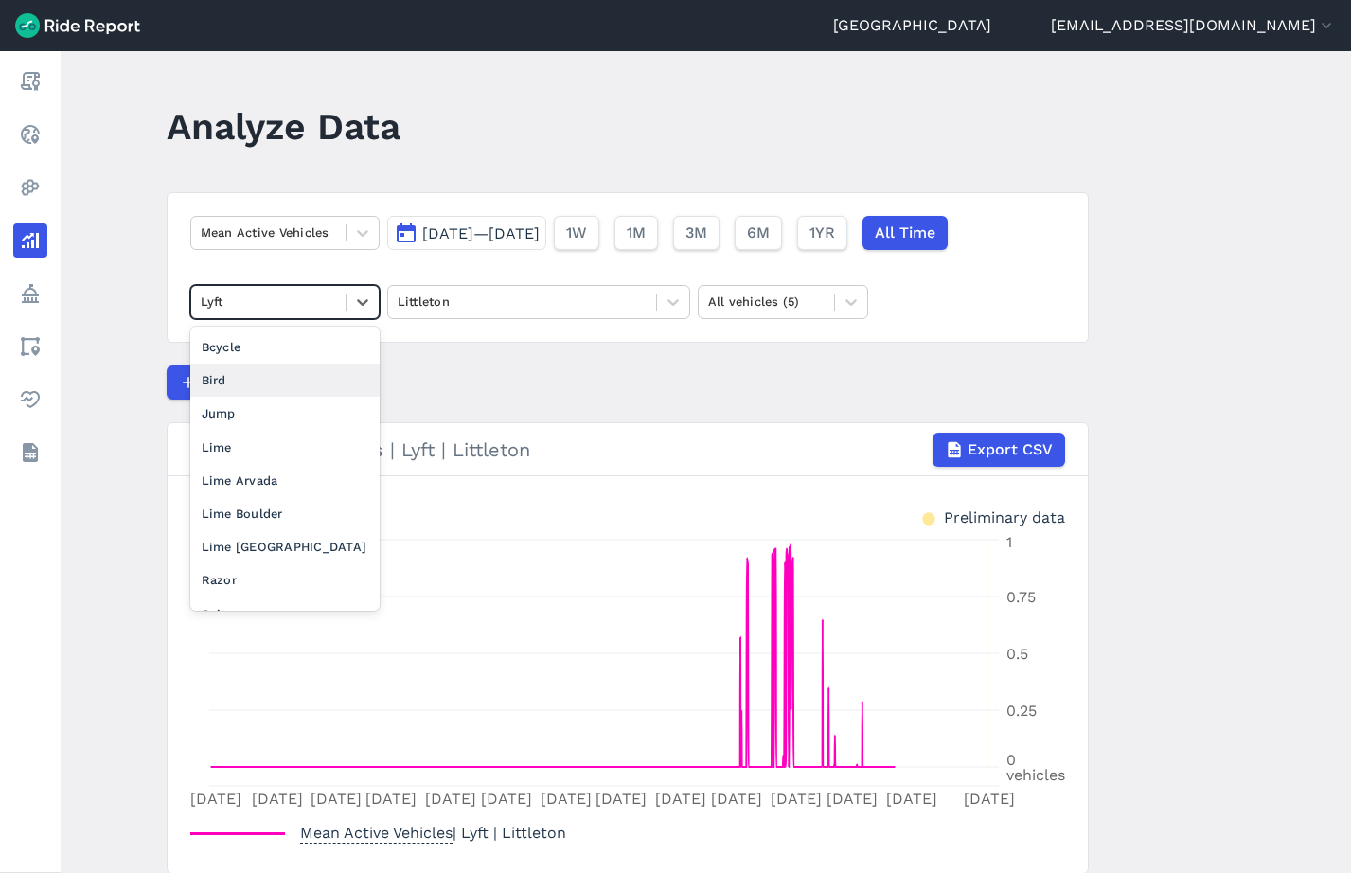
click at [257, 371] on div "Bird" at bounding box center [284, 380] width 189 height 33
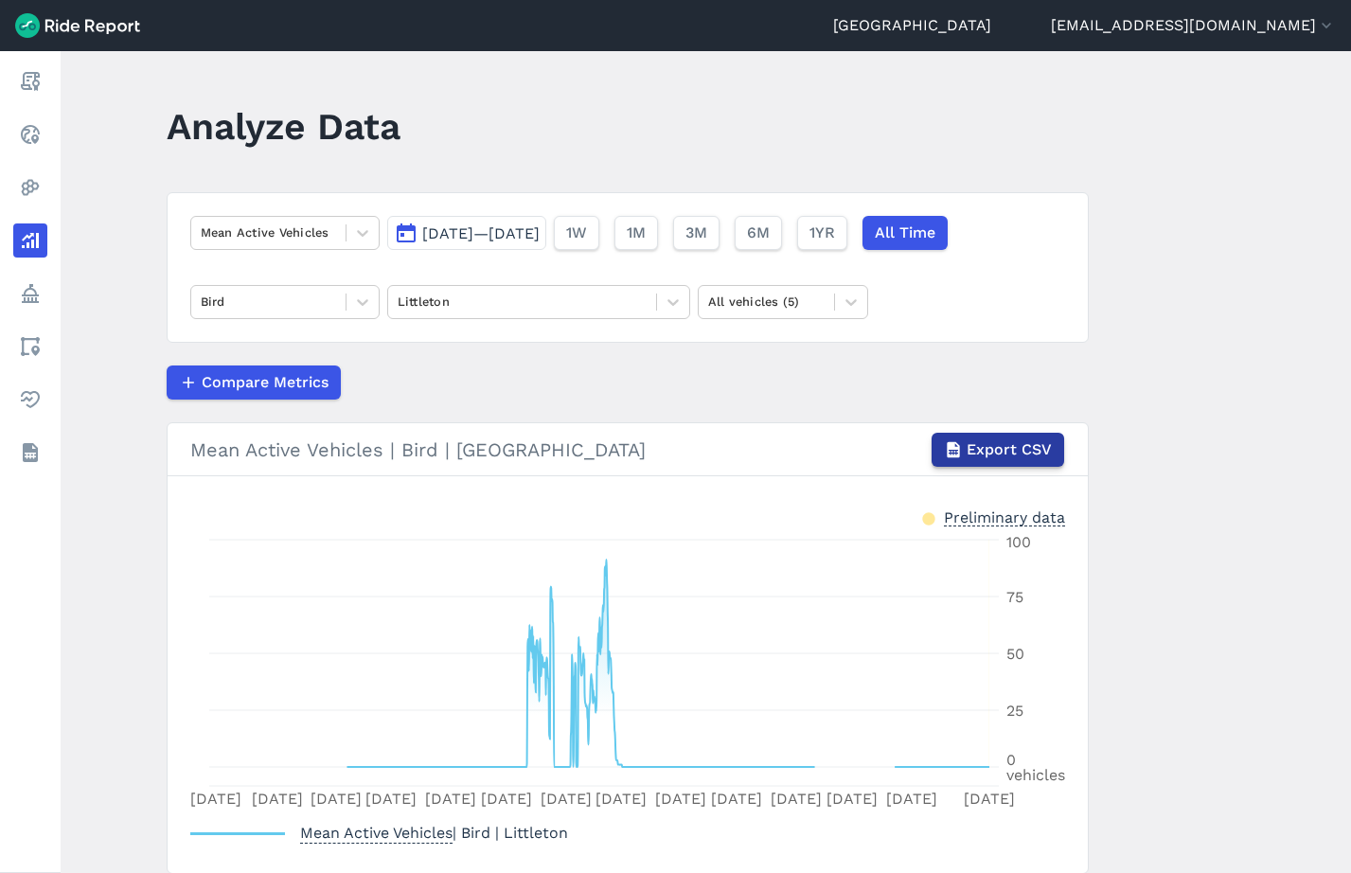
click at [1037, 441] on span "Export CSV" at bounding box center [1009, 449] width 85 height 23
click at [363, 300] on icon at bounding box center [362, 302] width 19 height 19
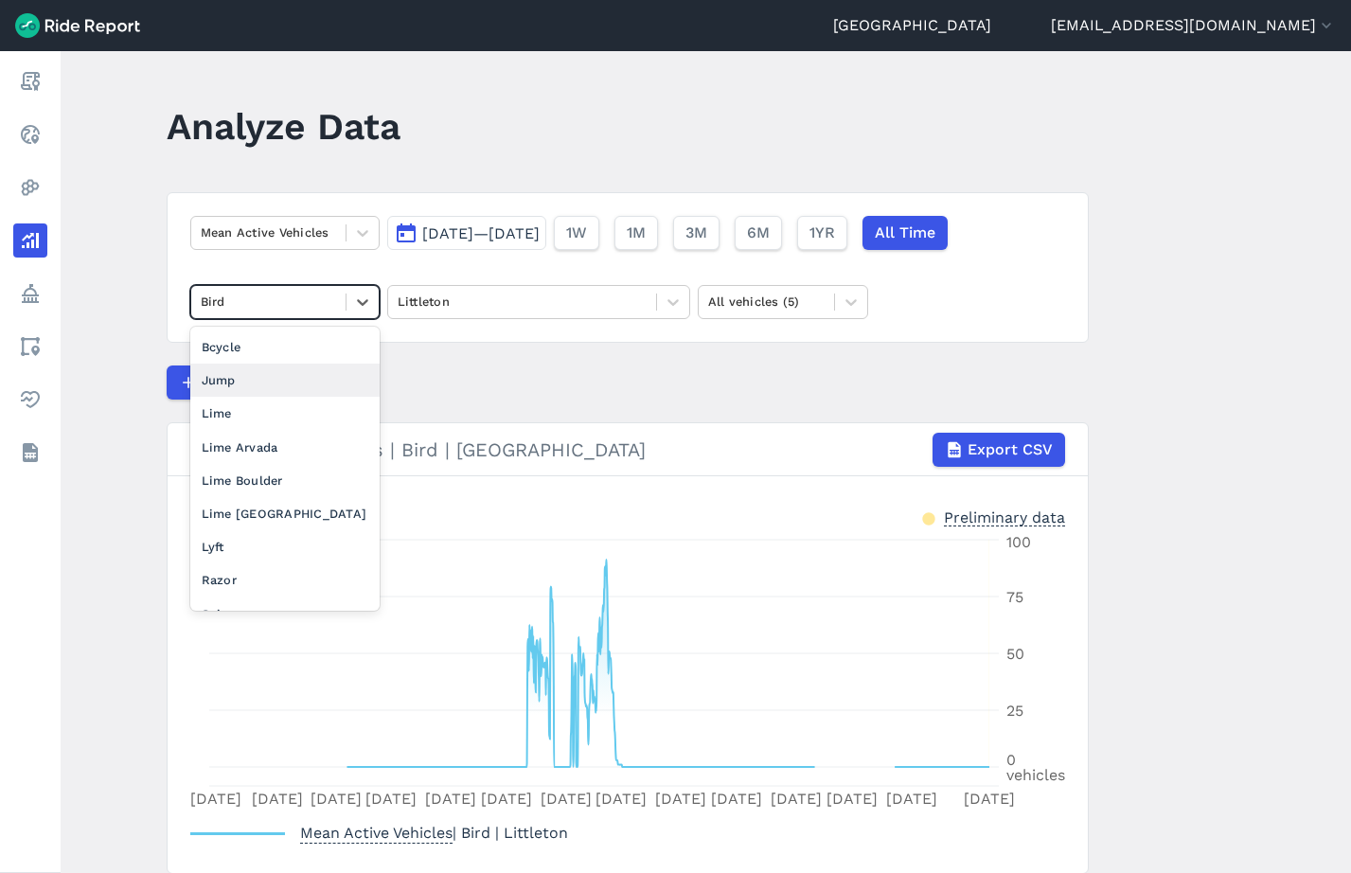
click at [263, 384] on div "Jump" at bounding box center [284, 380] width 189 height 33
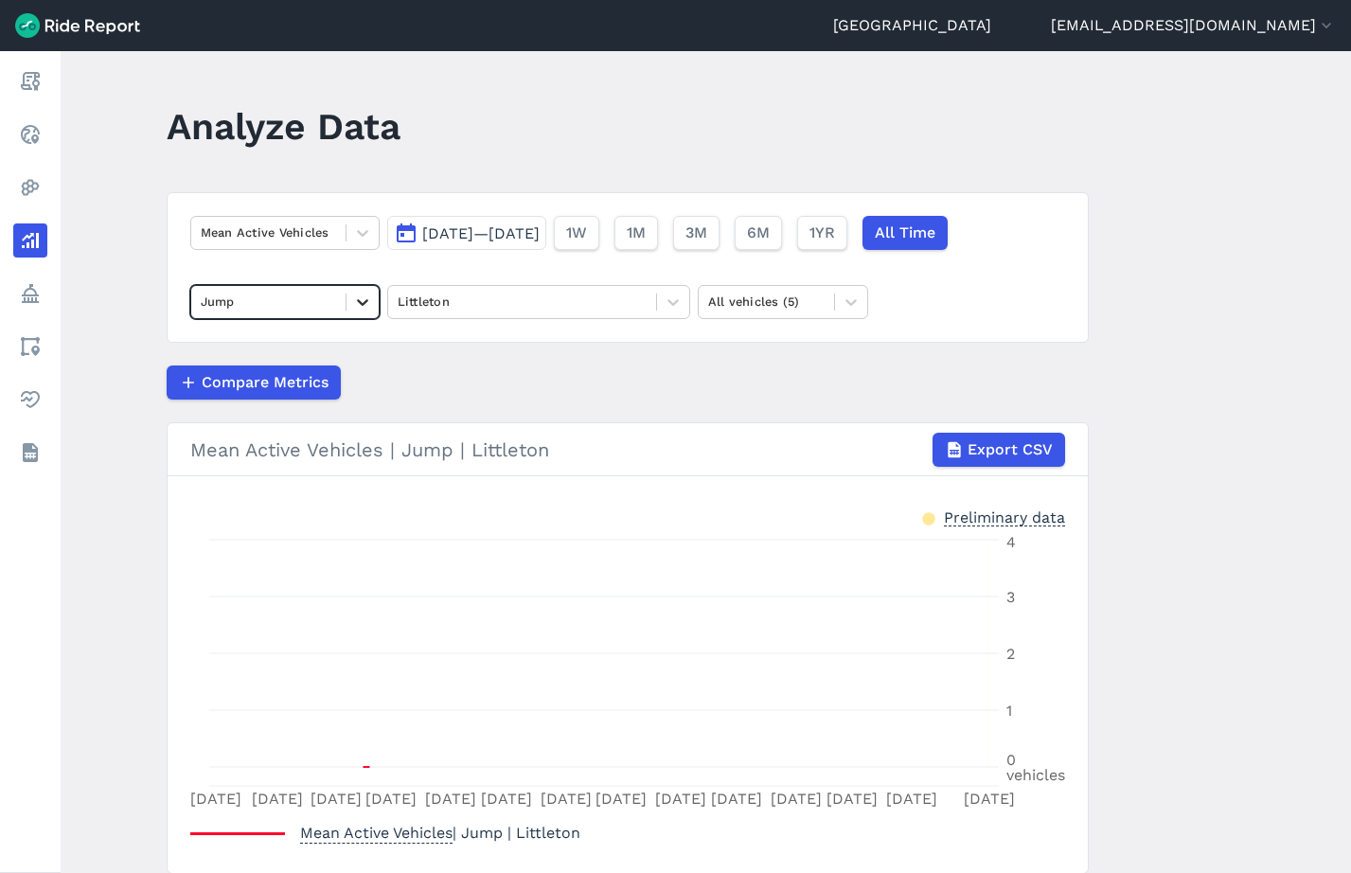
click at [348, 300] on div at bounding box center [362, 302] width 32 height 32
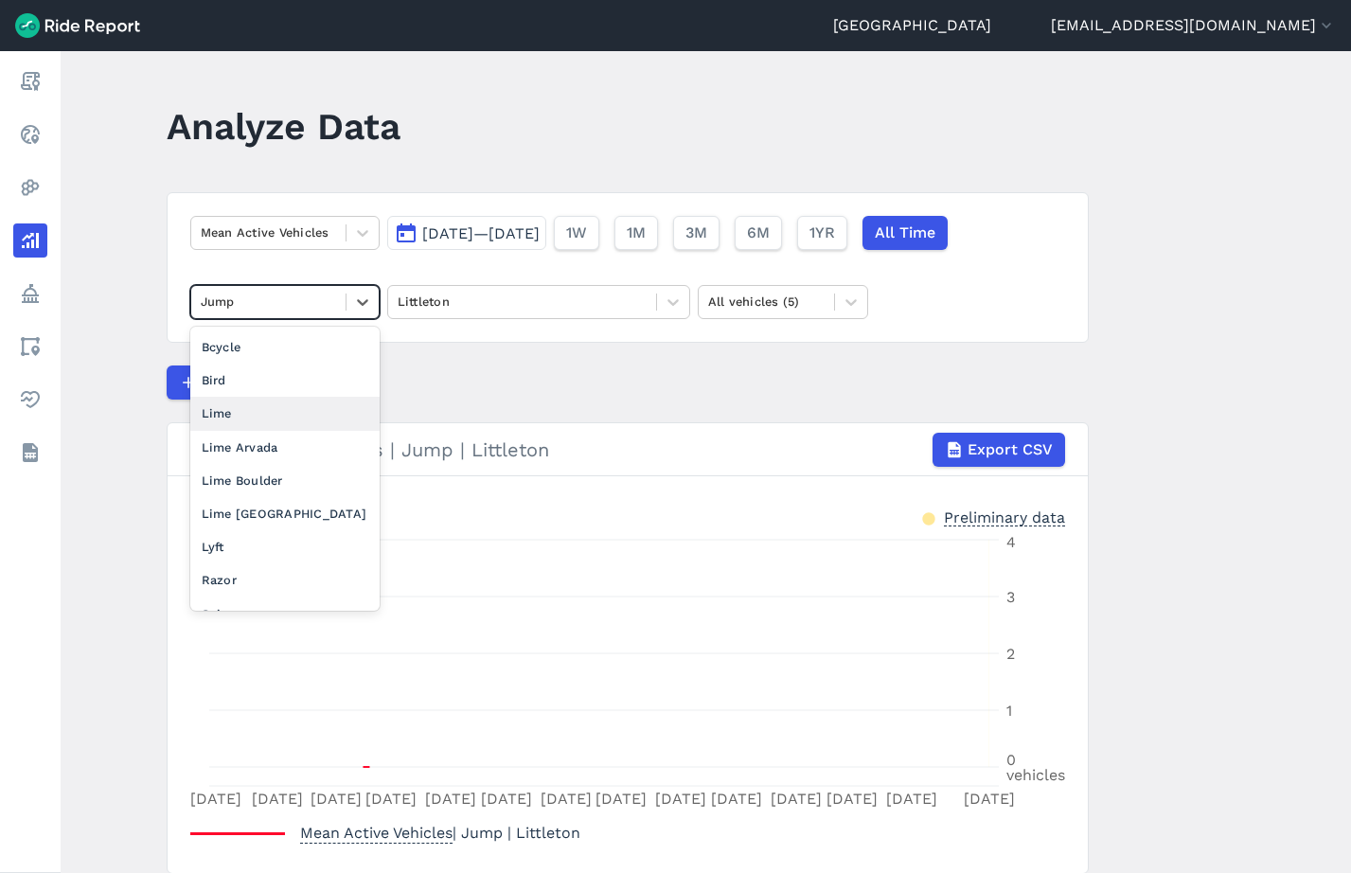
click at [288, 413] on div "Lime" at bounding box center [284, 413] width 189 height 33
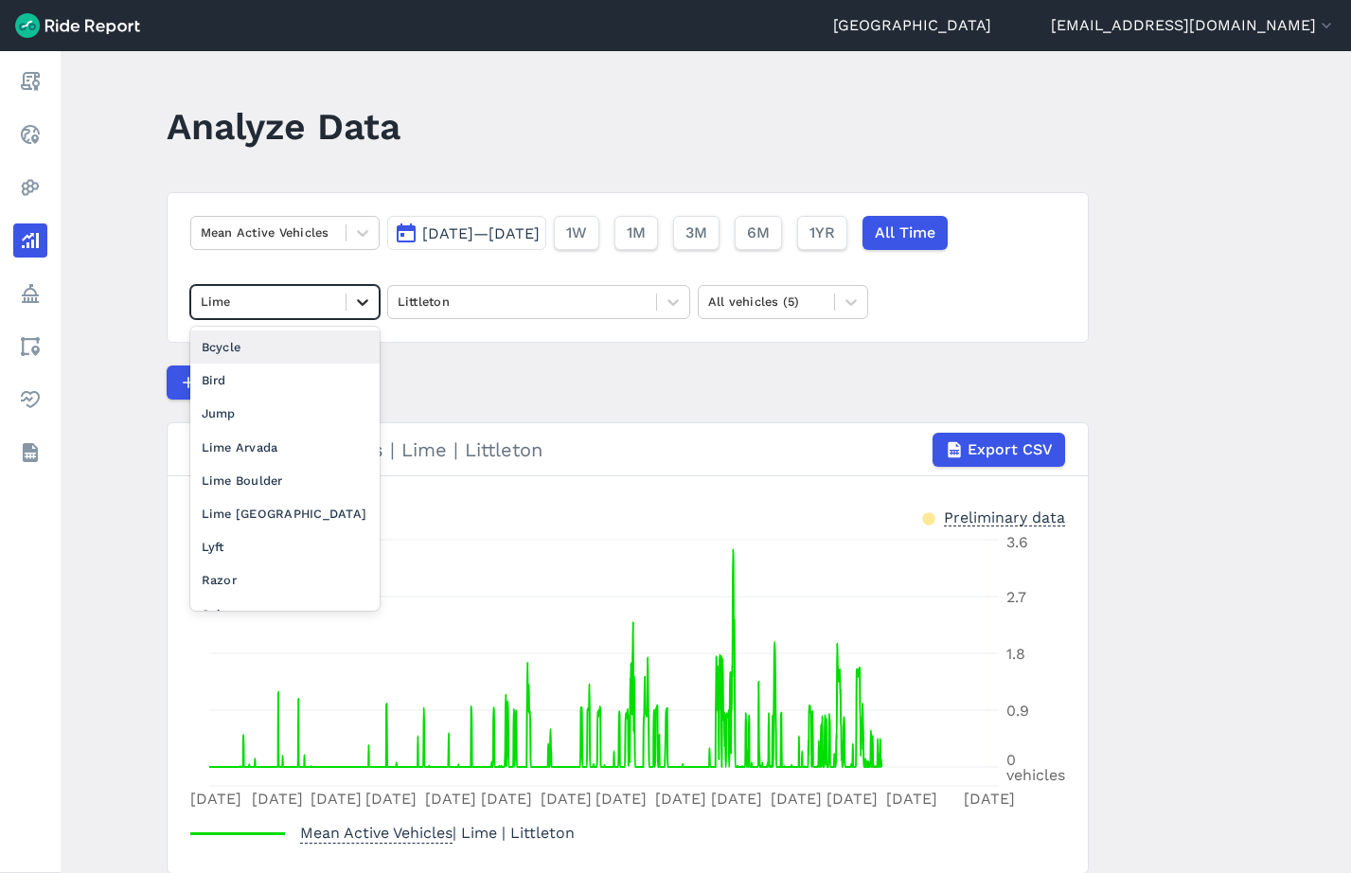
click at [364, 294] on icon at bounding box center [362, 302] width 19 height 19
click at [312, 405] on div "Jump" at bounding box center [284, 413] width 189 height 33
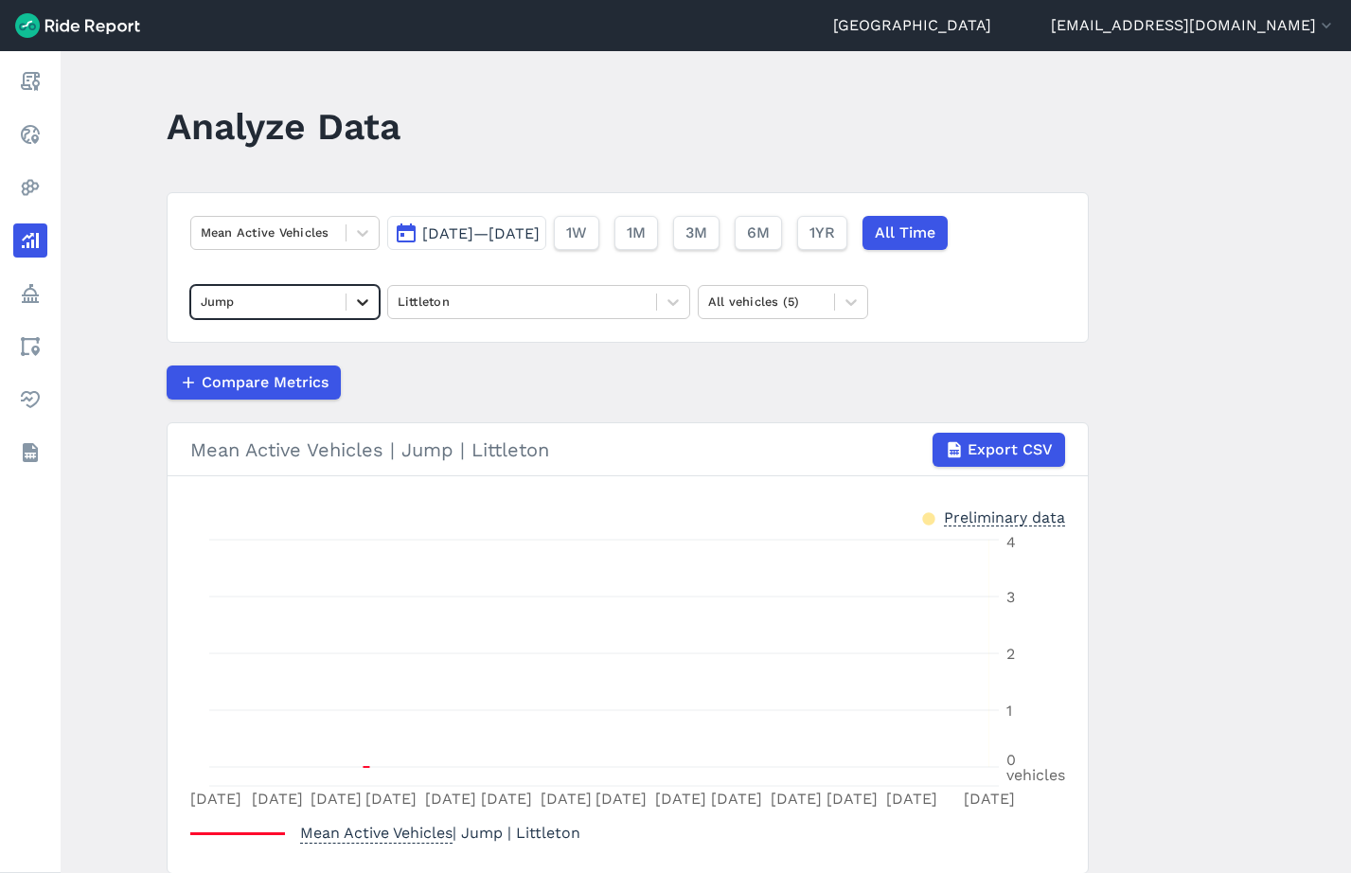
click at [362, 297] on icon at bounding box center [362, 302] width 19 height 19
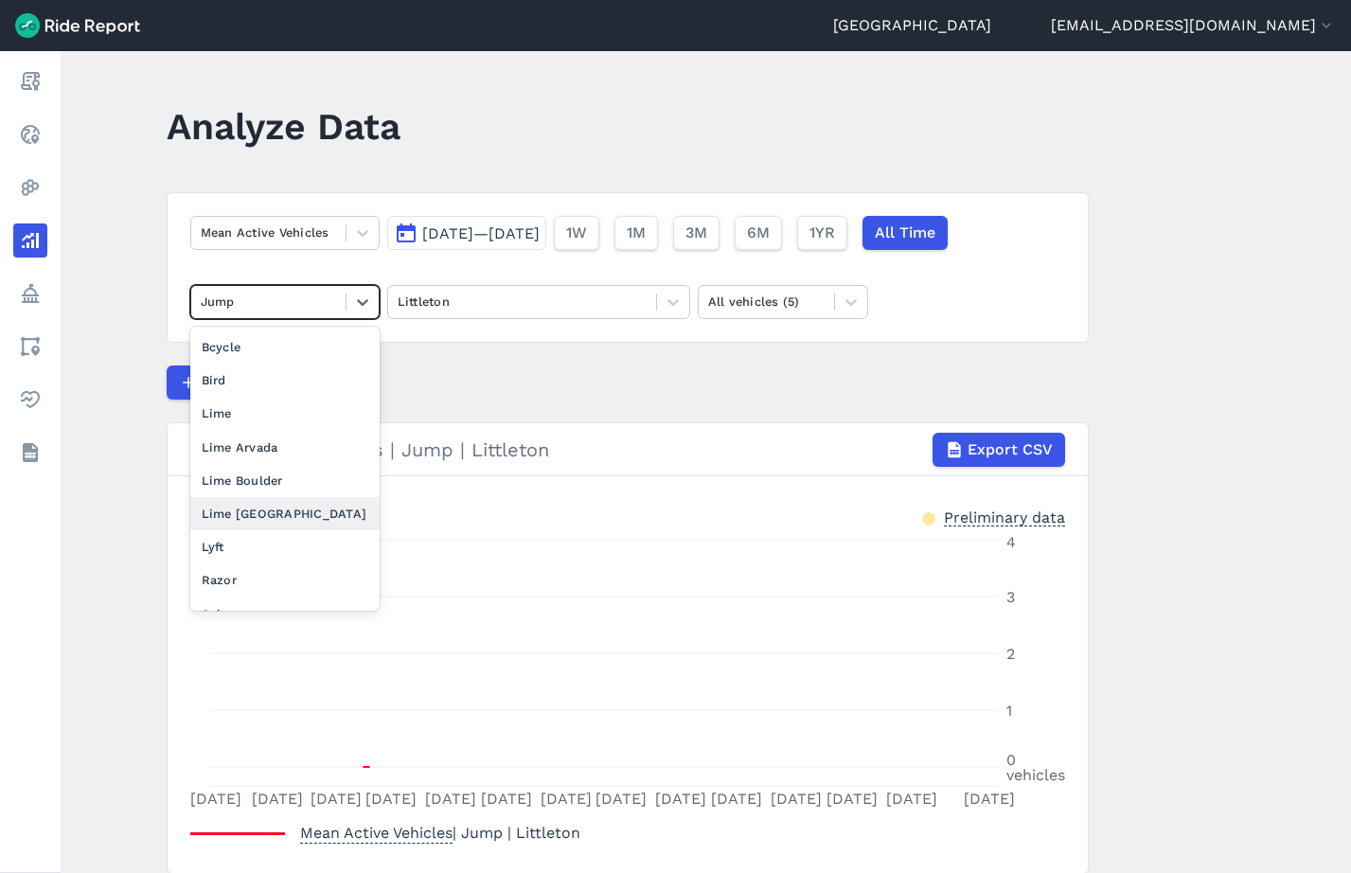
click at [280, 515] on div "Lime [GEOGRAPHIC_DATA]" at bounding box center [284, 513] width 189 height 33
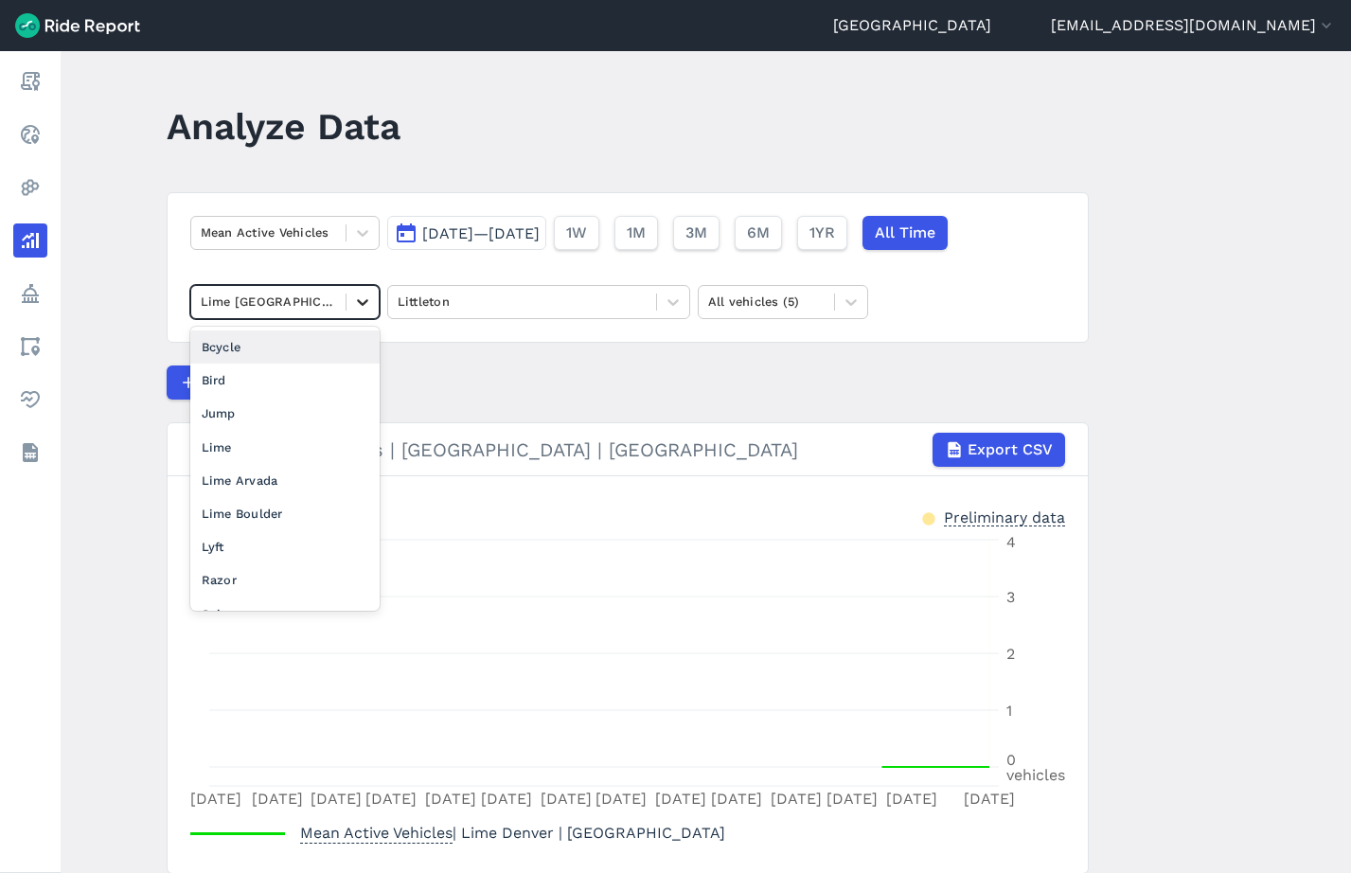
click at [364, 299] on icon at bounding box center [362, 302] width 19 height 19
click at [258, 553] on div "Lyft" at bounding box center [284, 546] width 189 height 33
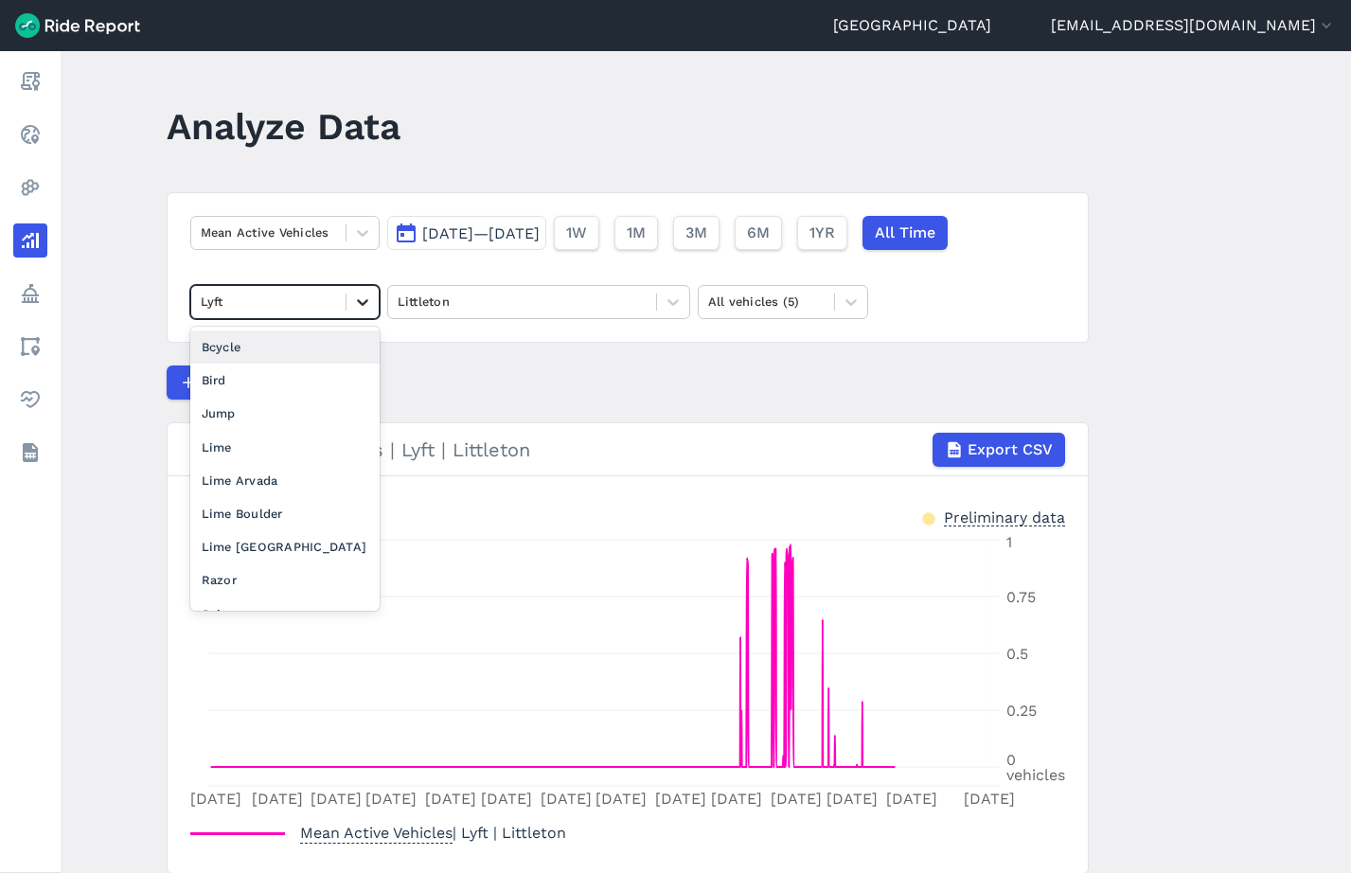
click at [361, 305] on icon at bounding box center [362, 302] width 19 height 19
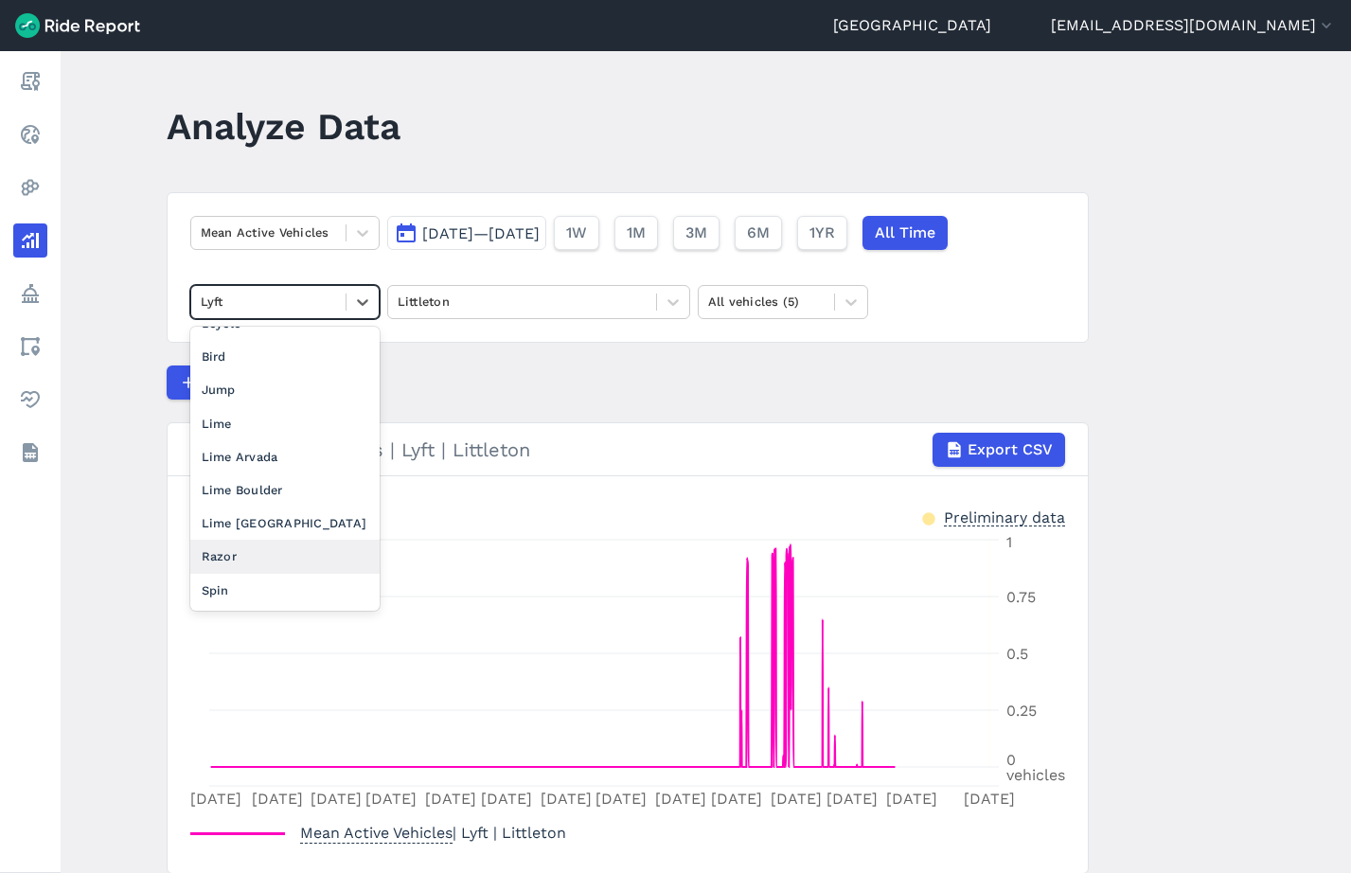
click at [270, 559] on div "Razor" at bounding box center [284, 556] width 189 height 33
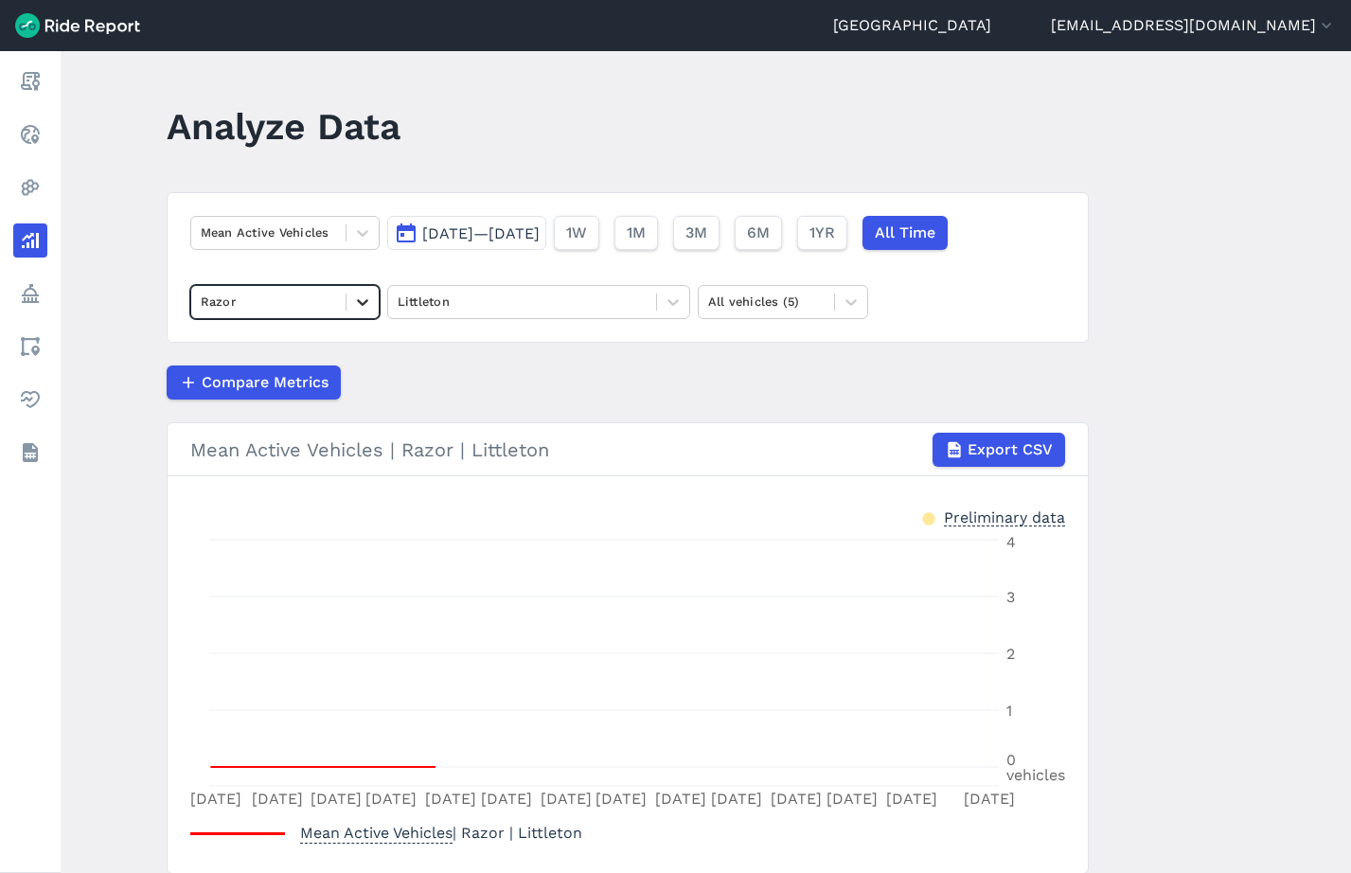
click at [372, 303] on div at bounding box center [362, 302] width 32 height 32
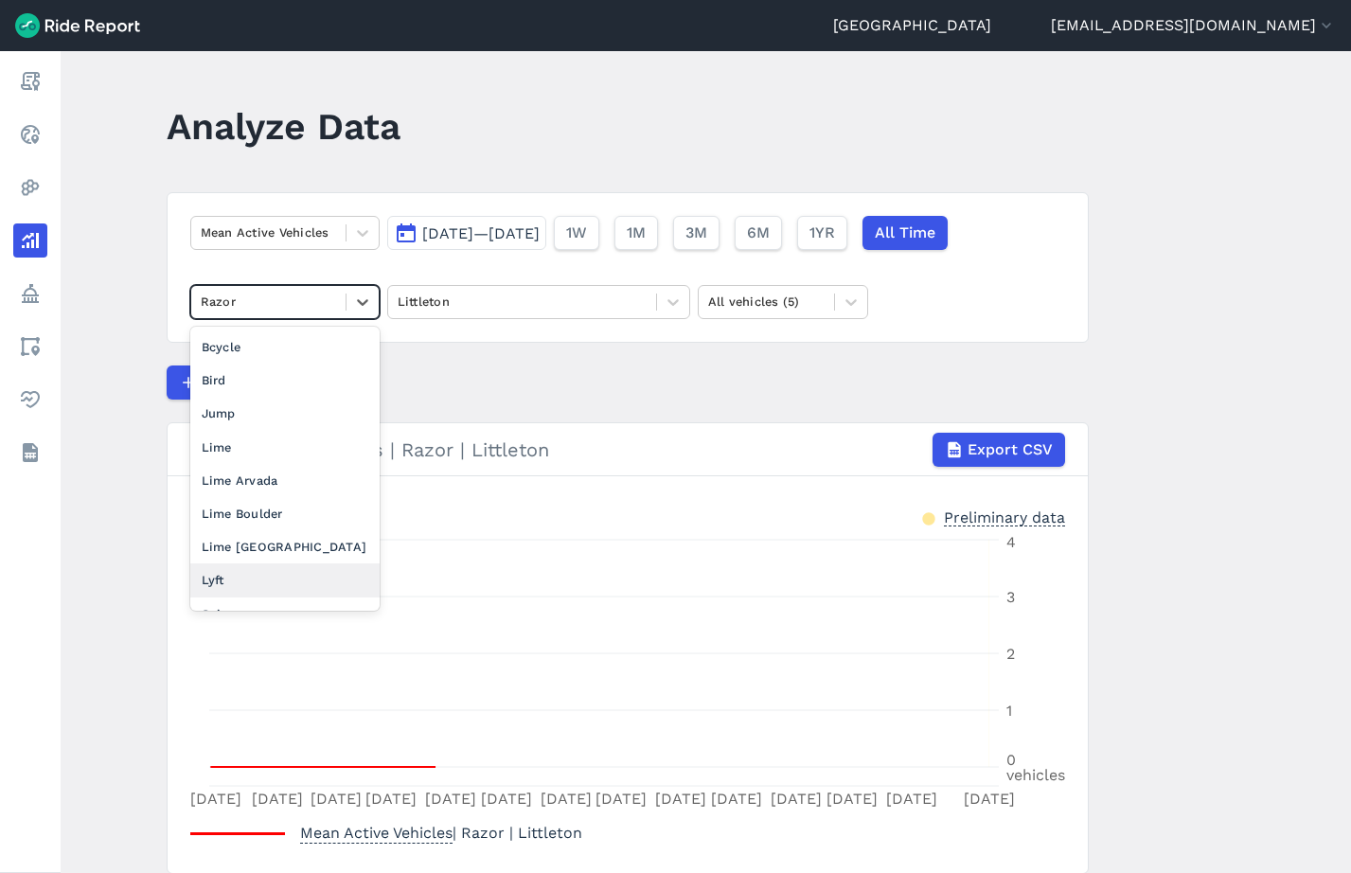
scroll to position [24, 0]
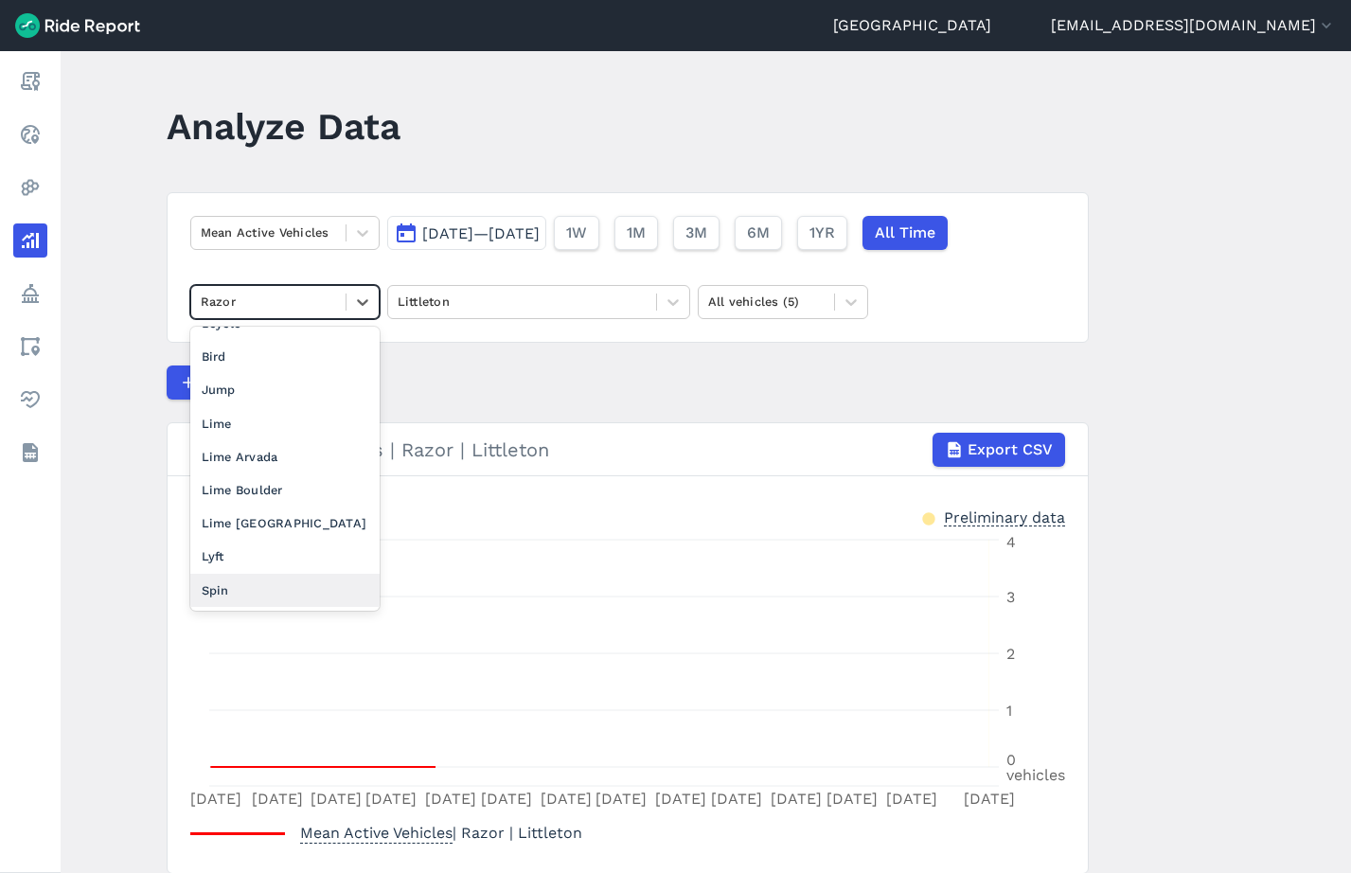
click at [281, 591] on div "Spin" at bounding box center [284, 590] width 189 height 33
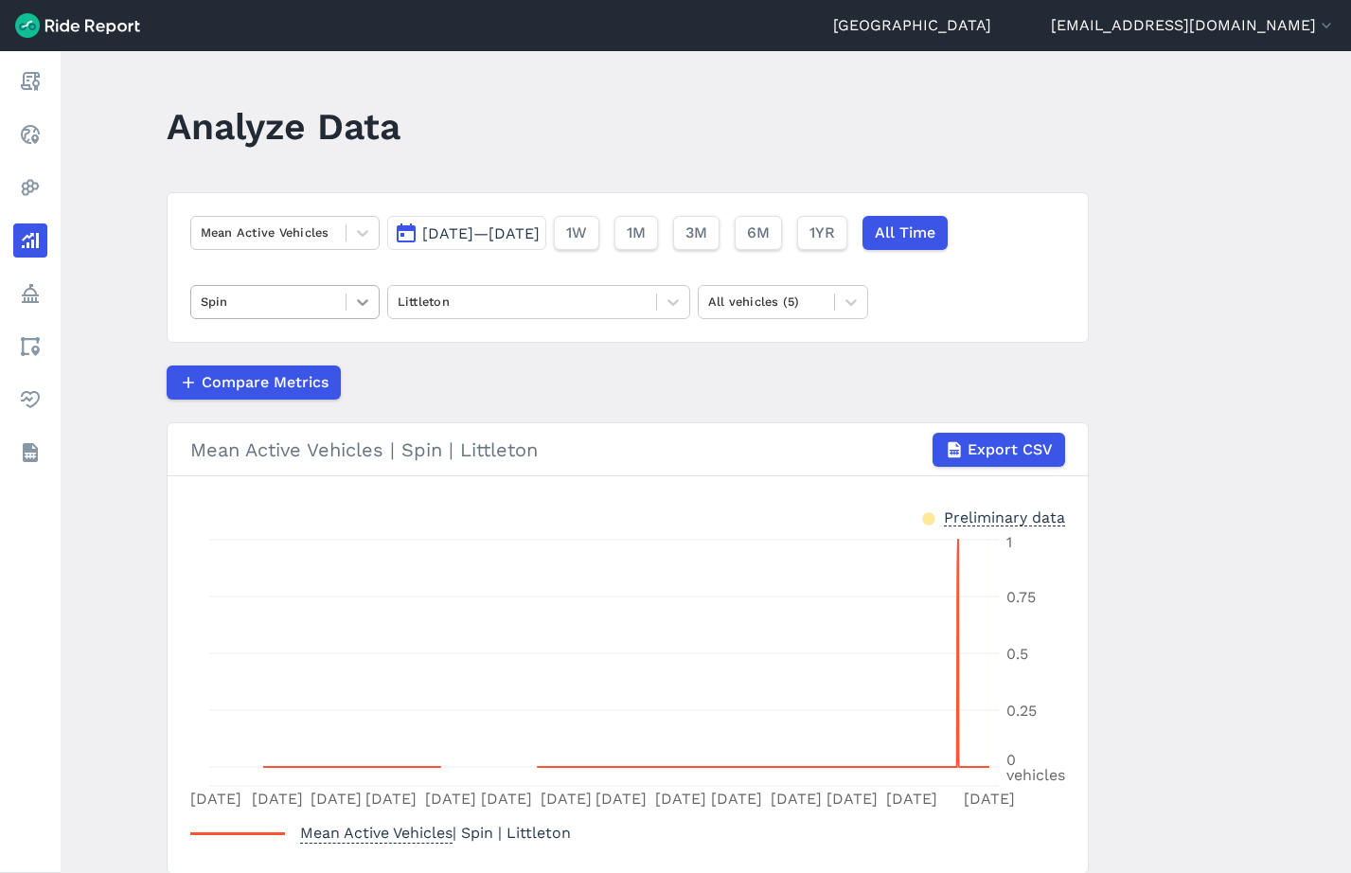
click at [353, 305] on div at bounding box center [362, 302] width 32 height 32
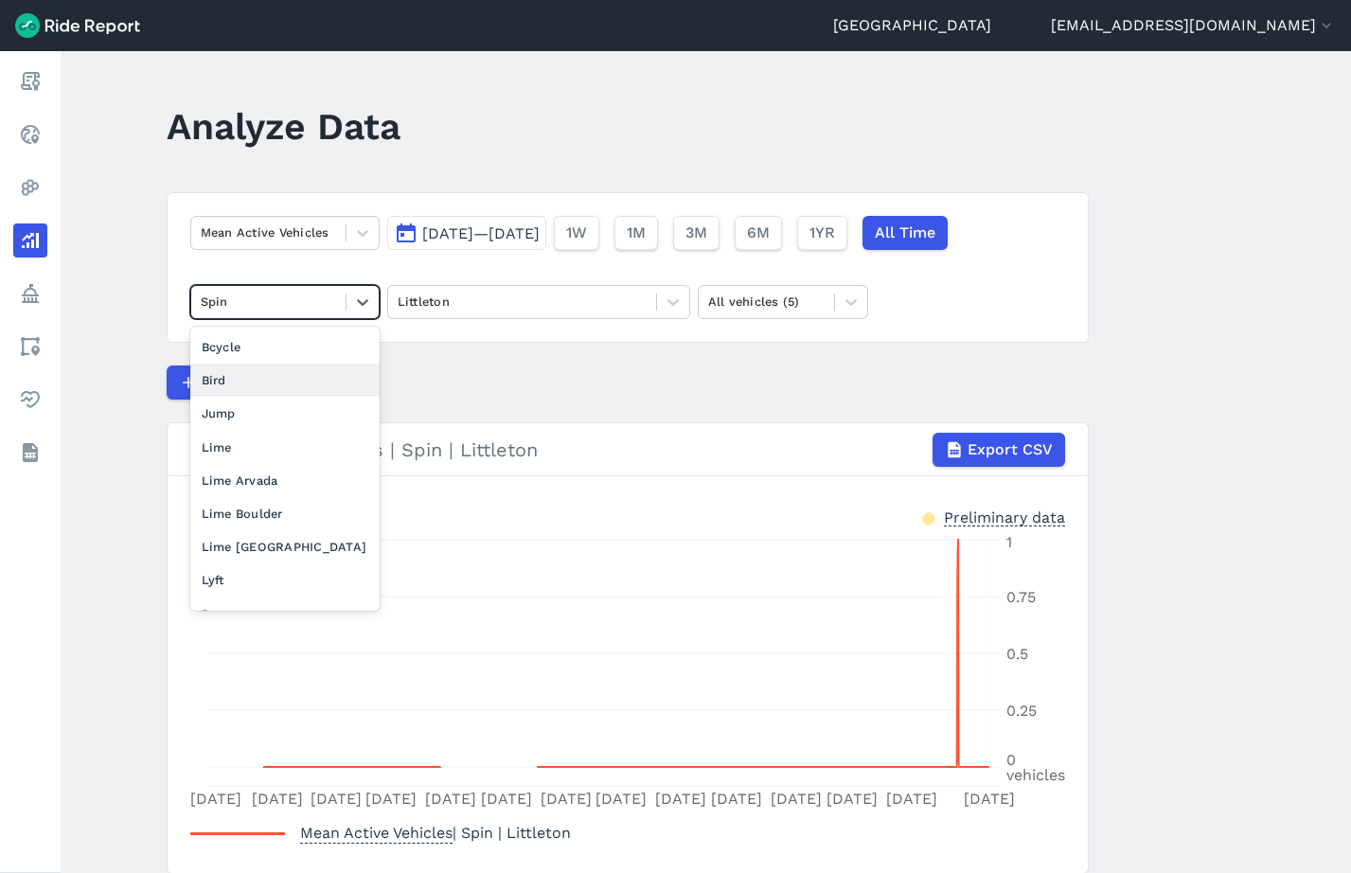
click at [274, 380] on div "Bird" at bounding box center [284, 380] width 189 height 33
